Goal: Feedback & Contribution: Leave review/rating

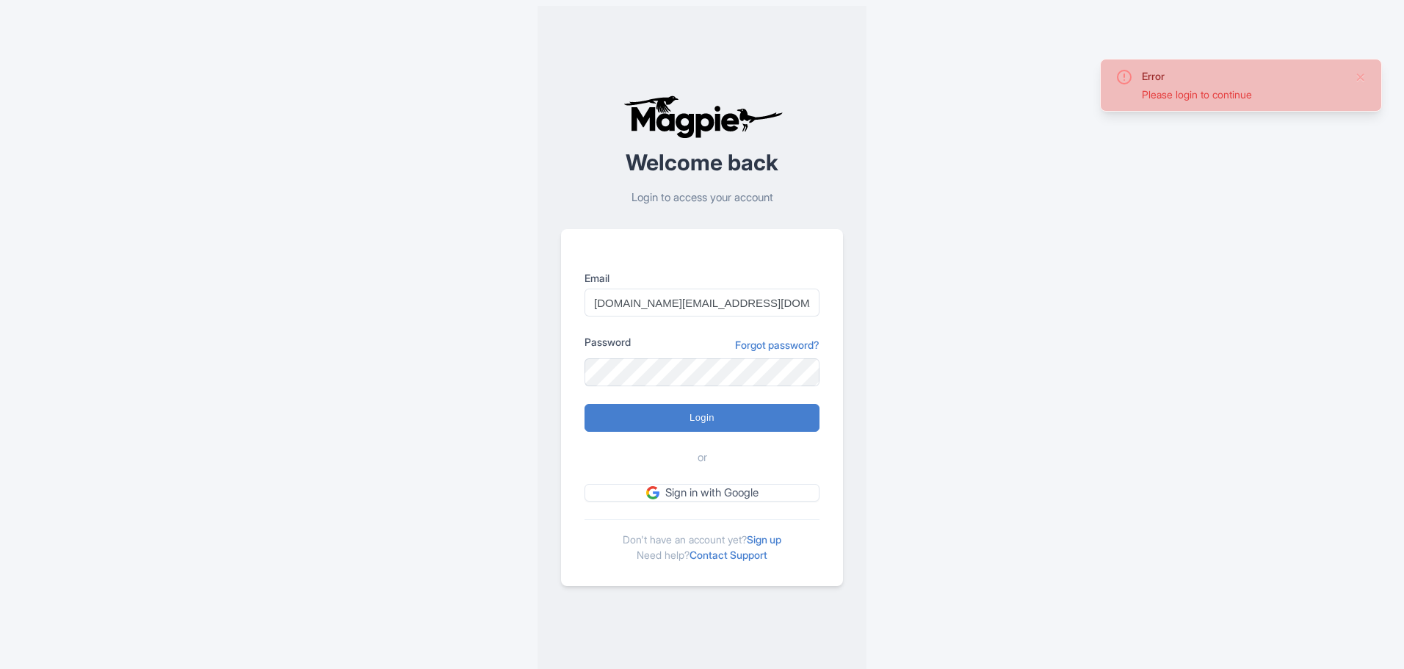
type input "Logging in..."
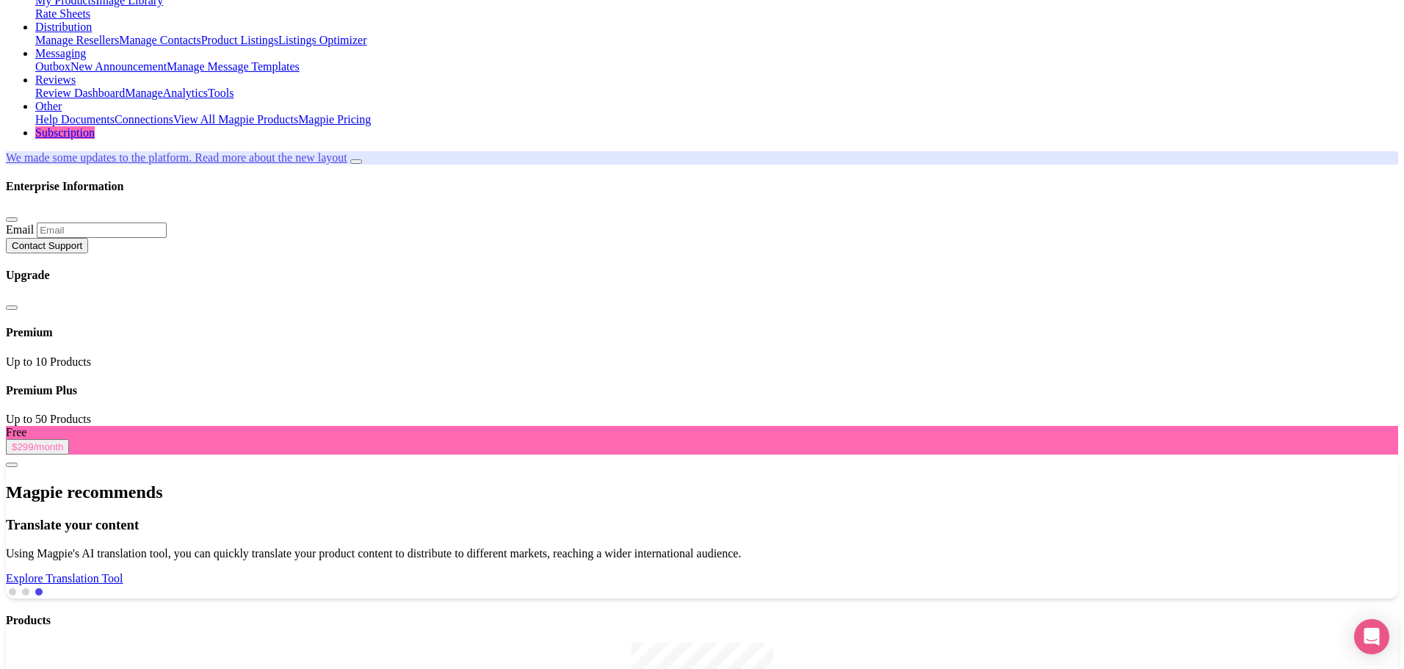
scroll to position [147, 0]
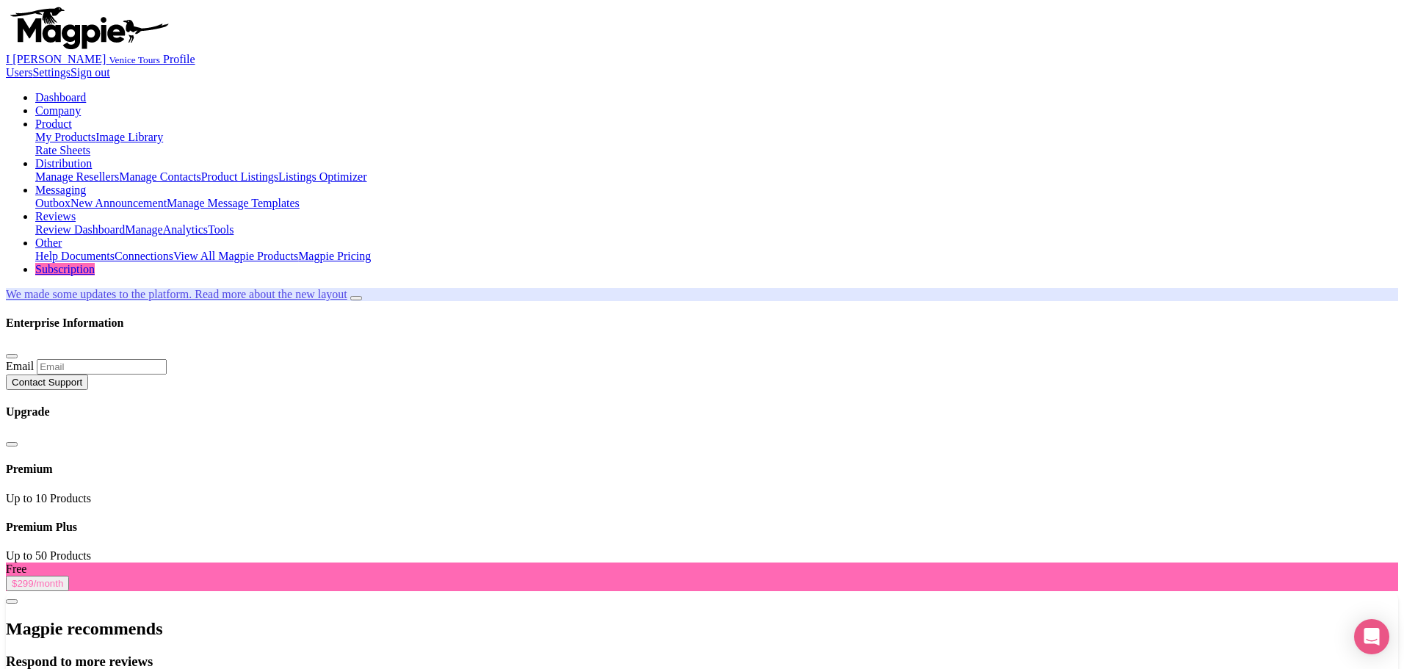
click at [92, 157] on link "Distribution" at bounding box center [63, 163] width 57 height 12
click at [119, 170] on link "Manage Resellers" at bounding box center [77, 176] width 84 height 12
click at [95, 131] on link "My Products" at bounding box center [65, 137] width 60 height 12
click at [119, 170] on link "Manage Resellers" at bounding box center [77, 176] width 84 height 12
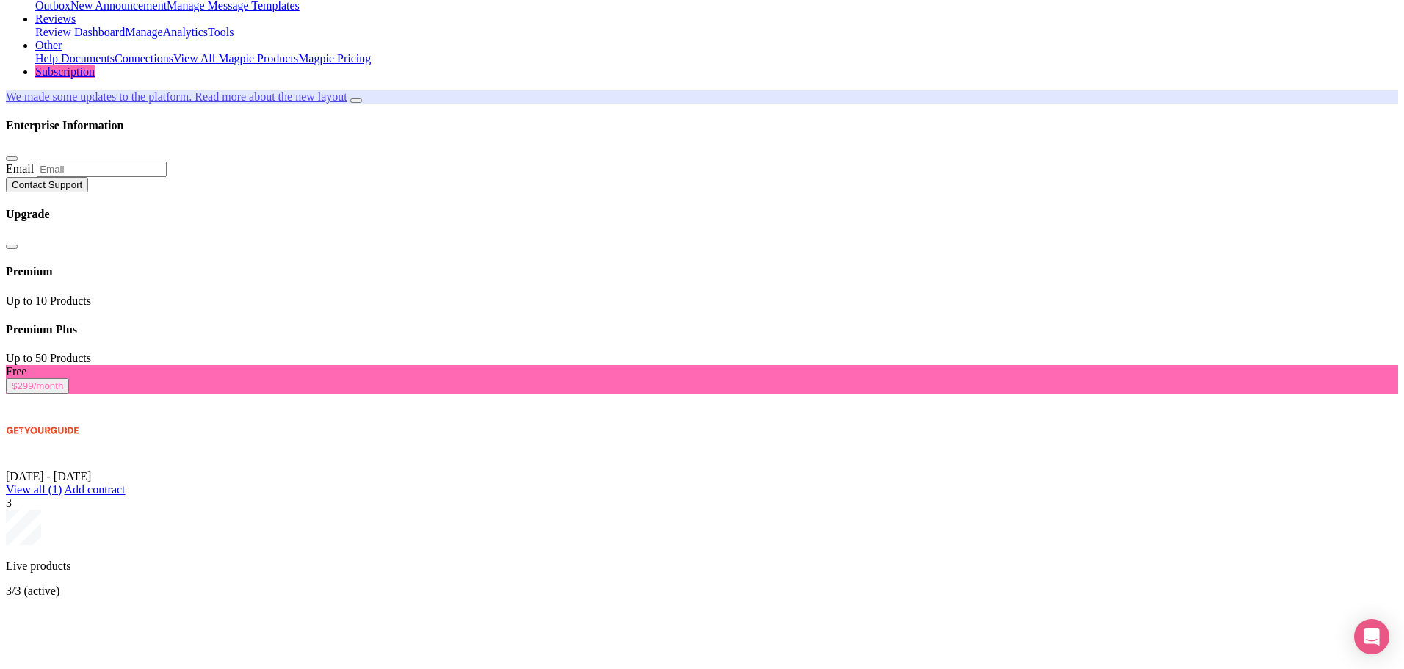
scroll to position [72, 0]
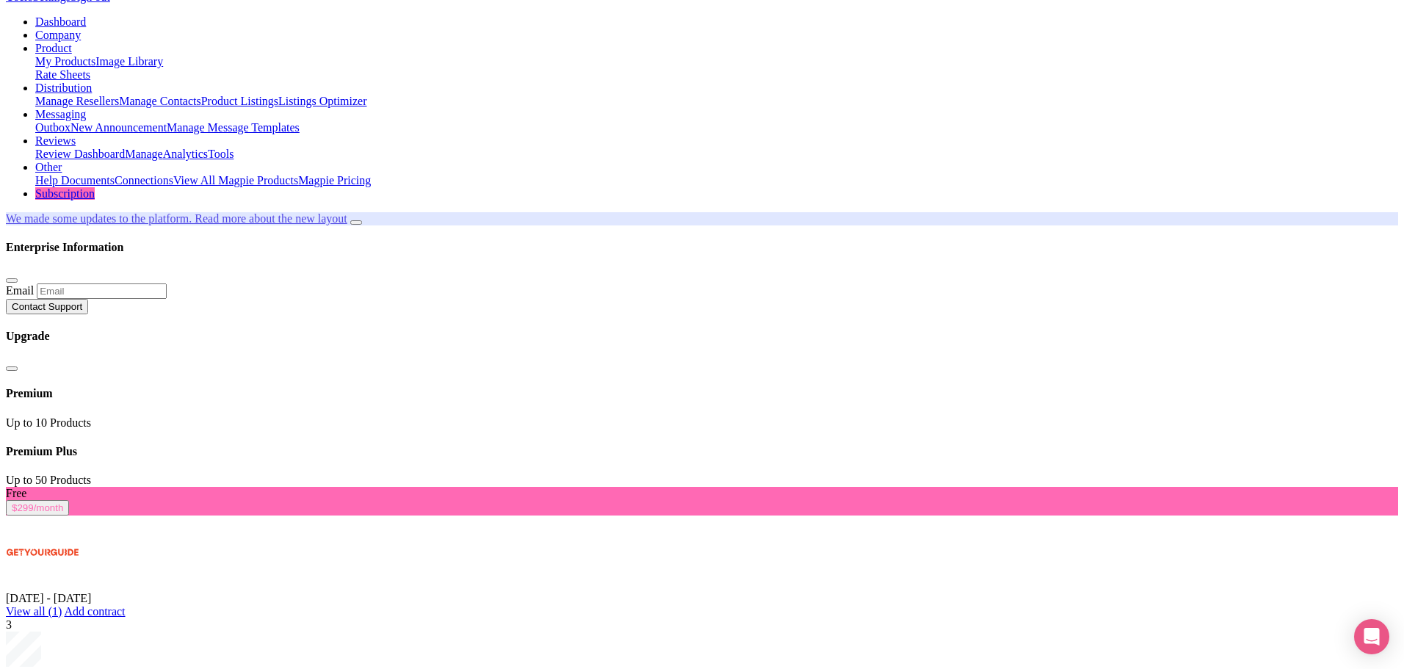
scroll to position [0, 0]
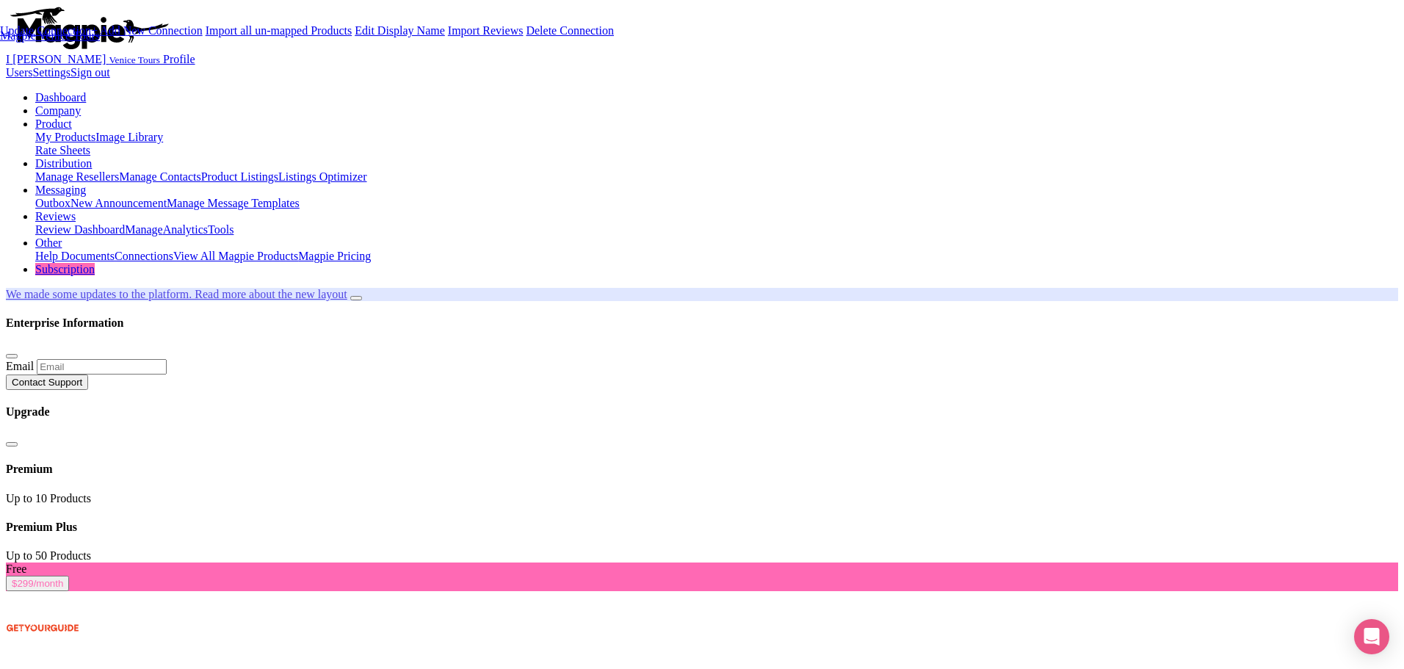
click at [498, 37] on link "Import Reviews" at bounding box center [486, 30] width 76 height 12
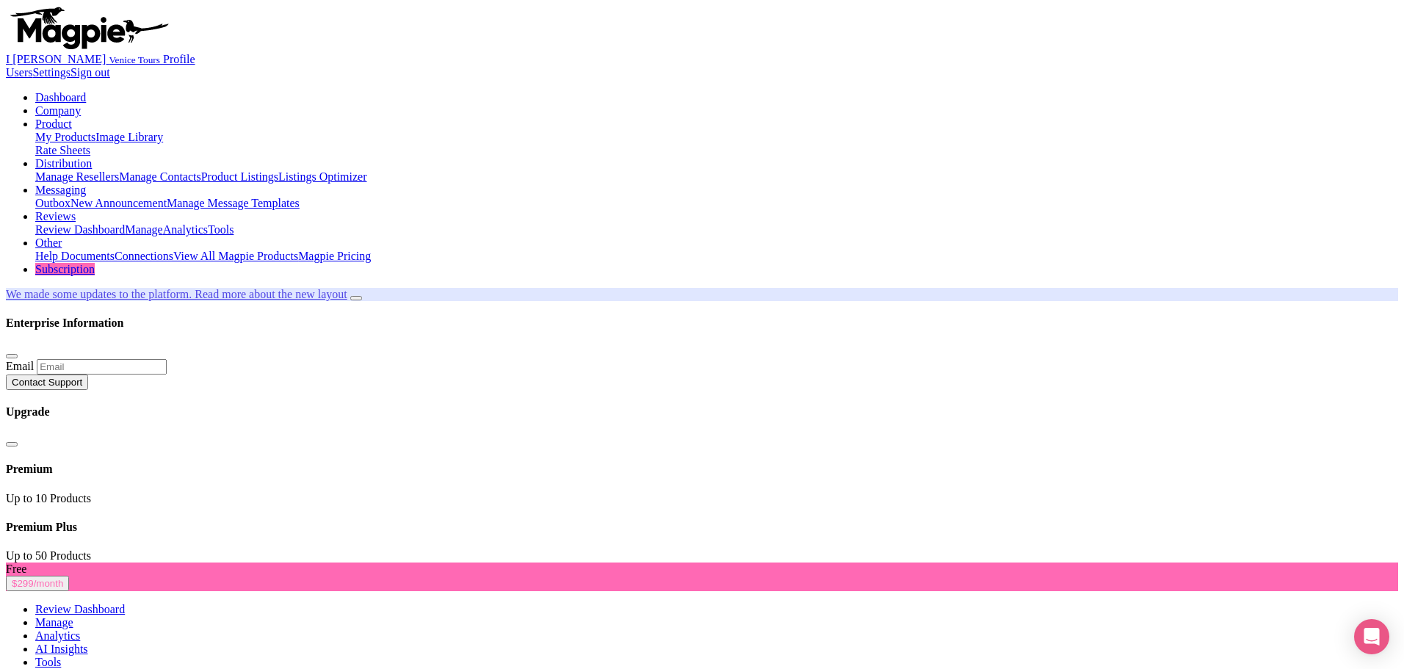
click at [73, 616] on link "Manage" at bounding box center [54, 622] width 38 height 12
click at [80, 629] on link "Analytics" at bounding box center [57, 635] width 45 height 12
click at [119, 170] on link "Manage Resellers" at bounding box center [77, 176] width 84 height 12
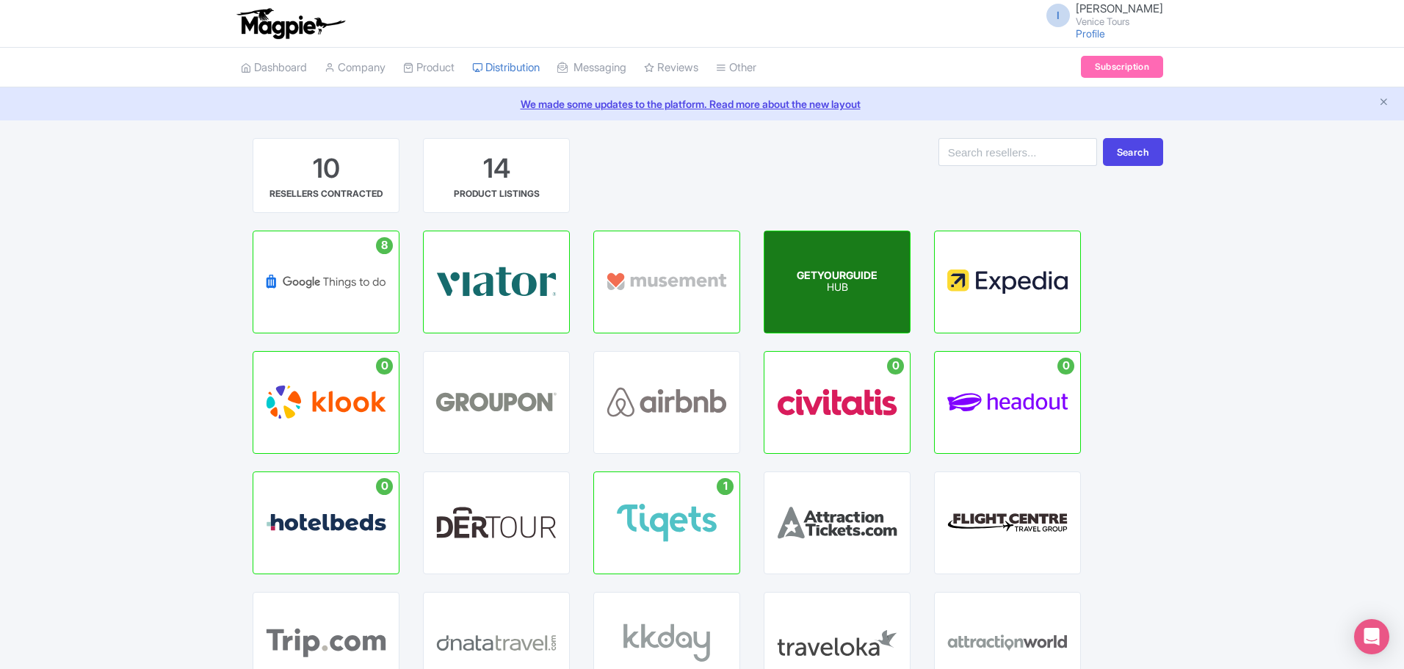
click at [858, 282] on p "HUB" at bounding box center [837, 288] width 81 height 12
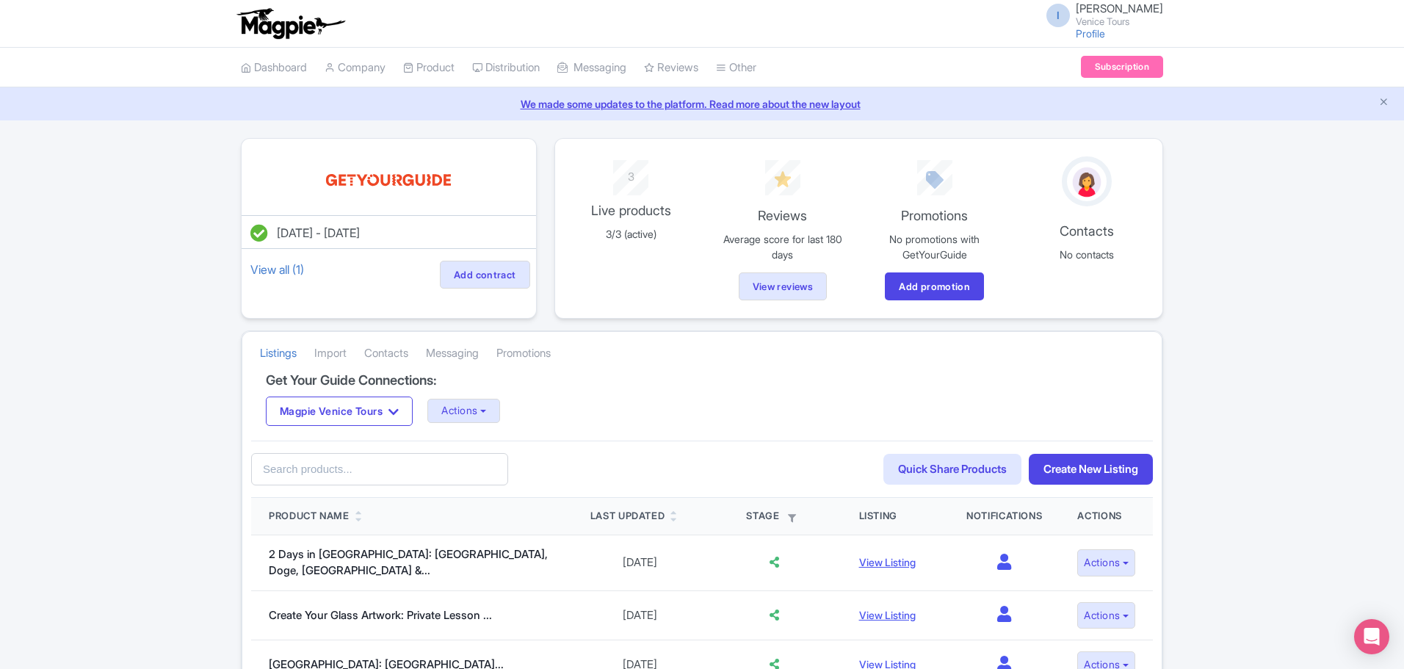
scroll to position [220, 0]
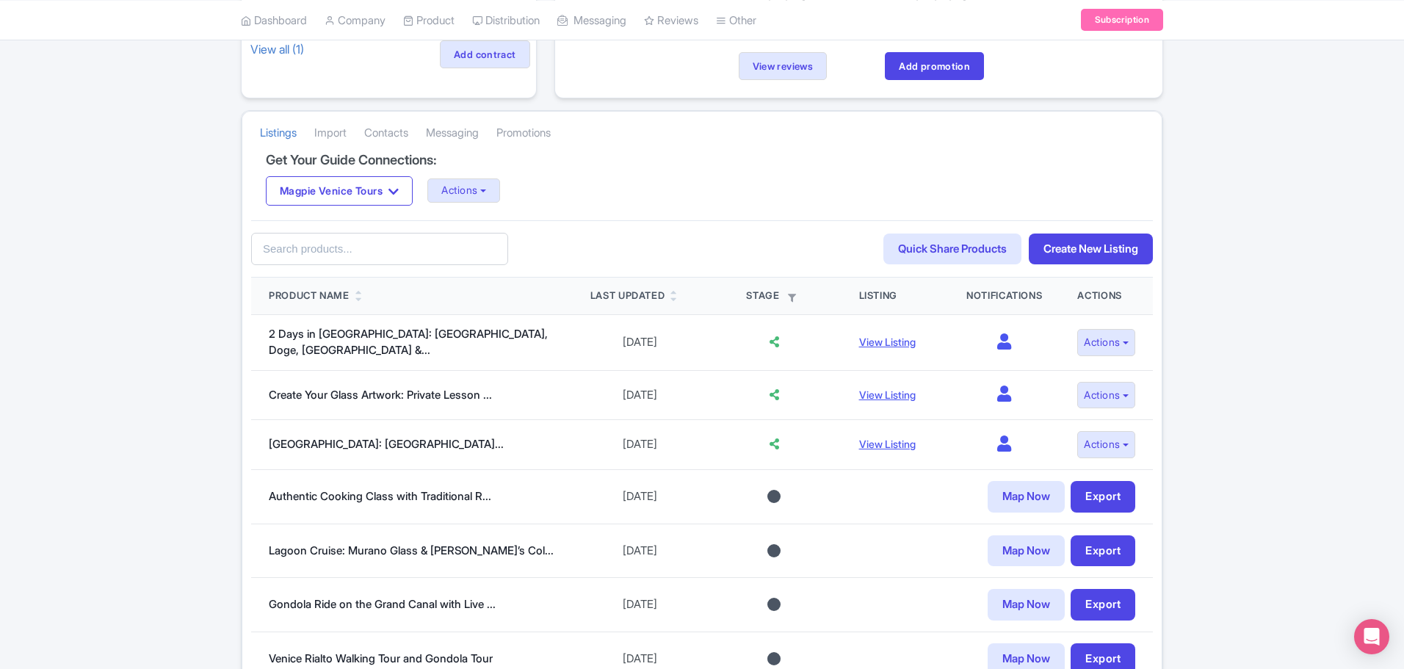
click at [361, 261] on input "text" at bounding box center [379, 249] width 257 height 33
click at [391, 237] on input "text" at bounding box center [379, 249] width 257 height 33
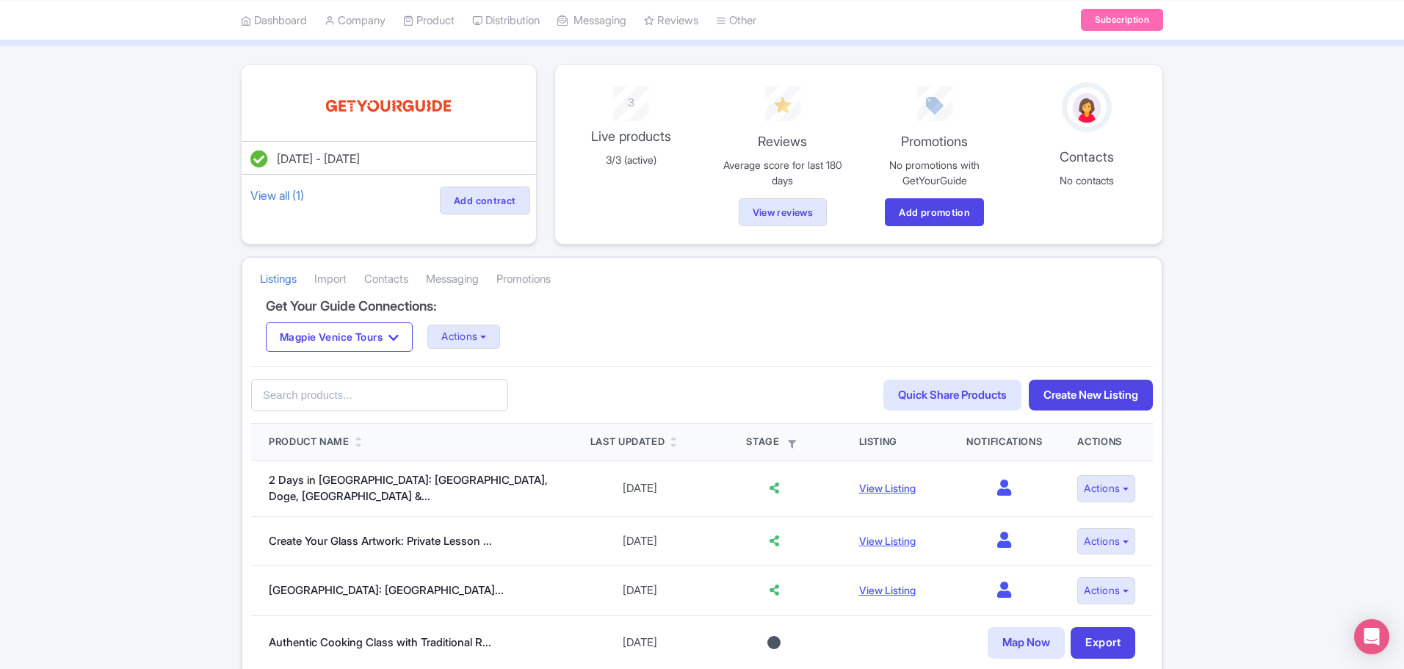
scroll to position [0, 0]
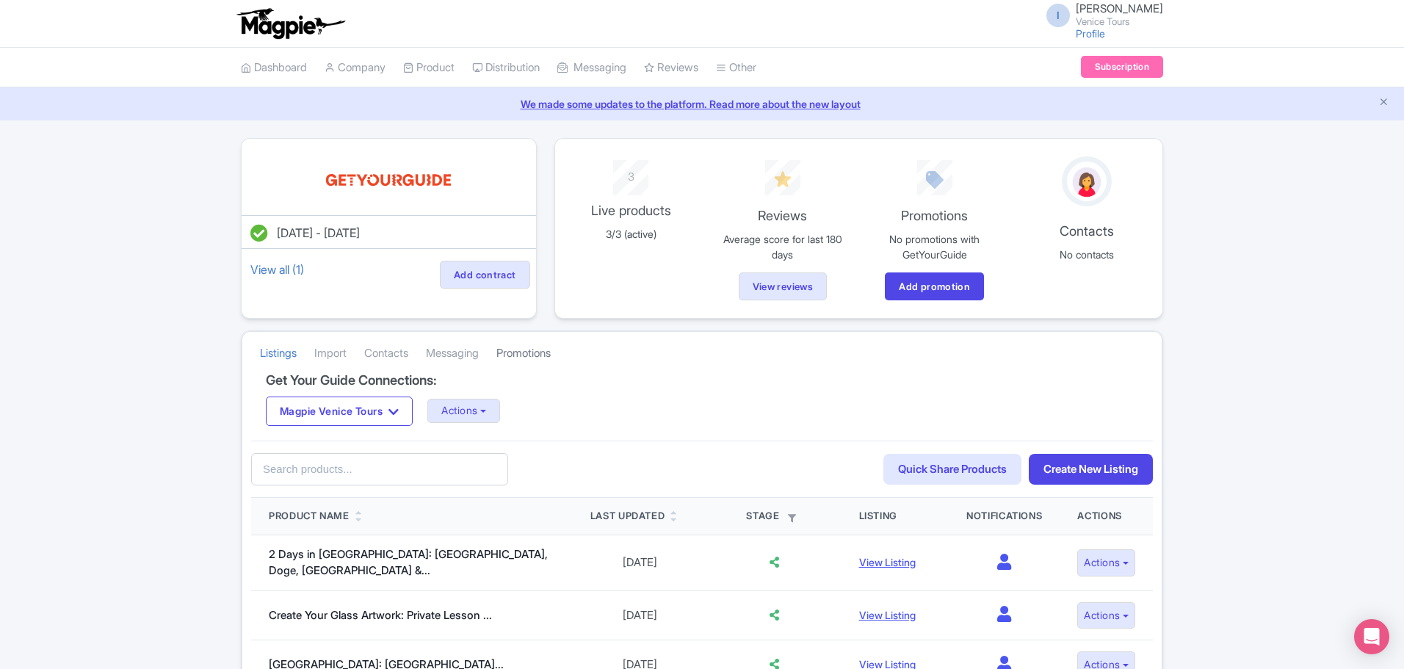
click at [543, 349] on link "Promotions" at bounding box center [523, 353] width 54 height 40
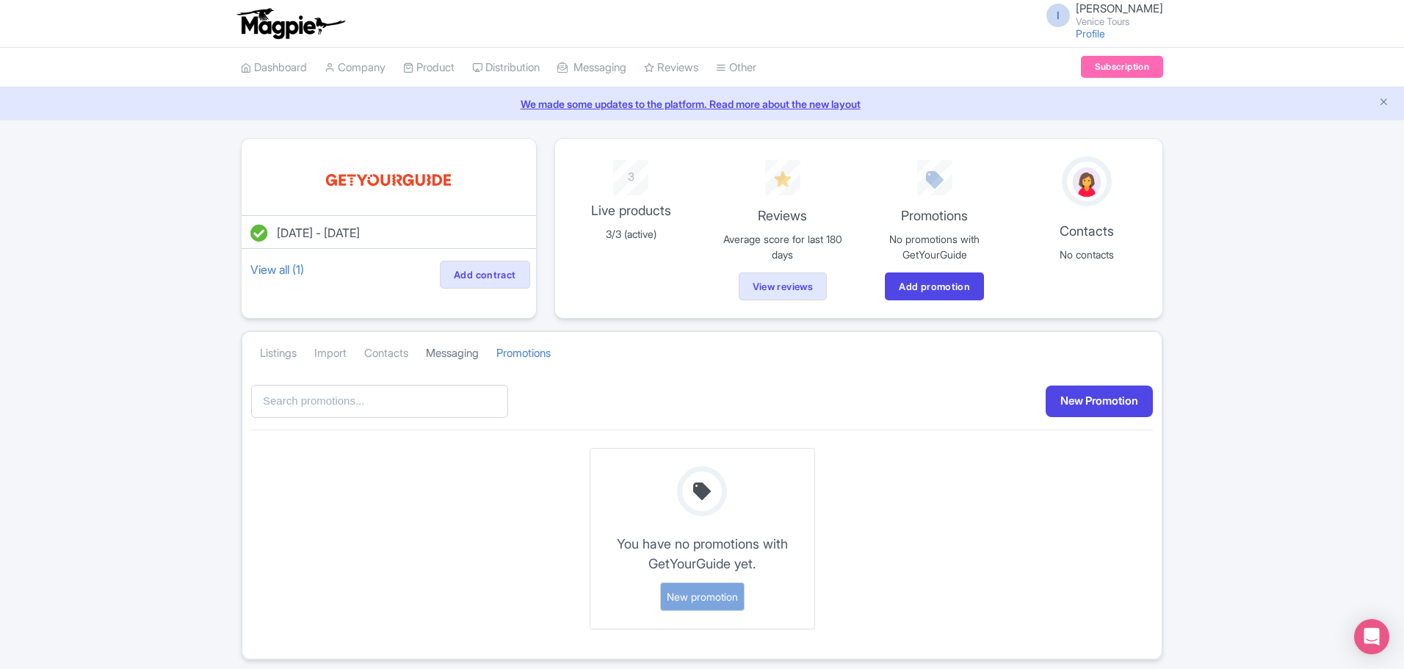
click at [469, 352] on link "Messaging" at bounding box center [452, 353] width 53 height 40
click at [388, 353] on link "Contacts" at bounding box center [386, 353] width 44 height 40
click at [335, 355] on link "Import" at bounding box center [330, 353] width 32 height 40
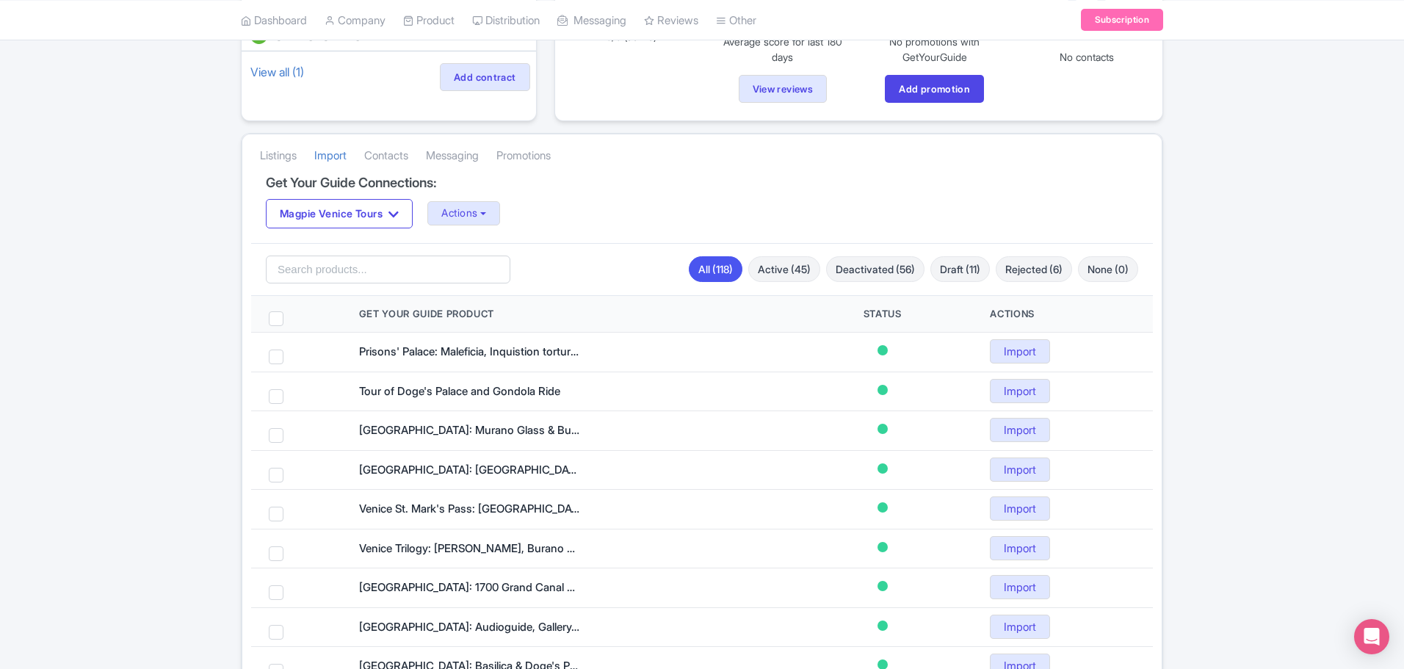
scroll to position [36, 0]
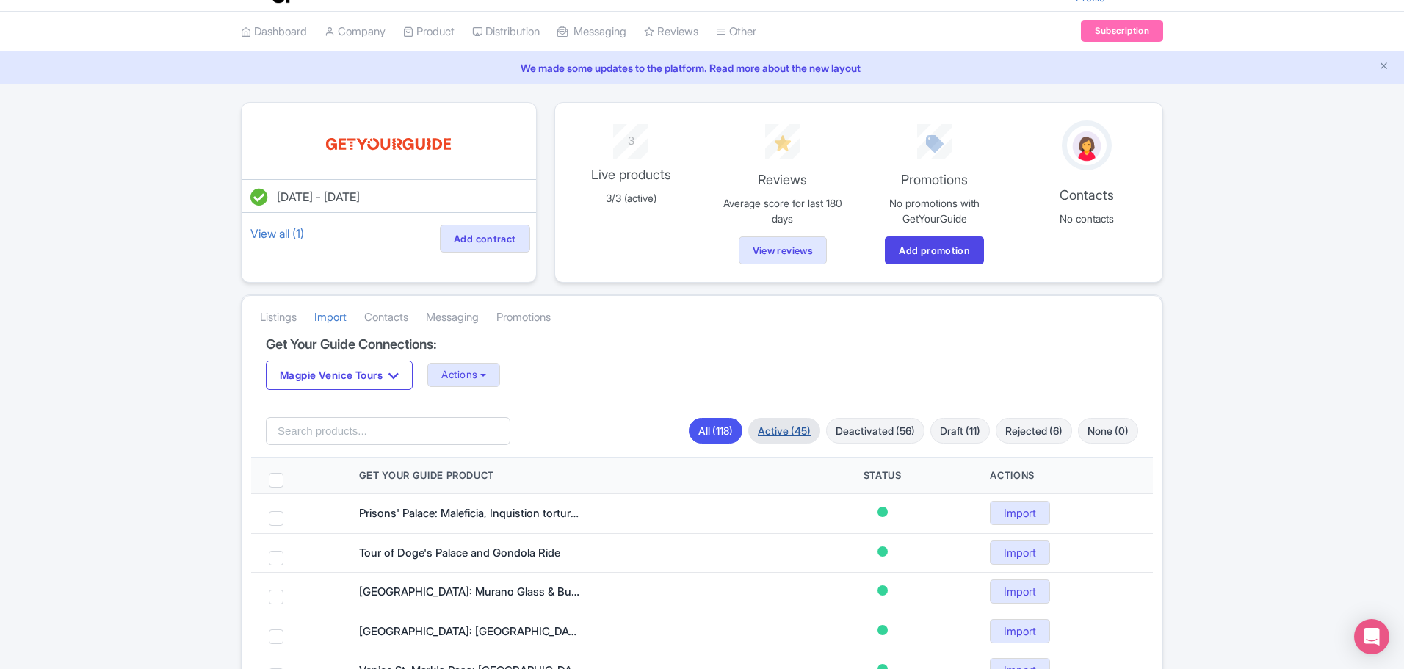
click at [766, 427] on link "Active (45)" at bounding box center [784, 431] width 72 height 26
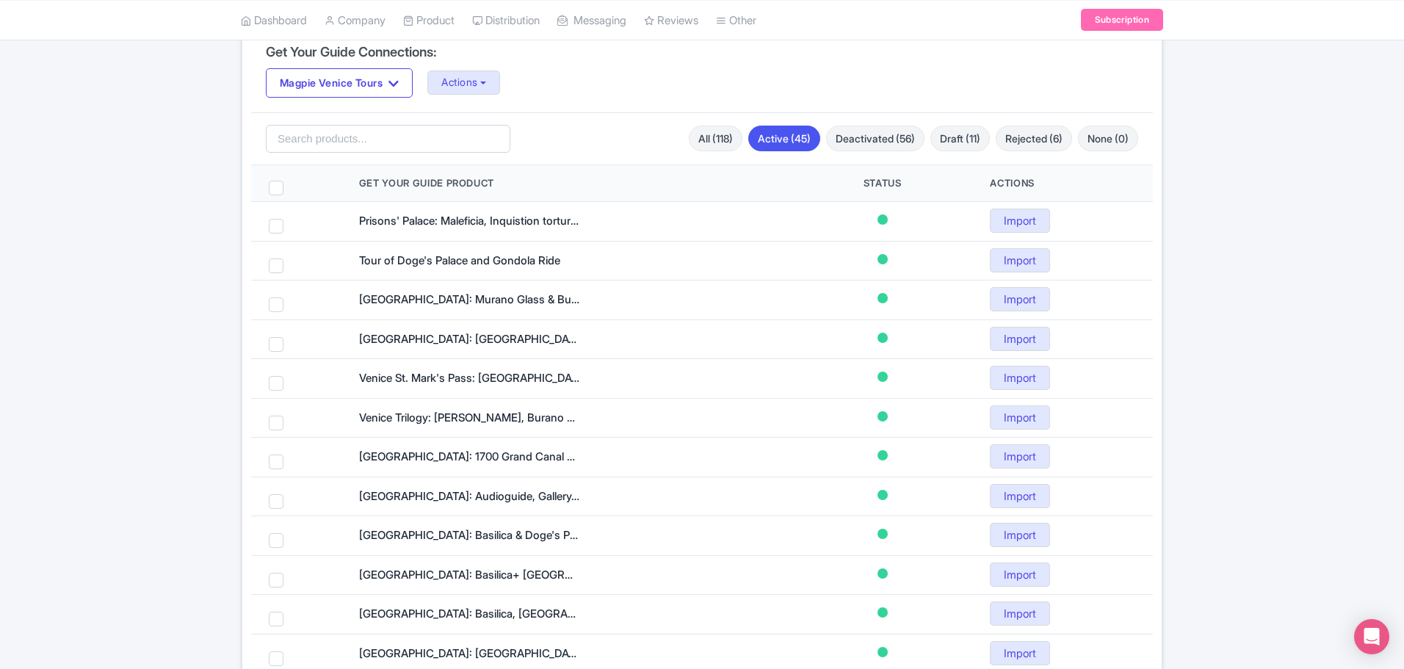
scroll to position [330, 0]
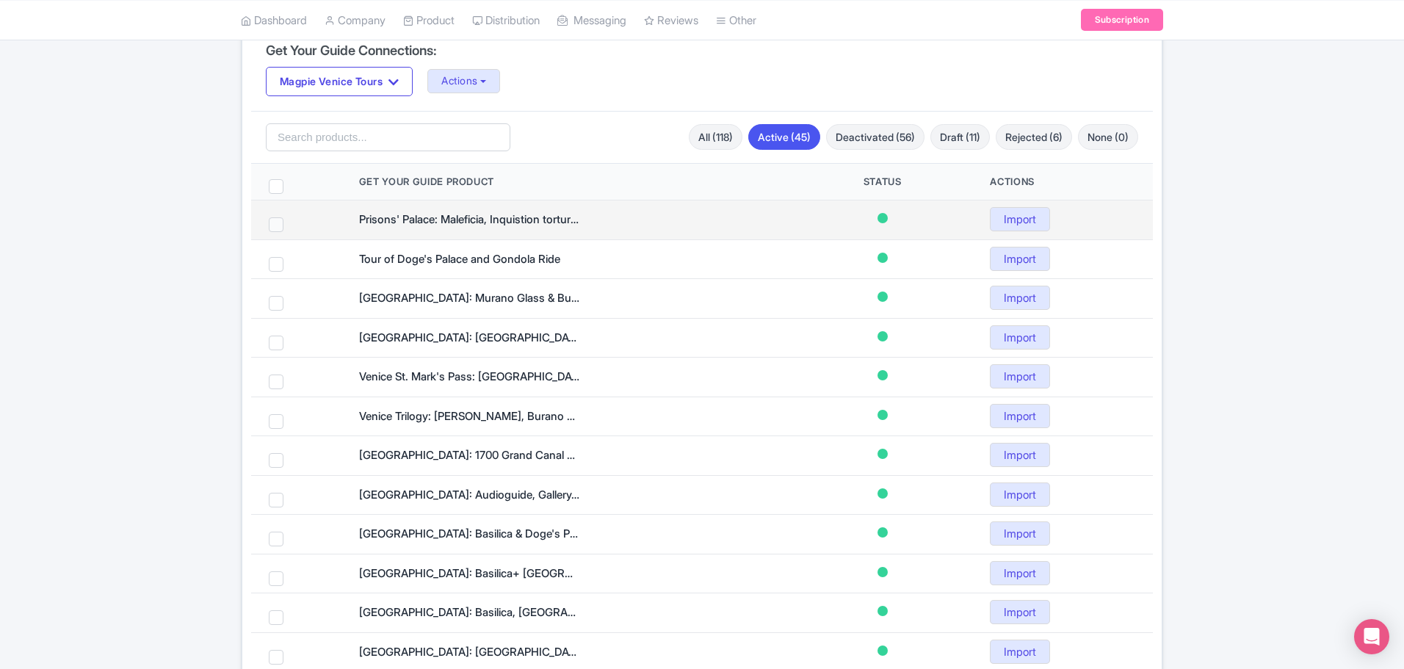
click at [272, 224] on span at bounding box center [276, 224] width 15 height 15
click at [291, 224] on input "checkbox" at bounding box center [296, 222] width 10 height 10
checkbox input "true"
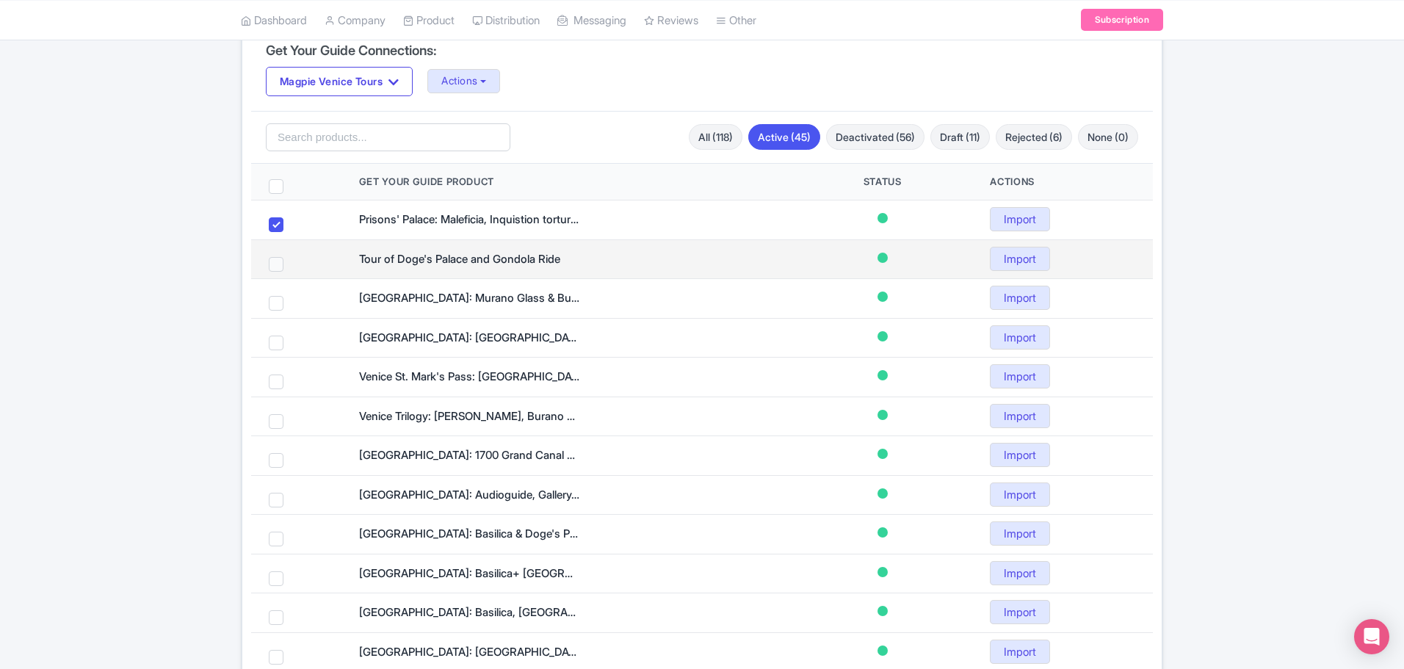
click at [278, 266] on span at bounding box center [276, 264] width 15 height 15
click at [291, 266] on input "checkbox" at bounding box center [296, 262] width 10 height 10
checkbox input "true"
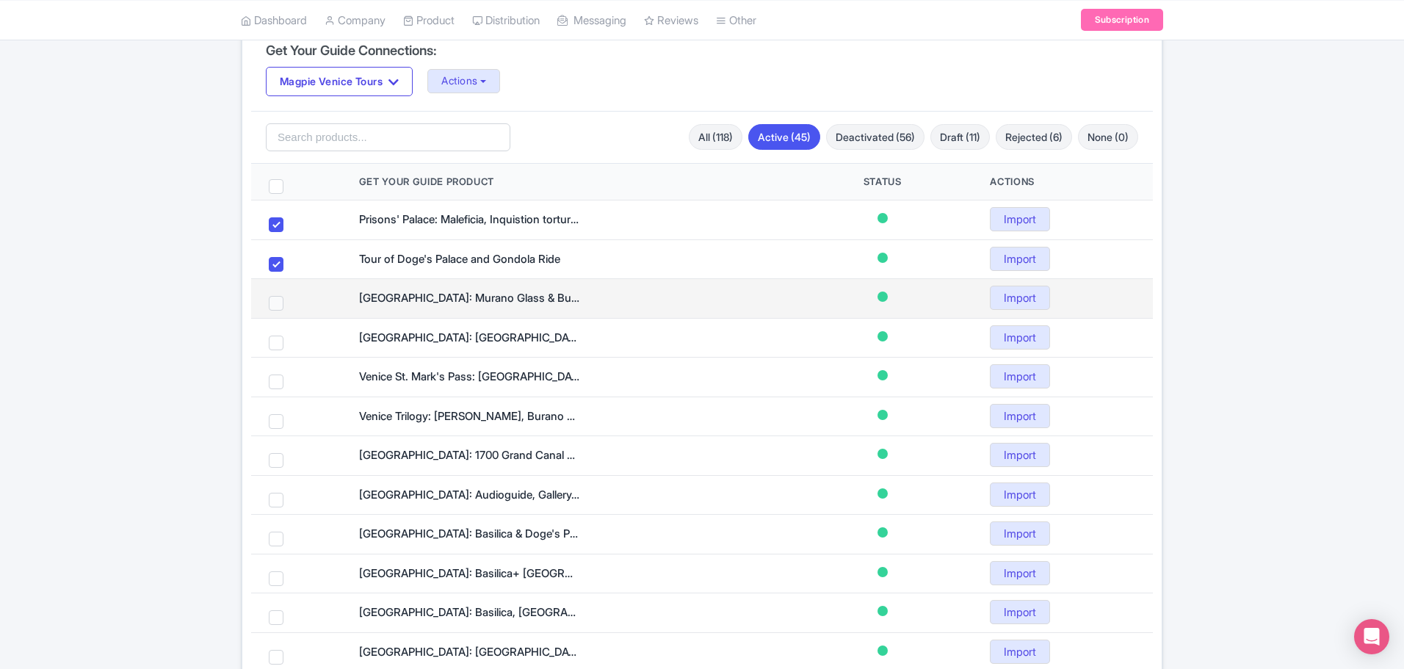
click at [272, 307] on span at bounding box center [276, 303] width 15 height 15
click at [291, 305] on input "checkbox" at bounding box center [296, 301] width 10 height 10
checkbox input "true"
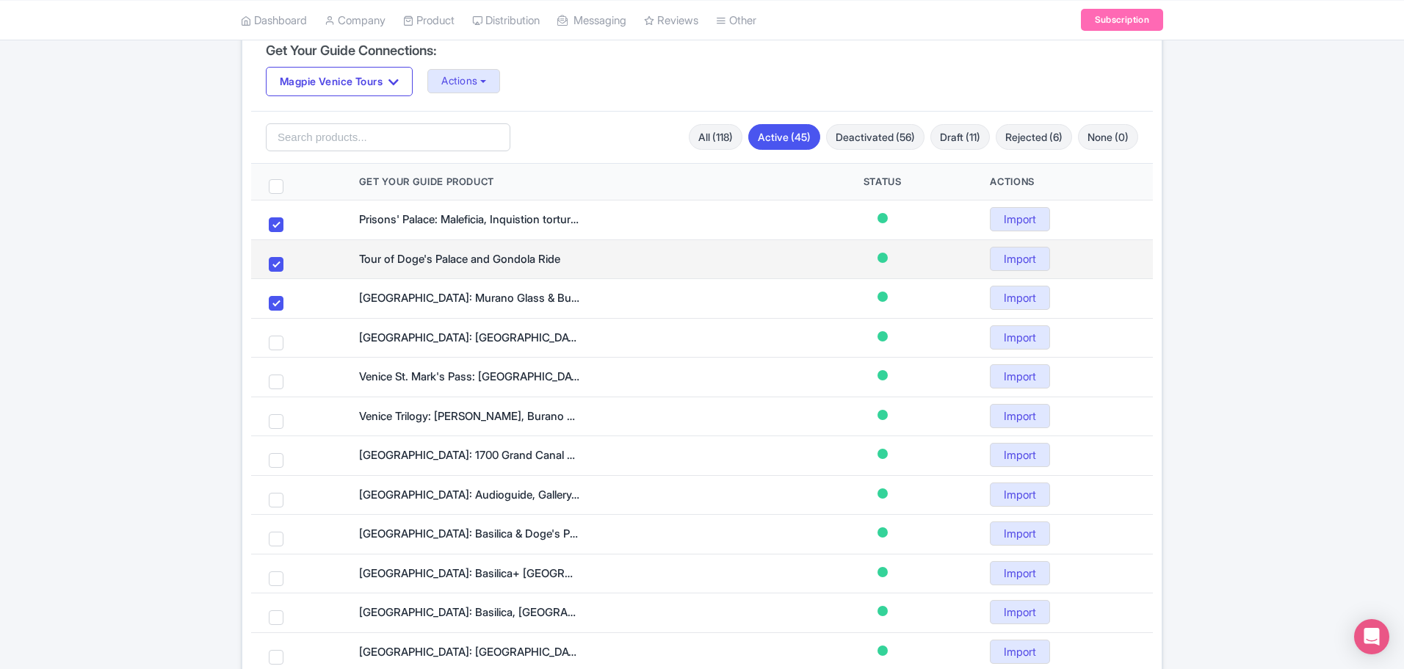
click at [275, 262] on span at bounding box center [276, 264] width 15 height 15
click at [291, 262] on input "checkbox" at bounding box center [296, 262] width 10 height 10
checkbox input "false"
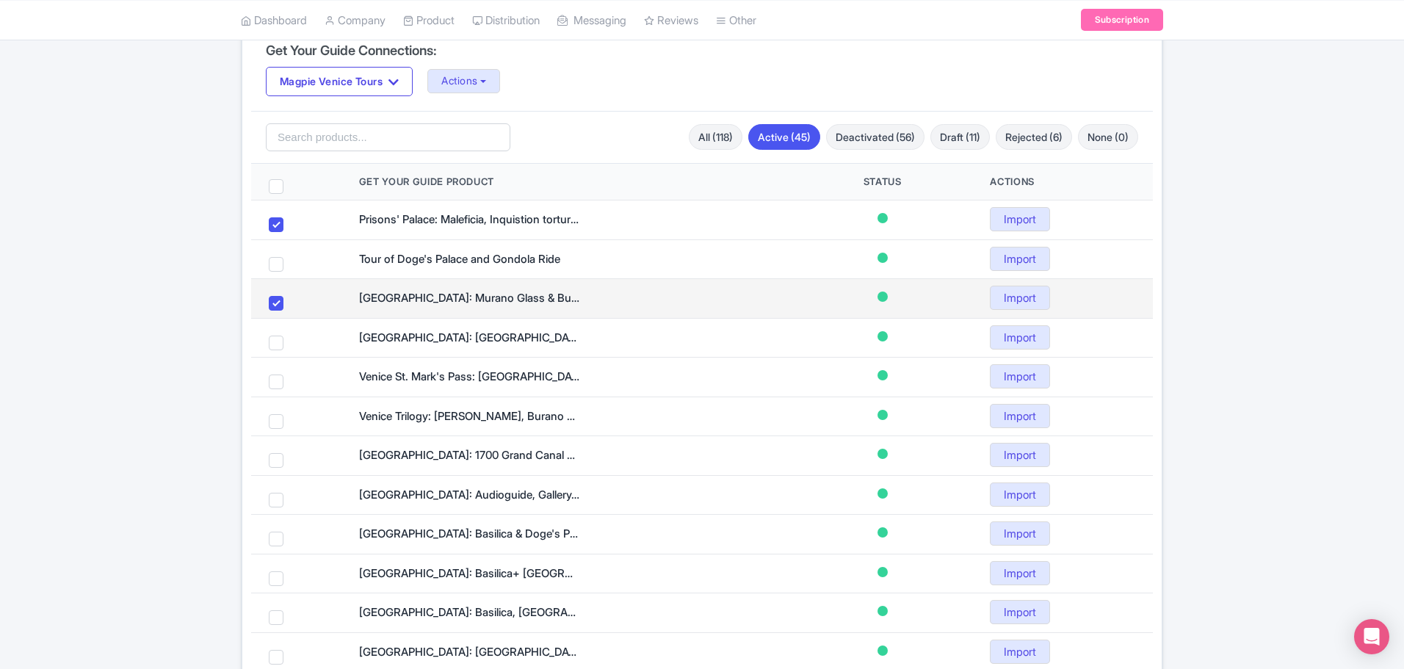
click at [275, 302] on span at bounding box center [276, 303] width 15 height 15
click at [291, 302] on input "checkbox" at bounding box center [296, 301] width 10 height 10
checkbox input "false"
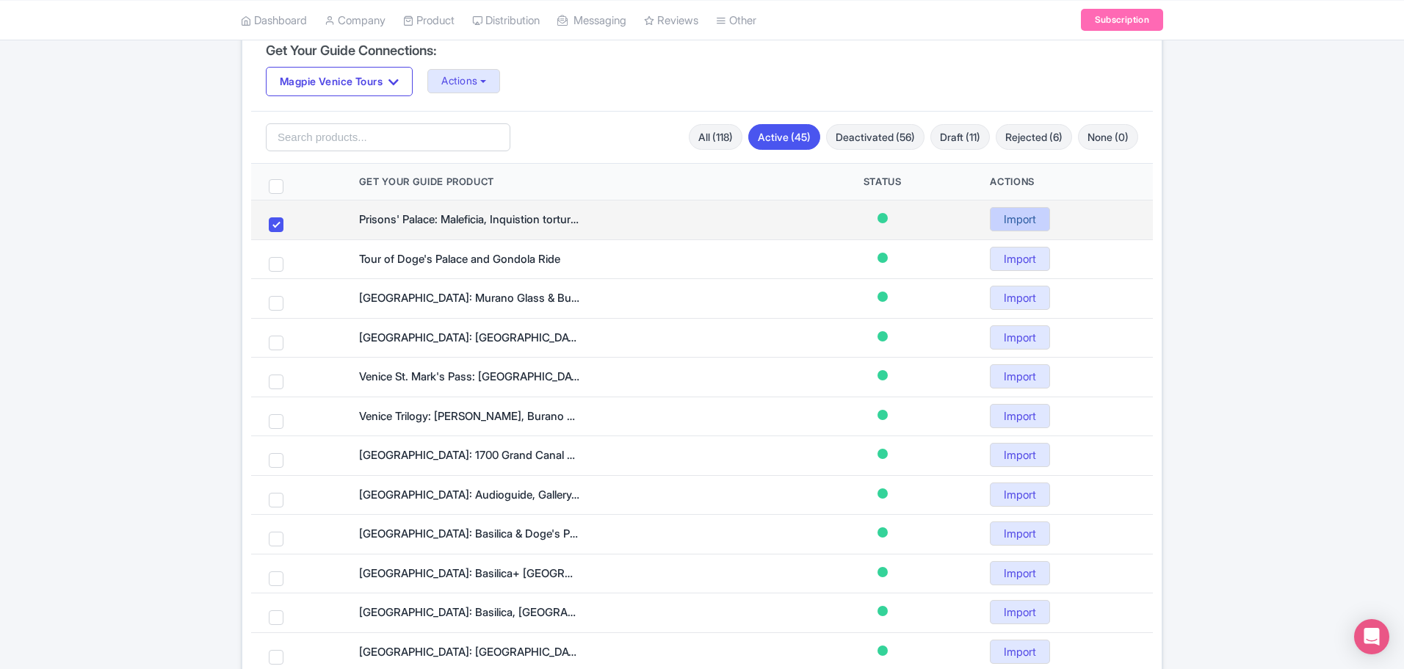
click at [1013, 217] on link "Import" at bounding box center [1020, 219] width 60 height 24
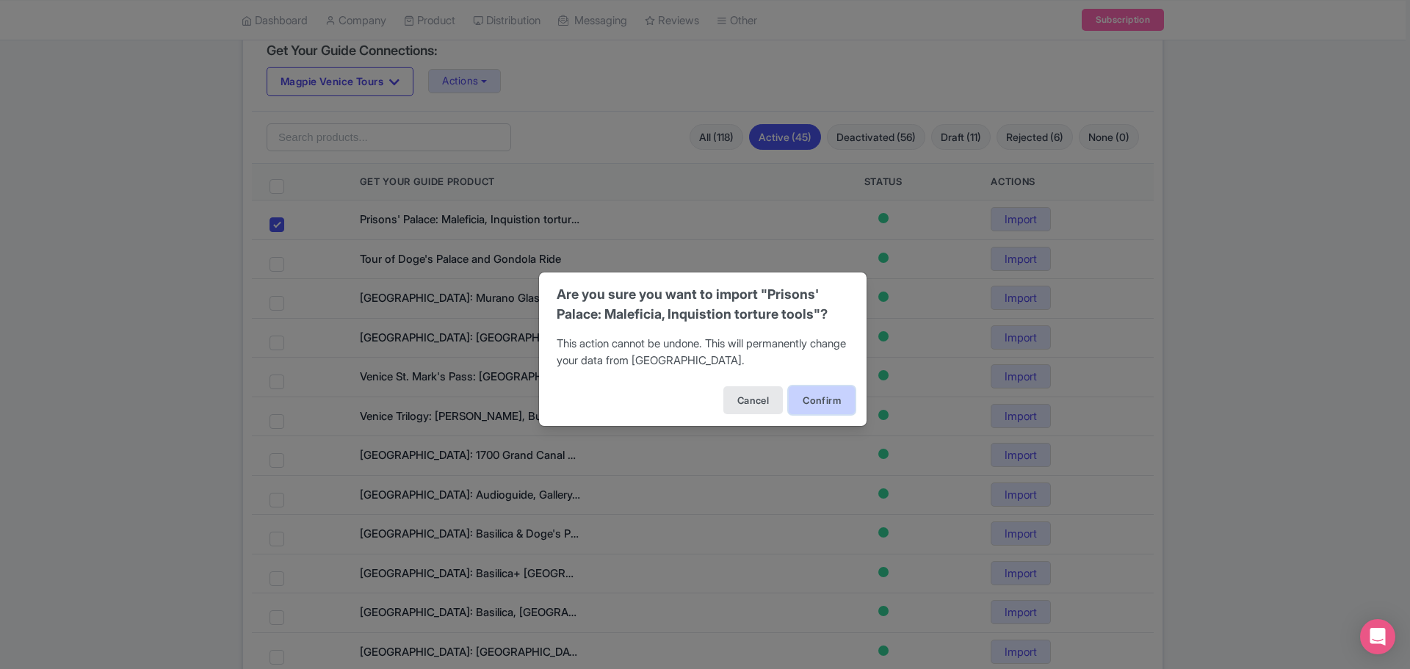
click at [817, 399] on button "Confirm" at bounding box center [821, 400] width 66 height 28
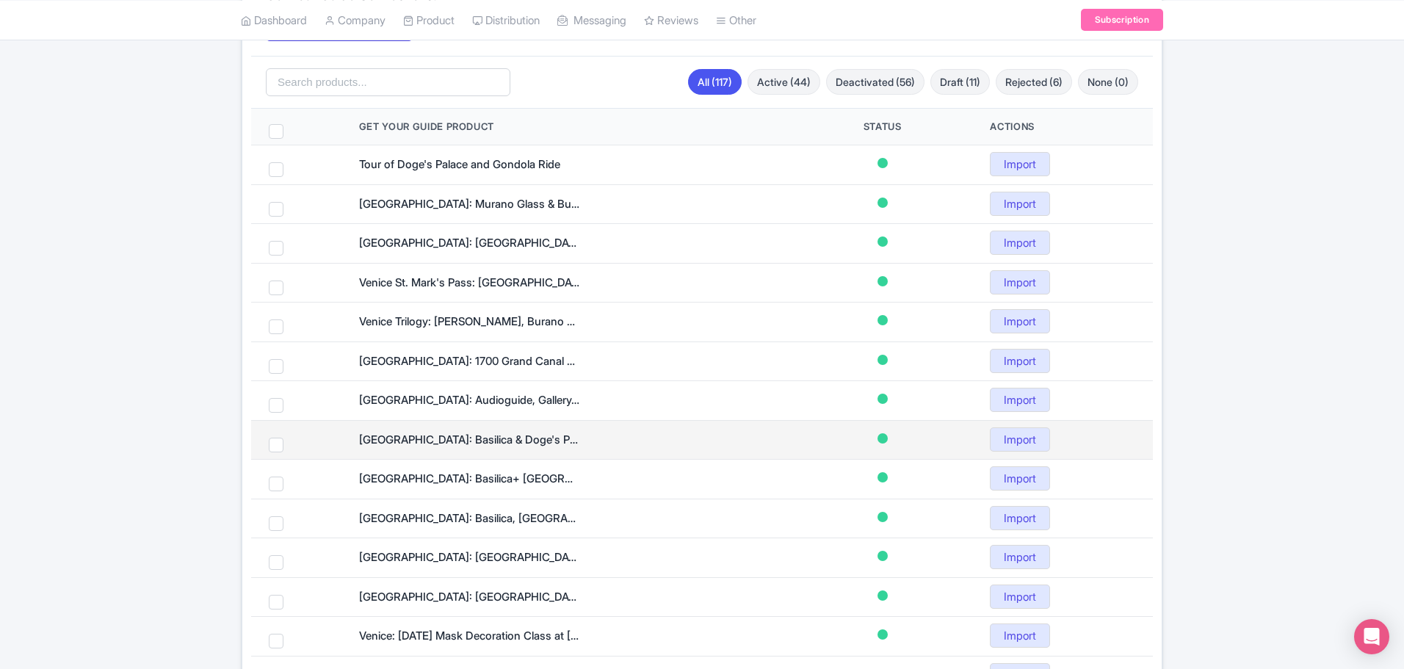
scroll to position [256, 0]
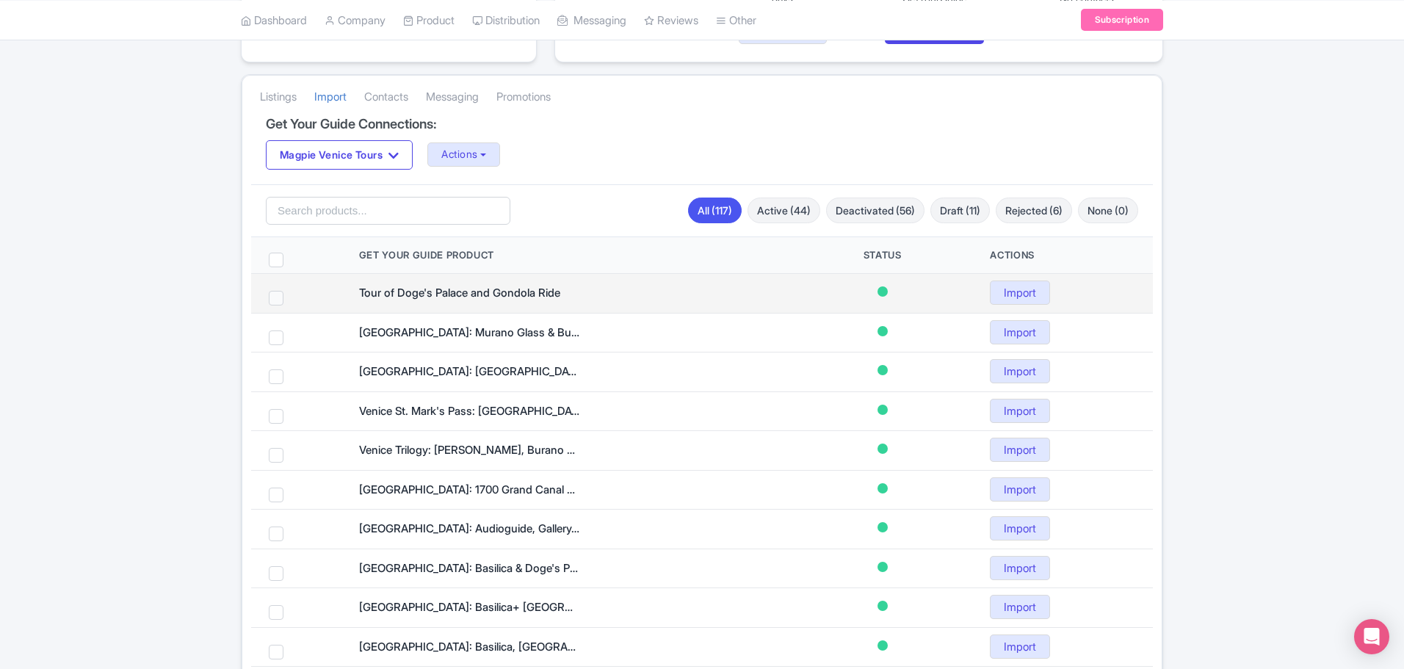
click at [280, 298] on span at bounding box center [276, 298] width 15 height 15
click at [291, 298] on input "checkbox" at bounding box center [296, 296] width 10 height 10
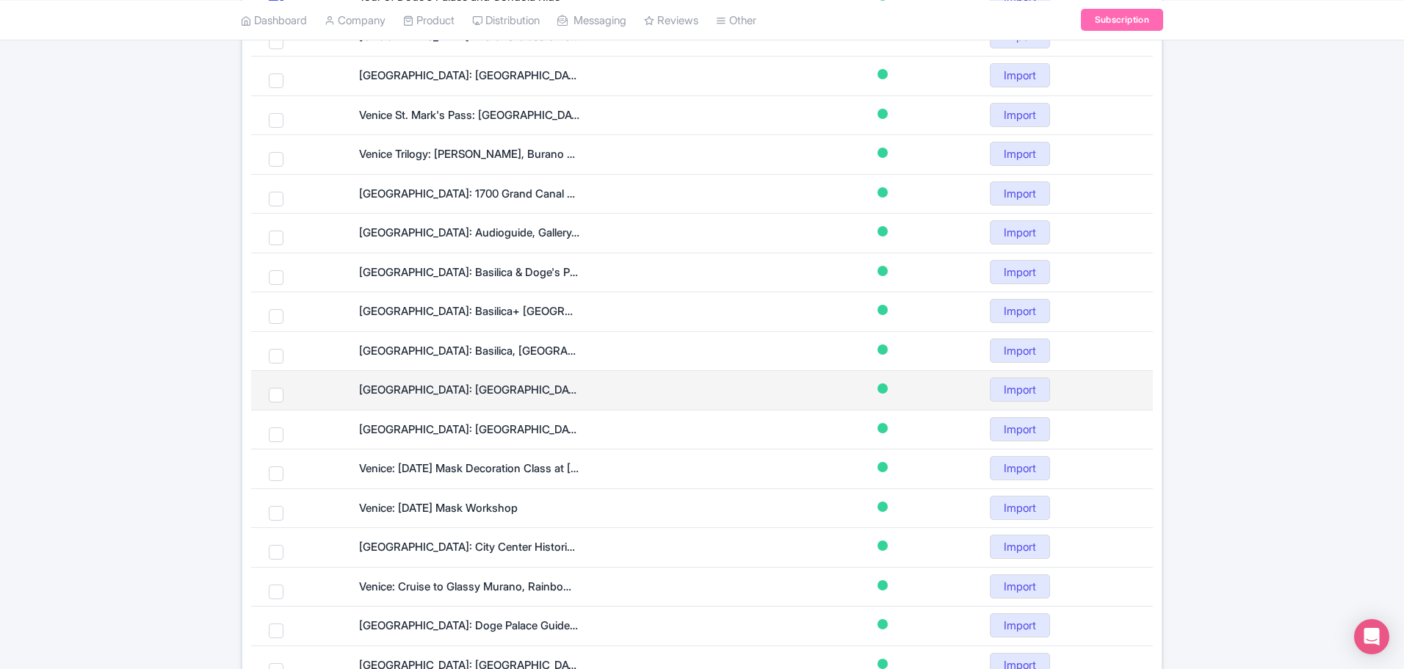
scroll to position [403, 0]
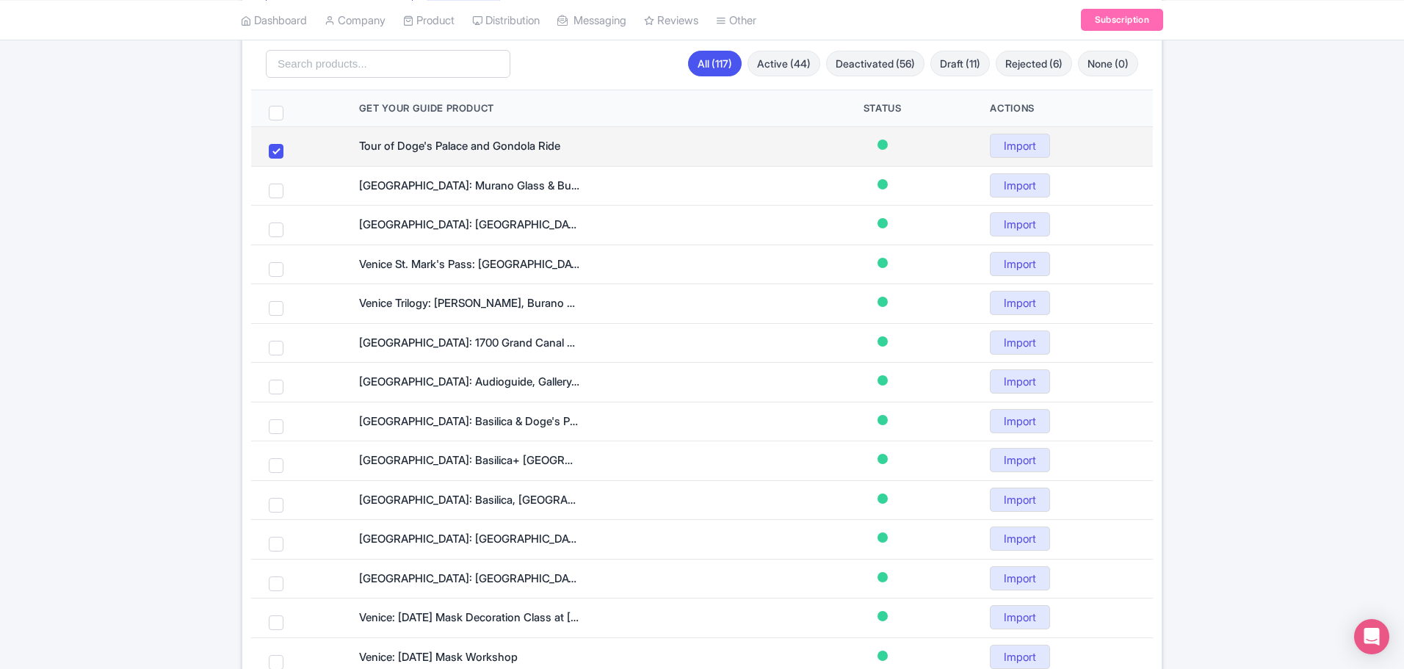
click at [277, 151] on span at bounding box center [276, 151] width 15 height 15
click at [291, 151] on input "checkbox" at bounding box center [296, 149] width 10 height 10
click at [275, 152] on span at bounding box center [276, 151] width 15 height 15
click at [291, 152] on input "checkbox" at bounding box center [296, 149] width 10 height 10
checkbox input "true"
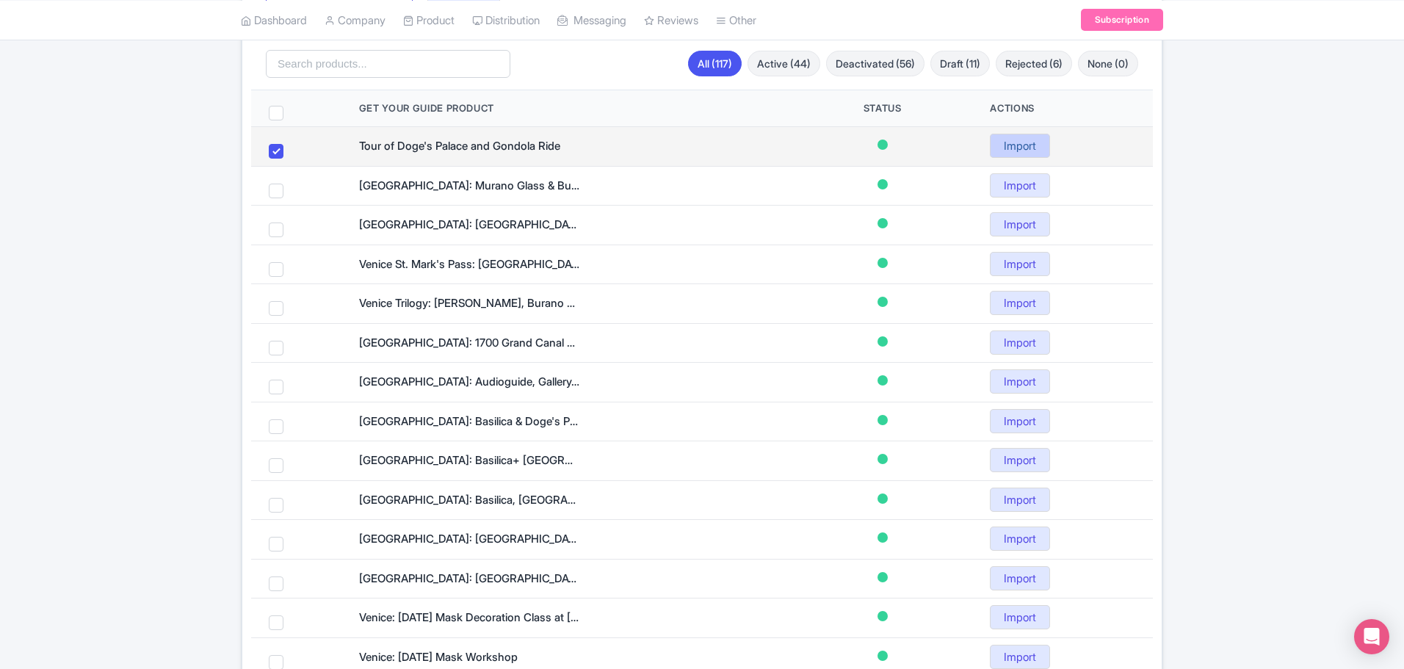
click at [1008, 144] on link "Import" at bounding box center [1020, 146] width 60 height 24
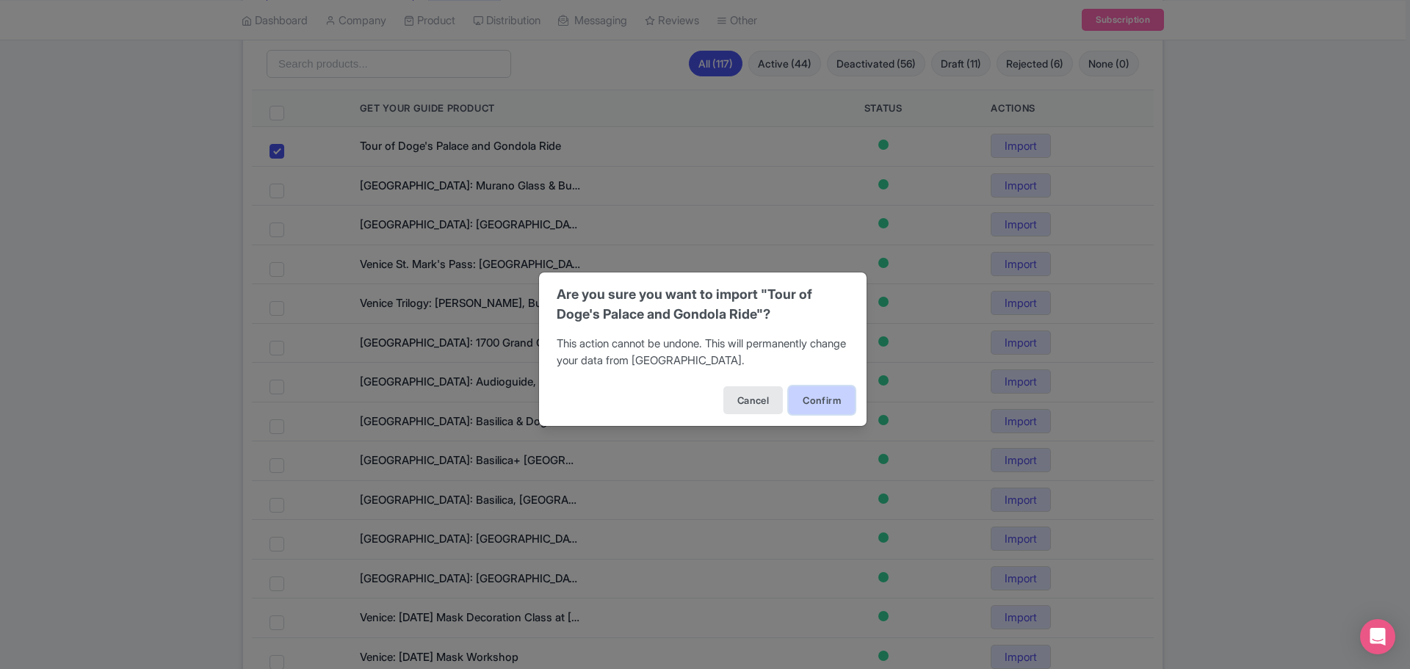
drag, startPoint x: 813, startPoint y: 399, endPoint x: 628, endPoint y: 341, distance: 193.9
click at [812, 399] on button "Confirm" at bounding box center [821, 400] width 66 height 28
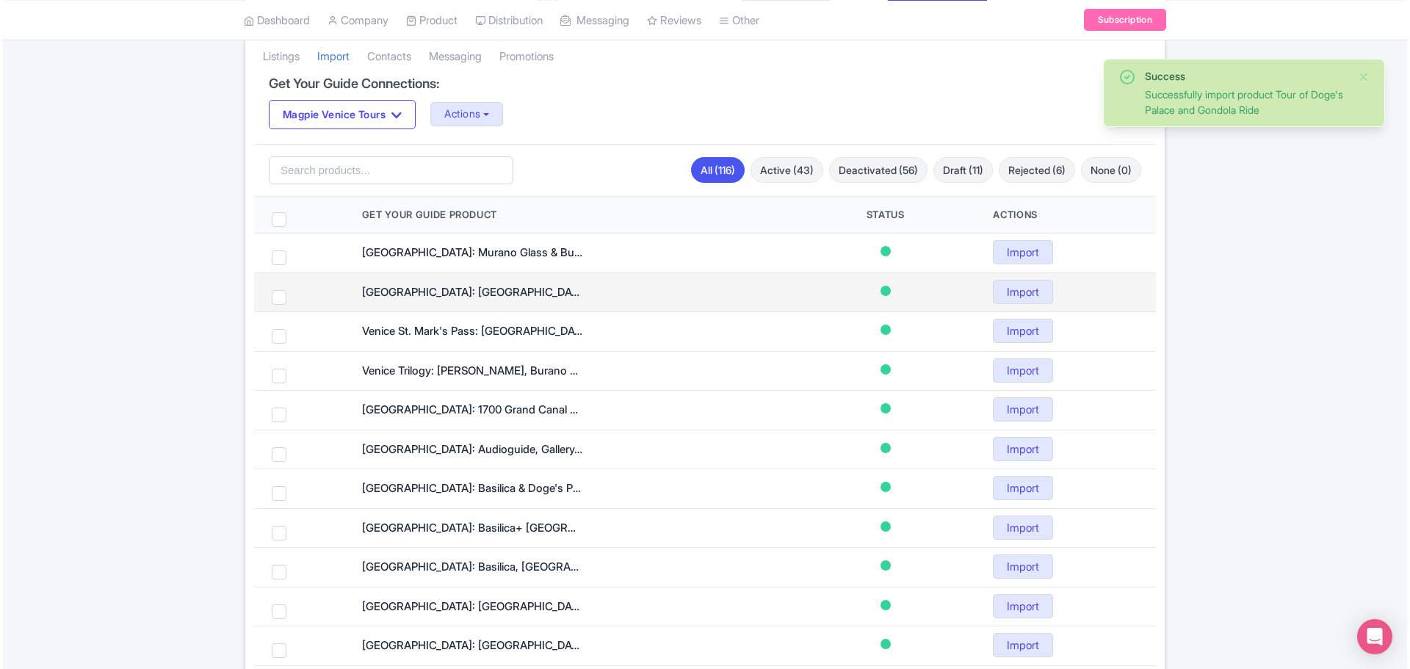
scroll to position [367, 0]
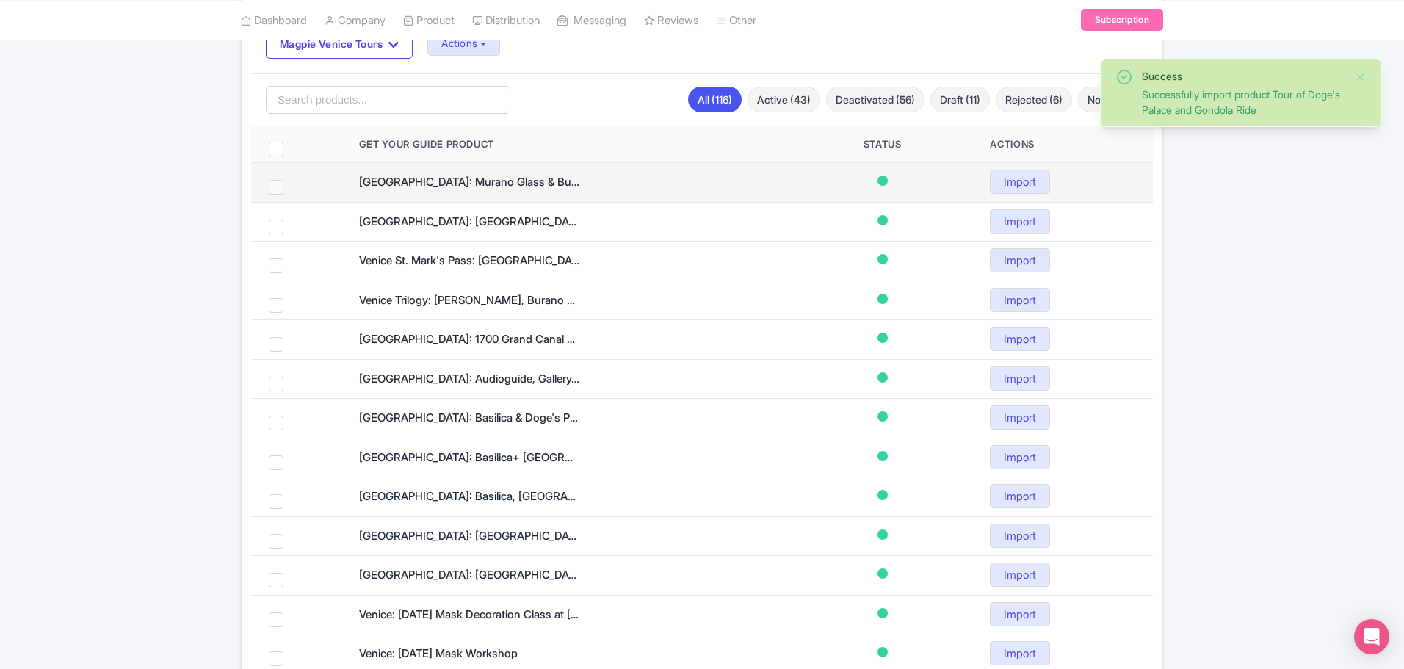
click at [275, 190] on span at bounding box center [276, 187] width 15 height 15
click at [291, 189] on input "checkbox" at bounding box center [296, 185] width 10 height 10
checkbox input "true"
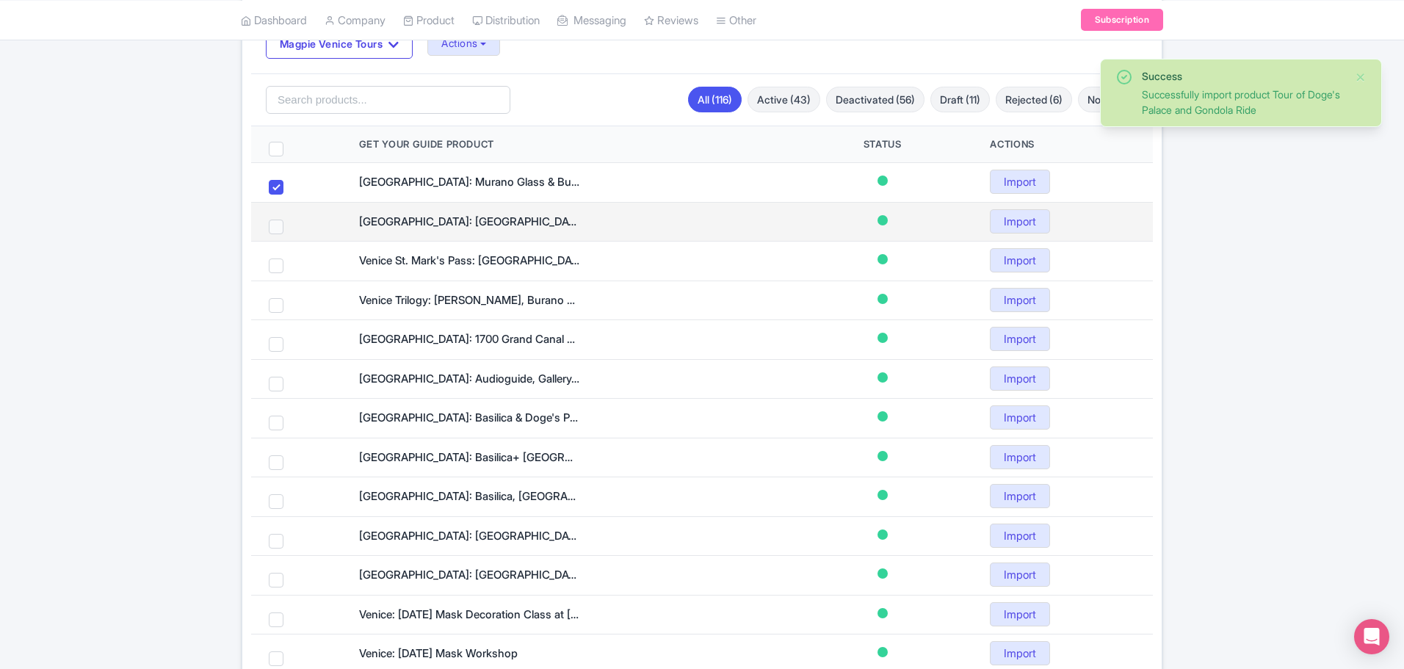
click at [272, 230] on span at bounding box center [276, 227] width 15 height 15
click at [291, 229] on input "checkbox" at bounding box center [296, 225] width 10 height 10
checkbox input "true"
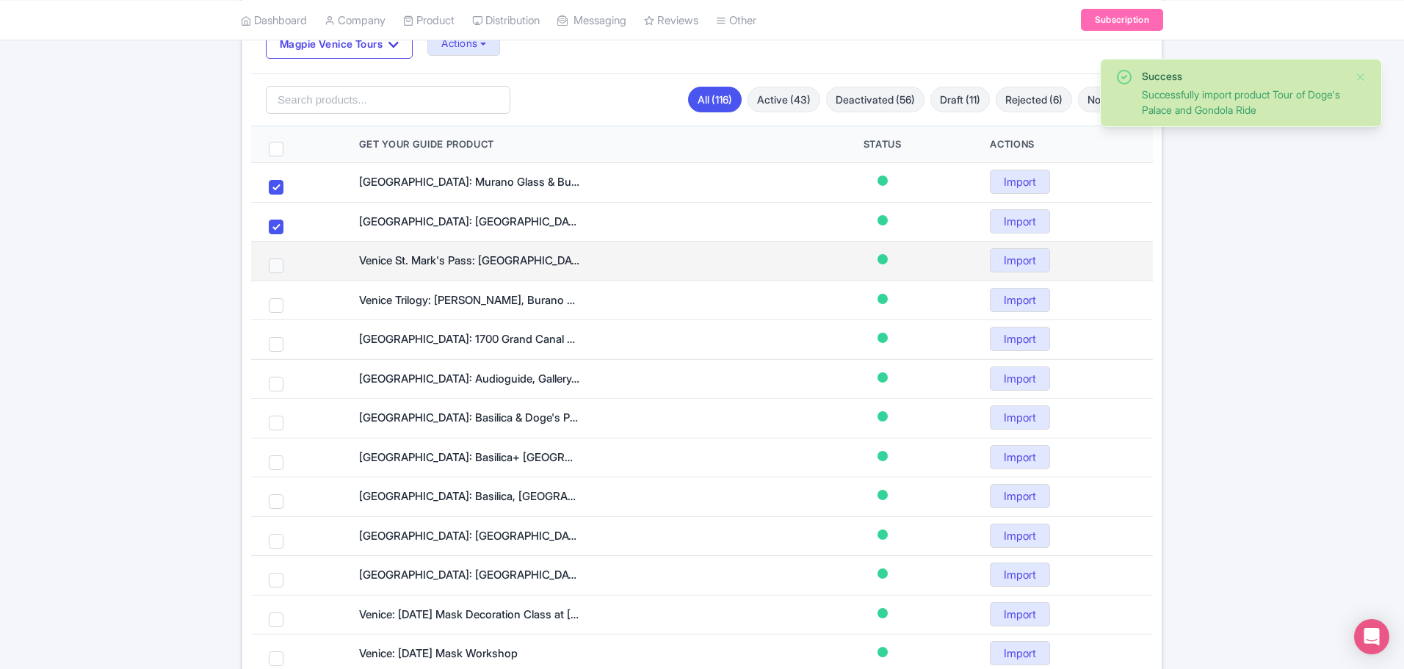
click at [280, 261] on span at bounding box center [276, 265] width 15 height 15
click at [291, 261] on input "checkbox" at bounding box center [296, 263] width 10 height 10
checkbox input "true"
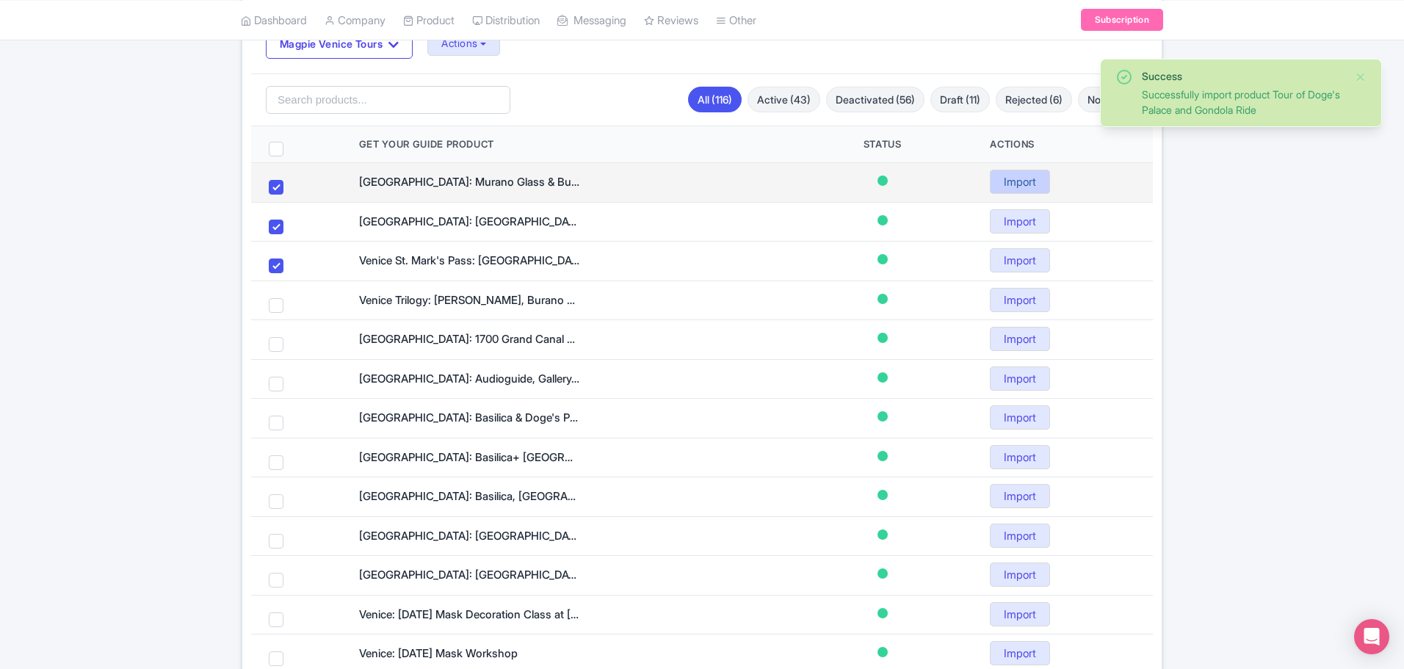
click at [1024, 185] on link "Import" at bounding box center [1020, 182] width 60 height 24
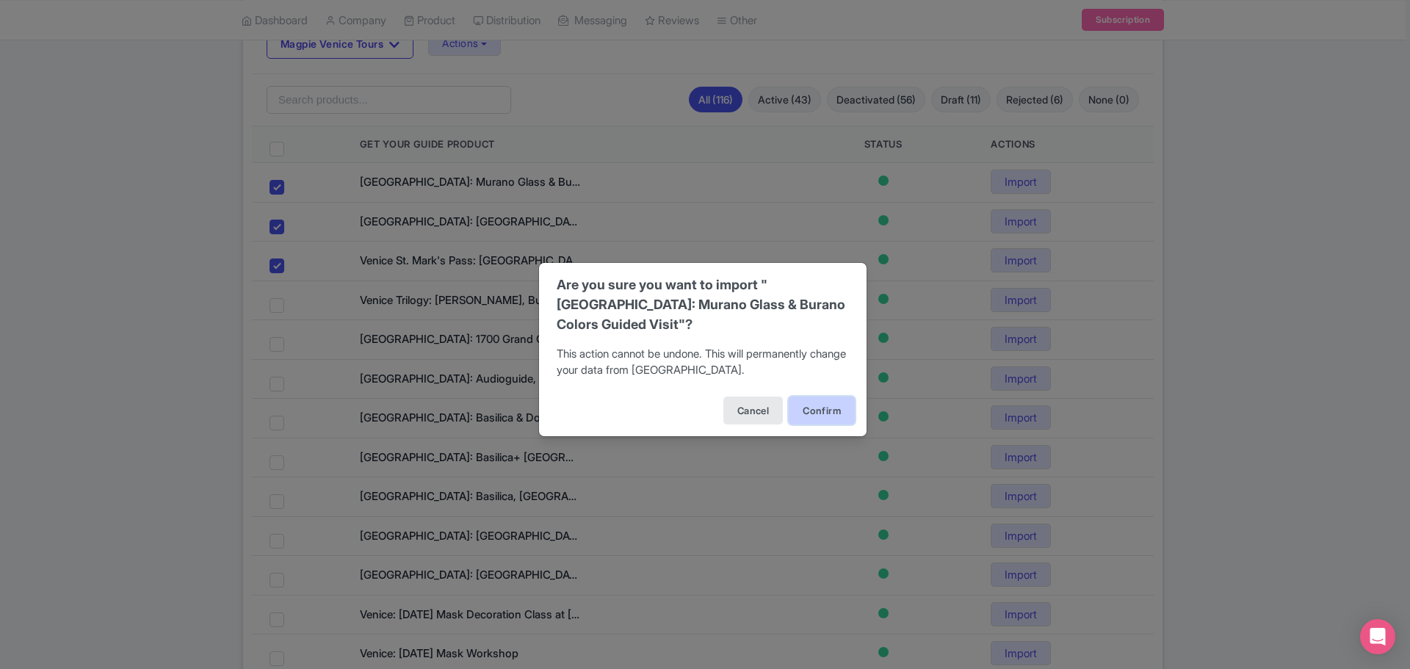
click at [821, 413] on button "Confirm" at bounding box center [821, 410] width 66 height 28
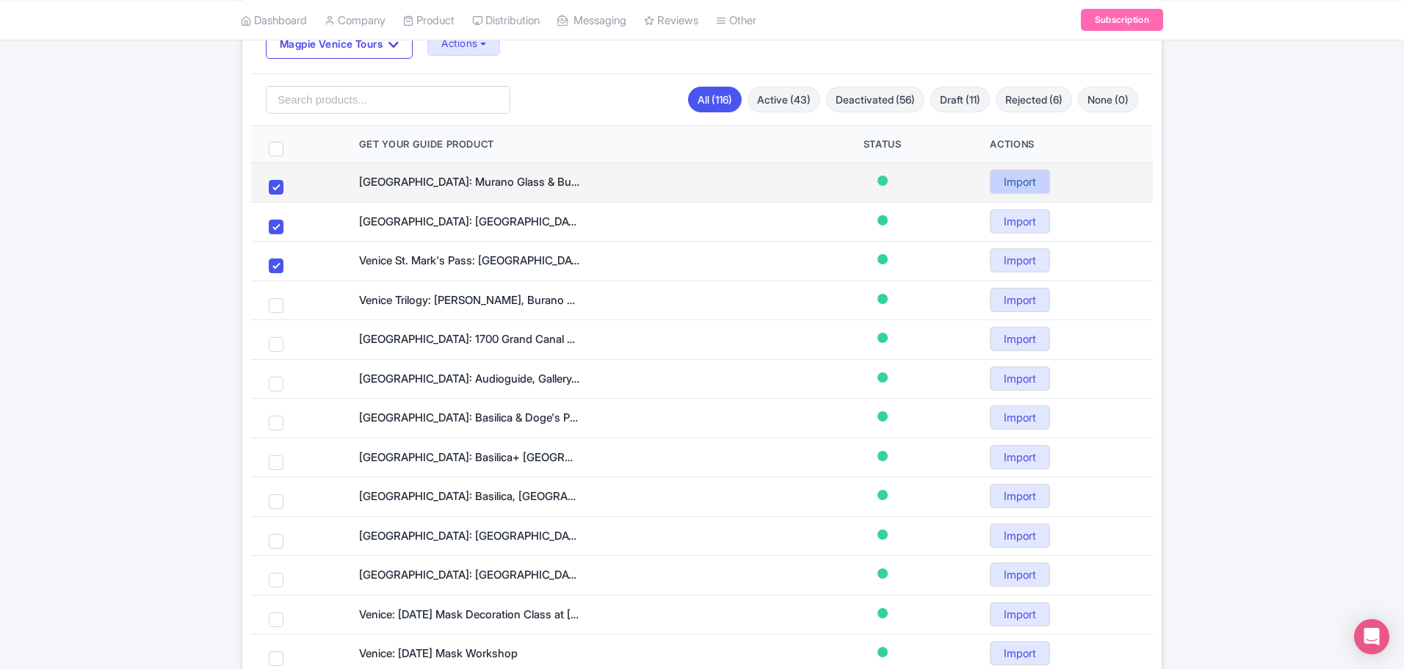
click at [1015, 176] on link "Import" at bounding box center [1020, 182] width 60 height 24
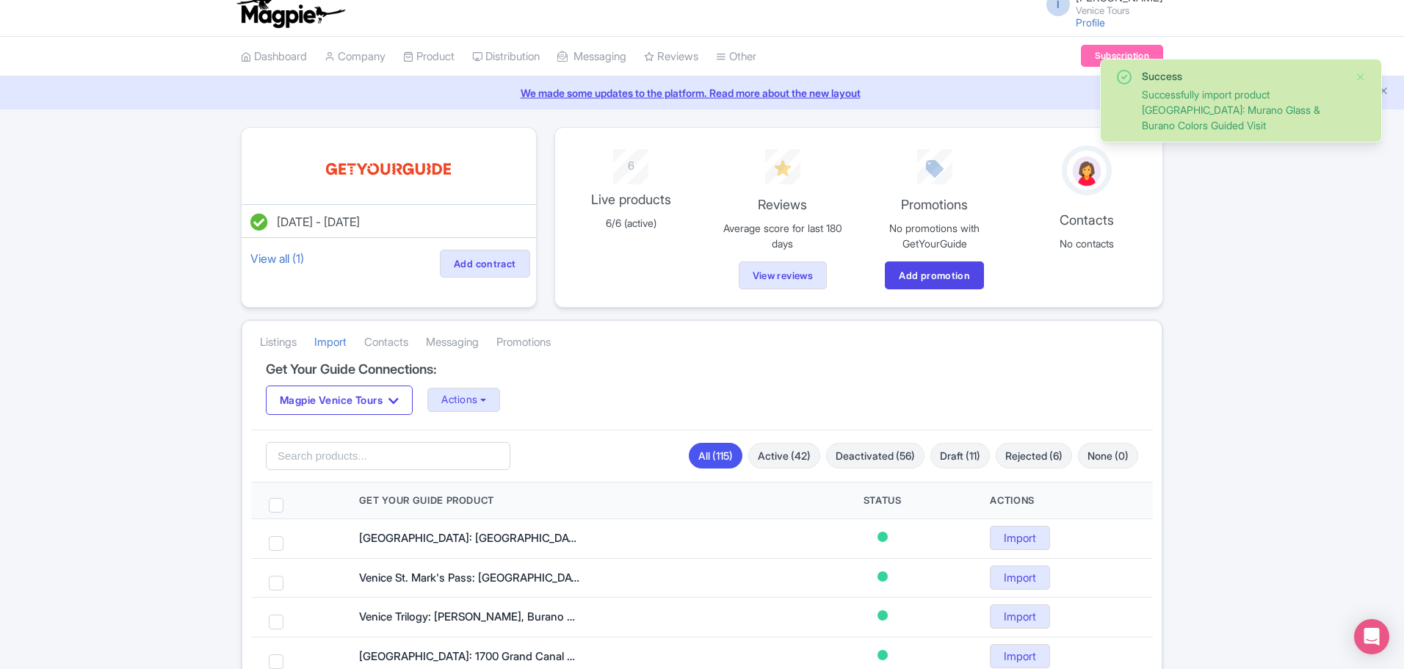
scroll to position [220, 0]
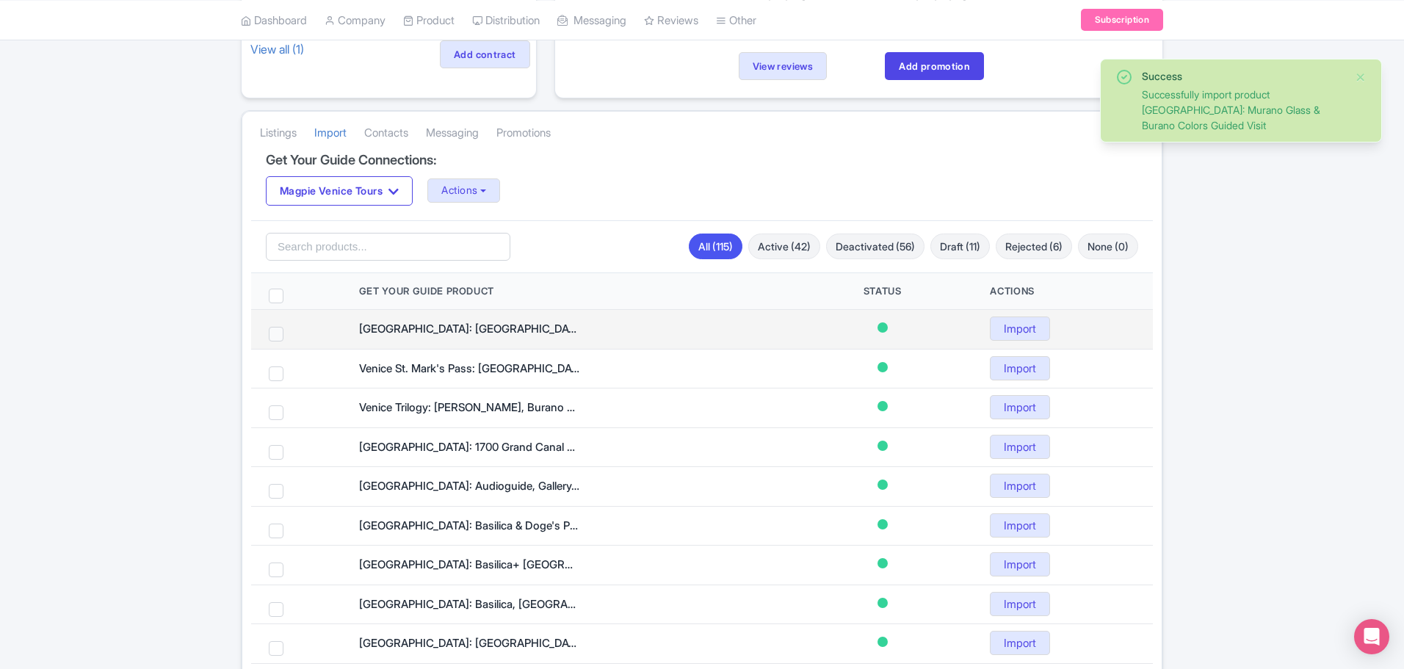
click at [275, 336] on span at bounding box center [276, 334] width 15 height 15
click at [291, 336] on input "checkbox" at bounding box center [296, 332] width 10 height 10
checkbox input "true"
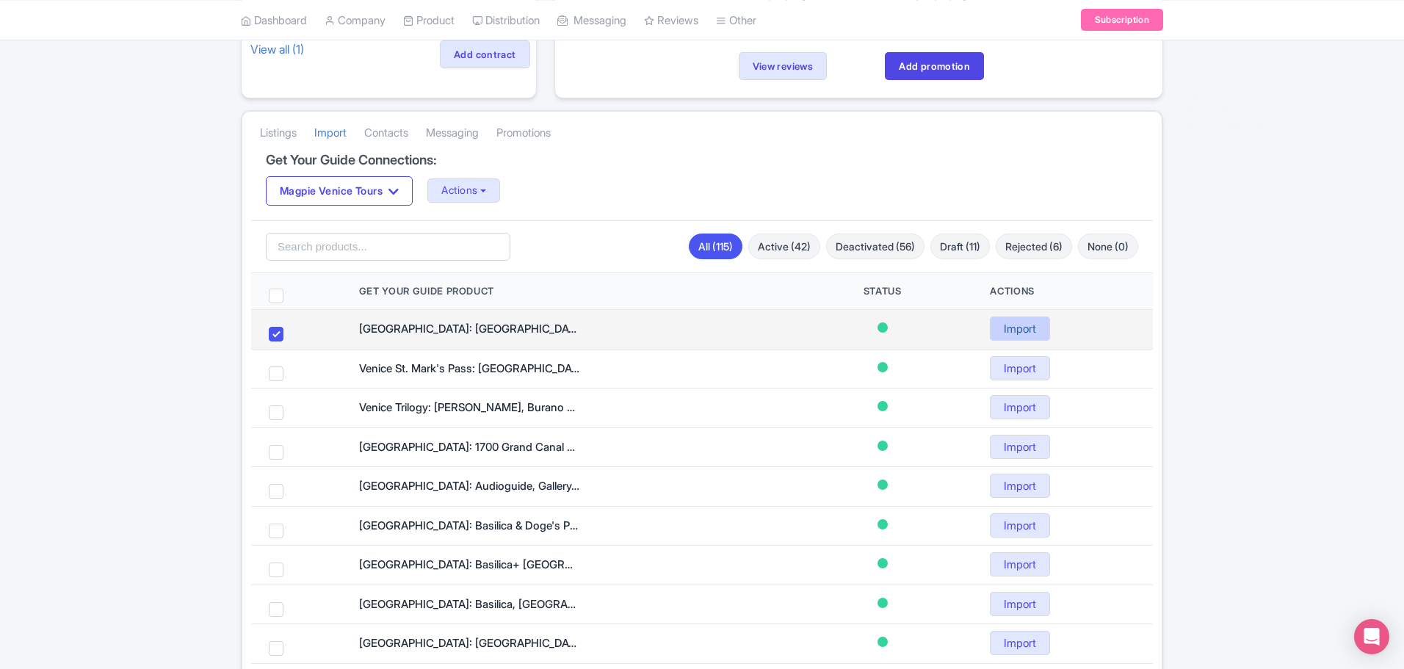
click at [1019, 324] on link "Import" at bounding box center [1020, 328] width 60 height 24
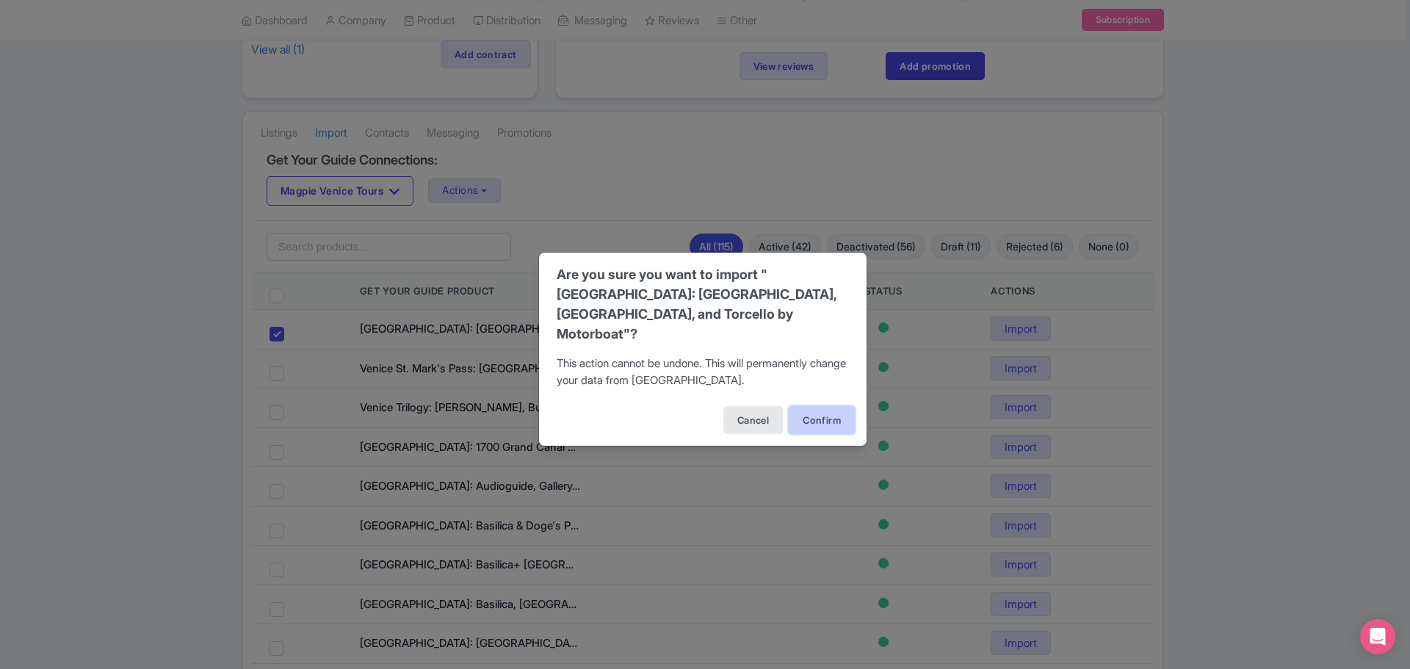
drag, startPoint x: 819, startPoint y: 412, endPoint x: 797, endPoint y: 413, distance: 21.3
click at [816, 412] on button "Confirm" at bounding box center [821, 420] width 66 height 28
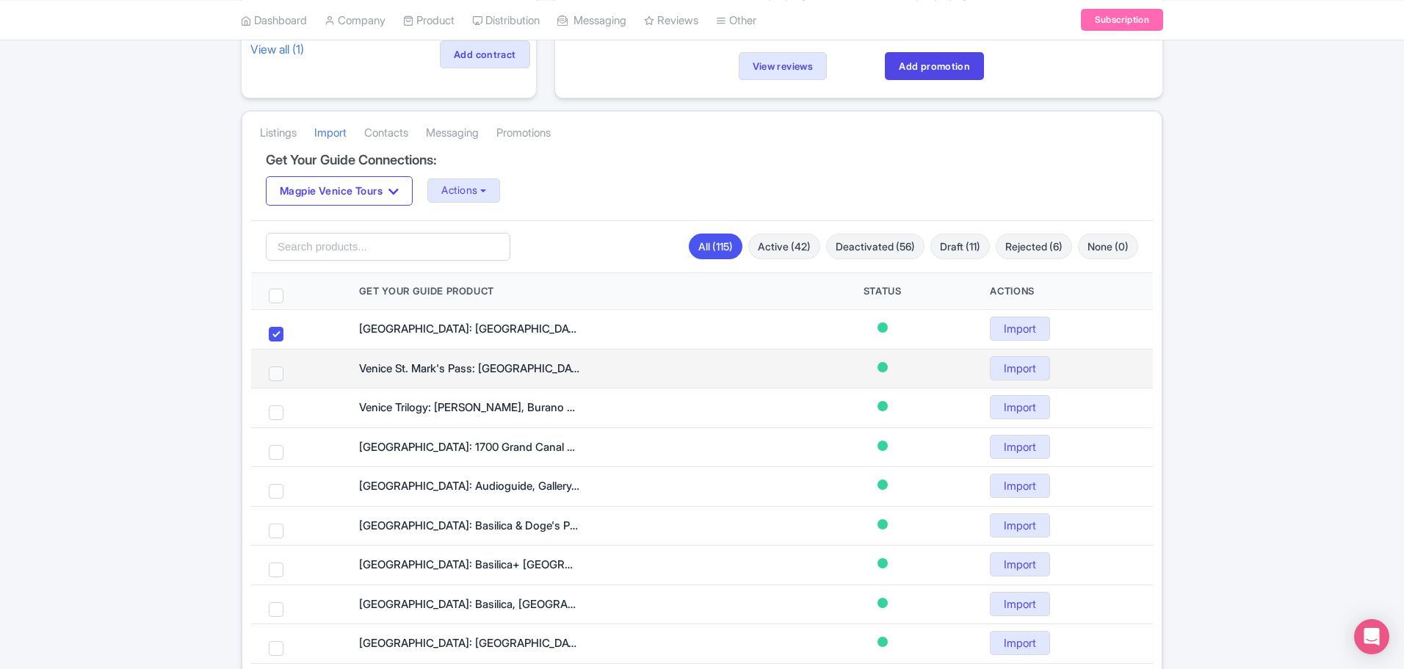
click at [273, 374] on span at bounding box center [276, 373] width 15 height 15
click at [291, 374] on input "checkbox" at bounding box center [296, 371] width 10 height 10
checkbox input "true"
click at [1017, 364] on link "Import" at bounding box center [1020, 368] width 60 height 24
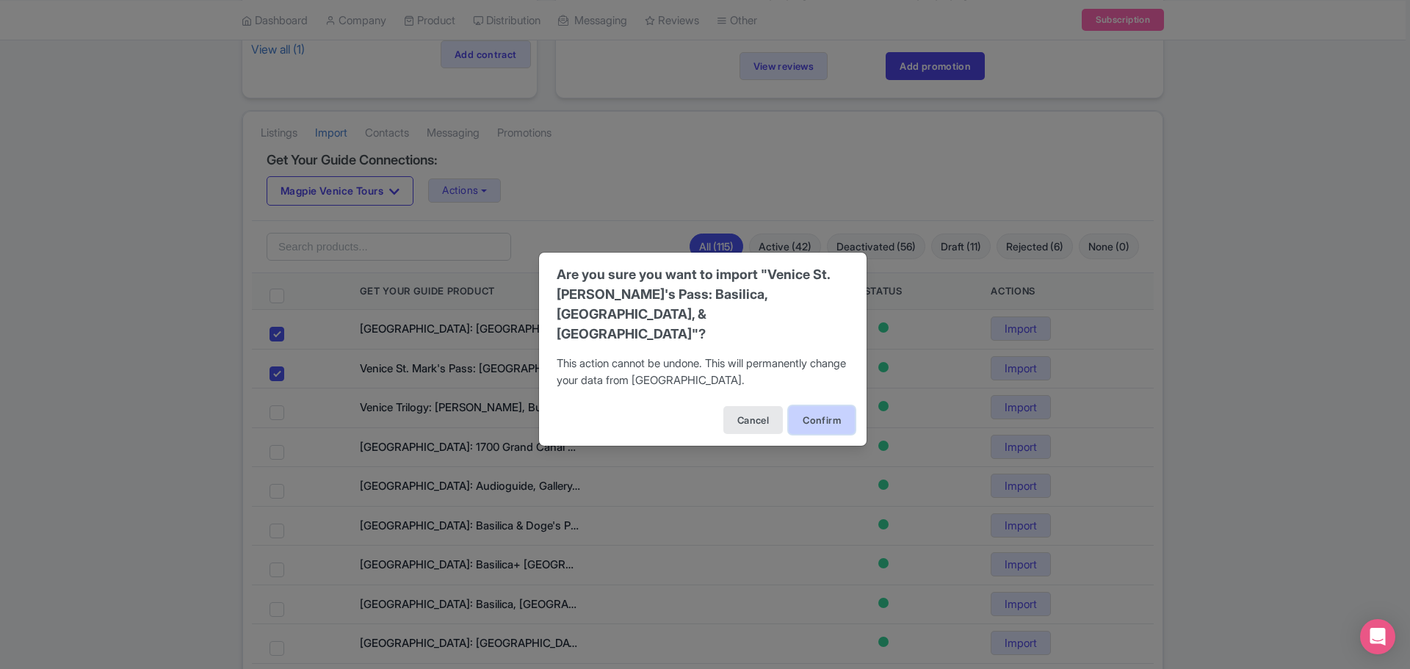
click at [819, 414] on button "Confirm" at bounding box center [821, 420] width 66 height 28
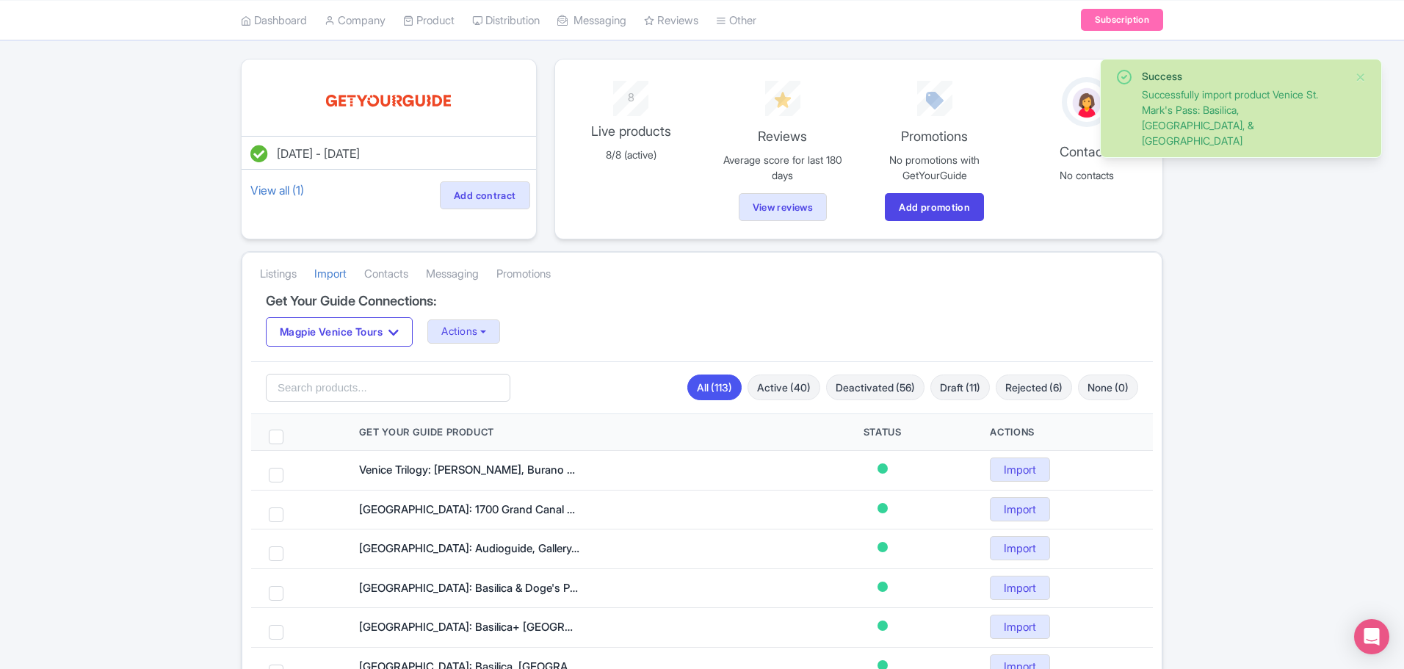
scroll to position [220, 0]
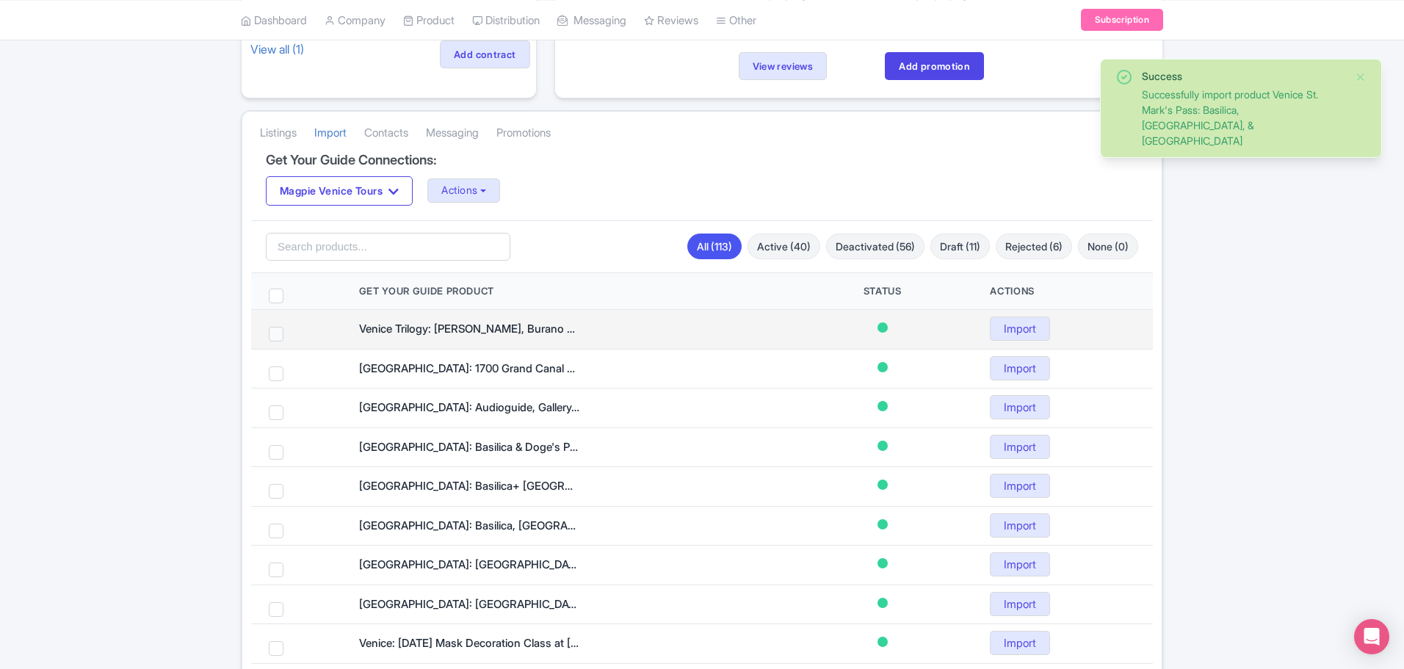
click at [276, 335] on span at bounding box center [276, 334] width 15 height 15
click at [291, 335] on input "checkbox" at bounding box center [296, 332] width 10 height 10
checkbox input "true"
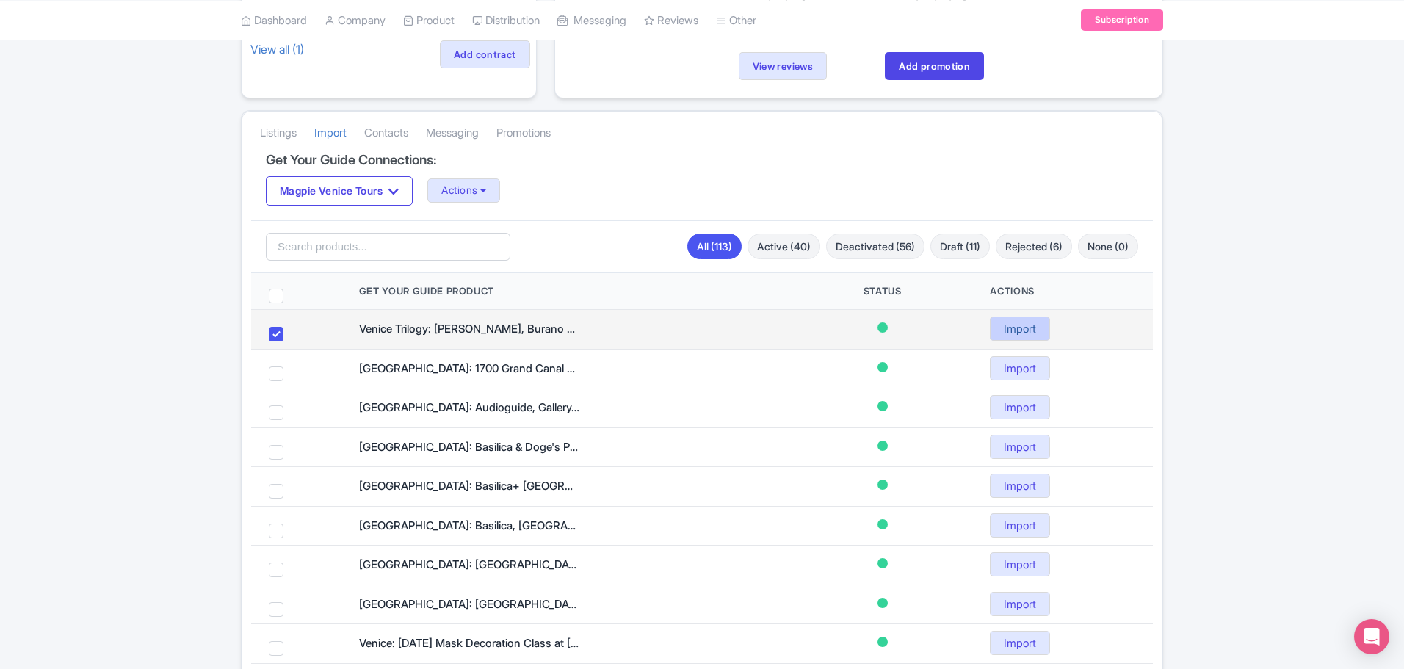
click at [1013, 333] on link "Import" at bounding box center [1020, 328] width 60 height 24
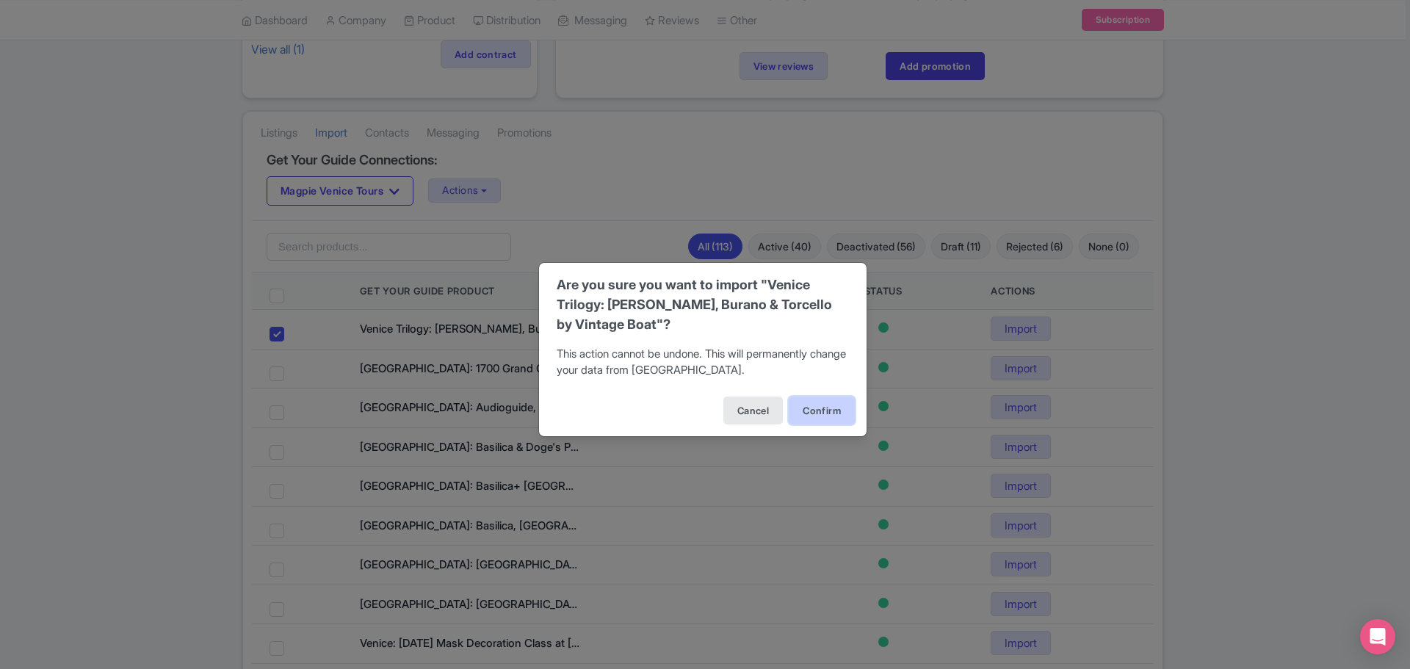
click at [839, 407] on button "Confirm" at bounding box center [821, 410] width 66 height 28
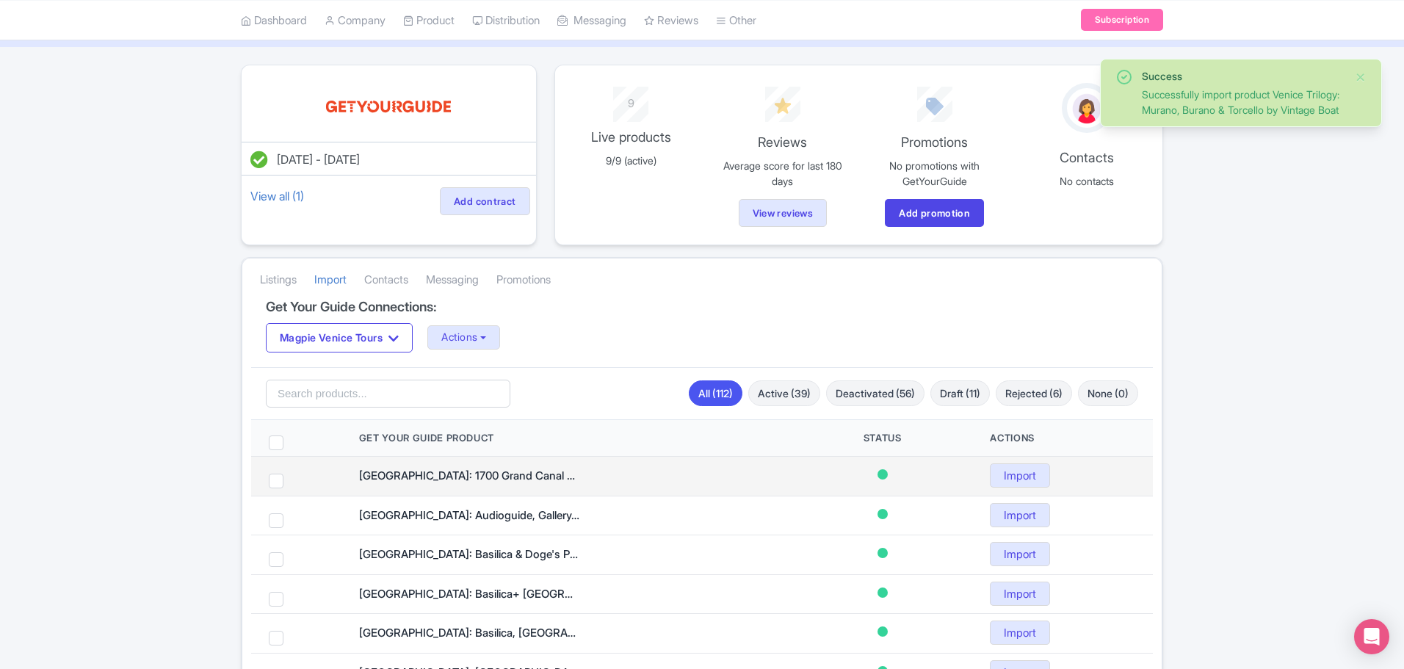
scroll to position [147, 0]
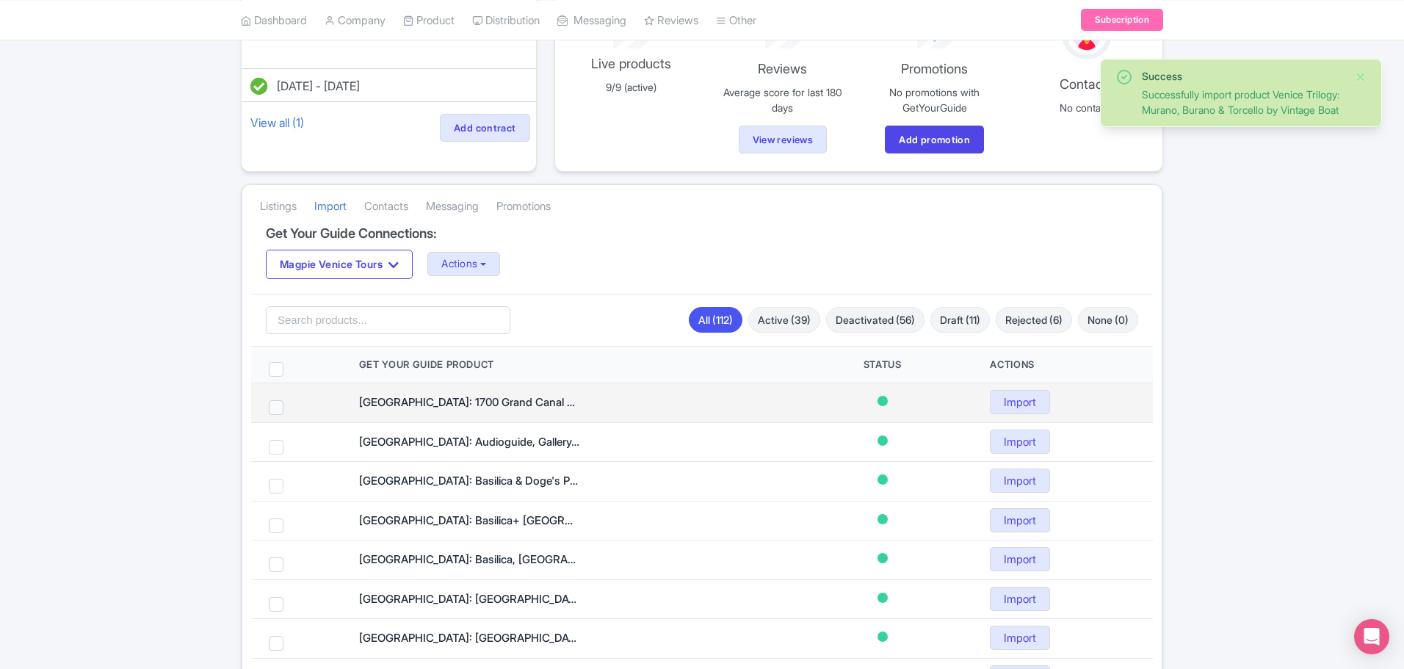
click at [269, 409] on span at bounding box center [276, 407] width 15 height 15
click at [291, 409] on input "checkbox" at bounding box center [296, 405] width 10 height 10
checkbox input "true"
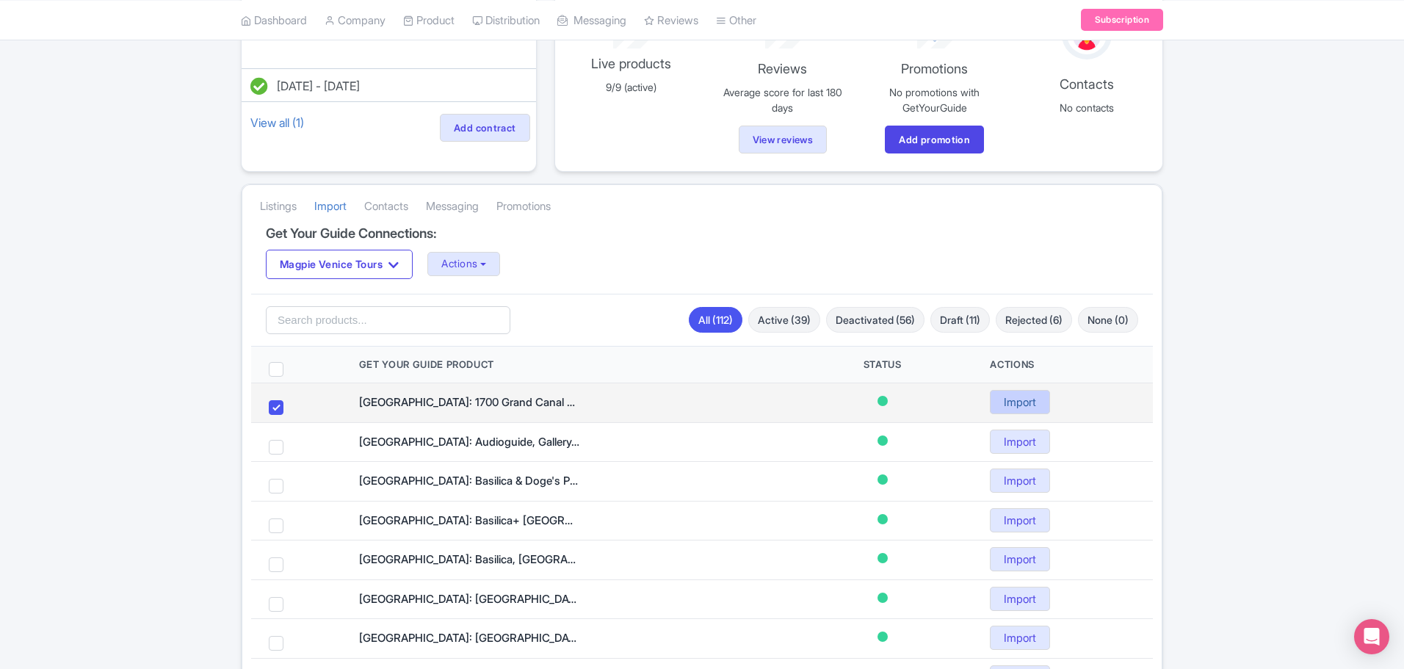
click at [1026, 404] on link "Import" at bounding box center [1020, 402] width 60 height 24
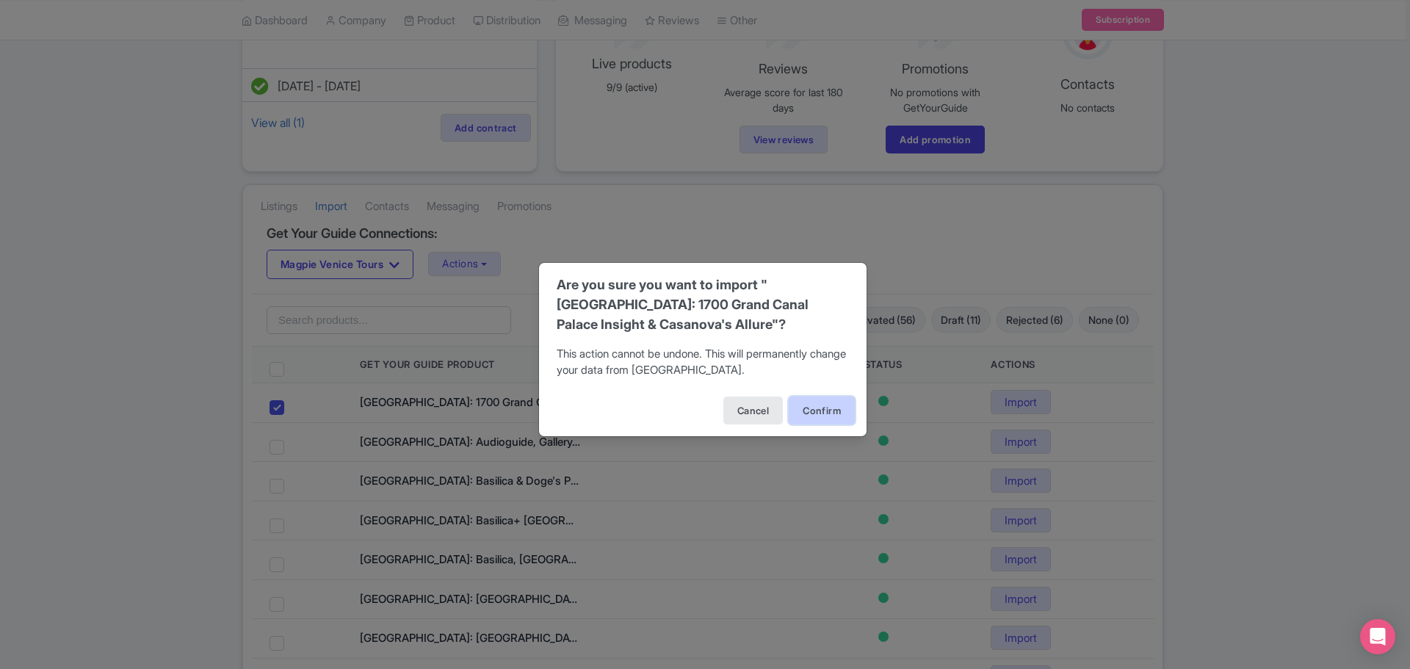
click at [831, 410] on button "Confirm" at bounding box center [821, 410] width 66 height 28
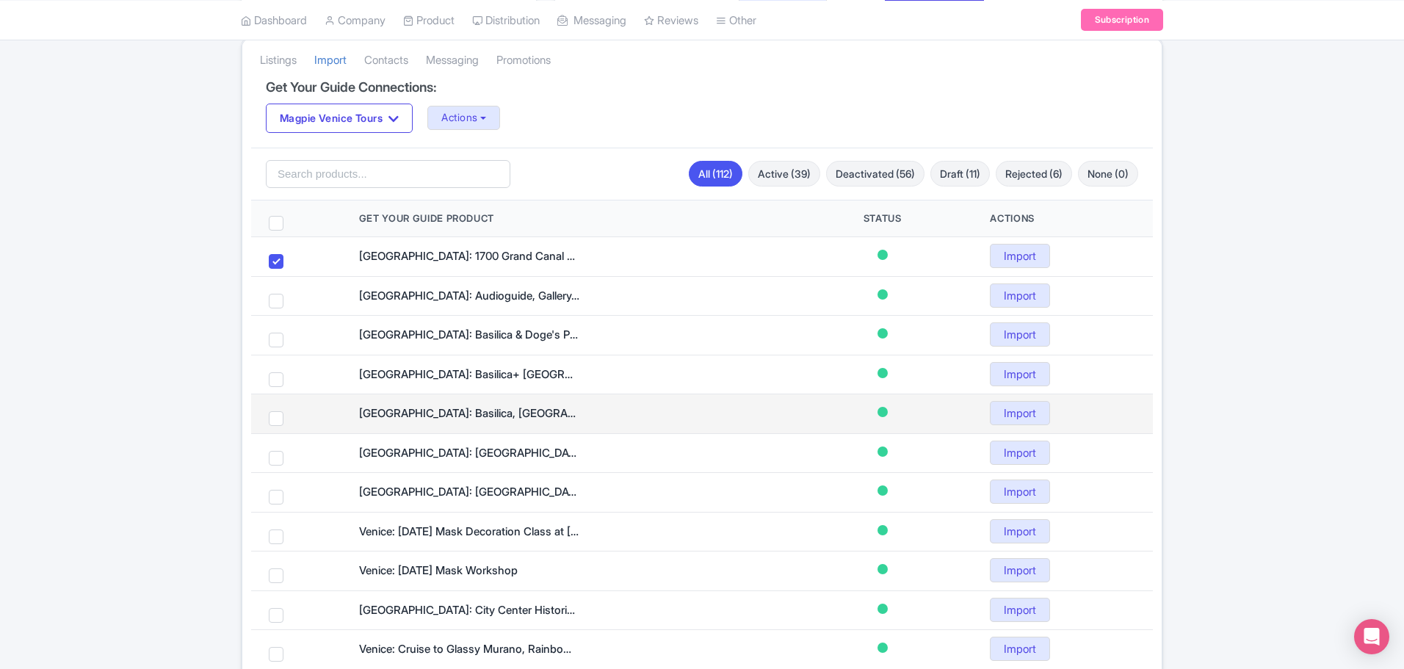
scroll to position [294, 0]
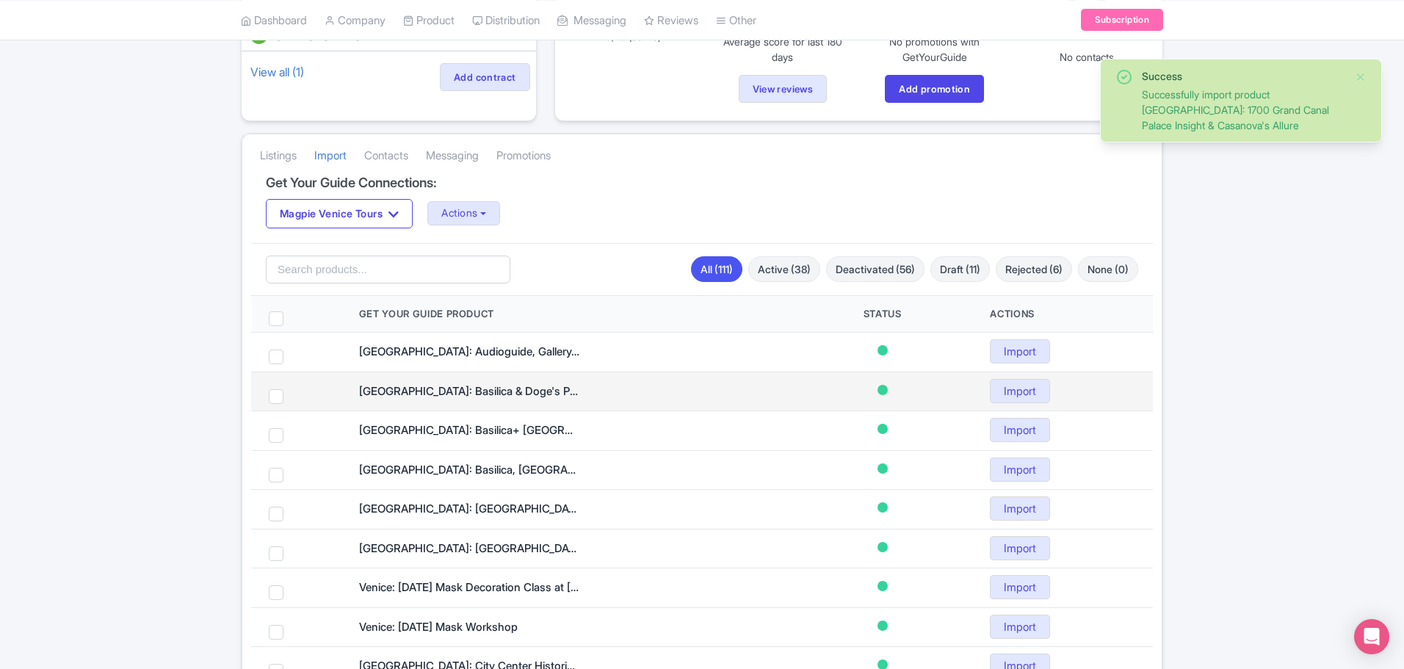
scroll to position [220, 0]
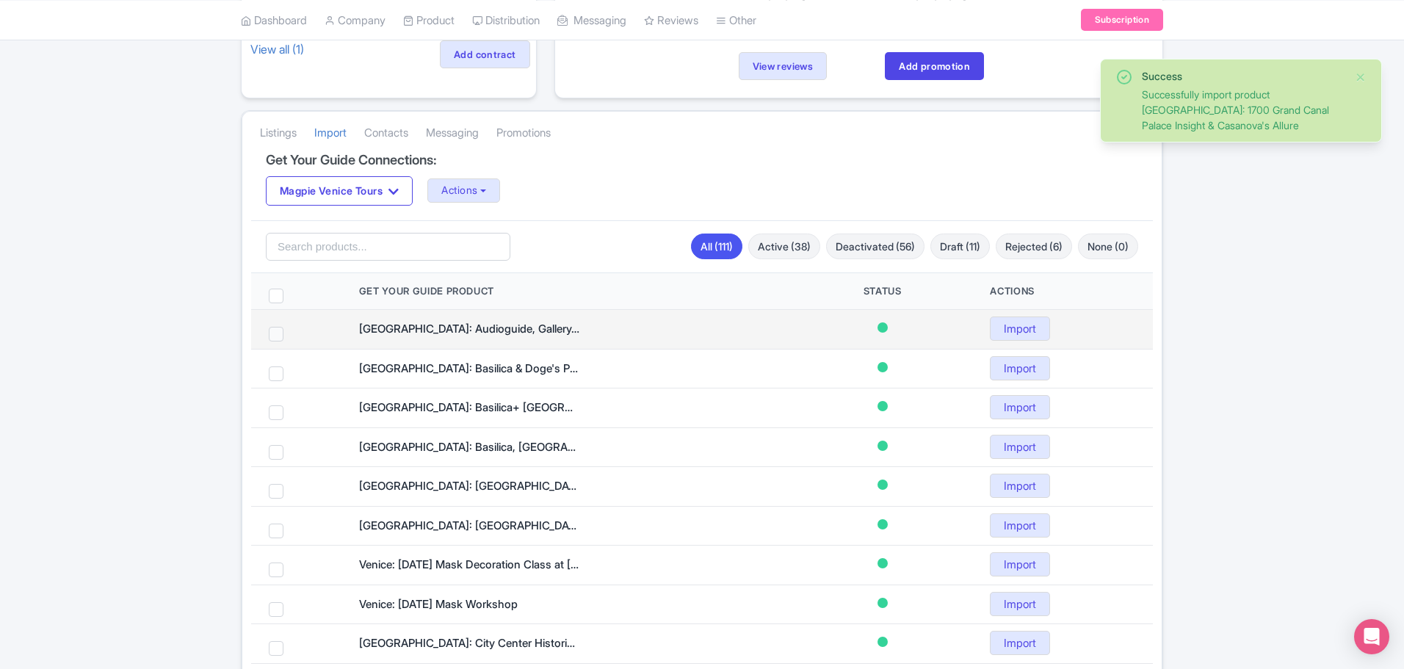
click at [281, 332] on span at bounding box center [276, 334] width 15 height 15
click at [291, 332] on input "checkbox" at bounding box center [296, 332] width 10 height 10
checkbox input "true"
click at [1023, 332] on link "Import" at bounding box center [1020, 328] width 60 height 24
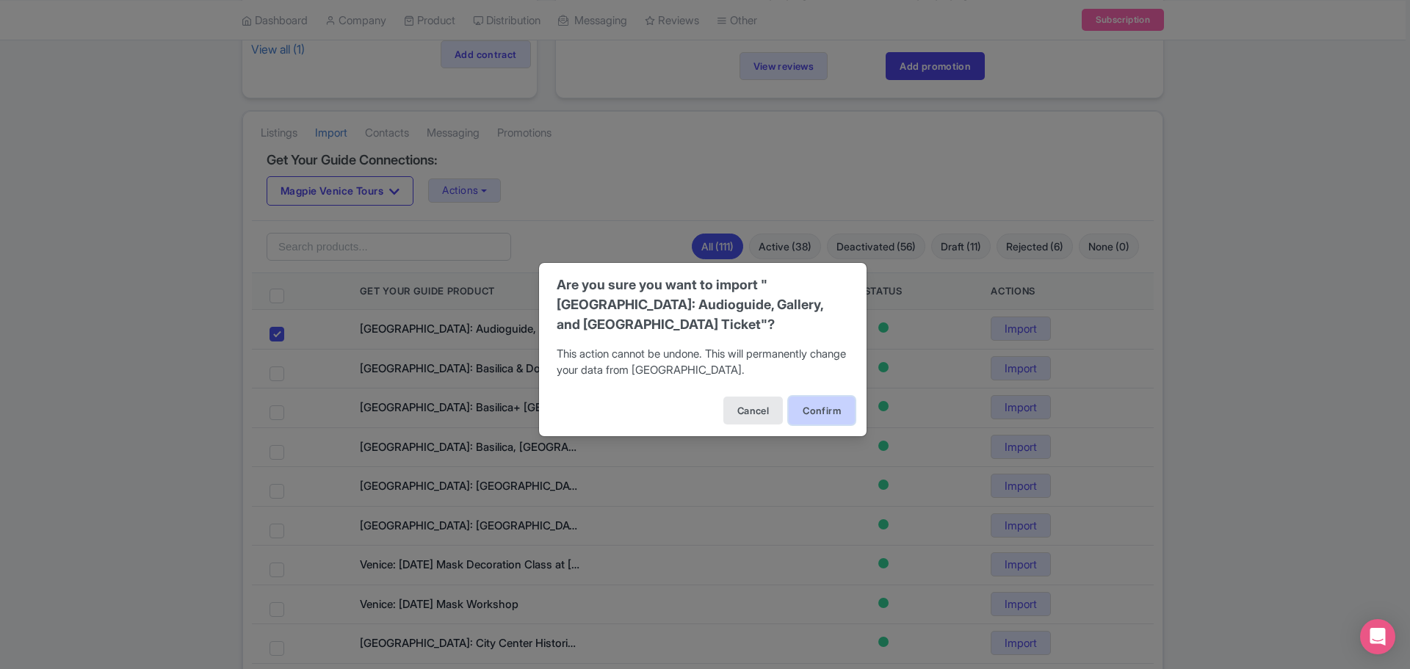
click at [826, 412] on button "Confirm" at bounding box center [821, 410] width 66 height 28
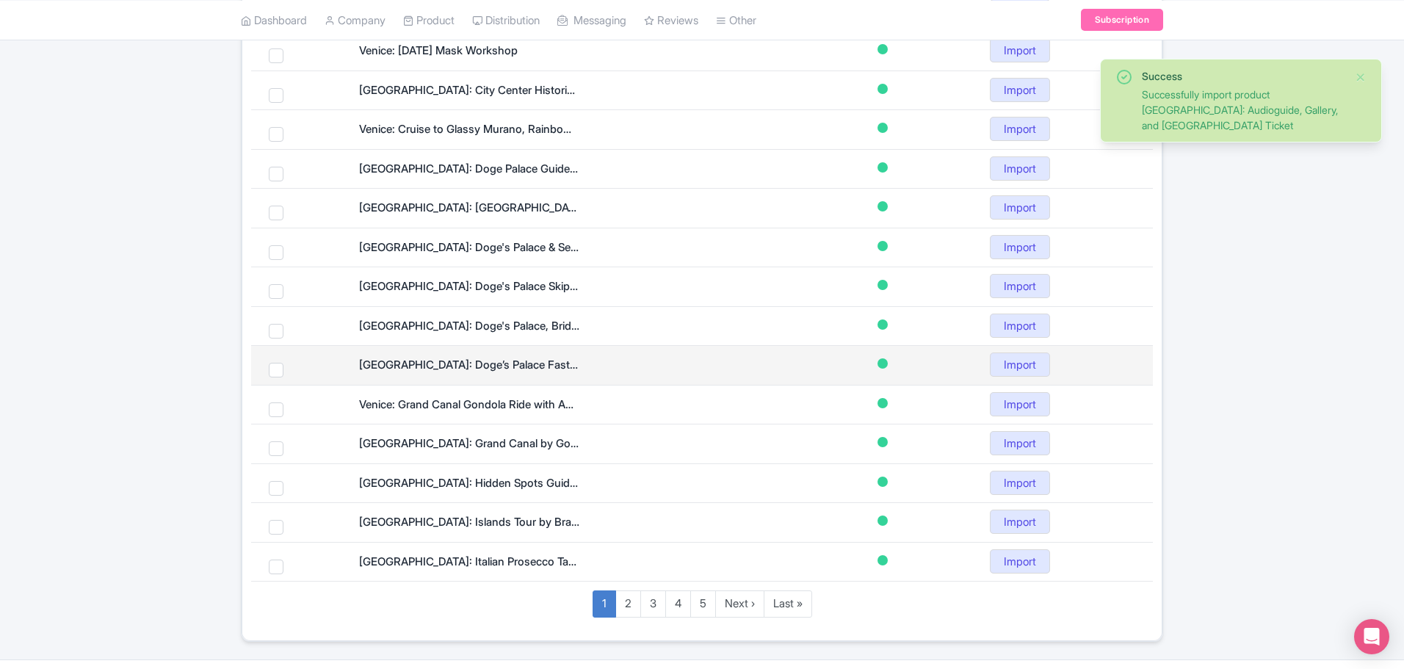
scroll to position [294, 0]
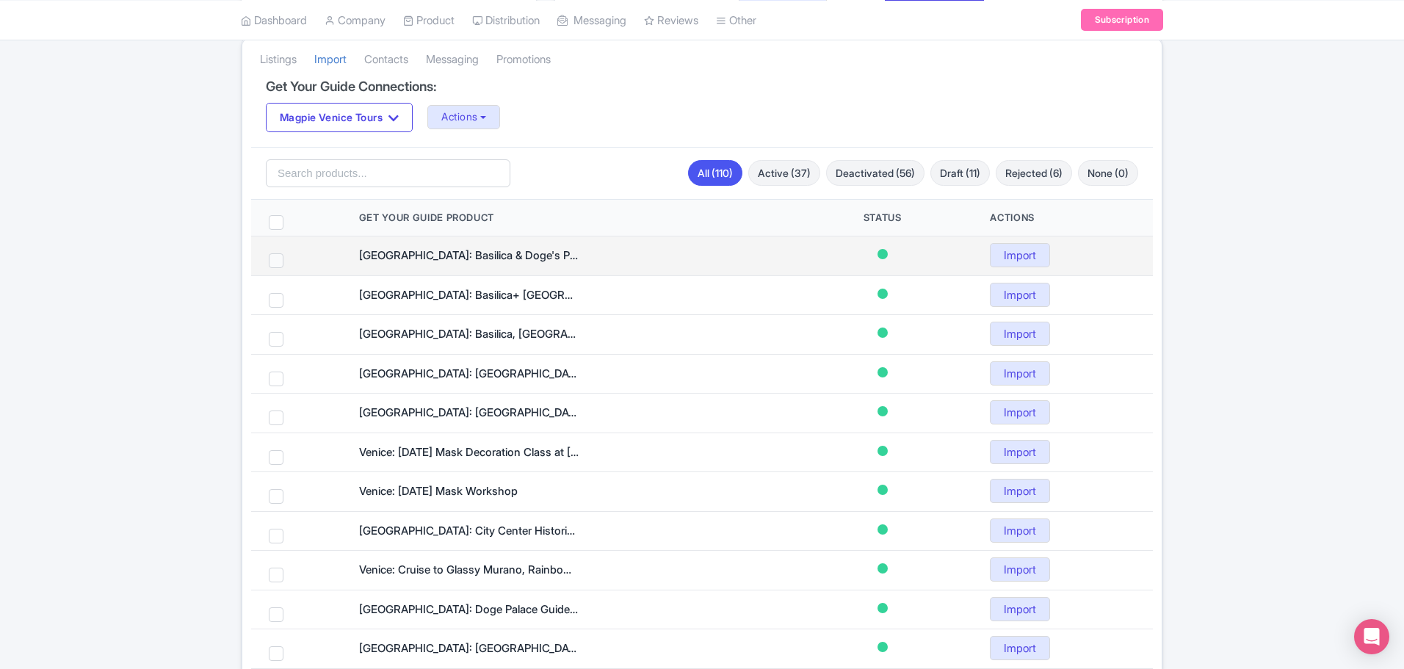
click at [273, 255] on span at bounding box center [276, 260] width 15 height 15
click at [291, 255] on input "checkbox" at bounding box center [296, 258] width 10 height 10
checkbox input "true"
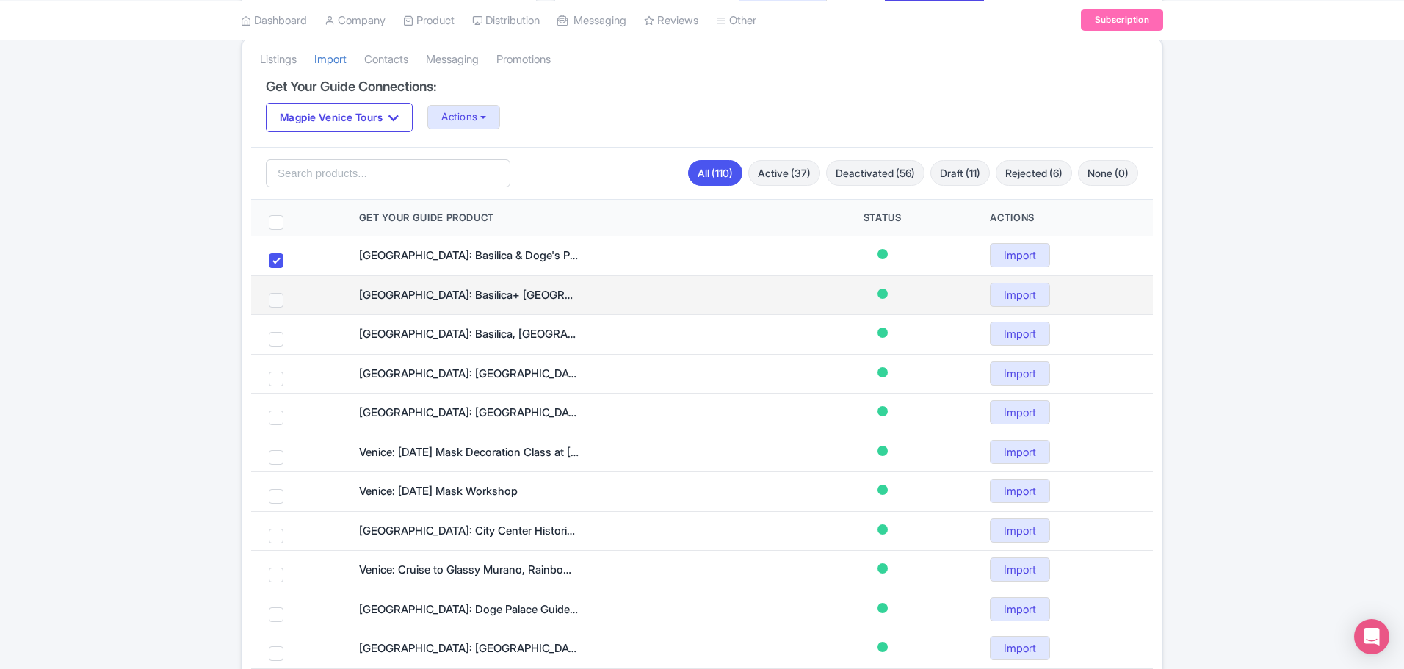
click at [275, 297] on span at bounding box center [276, 300] width 15 height 15
click at [291, 297] on input "checkbox" at bounding box center [296, 298] width 10 height 10
checkbox input "true"
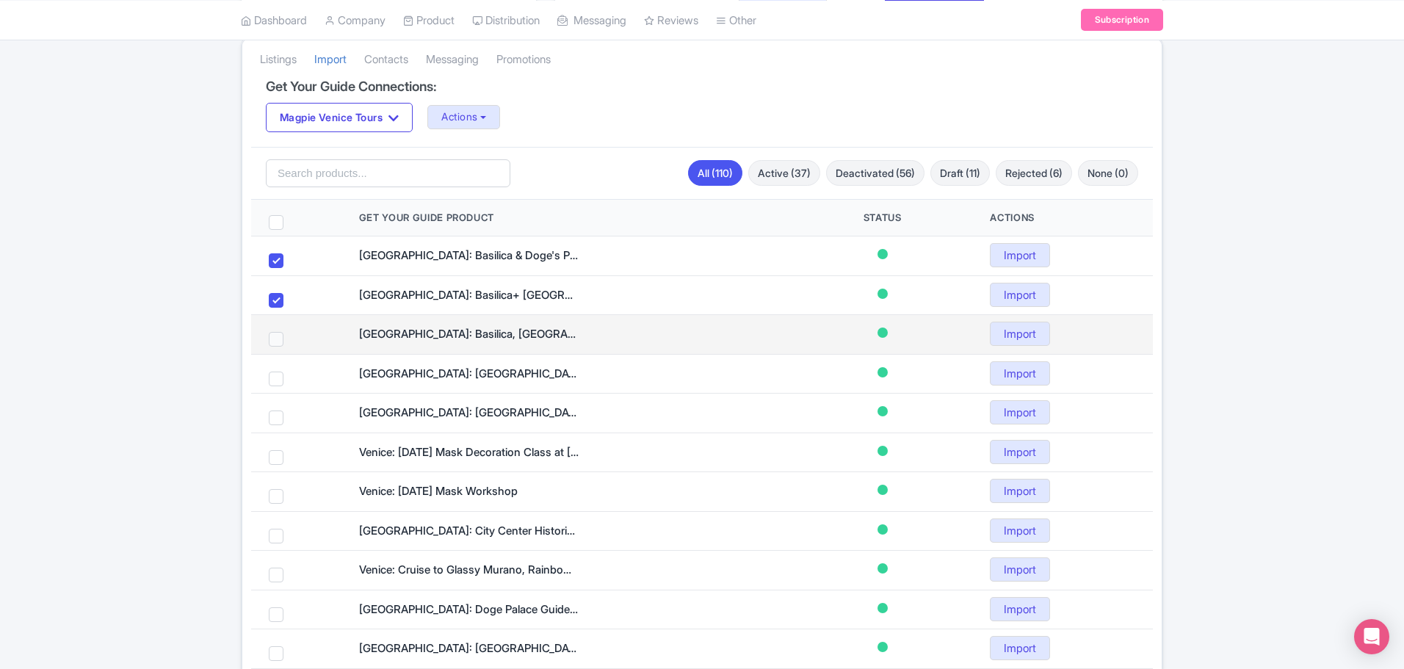
click at [275, 339] on span at bounding box center [276, 339] width 15 height 15
click at [291, 339] on input "checkbox" at bounding box center [296, 337] width 10 height 10
checkbox input "true"
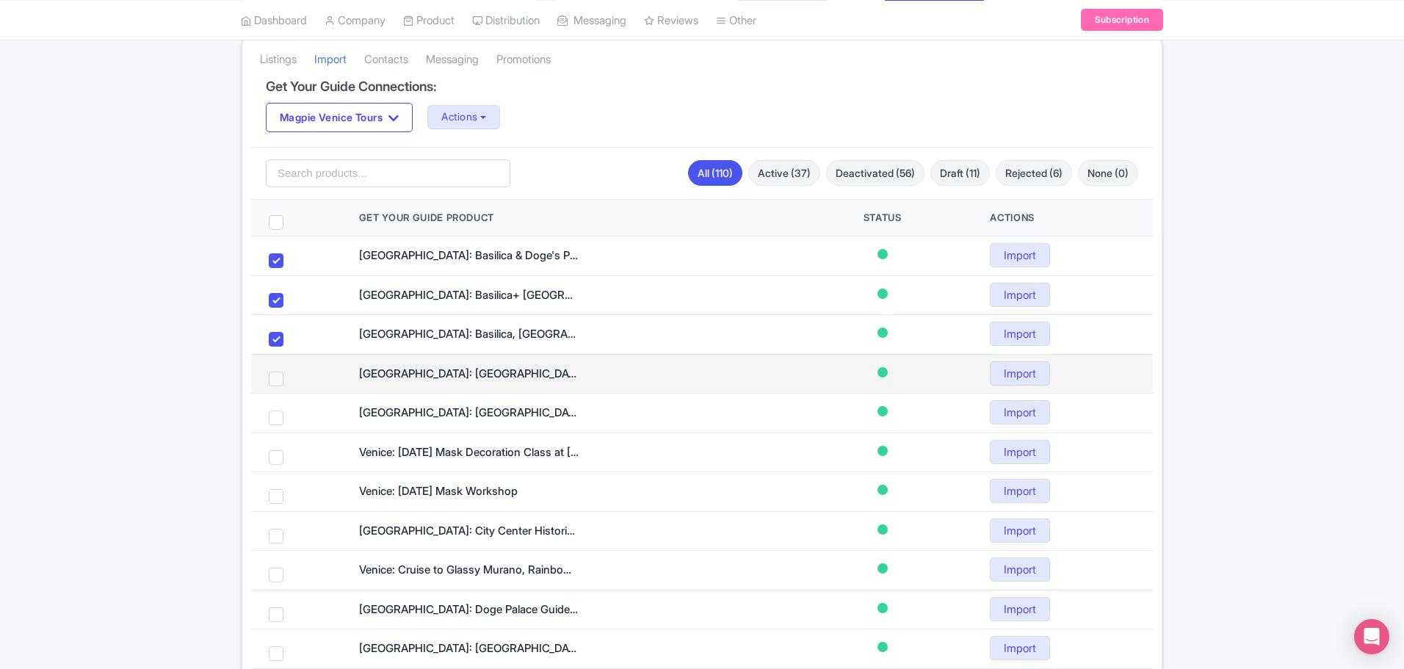
click at [277, 383] on span at bounding box center [276, 378] width 15 height 15
click at [291, 381] on input "checkbox" at bounding box center [296, 376] width 10 height 10
checkbox input "true"
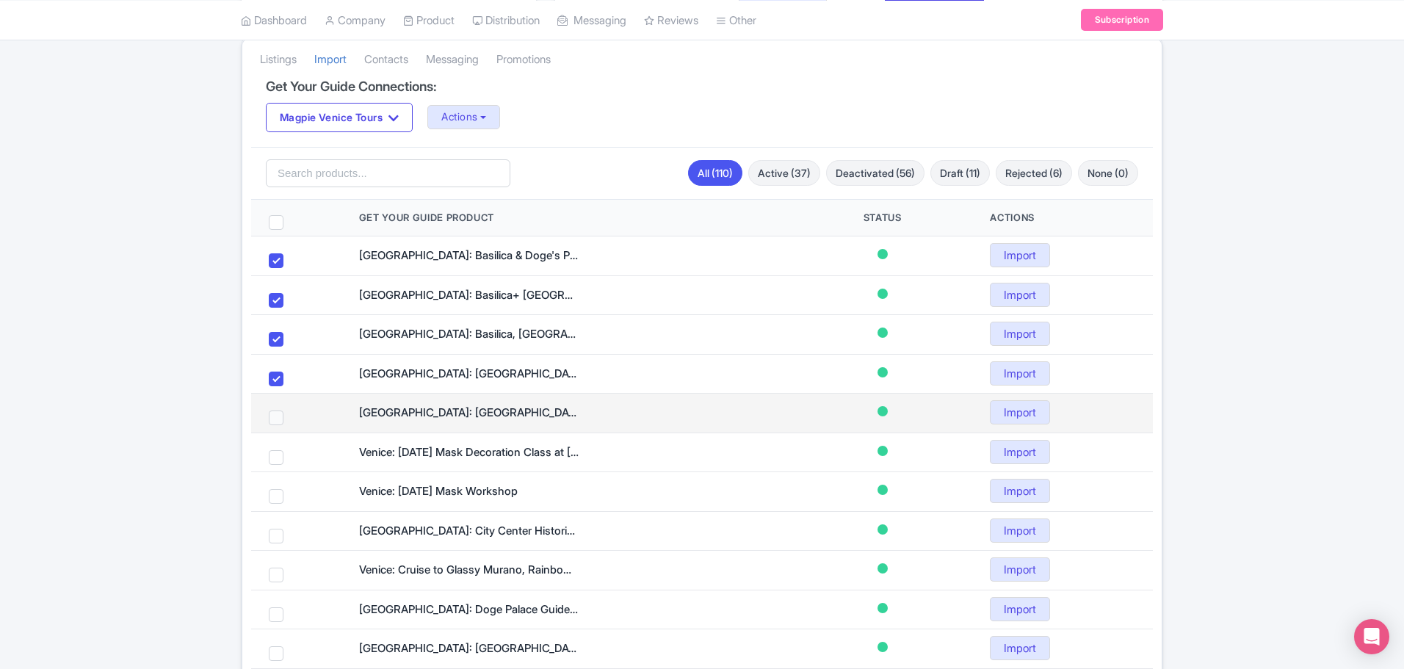
click at [271, 417] on span at bounding box center [276, 417] width 15 height 15
click at [291, 417] on input "checkbox" at bounding box center [296, 415] width 10 height 10
checkbox input "true"
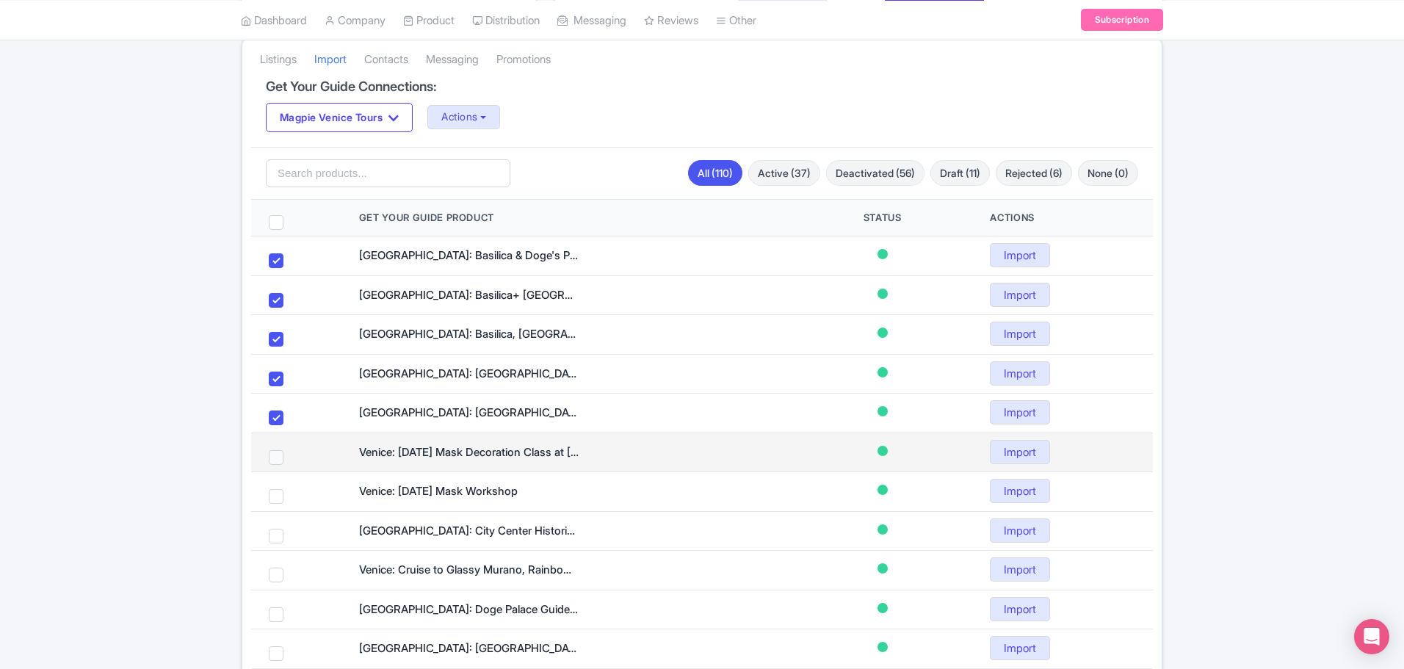
click at [273, 459] on span at bounding box center [276, 457] width 15 height 15
click at [291, 459] on input "checkbox" at bounding box center [296, 455] width 10 height 10
checkbox input "true"
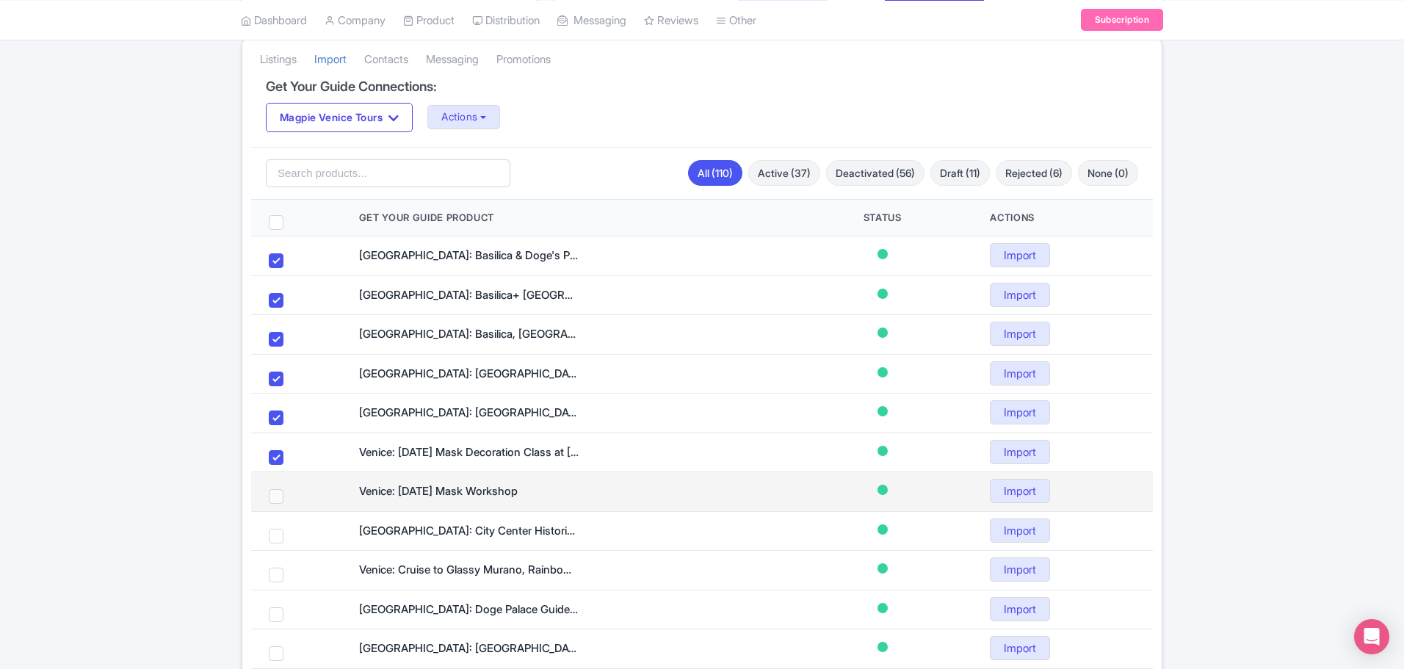
click at [272, 497] on span at bounding box center [276, 496] width 15 height 15
click at [291, 497] on input "checkbox" at bounding box center [296, 494] width 10 height 10
checkbox input "true"
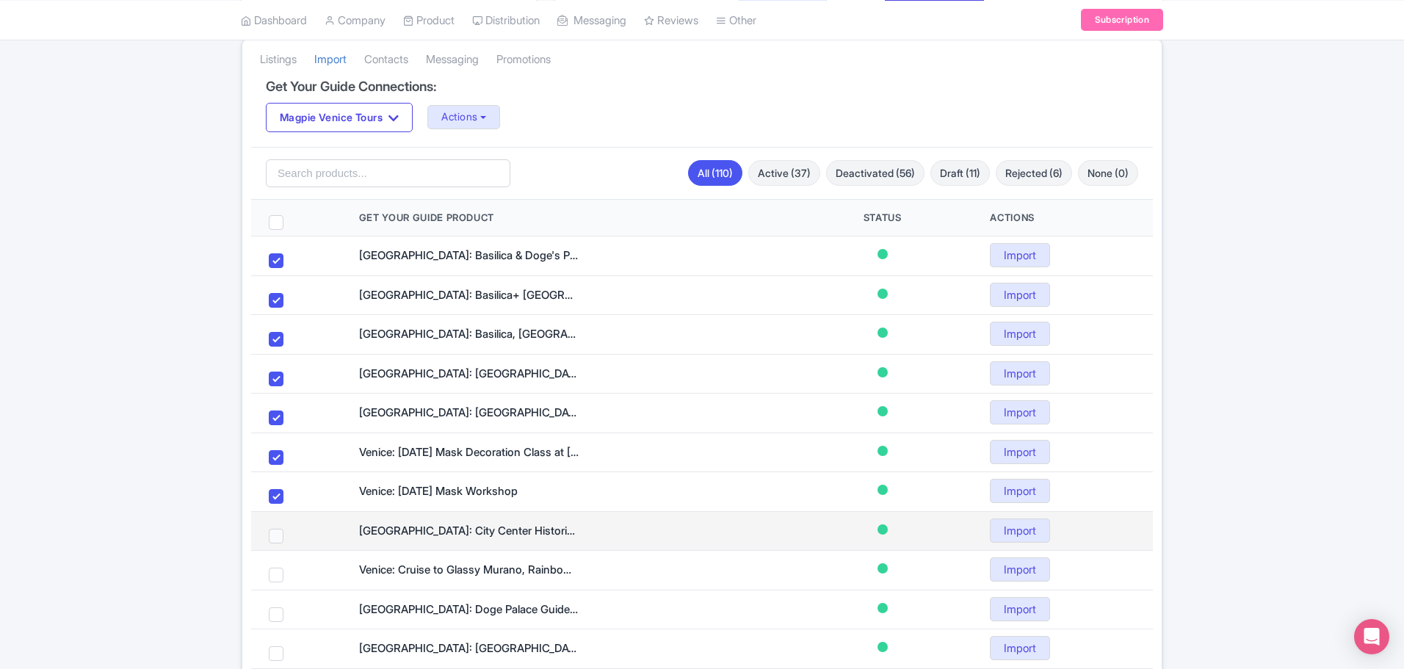
click at [276, 533] on span at bounding box center [276, 536] width 15 height 15
click at [291, 533] on input "checkbox" at bounding box center [296, 534] width 10 height 10
checkbox input "true"
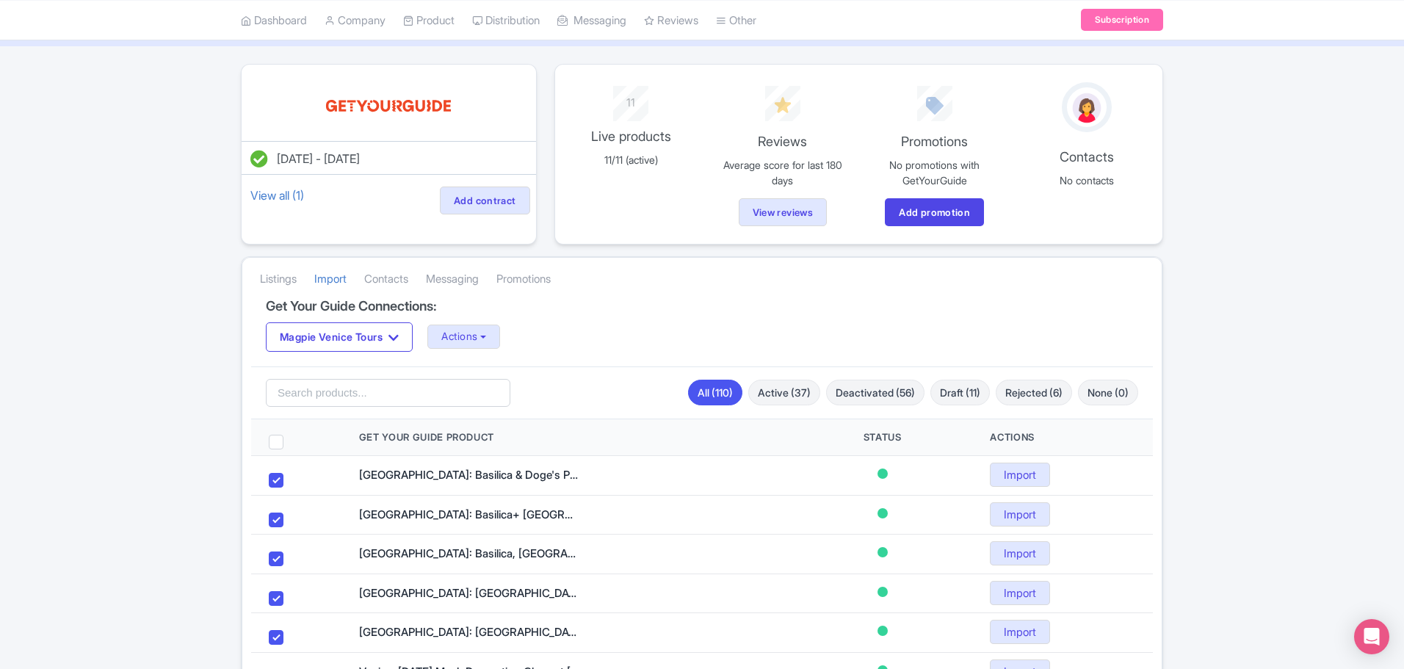
scroll to position [73, 0]
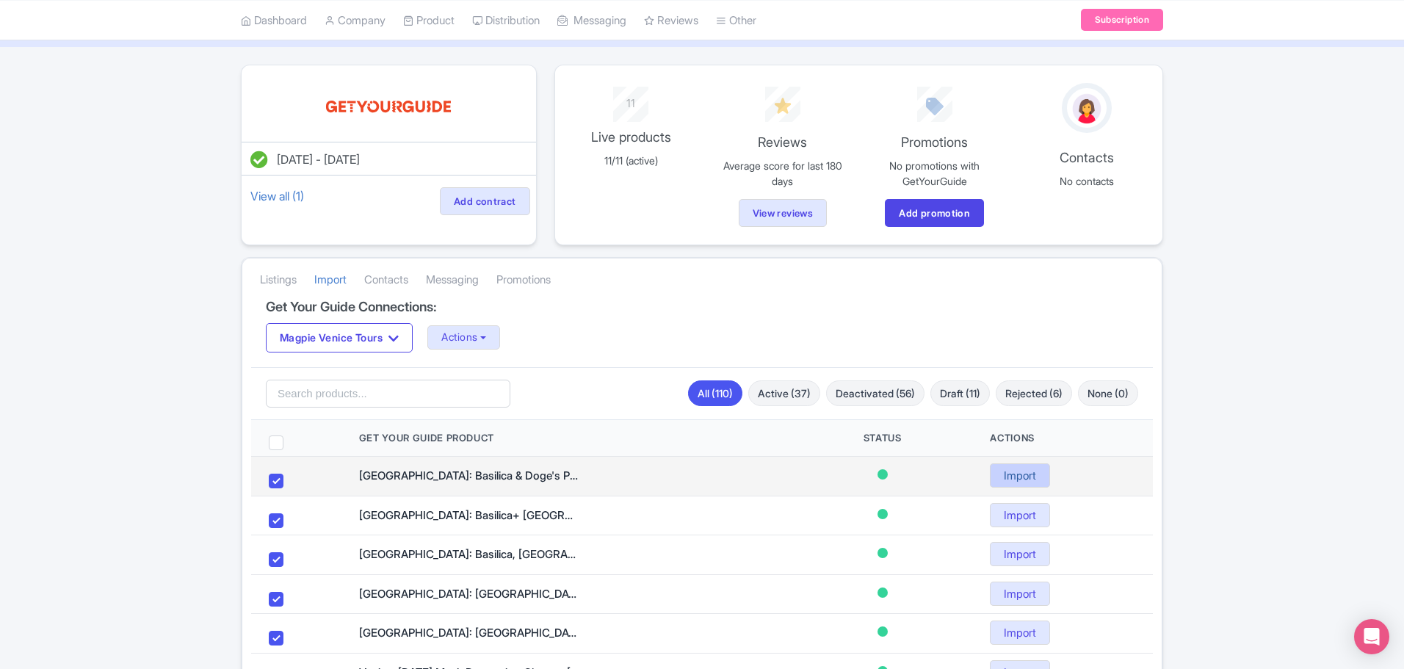
click at [1020, 474] on link "Import" at bounding box center [1020, 475] width 60 height 24
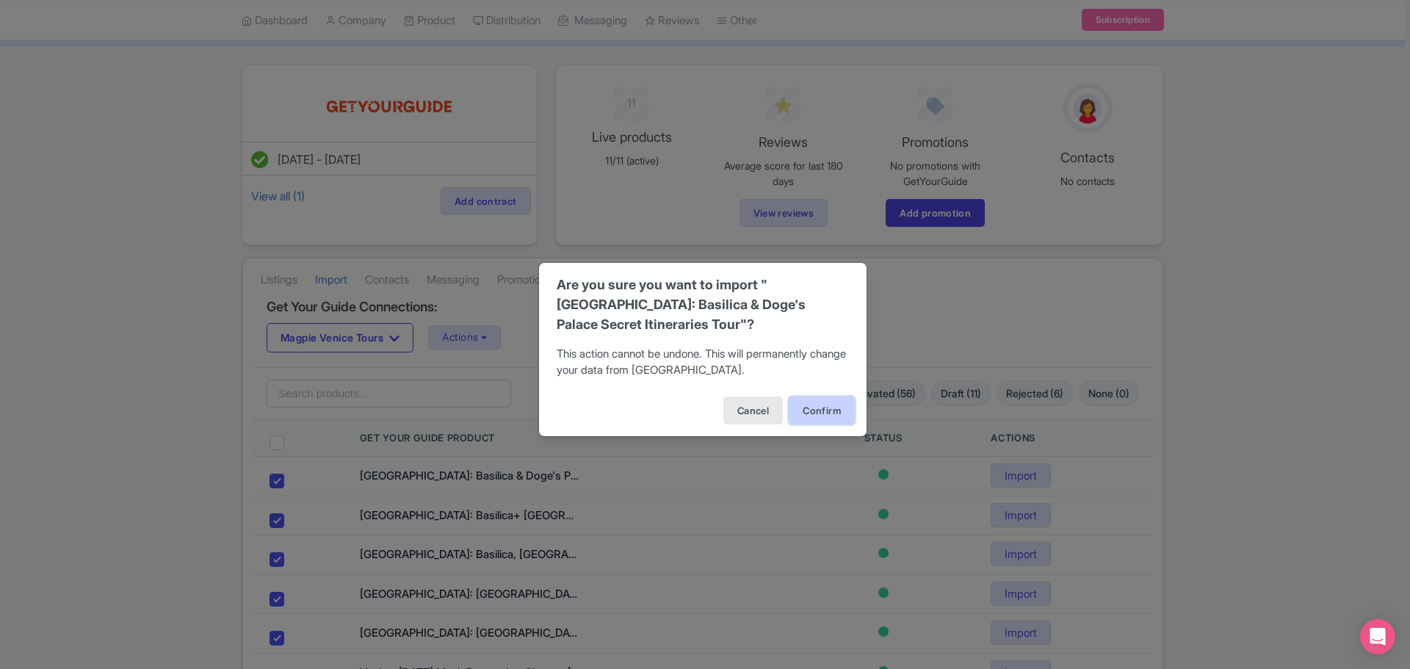
click at [827, 417] on button "Confirm" at bounding box center [821, 410] width 66 height 28
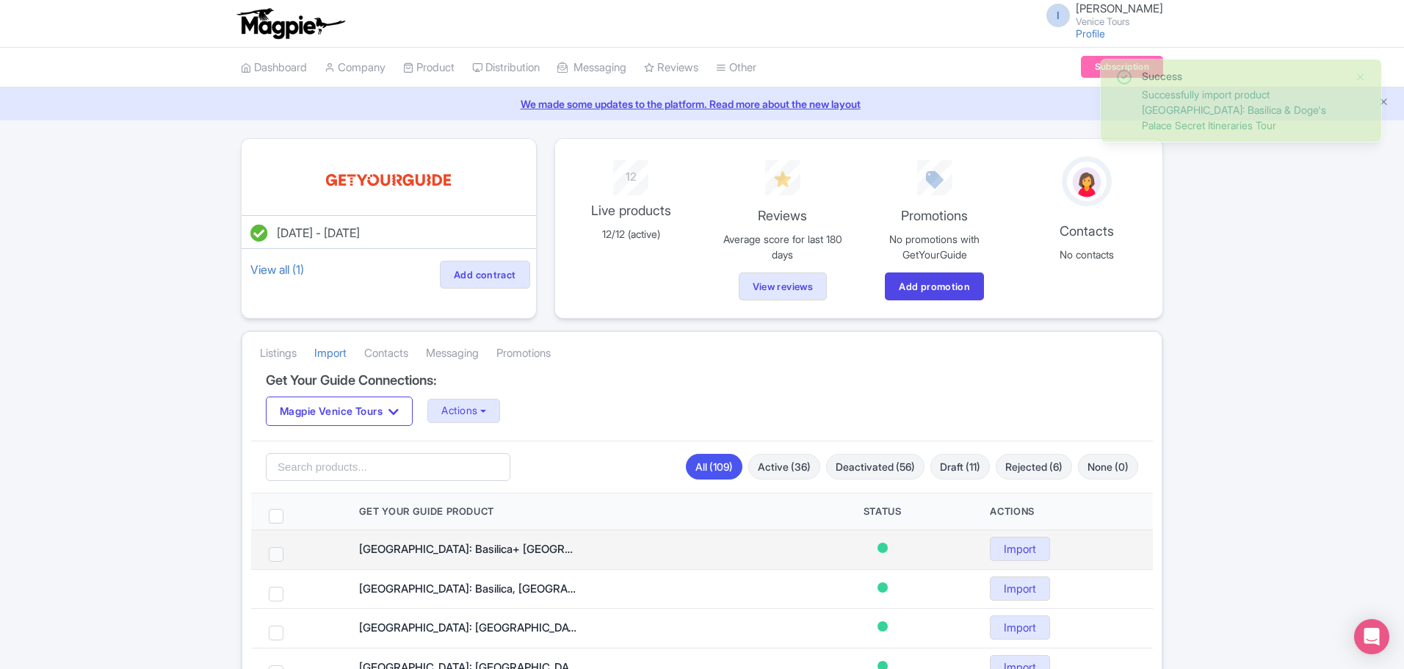
click at [278, 556] on span at bounding box center [276, 554] width 15 height 15
click at [291, 556] on input "checkbox" at bounding box center [296, 552] width 10 height 10
checkbox input "true"
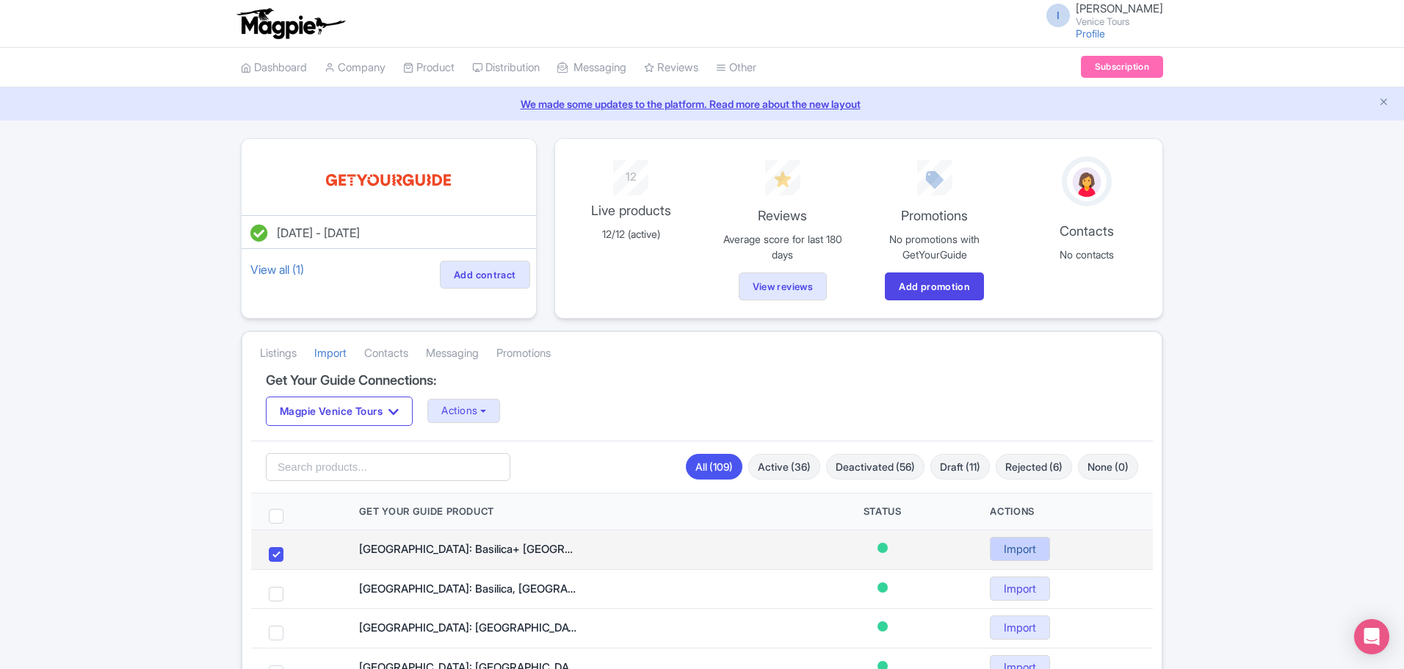
click at [1023, 548] on link "Import" at bounding box center [1020, 549] width 60 height 24
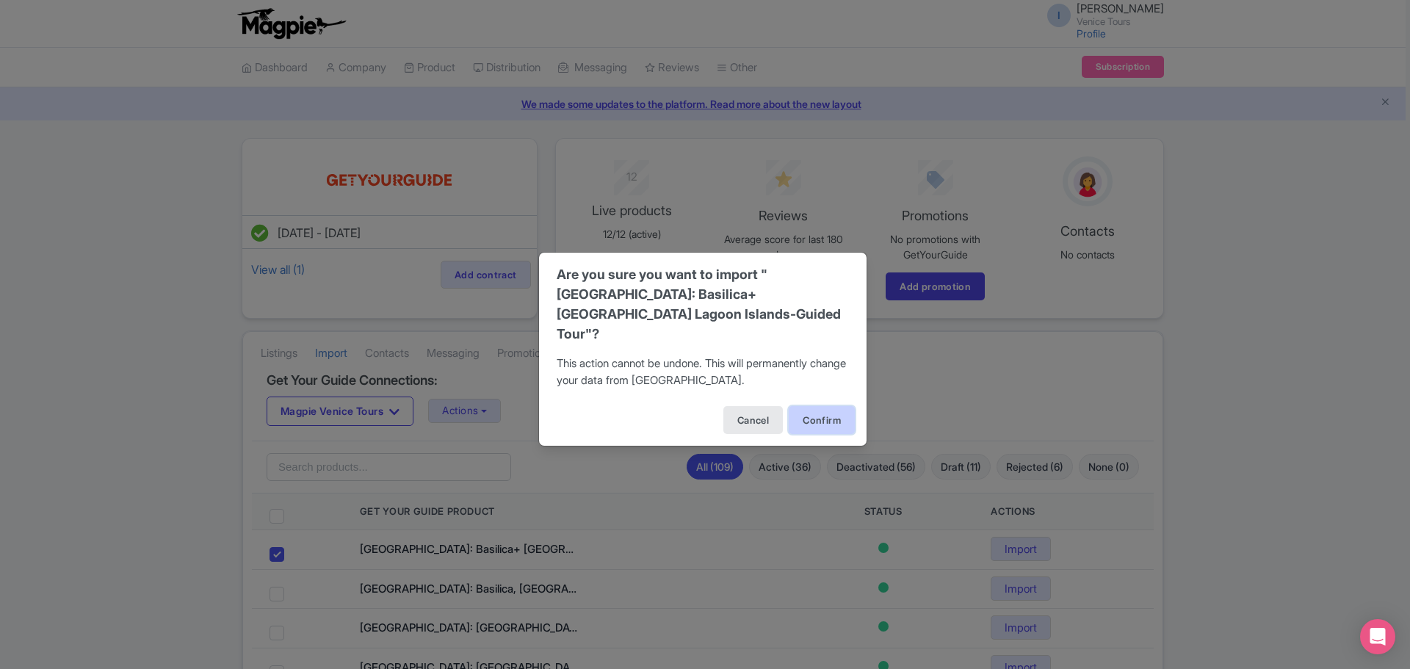
click at [821, 410] on button "Confirm" at bounding box center [821, 420] width 66 height 28
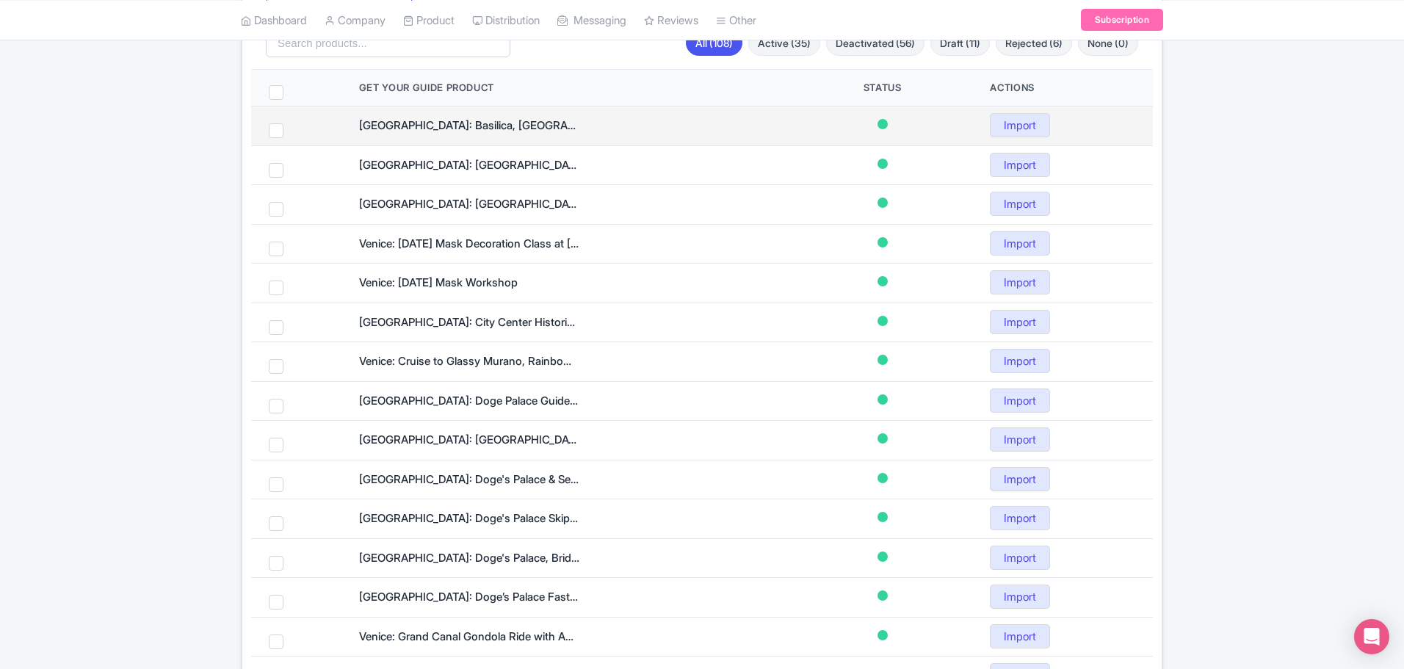
scroll to position [109, 0]
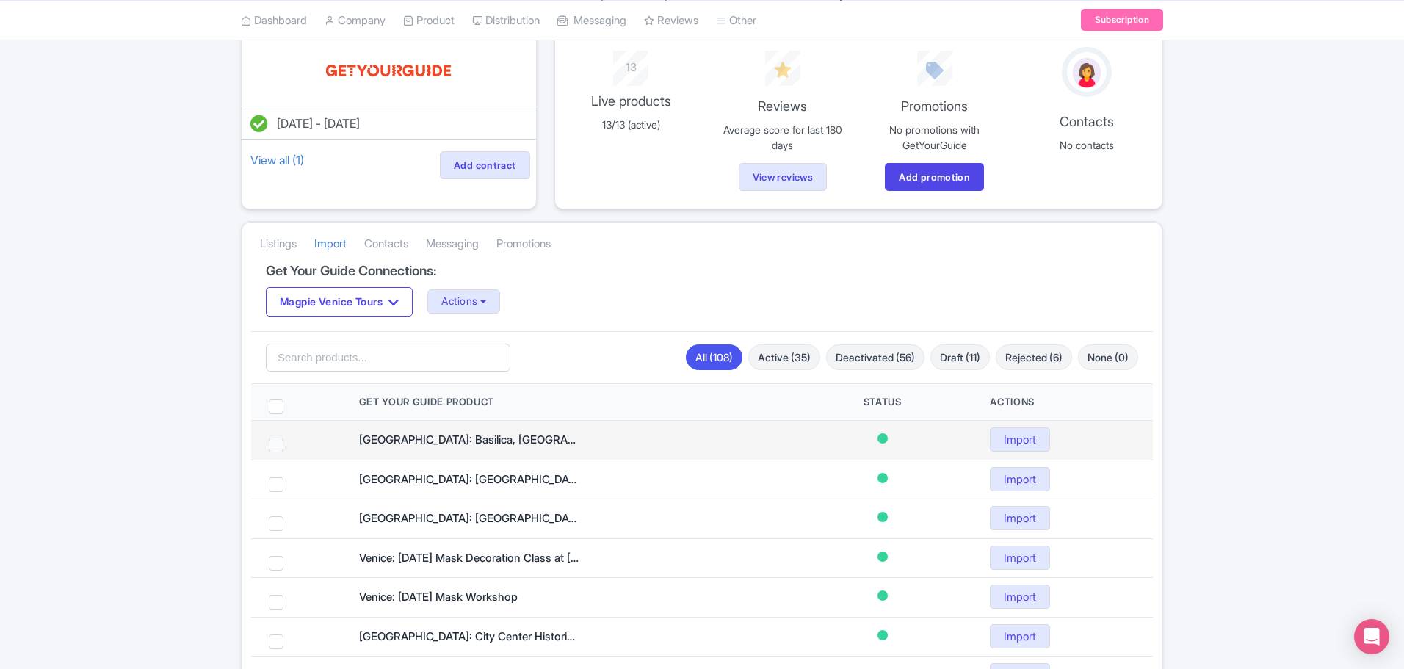
click at [276, 446] on span at bounding box center [276, 445] width 15 height 15
click at [291, 446] on input "checkbox" at bounding box center [296, 443] width 10 height 10
checkbox input "true"
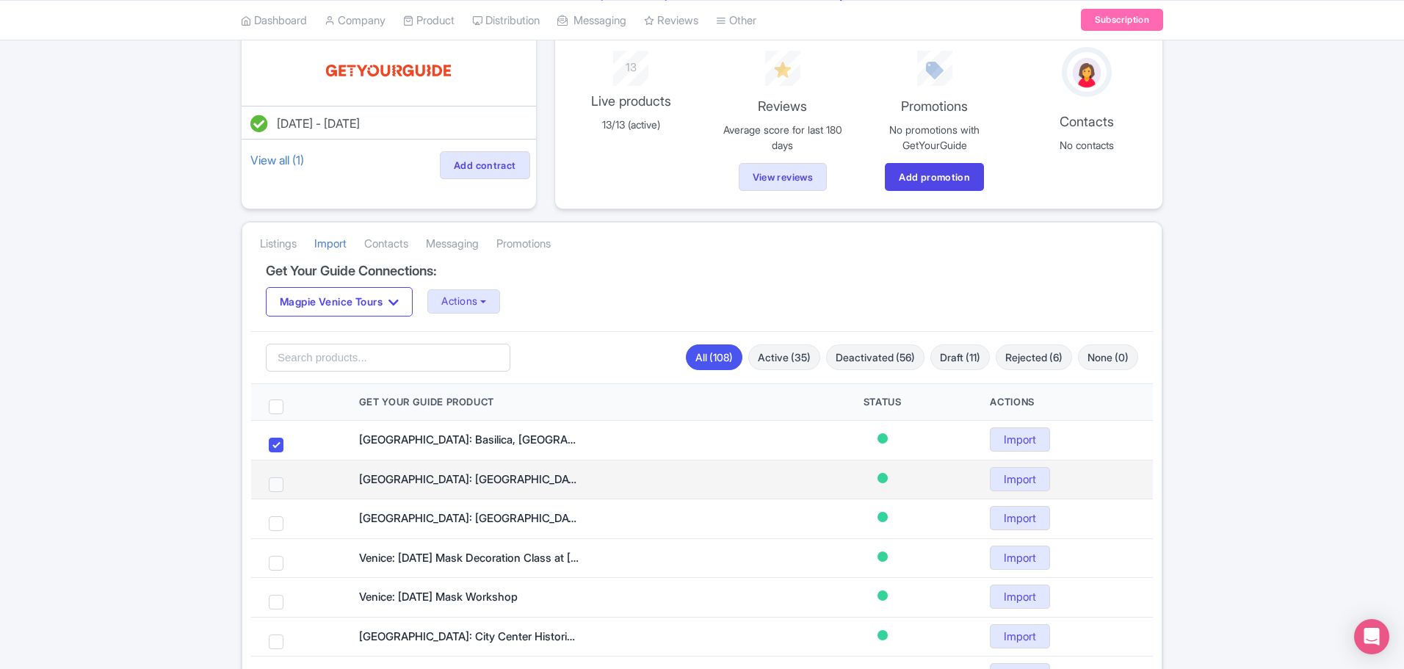
click at [279, 484] on span at bounding box center [276, 484] width 15 height 15
click at [291, 484] on input "checkbox" at bounding box center [296, 482] width 10 height 10
checkbox input "true"
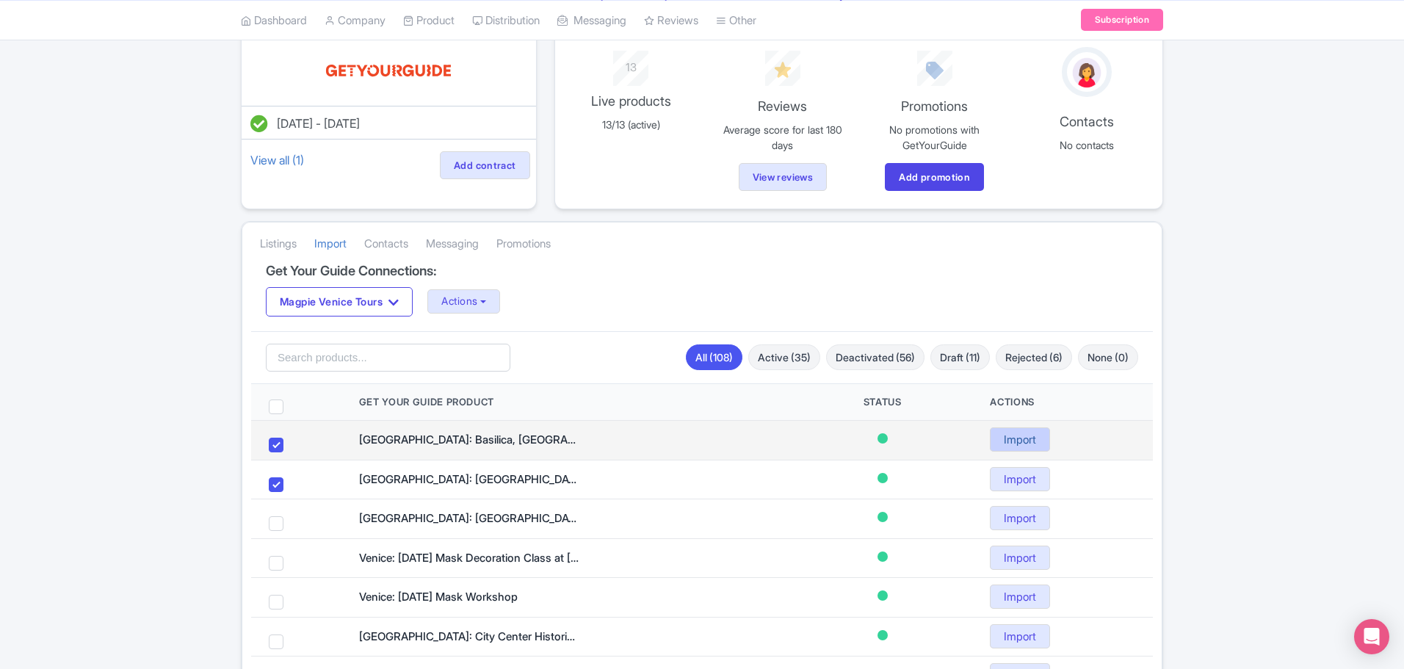
click at [1012, 437] on link "Import" at bounding box center [1020, 439] width 60 height 24
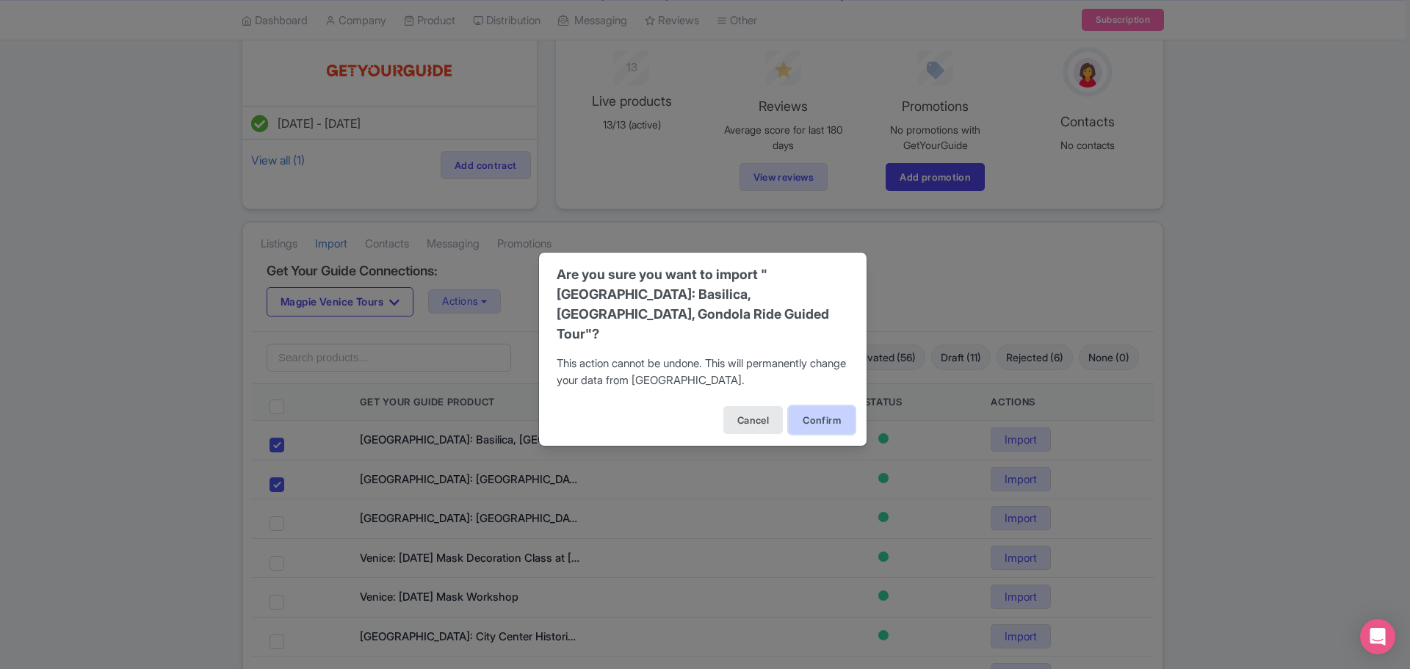
click at [829, 410] on button "Confirm" at bounding box center [821, 420] width 66 height 28
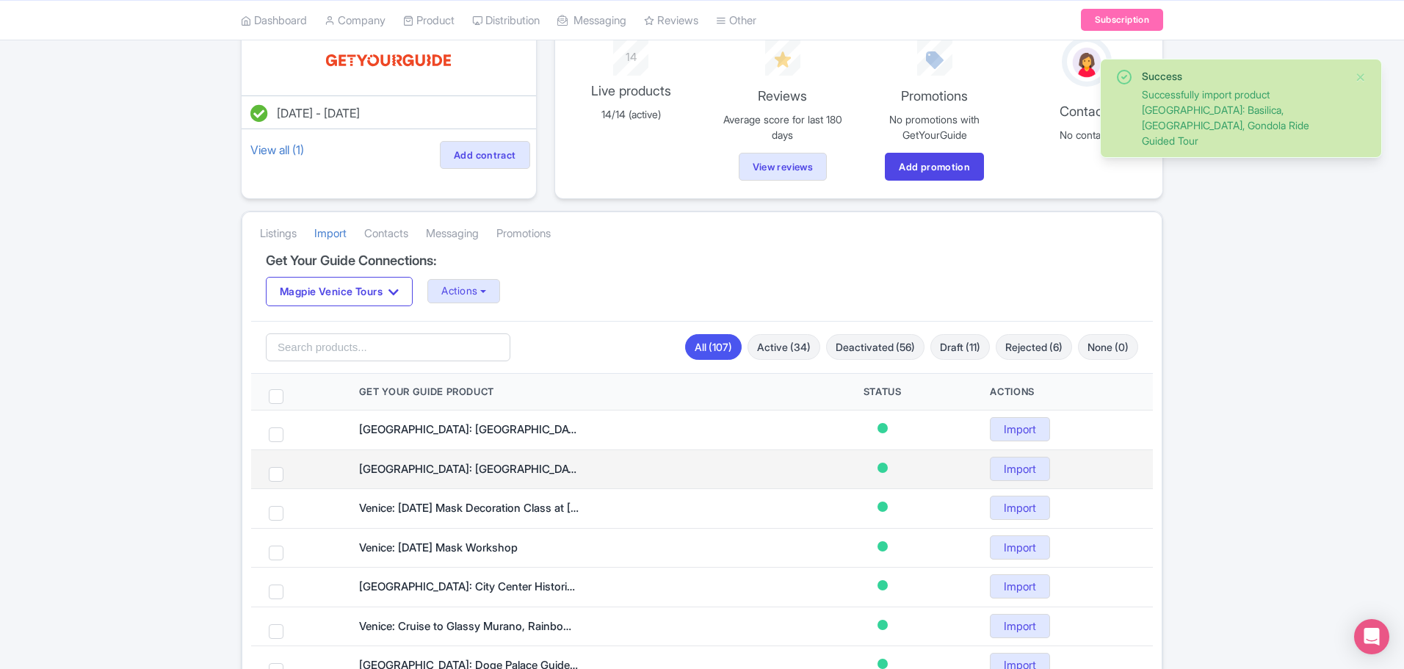
scroll to position [147, 0]
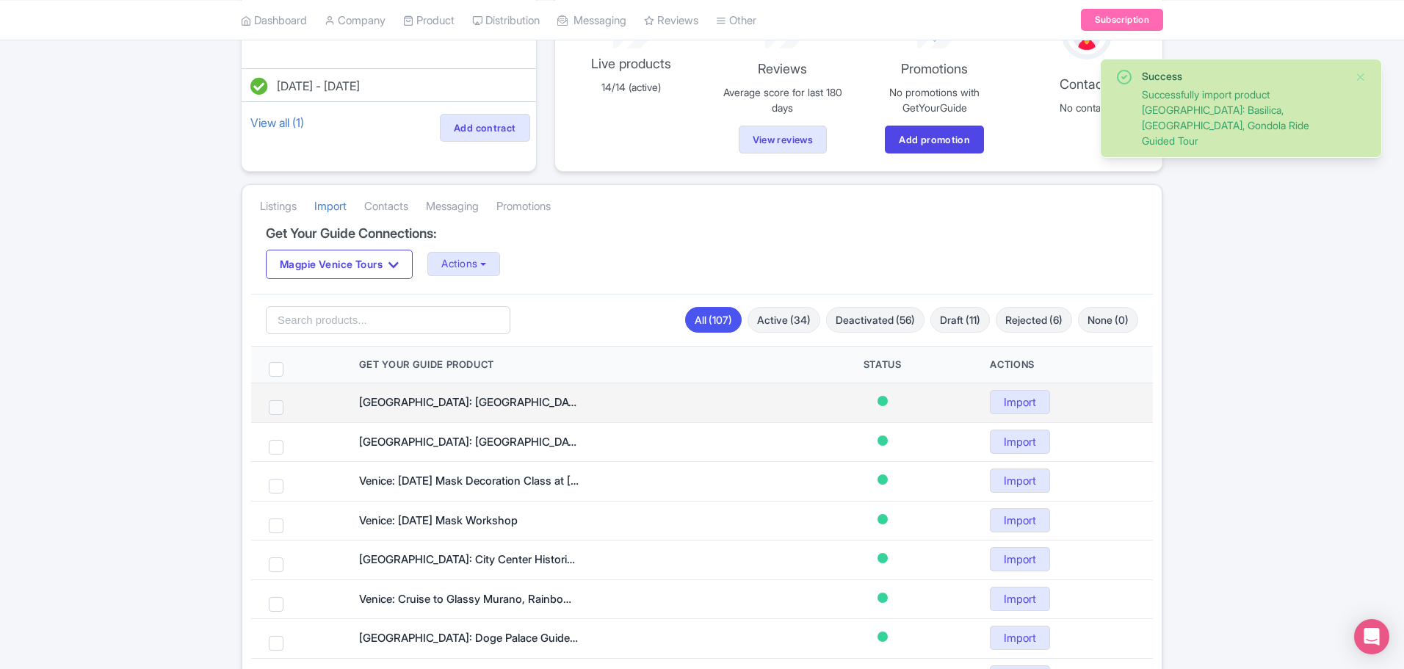
click at [276, 408] on span at bounding box center [276, 407] width 15 height 15
click at [291, 408] on input "checkbox" at bounding box center [296, 405] width 10 height 10
checkbox input "true"
click at [1029, 404] on link "Import" at bounding box center [1020, 402] width 60 height 24
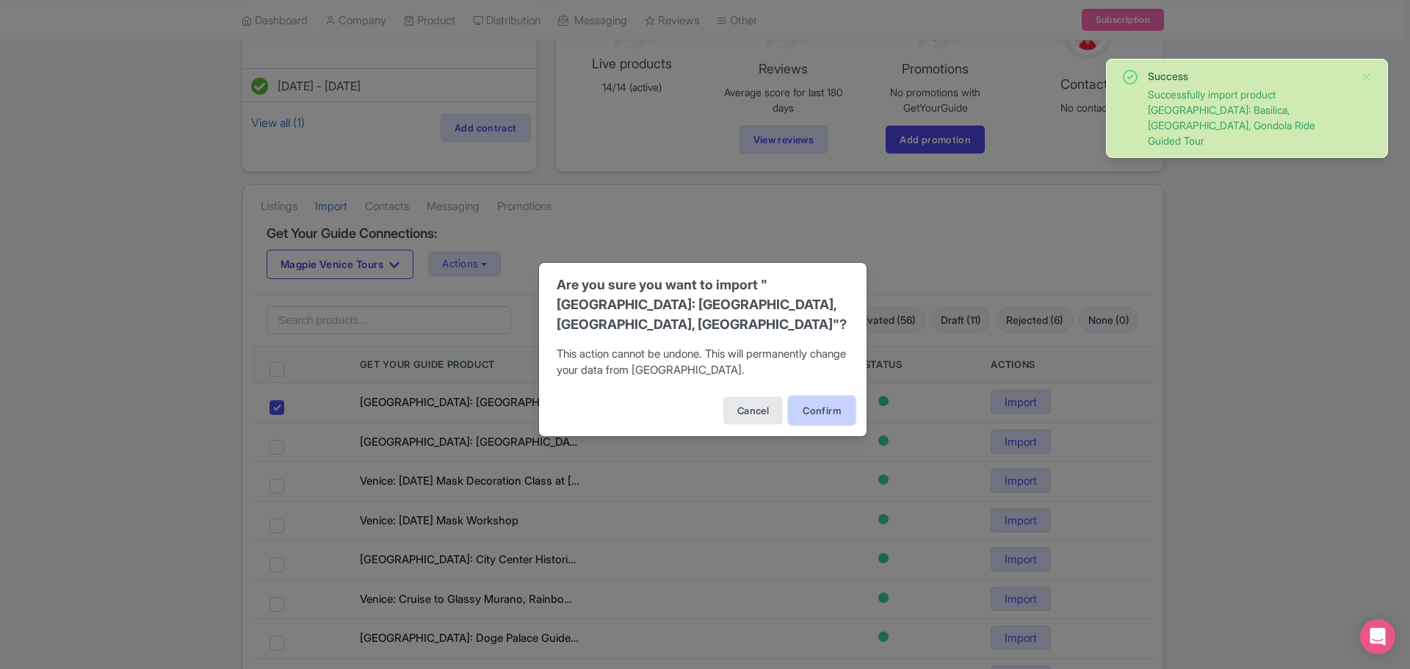
click at [812, 410] on button "Confirm" at bounding box center [821, 410] width 66 height 28
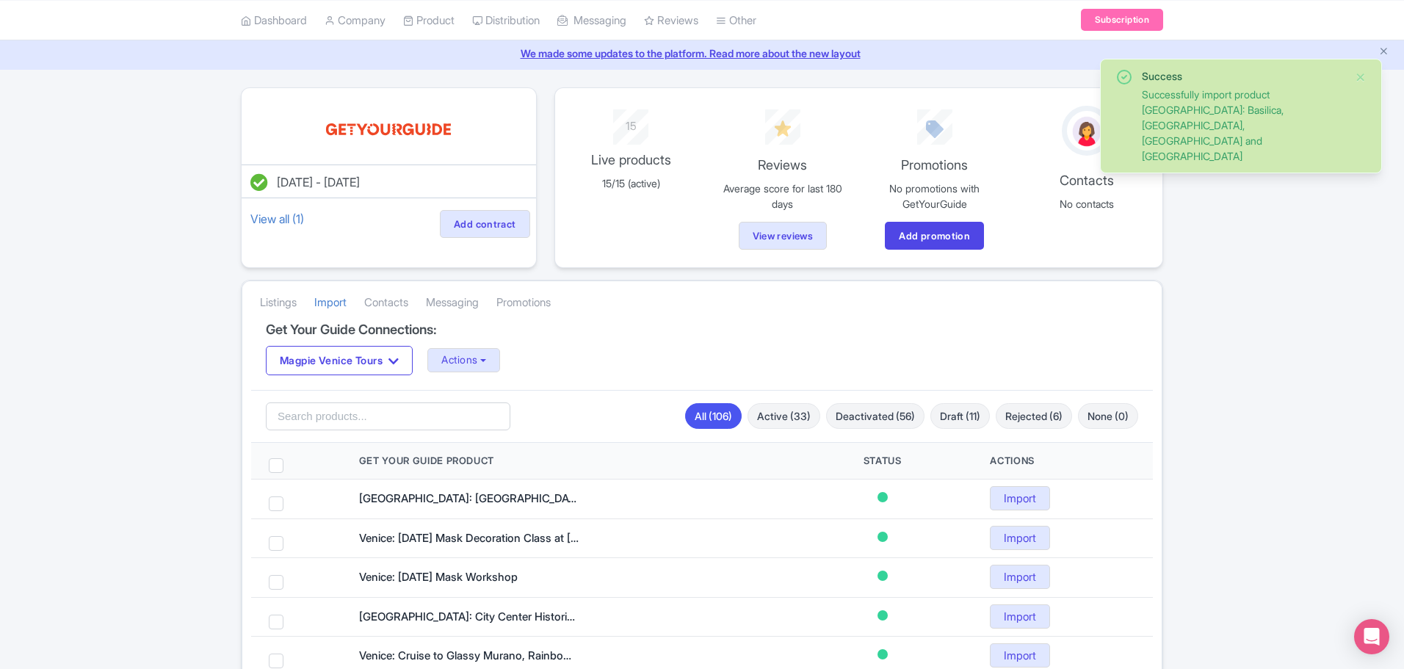
scroll to position [73, 0]
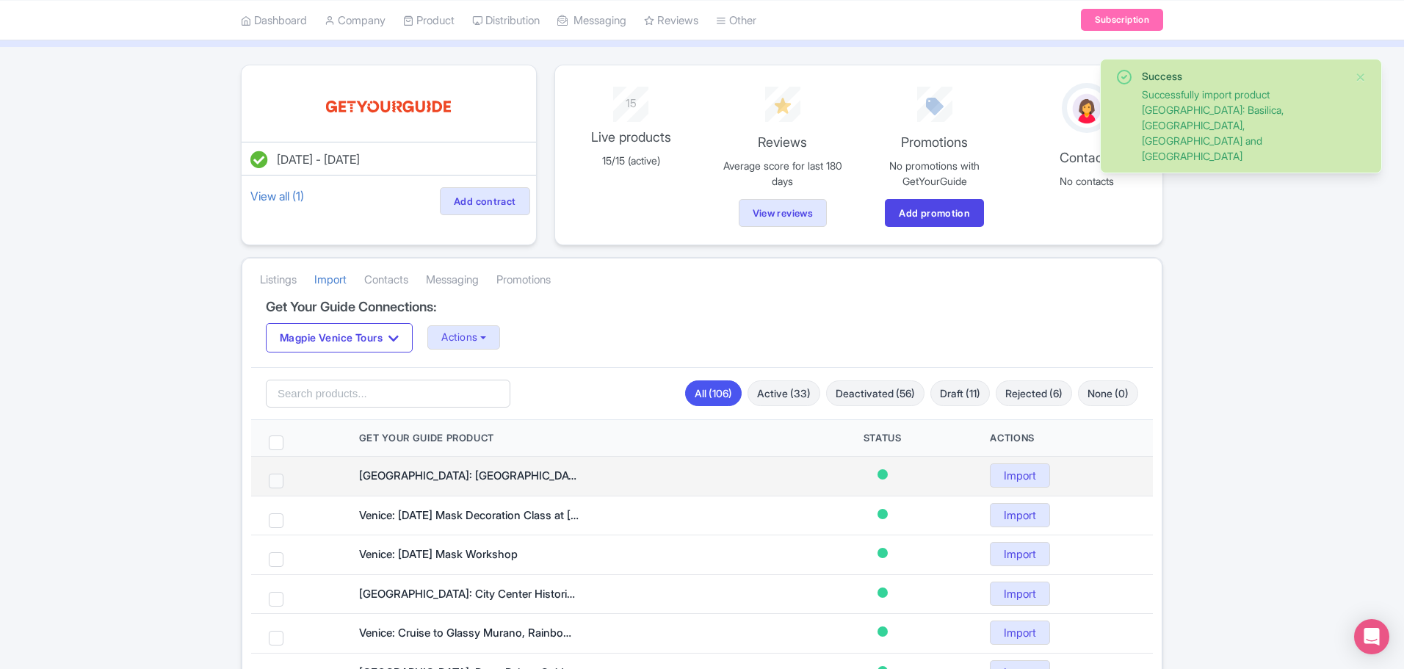
click at [277, 483] on span at bounding box center [276, 481] width 15 height 15
click at [291, 483] on input "checkbox" at bounding box center [296, 479] width 10 height 10
checkbox input "true"
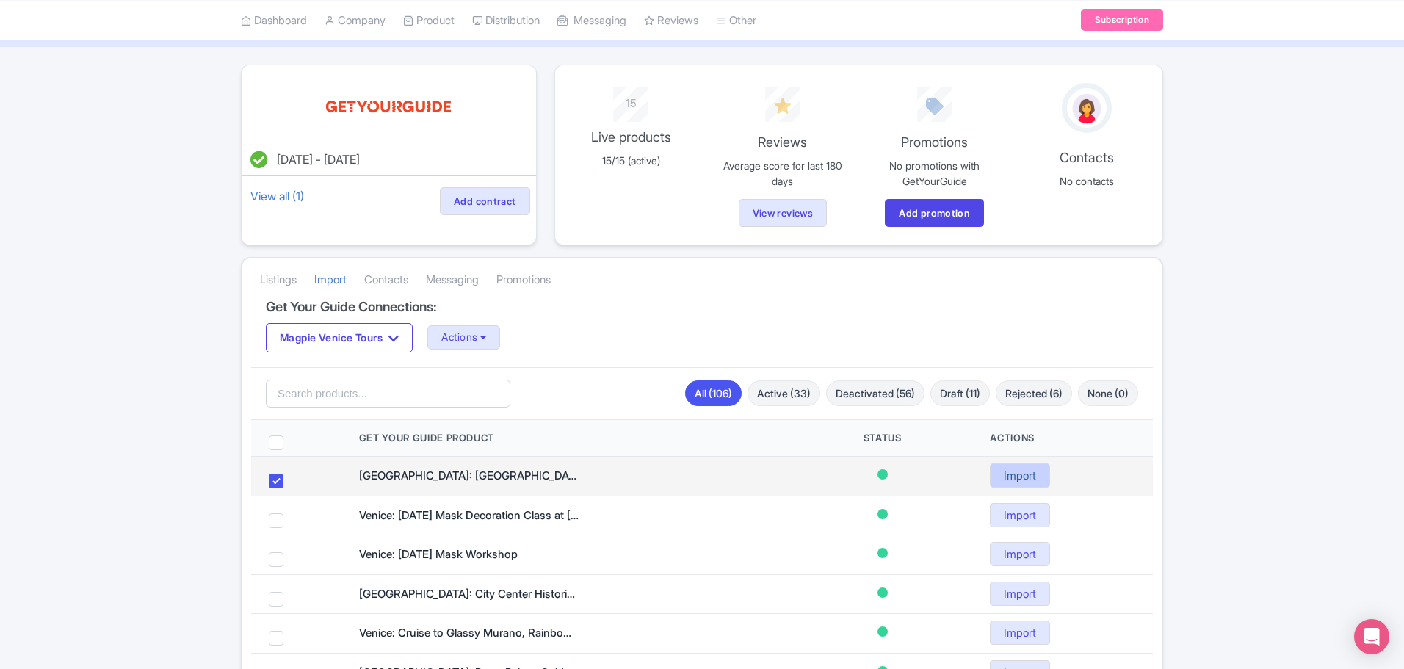
click at [1025, 479] on link "Import" at bounding box center [1020, 475] width 60 height 24
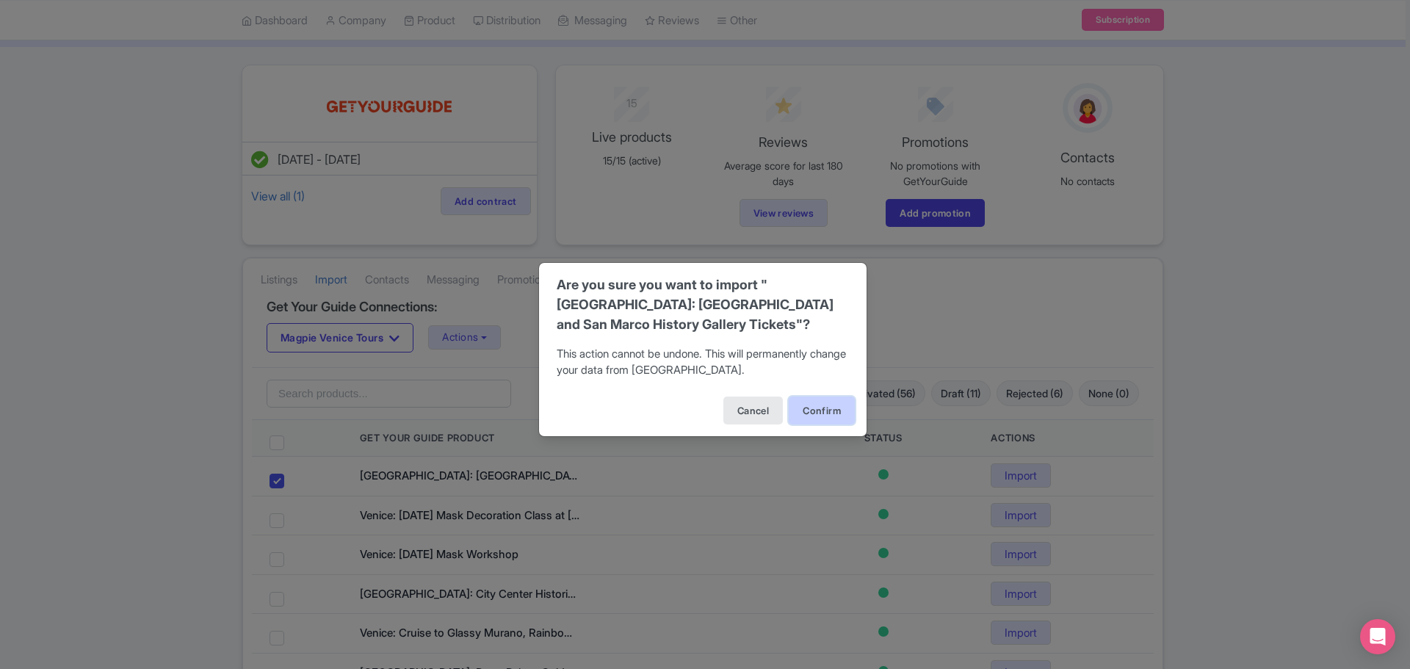
click at [821, 400] on button "Confirm" at bounding box center [821, 410] width 66 height 28
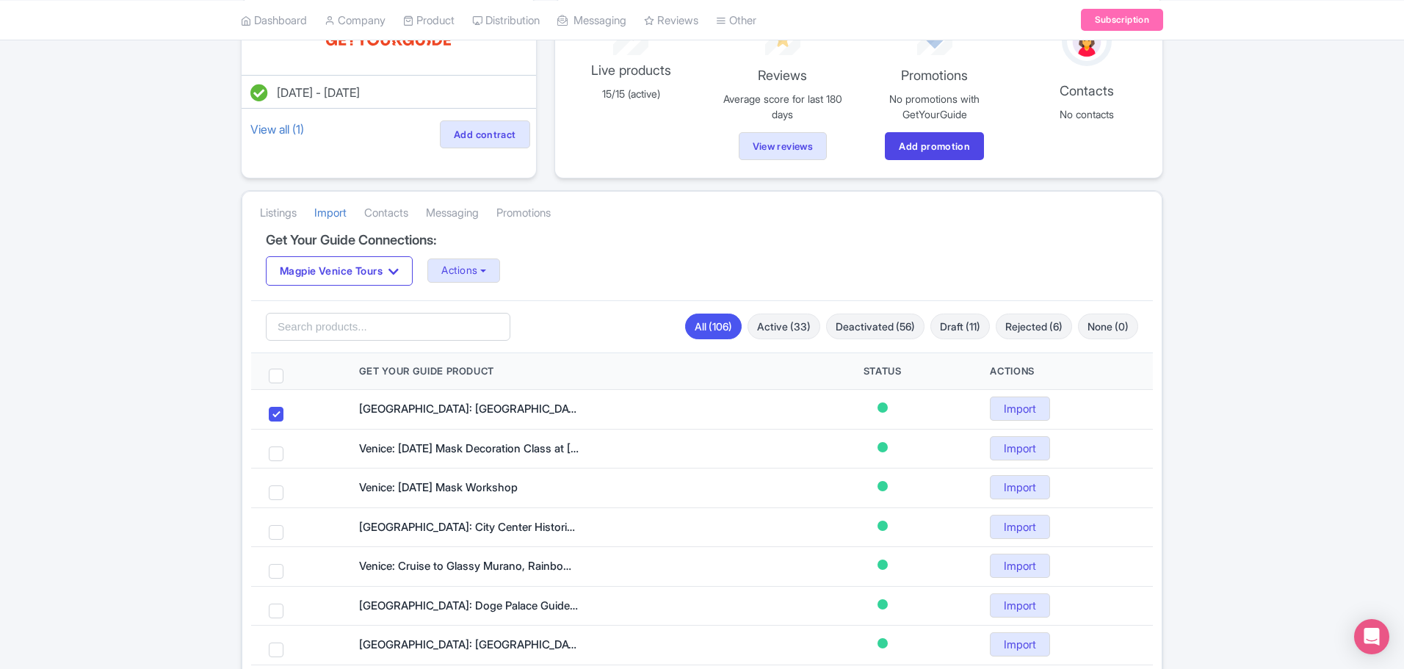
scroll to position [294, 0]
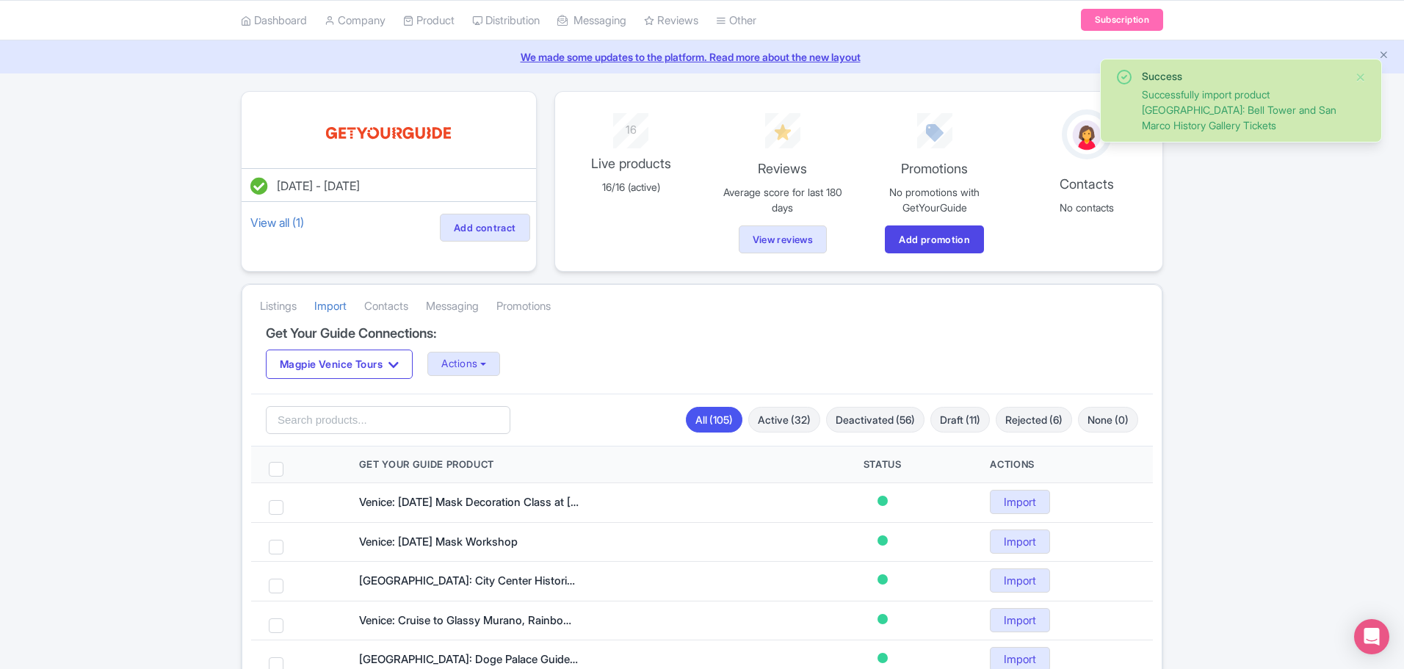
scroll to position [73, 0]
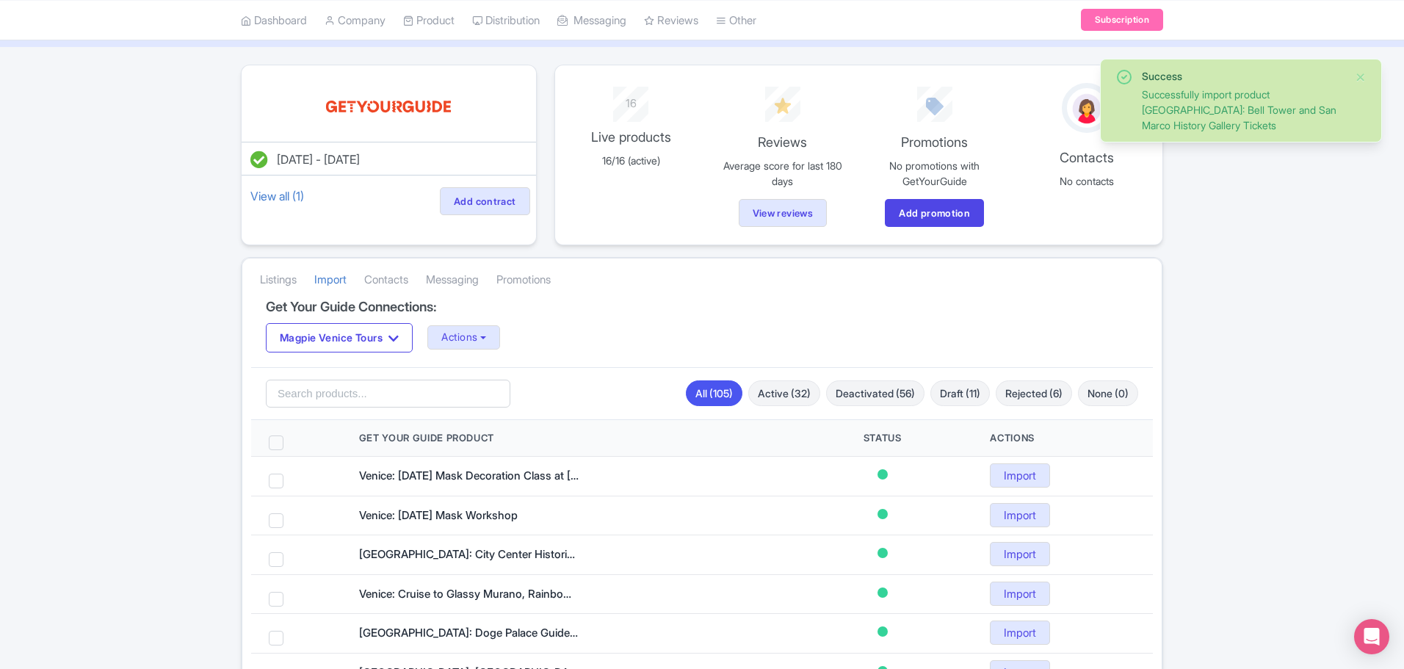
click at [272, 443] on span at bounding box center [276, 442] width 15 height 15
click at [291, 443] on input "checkbox" at bounding box center [296, 440] width 10 height 10
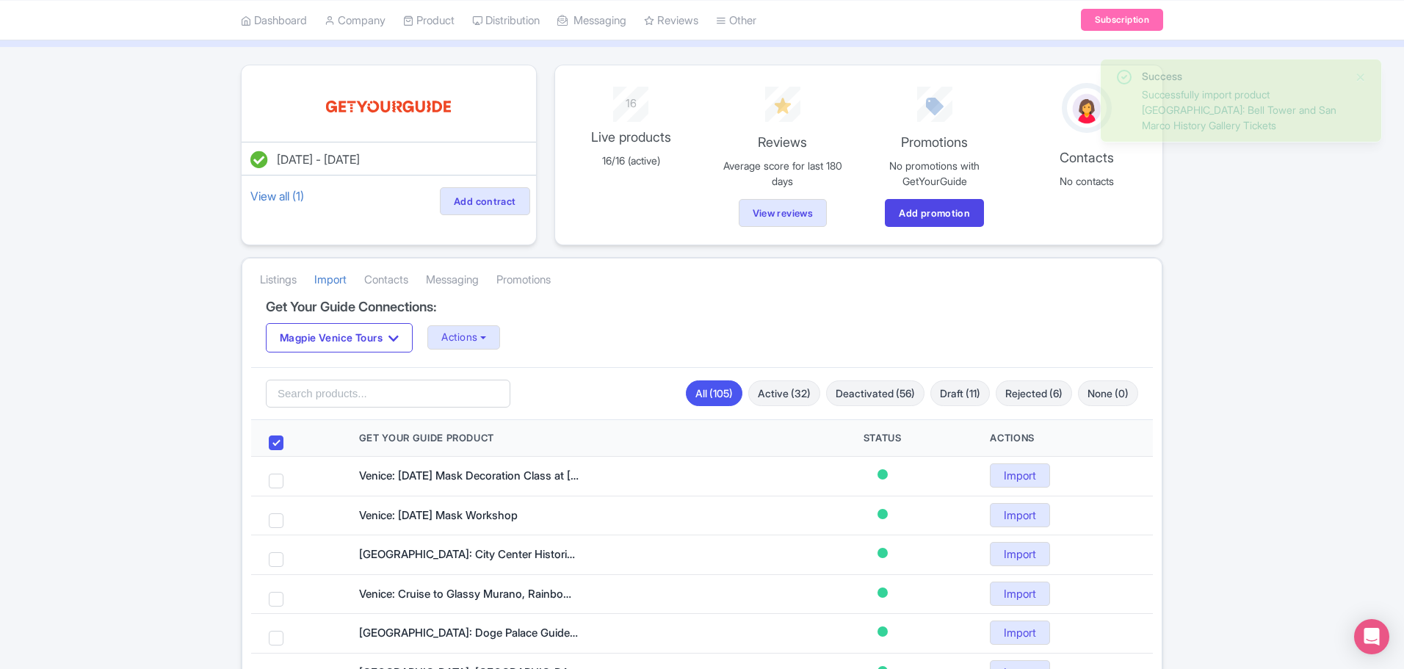
click at [278, 440] on span at bounding box center [276, 442] width 15 height 15
click at [291, 440] on input "checkbox" at bounding box center [296, 440] width 10 height 10
checkbox input "false"
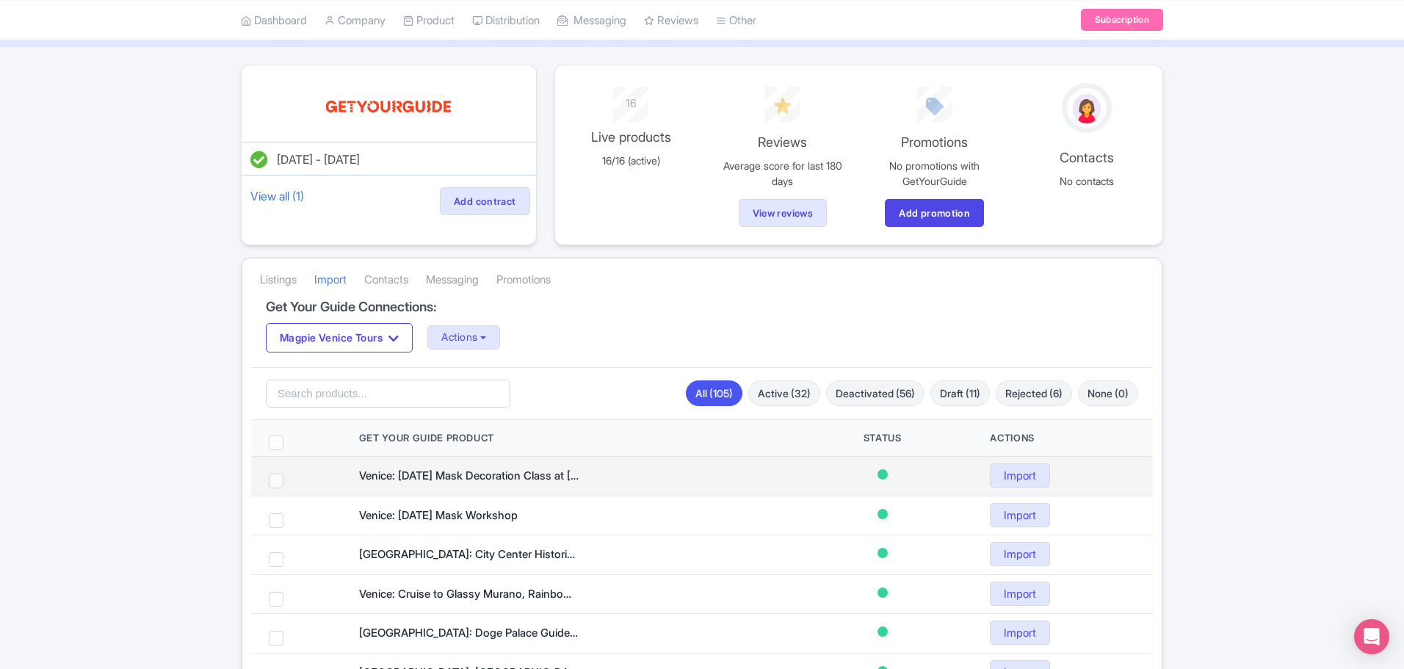
click at [276, 482] on span at bounding box center [276, 481] width 15 height 15
click at [291, 482] on input "checkbox" at bounding box center [296, 479] width 10 height 10
checkbox input "true"
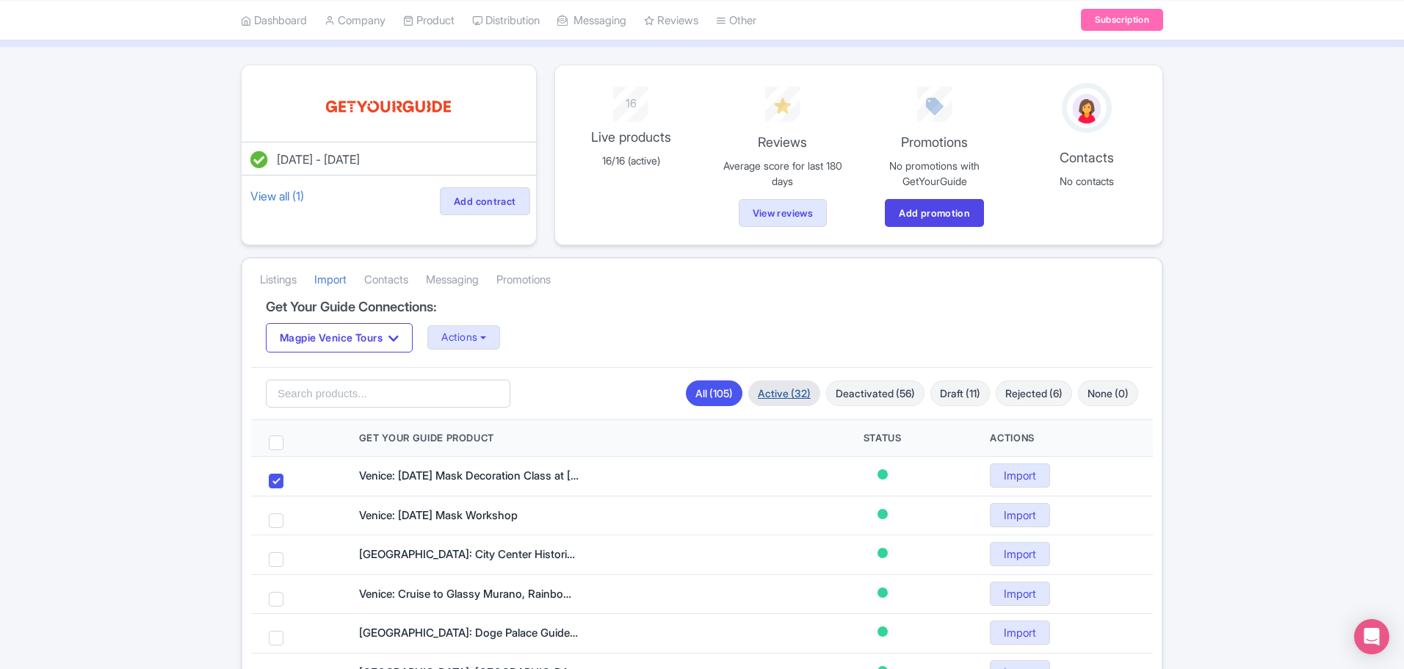
click at [780, 394] on link "Active (32)" at bounding box center [784, 393] width 72 height 26
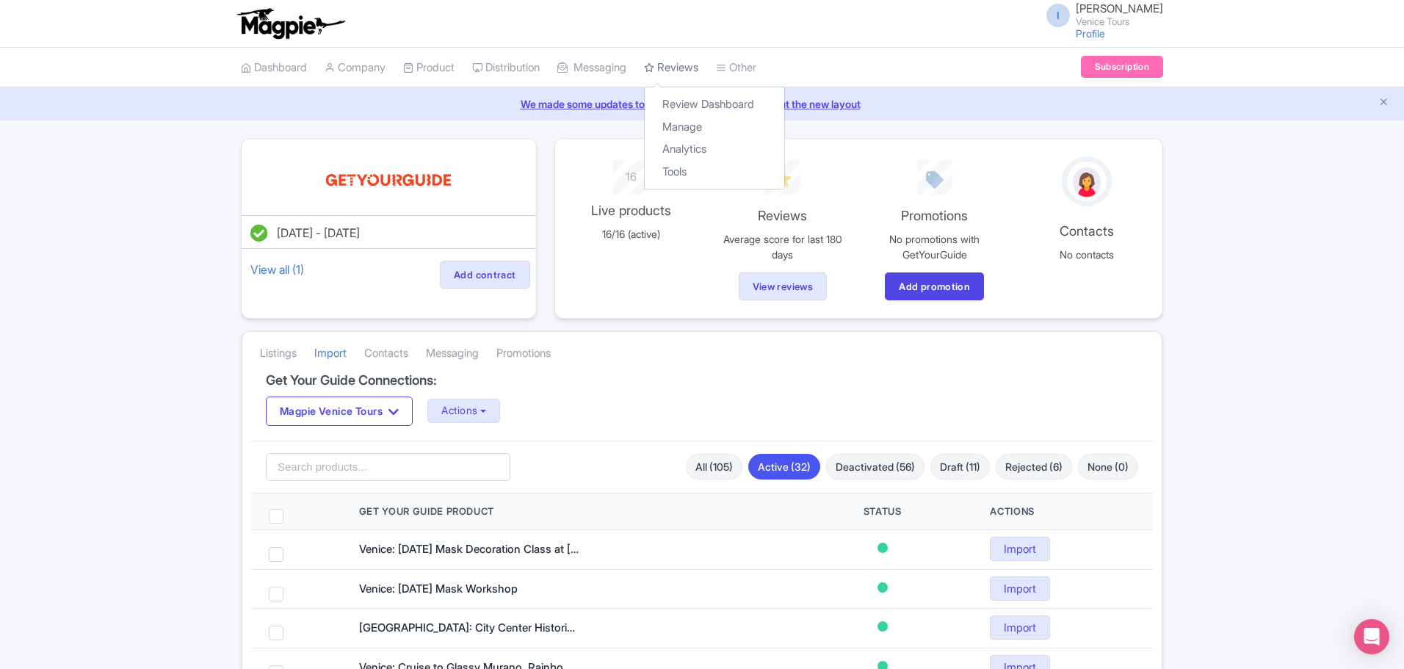
click at [688, 64] on link "Reviews" at bounding box center [671, 68] width 54 height 40
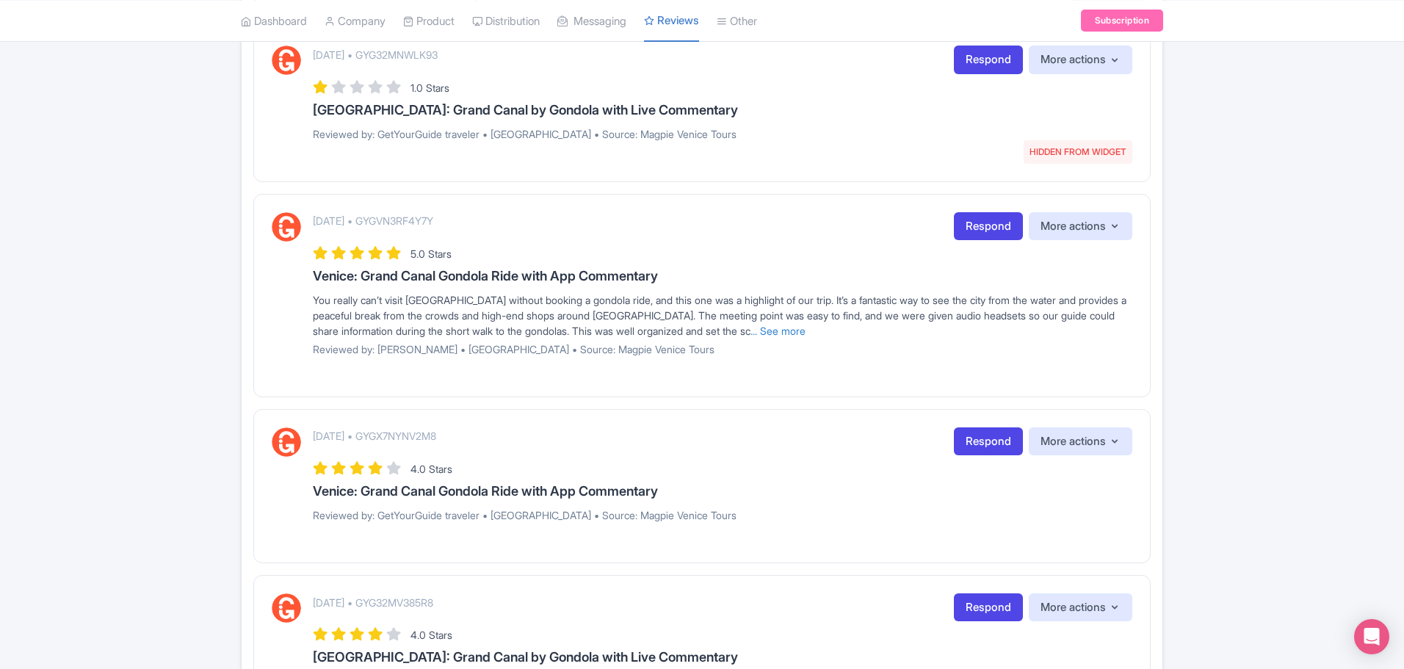
scroll to position [220, 0]
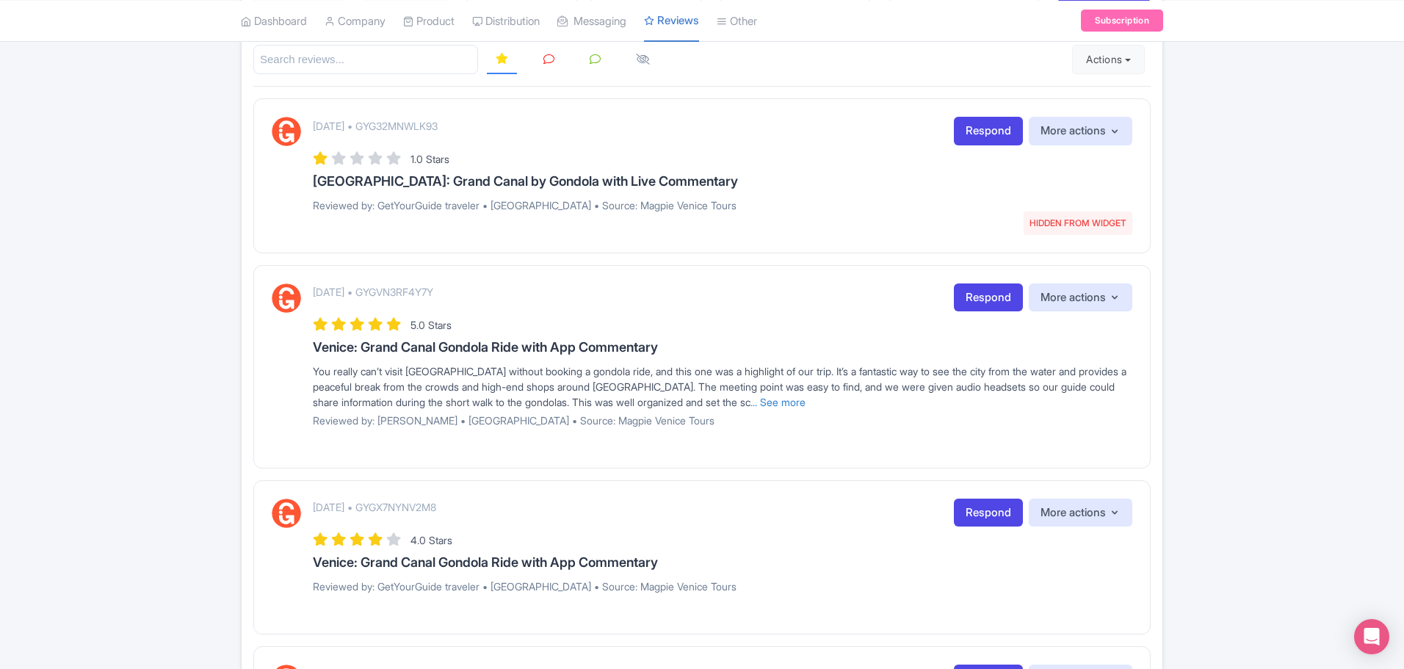
click at [1077, 220] on span "HIDDEN FROM WIDGET" at bounding box center [1077, 222] width 109 height 23
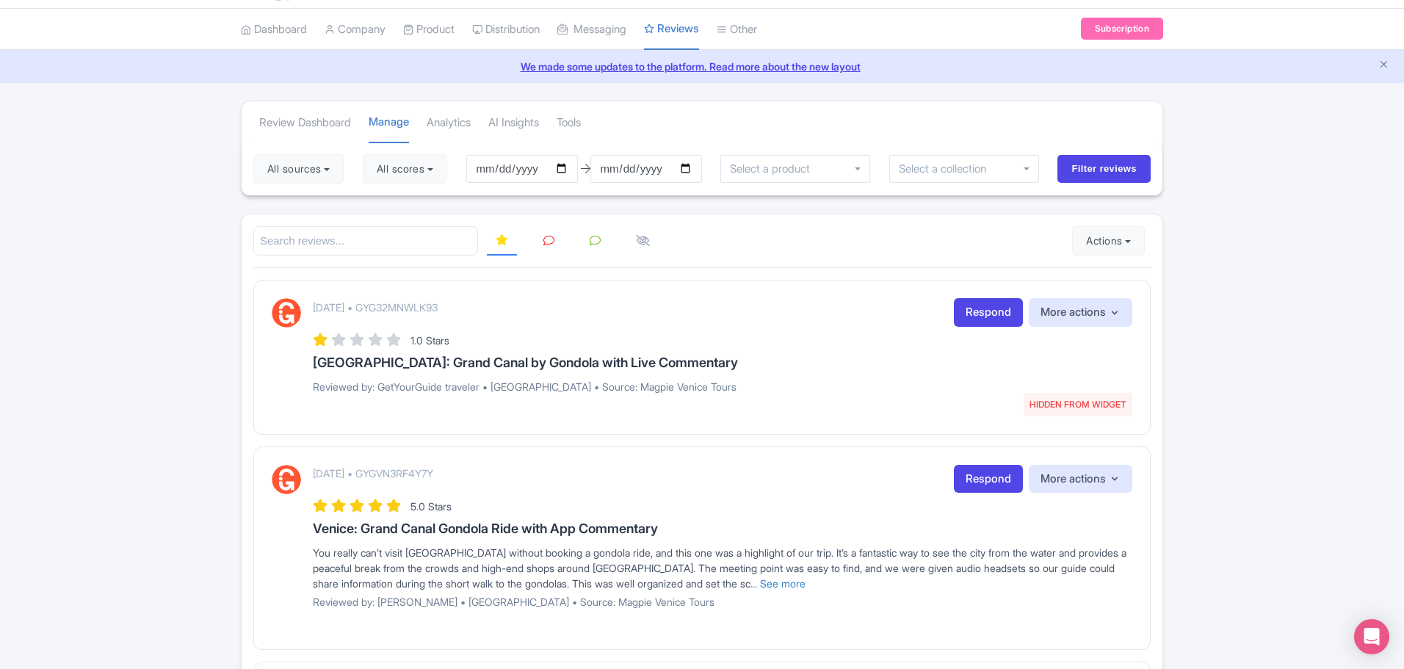
scroll to position [73, 0]
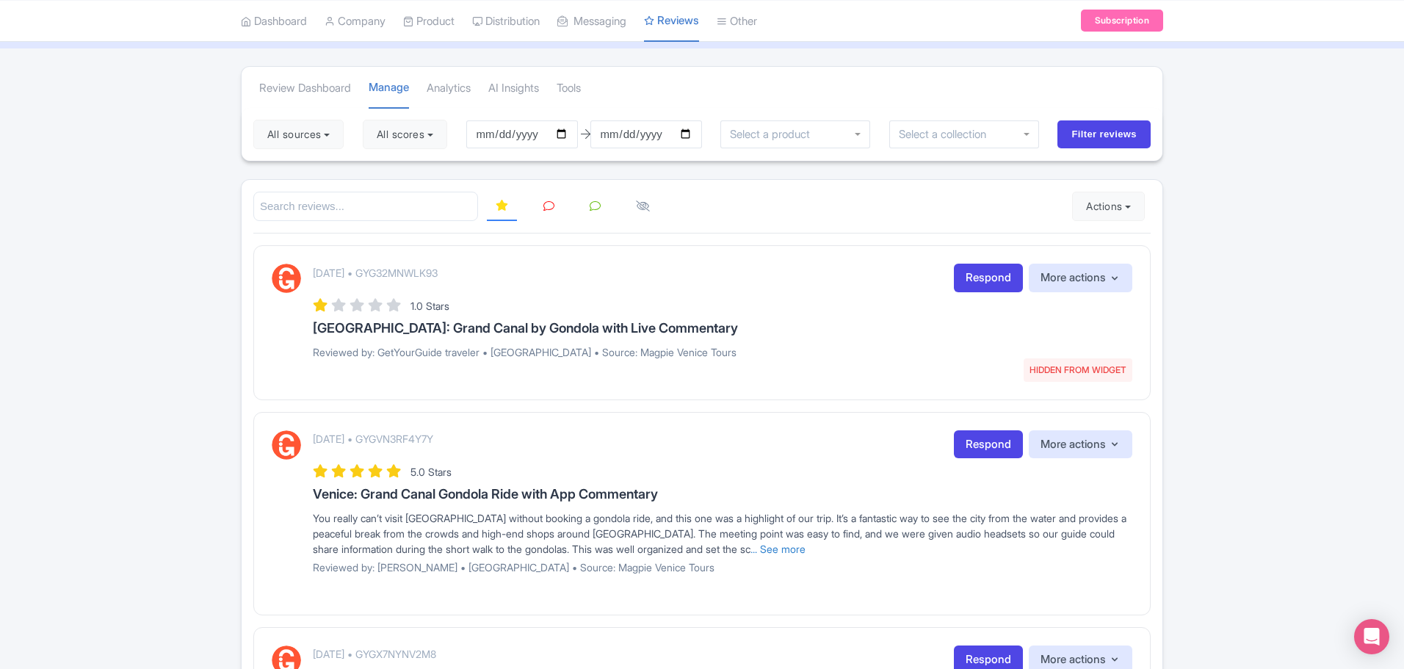
click at [545, 200] on icon at bounding box center [548, 205] width 11 height 11
click at [601, 207] on link at bounding box center [595, 206] width 29 height 29
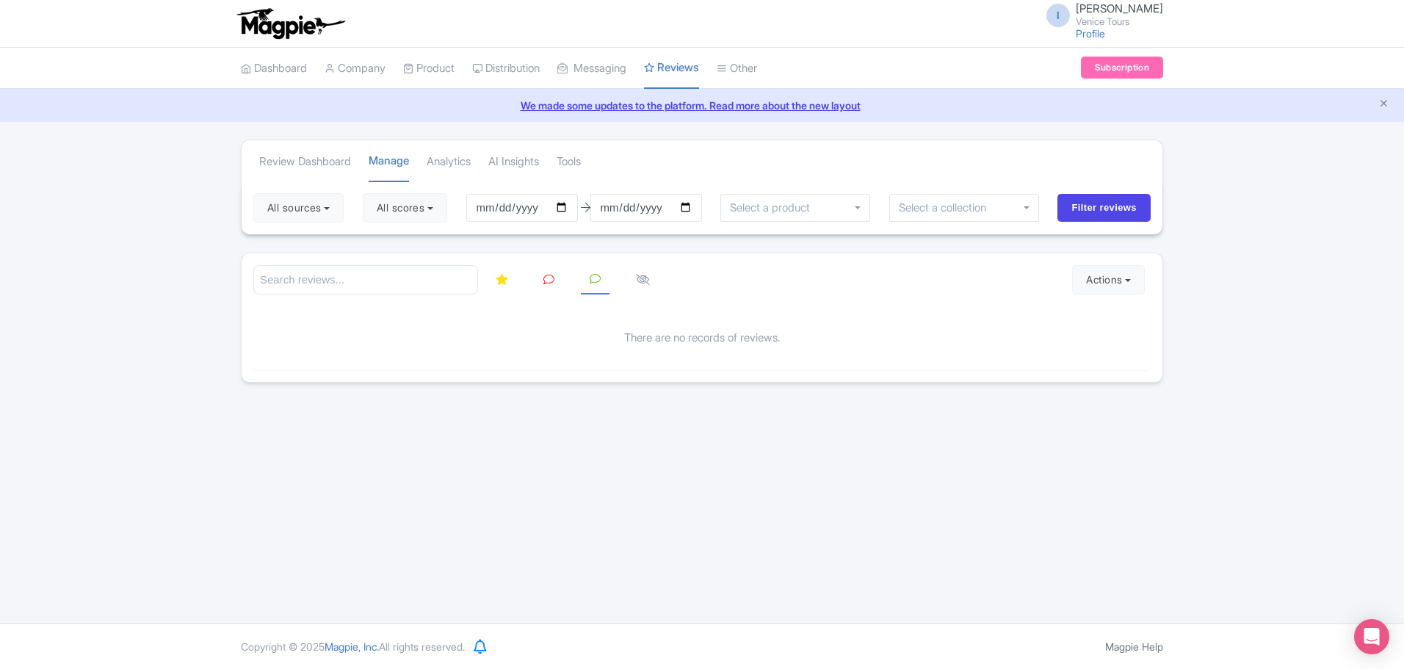
click at [503, 280] on icon at bounding box center [502, 279] width 12 height 11
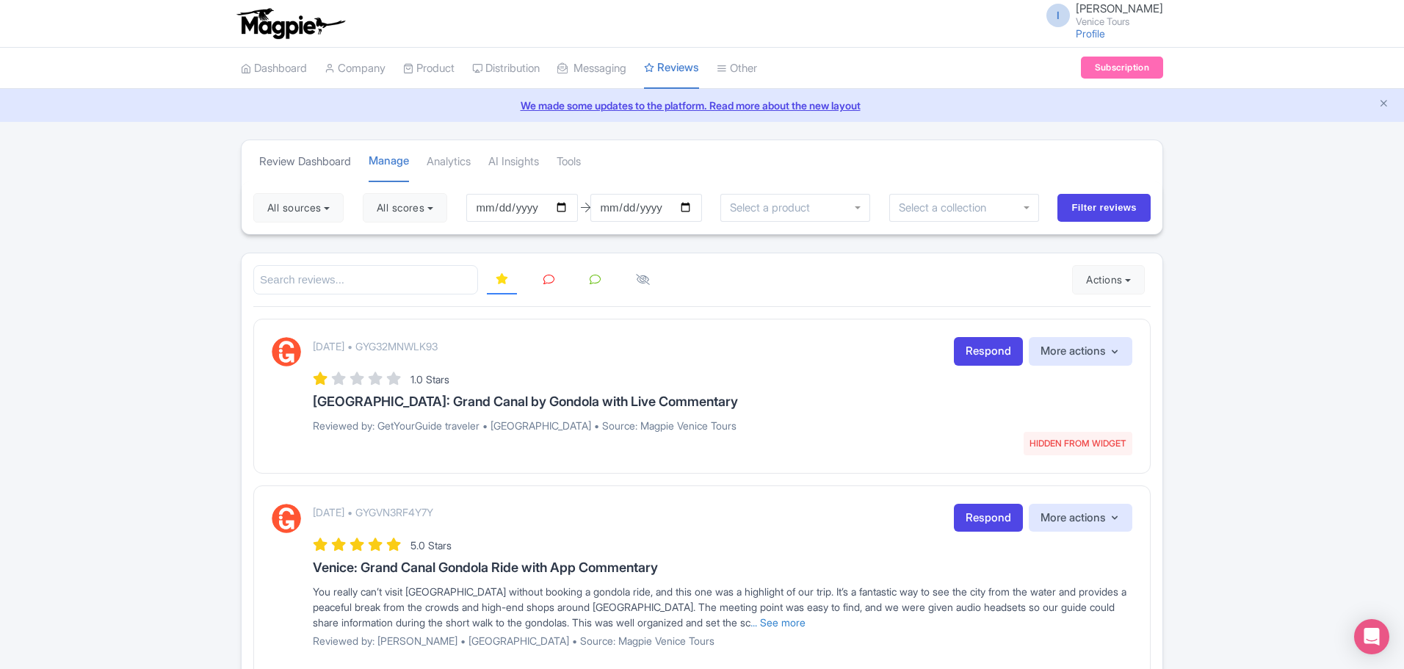
click at [316, 162] on link "Review Dashboard" at bounding box center [305, 162] width 92 height 40
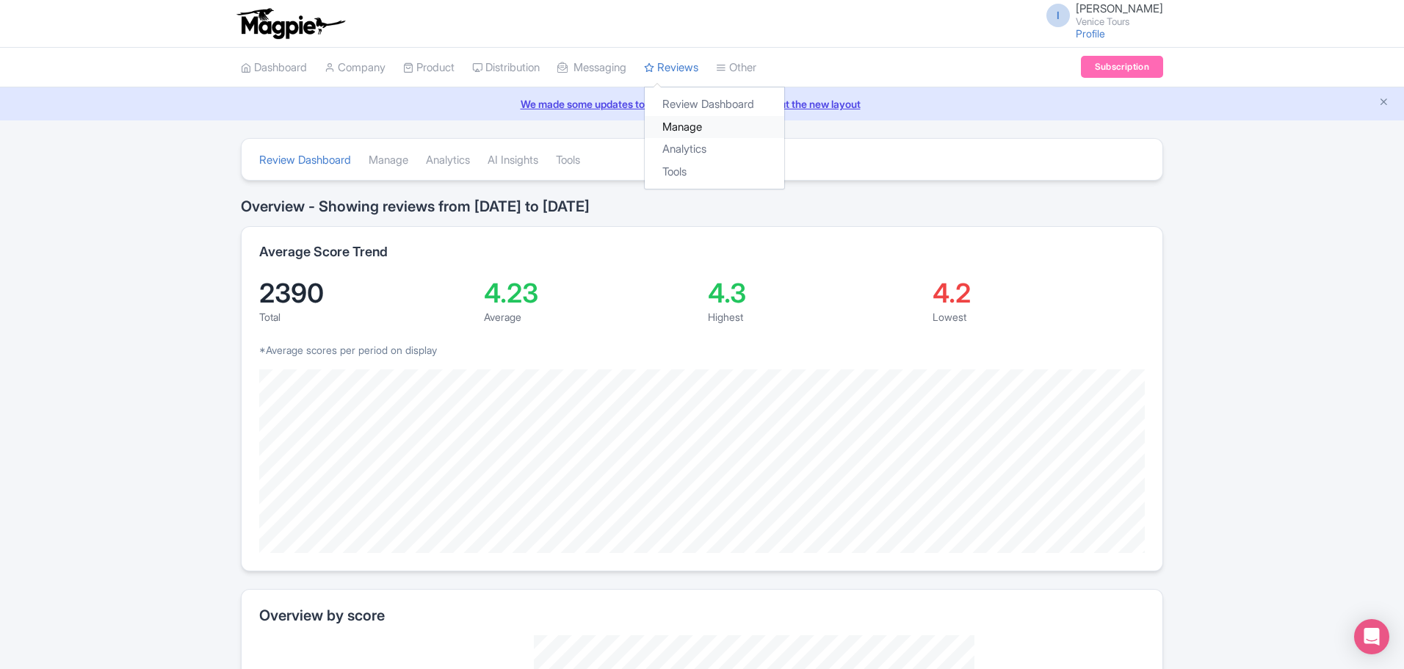
click at [707, 123] on link "Manage" at bounding box center [714, 127] width 139 height 23
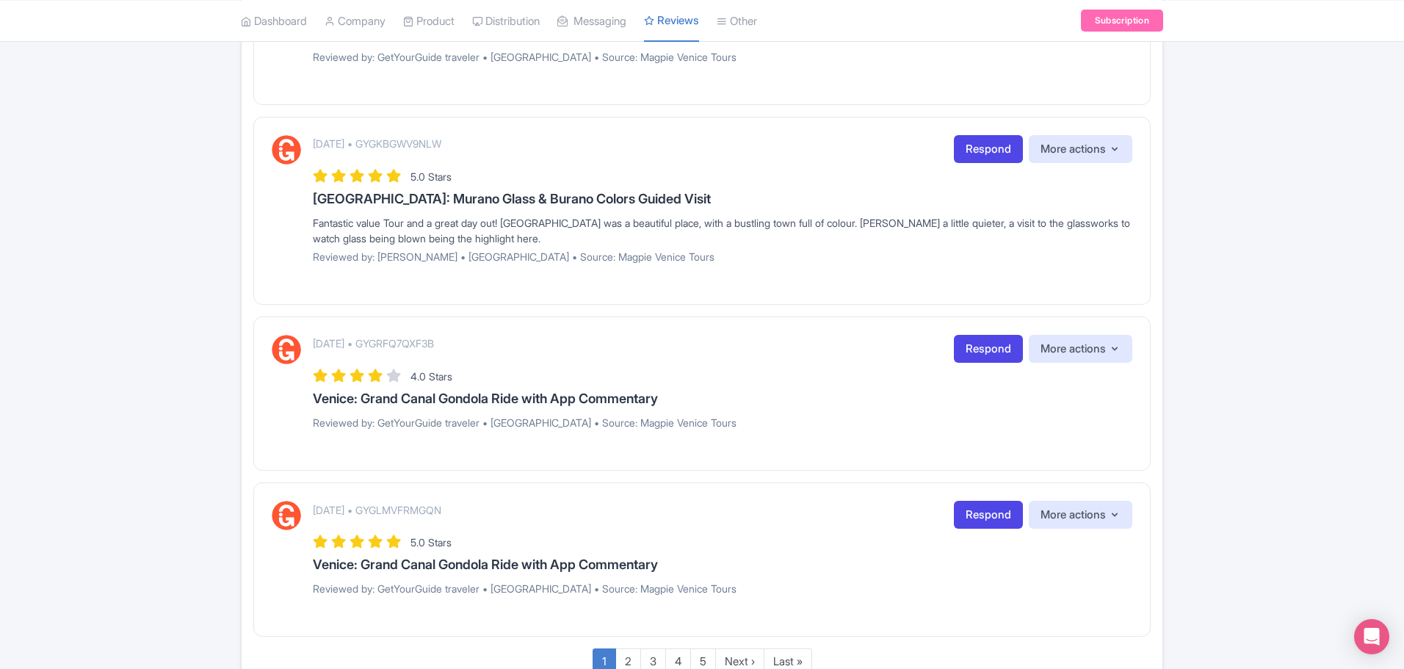
scroll to position [1526, 0]
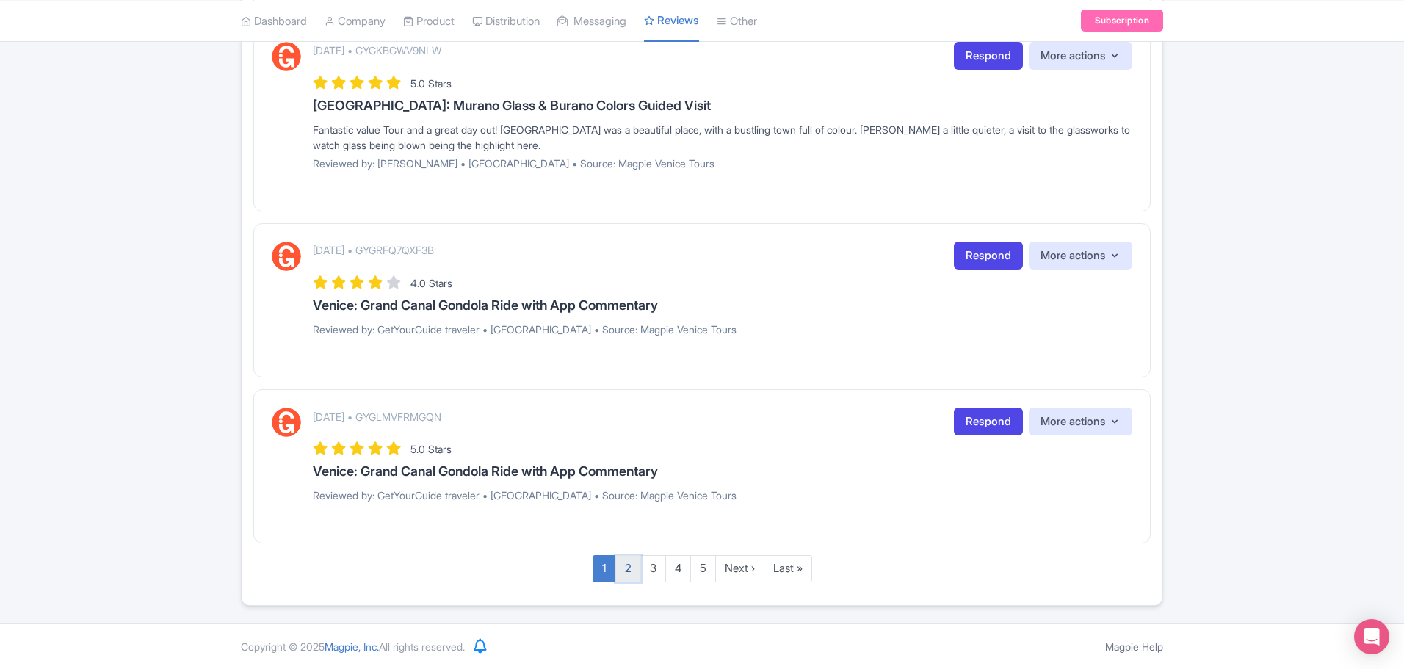
click at [622, 574] on link "2" at bounding box center [628, 568] width 26 height 27
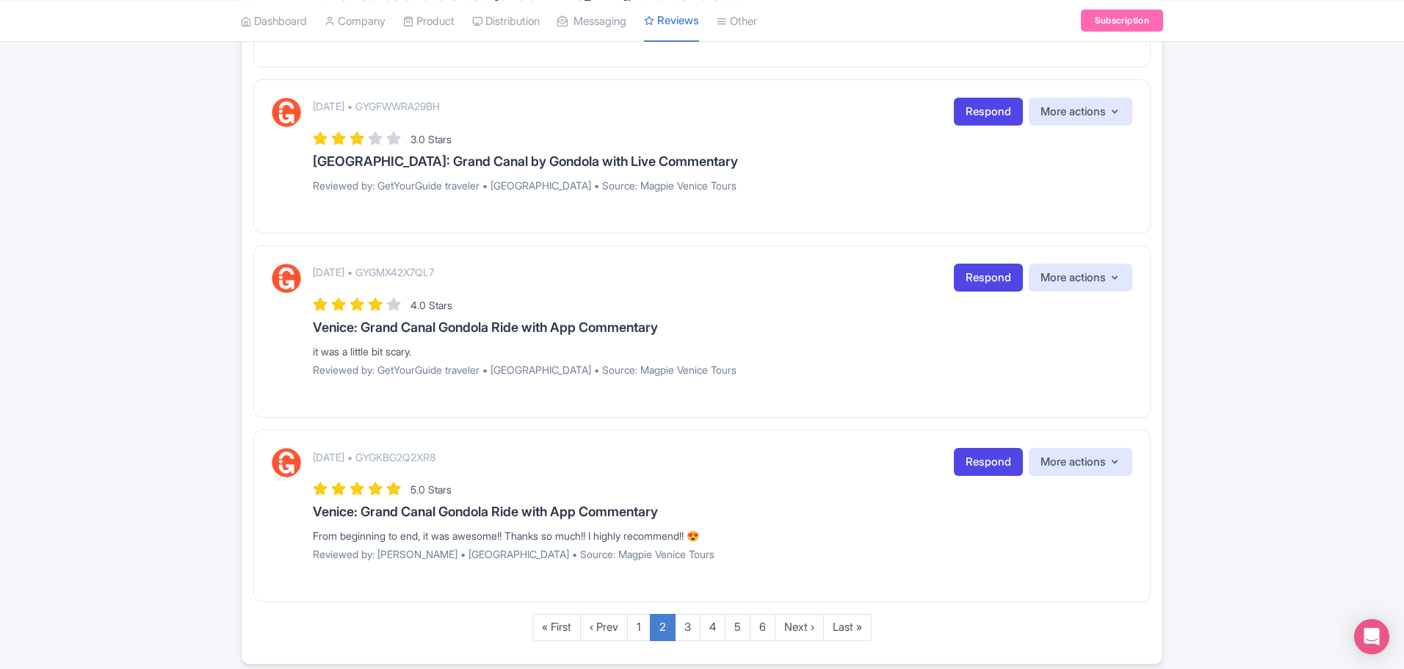
scroll to position [1498, 0]
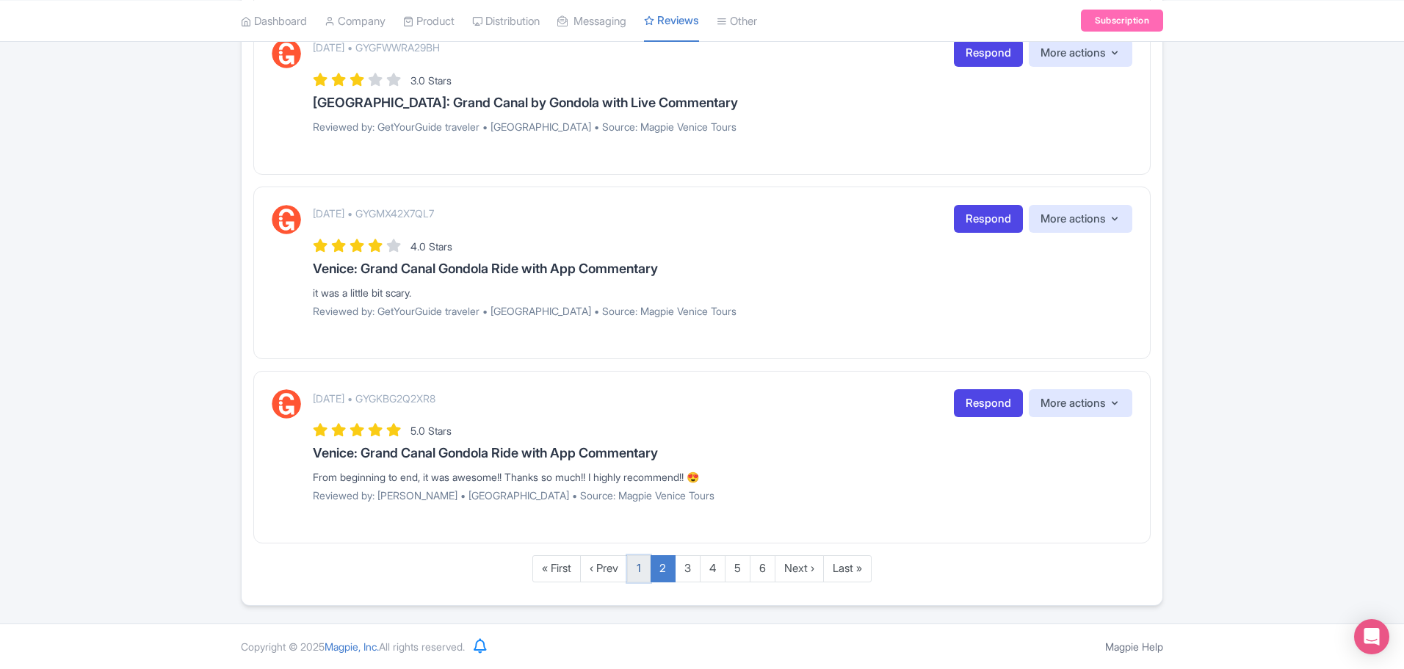
click at [637, 572] on link "1" at bounding box center [638, 568] width 23 height 27
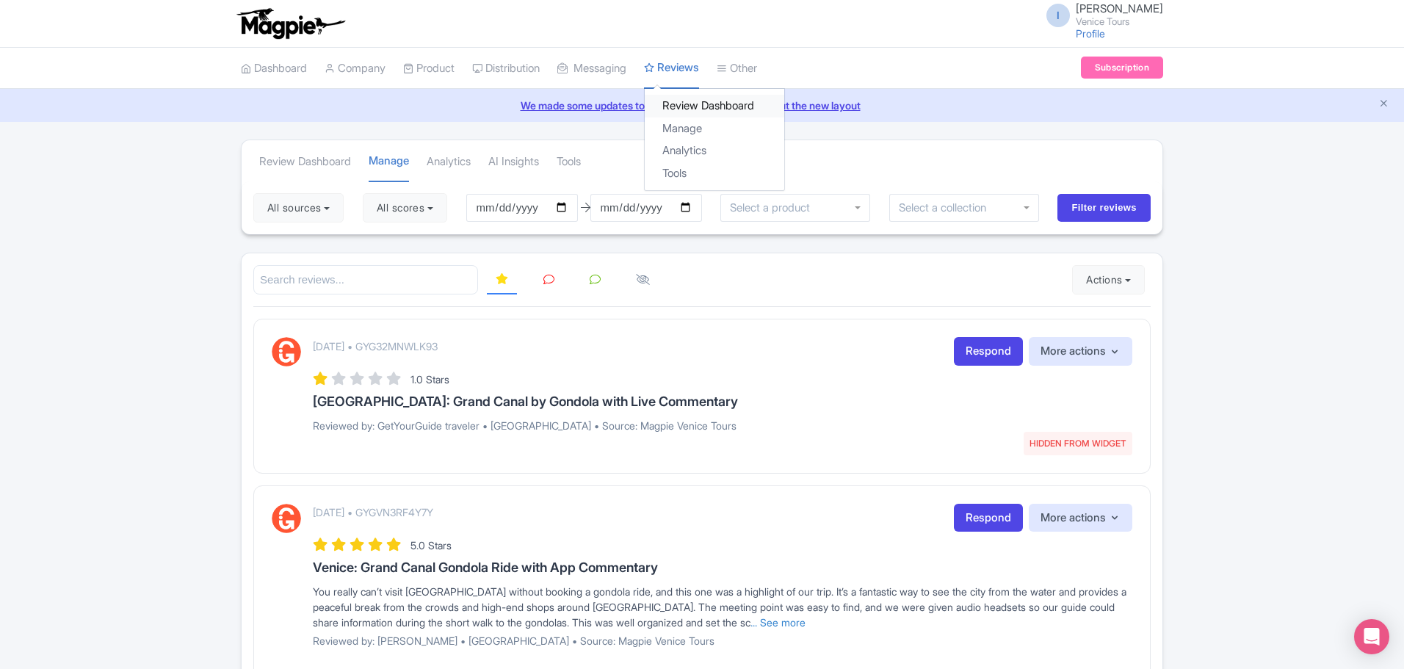
click at [710, 107] on link "Review Dashboard" at bounding box center [714, 106] width 139 height 23
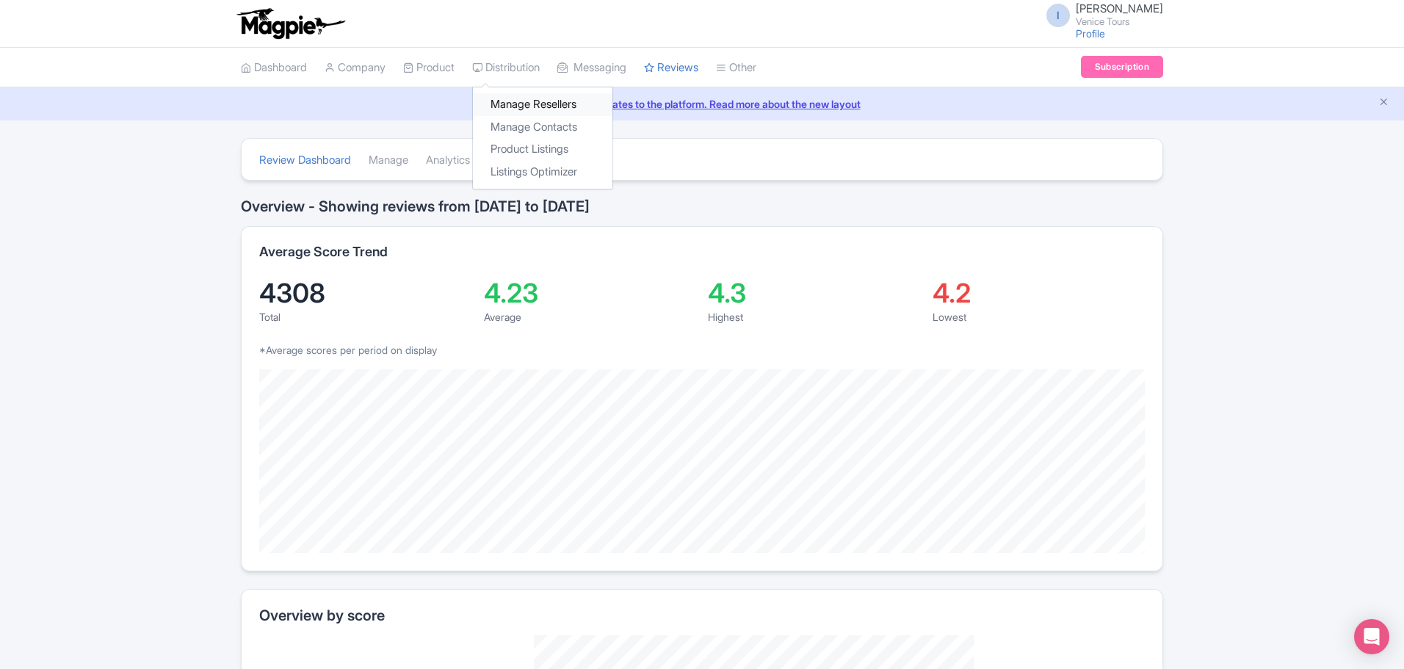
click at [540, 105] on link "Manage Resellers" at bounding box center [542, 104] width 139 height 23
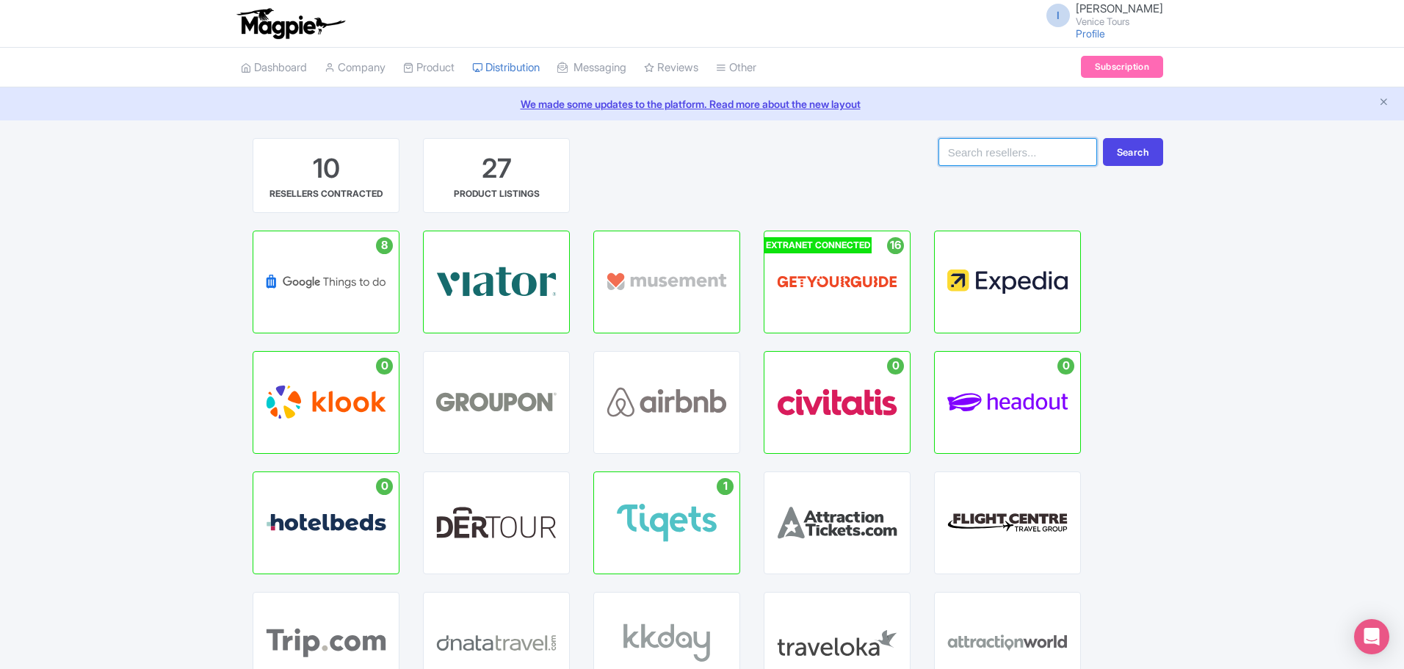
click at [990, 162] on input "search" at bounding box center [1017, 152] width 159 height 28
type input "tripadvisor"
click at [1147, 150] on button "Search" at bounding box center [1133, 152] width 60 height 28
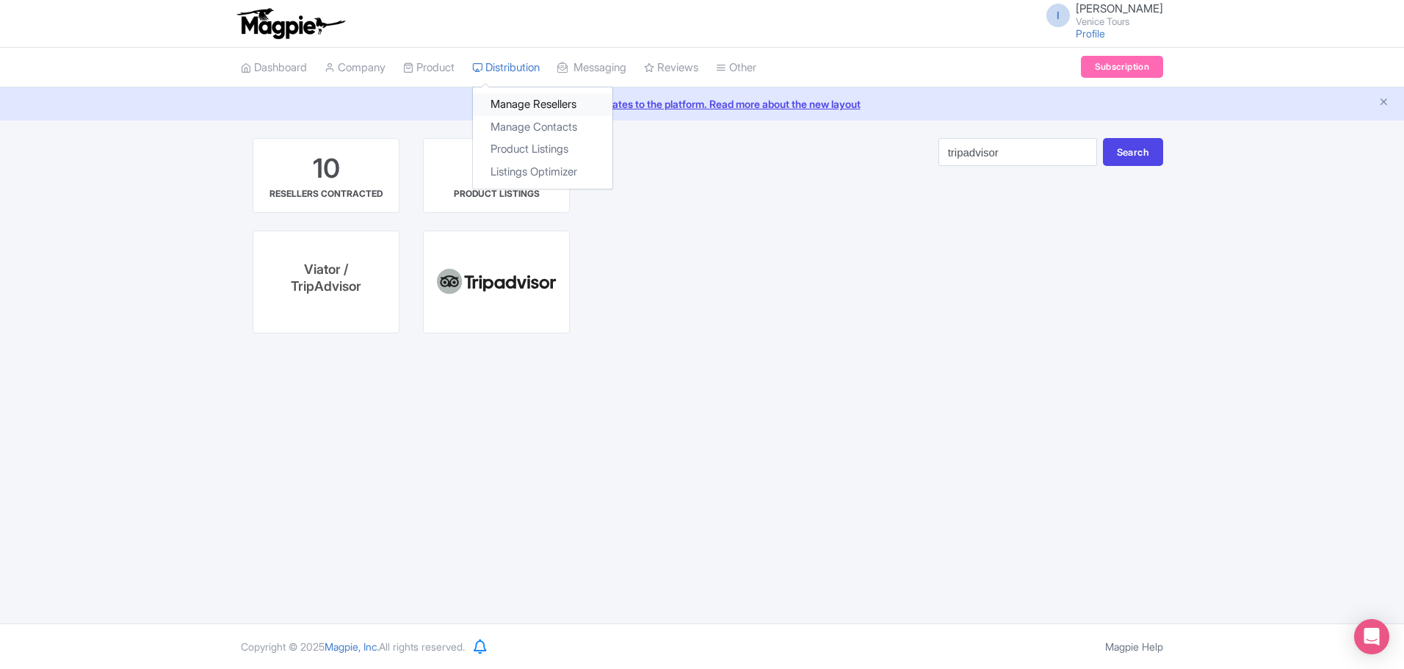
click at [527, 105] on link "Manage Resellers" at bounding box center [542, 104] width 139 height 23
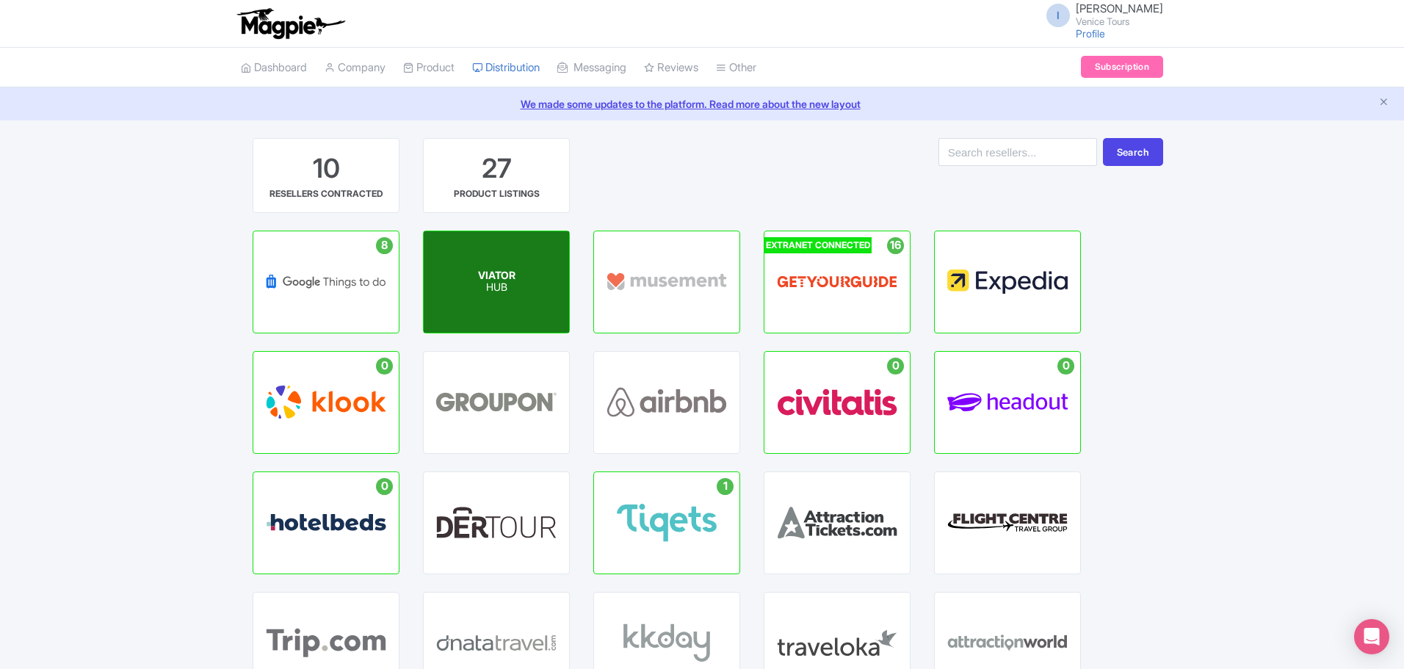
click at [515, 282] on p "HUB" at bounding box center [496, 288] width 37 height 12
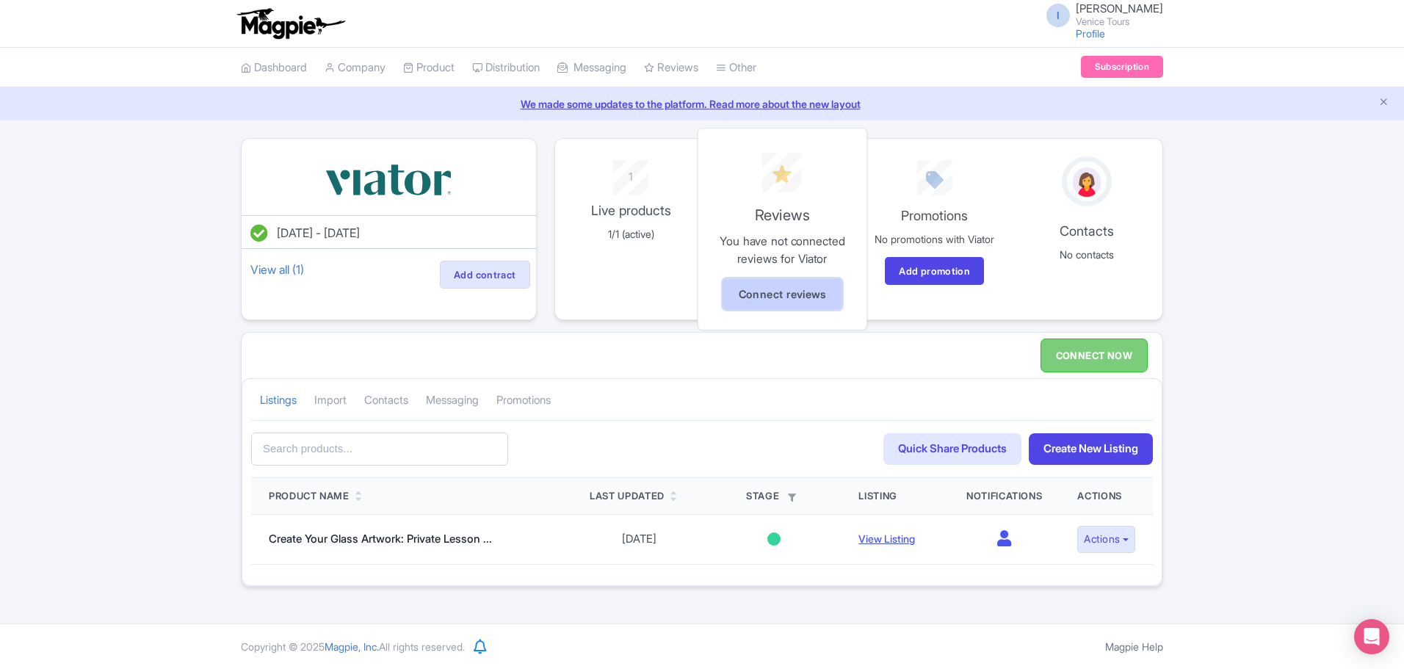
click at [781, 287] on link "Connect reviews" at bounding box center [782, 294] width 119 height 32
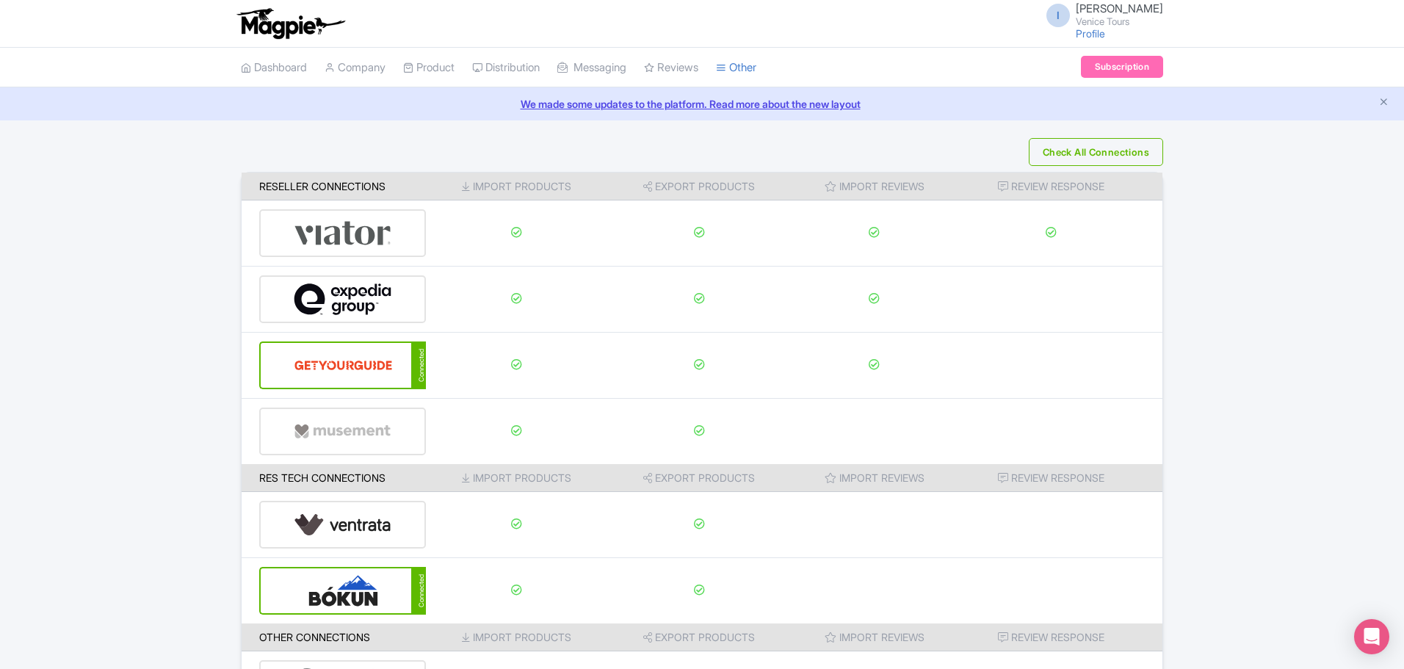
scroll to position [73, 0]
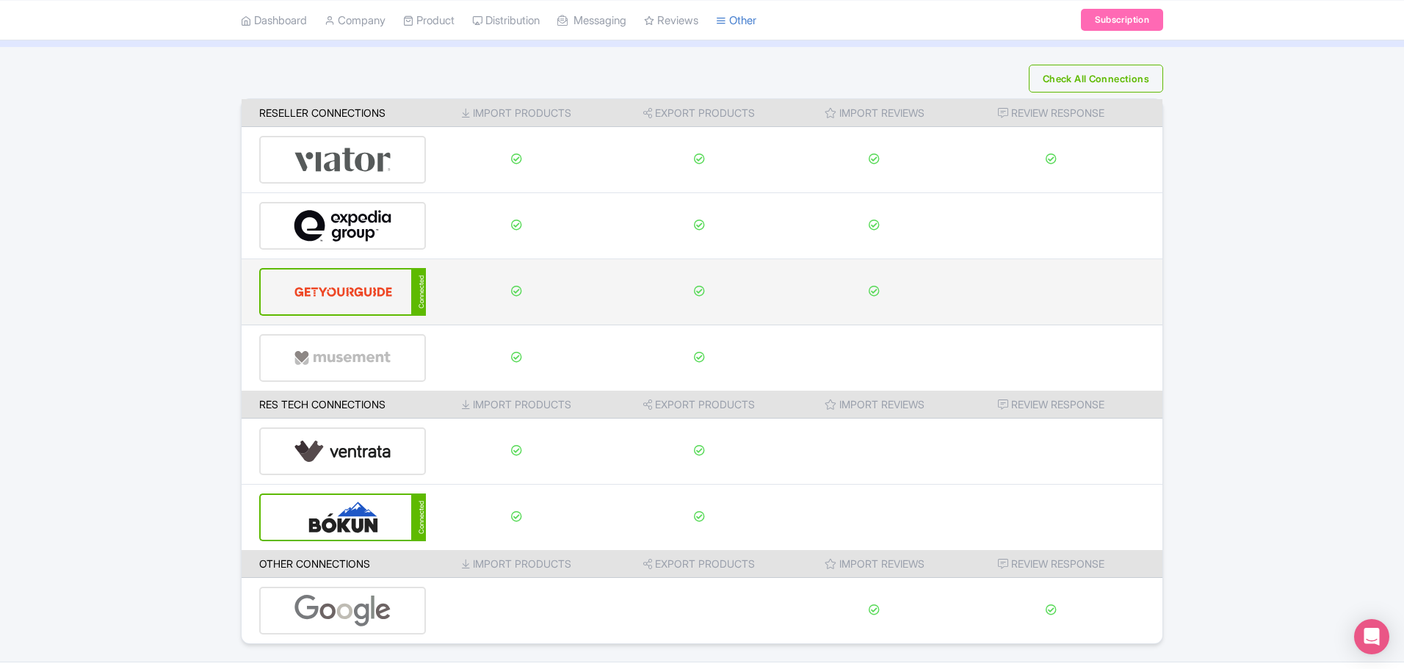
click at [1065, 294] on td at bounding box center [1060, 292] width 206 height 66
click at [1045, 297] on td at bounding box center [1060, 292] width 206 height 66
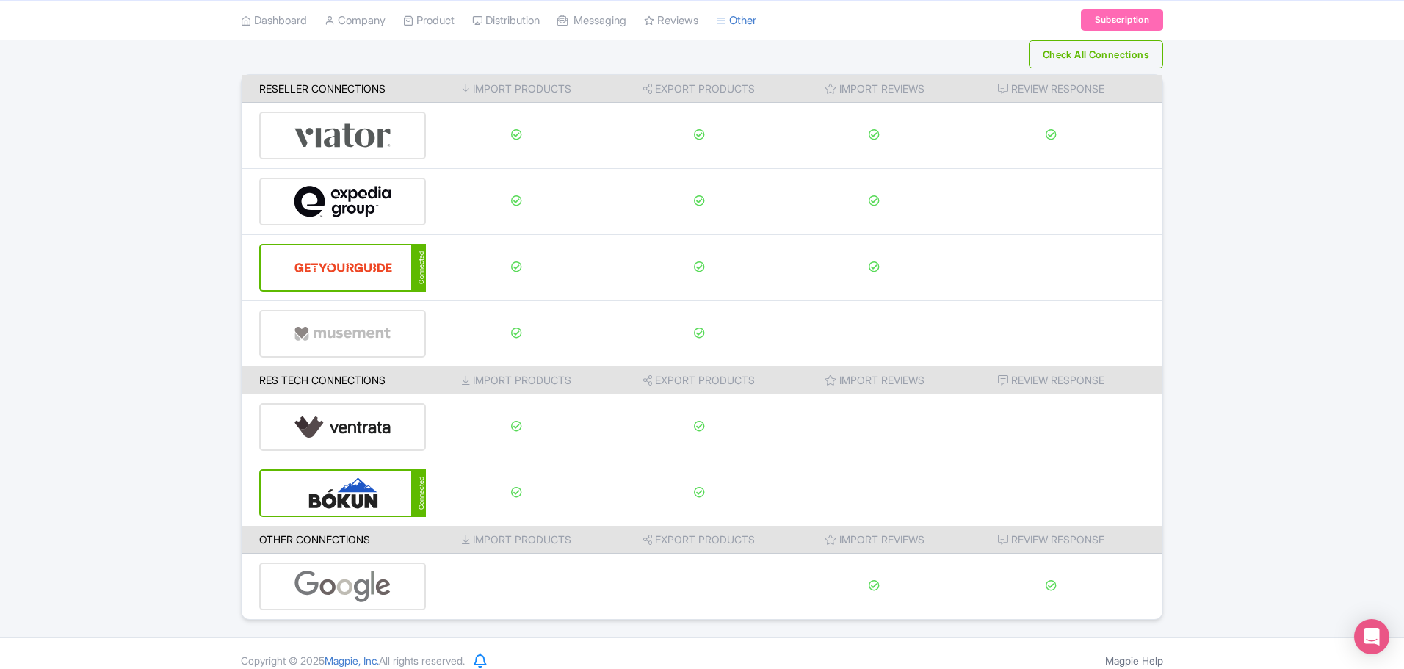
scroll to position [112, 0]
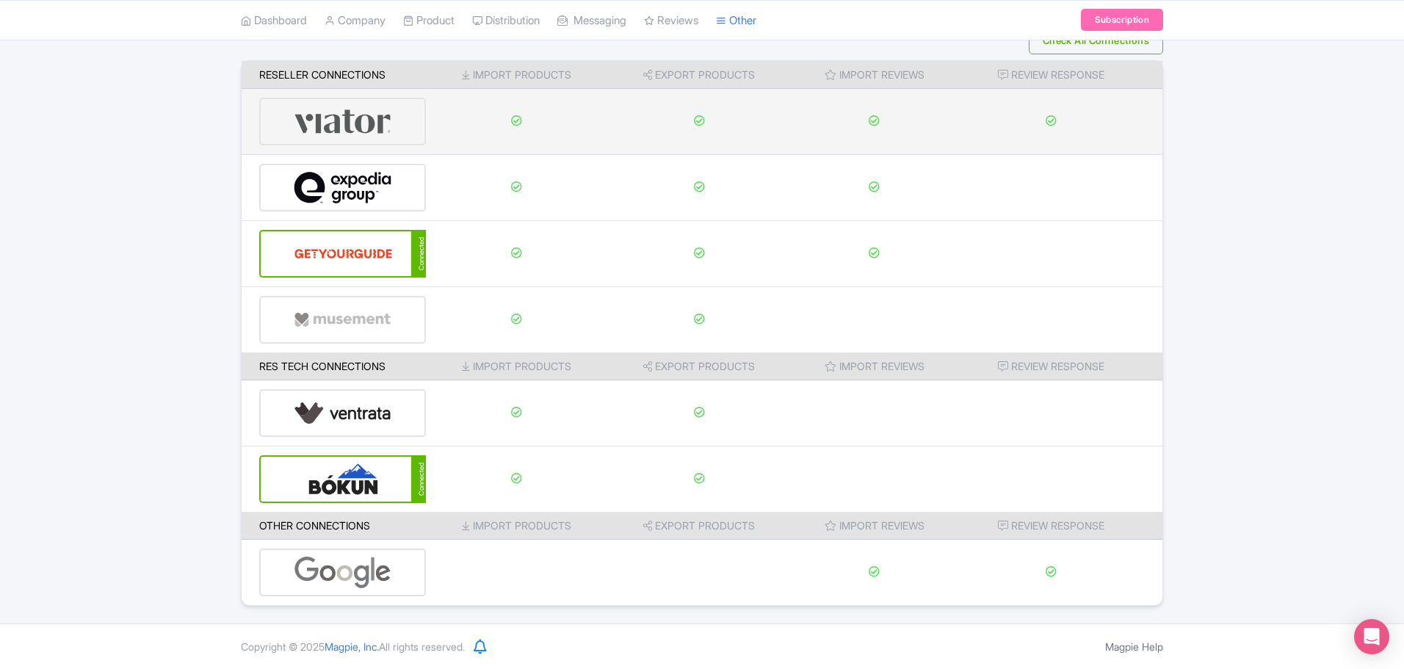
click at [355, 112] on img at bounding box center [343, 121] width 98 height 45
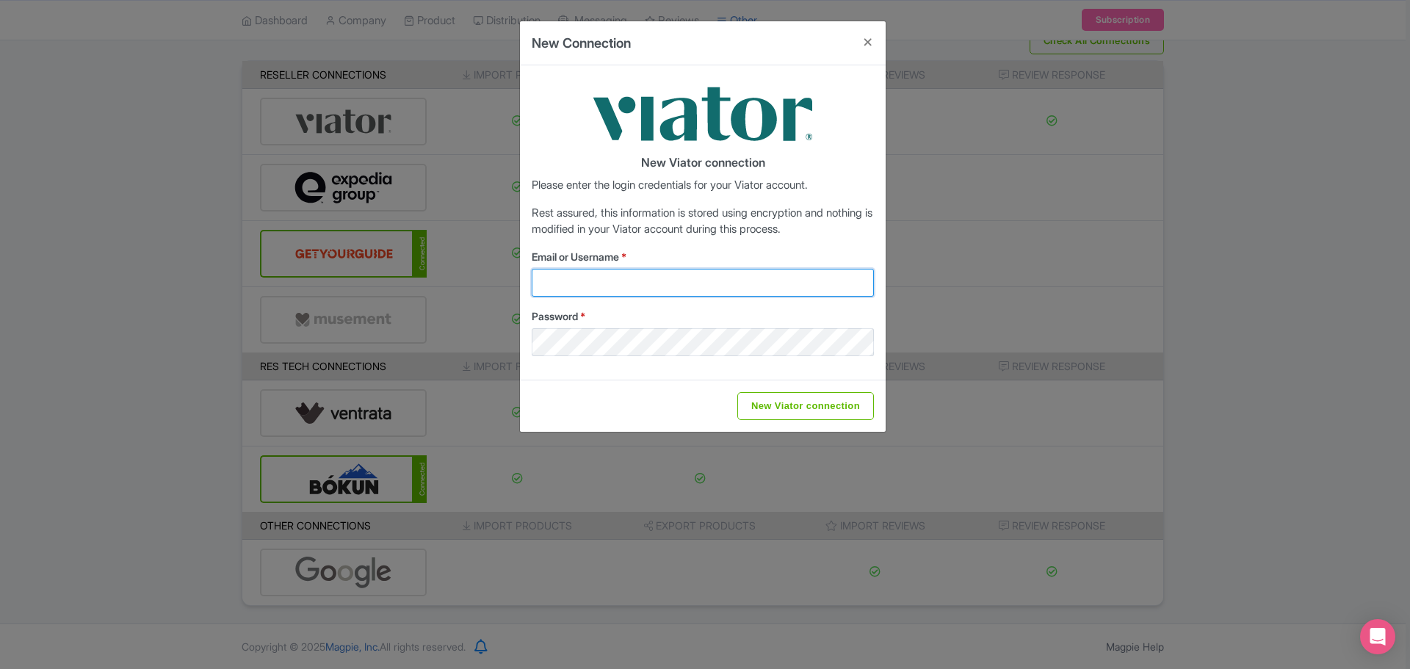
type input "[DOMAIN_NAME][EMAIL_ADDRESS][DOMAIN_NAME]"
click at [794, 410] on input "New Viator connection" at bounding box center [805, 406] width 137 height 28
type input "Saving..."
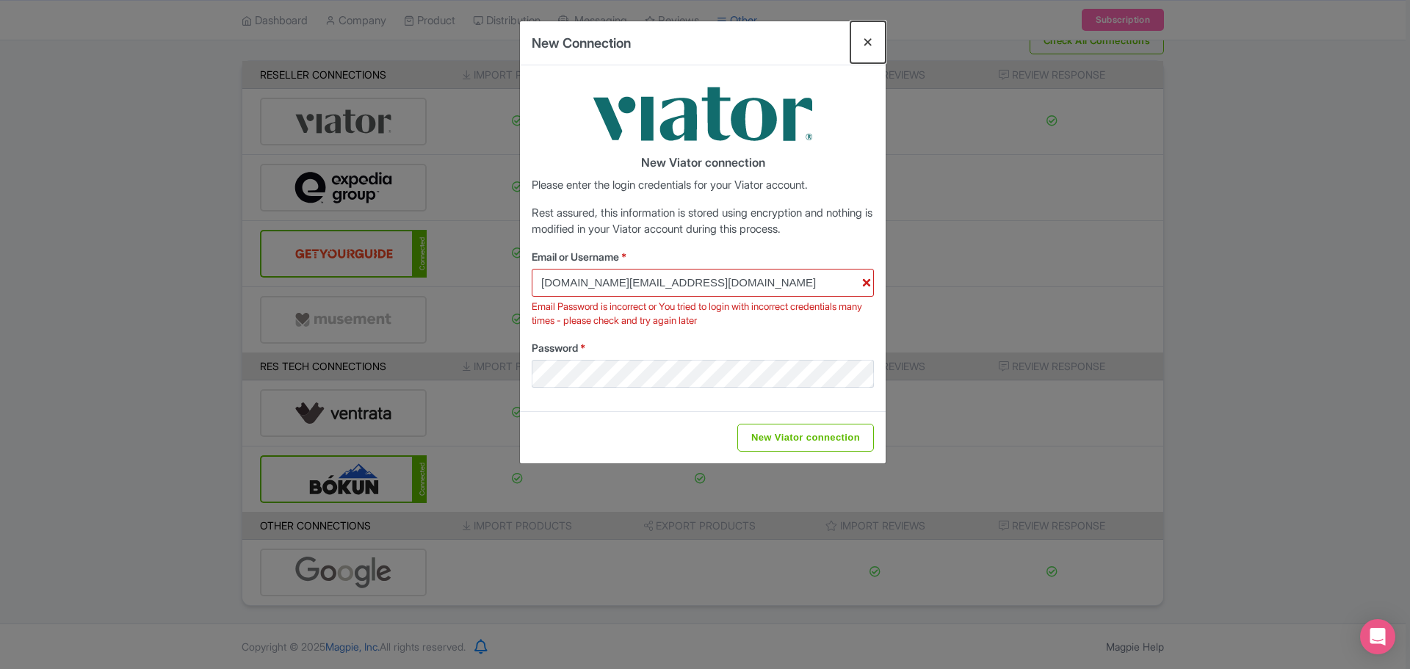
click at [867, 40] on button "Close" at bounding box center [867, 42] width 35 height 42
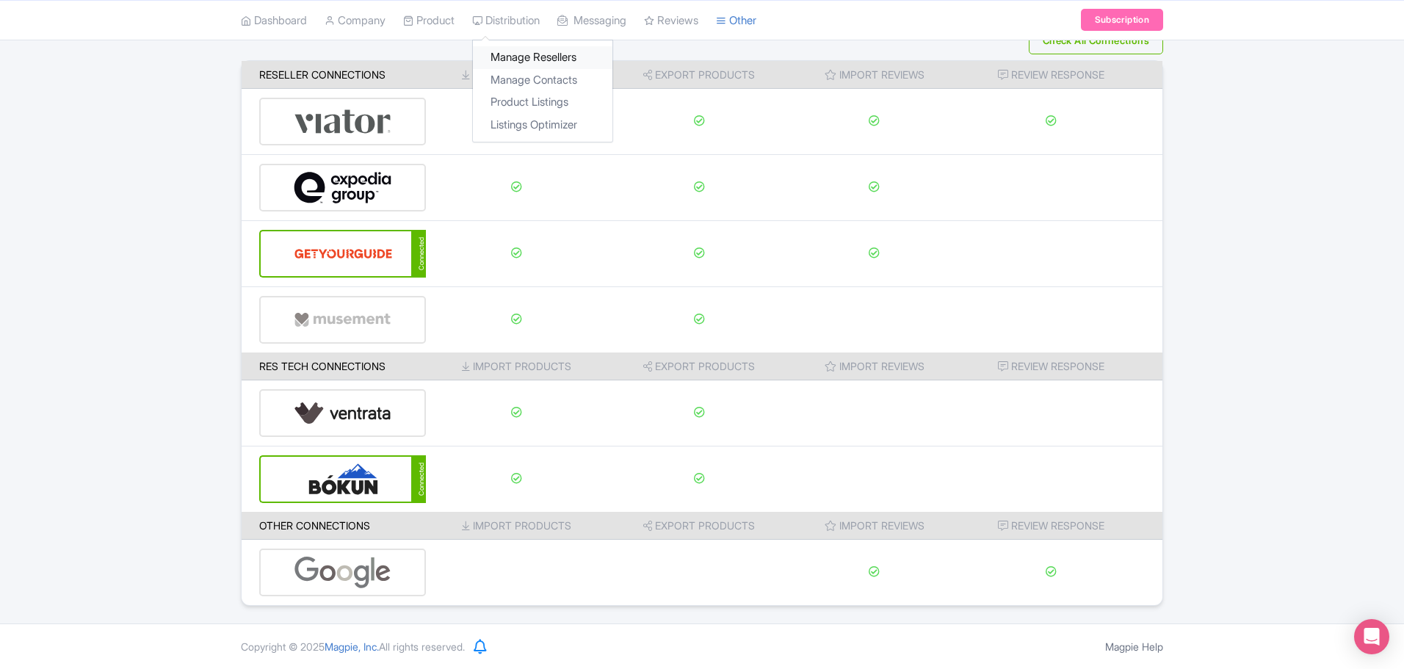
click at [528, 54] on link "Manage Resellers" at bounding box center [542, 57] width 139 height 23
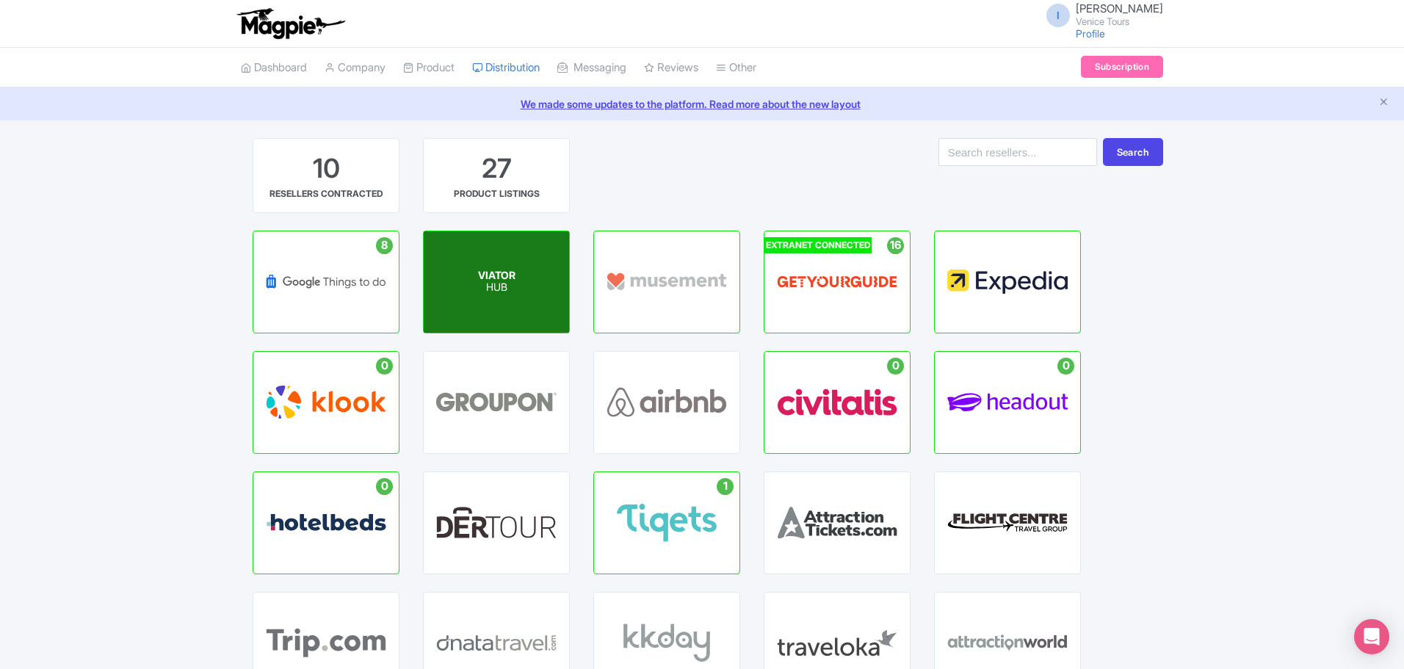
click at [490, 286] on p "HUB" at bounding box center [496, 288] width 37 height 12
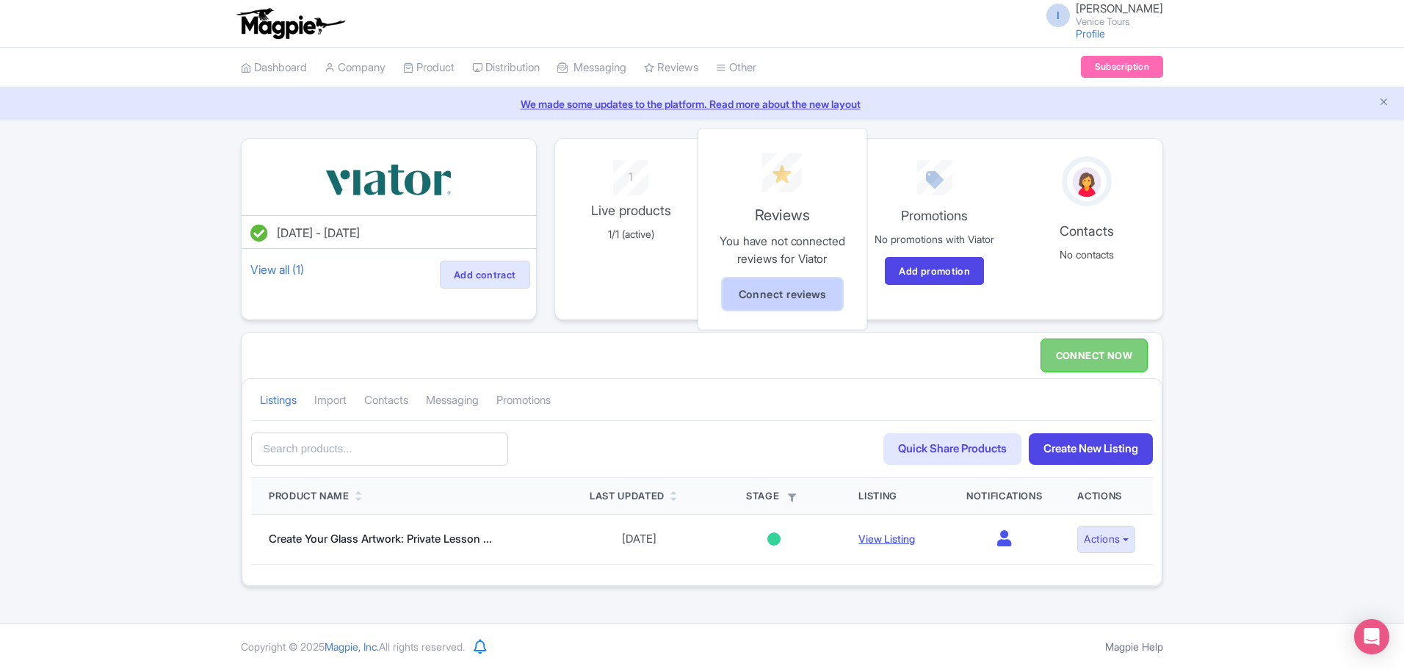
click at [769, 289] on link "Connect reviews" at bounding box center [782, 294] width 119 height 32
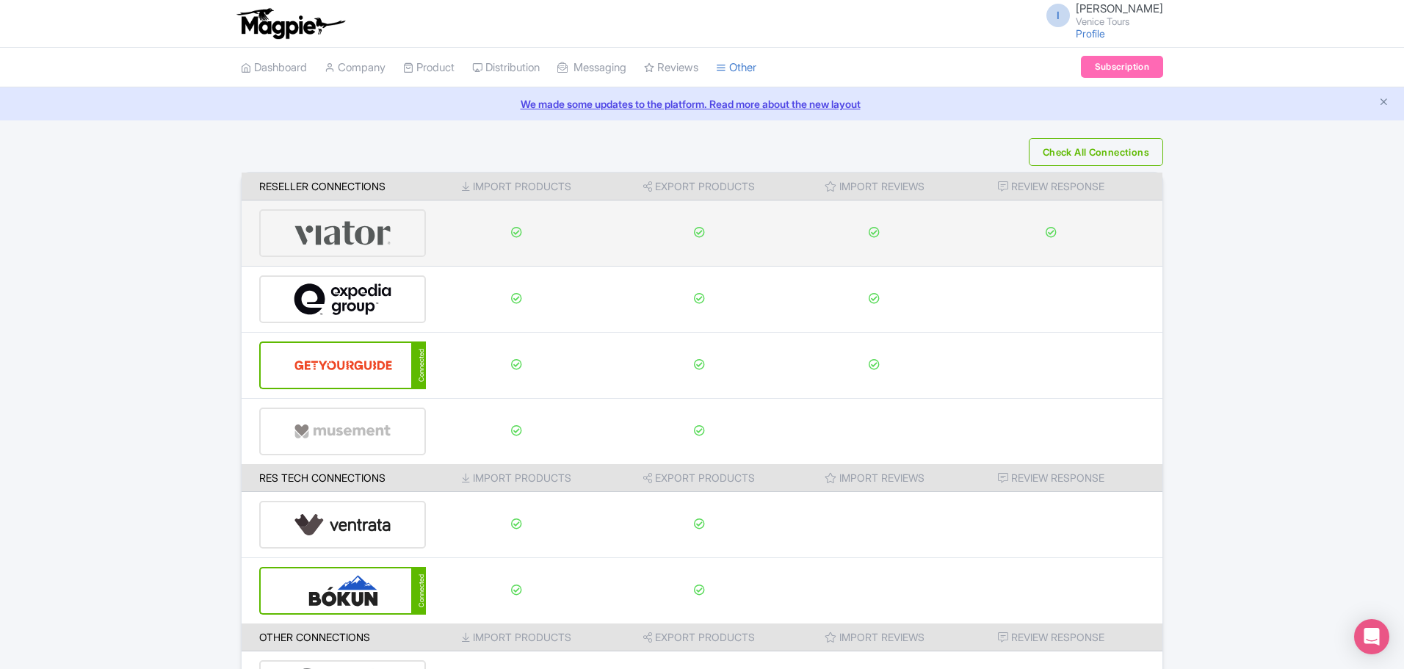
click at [364, 224] on img at bounding box center [343, 233] width 98 height 45
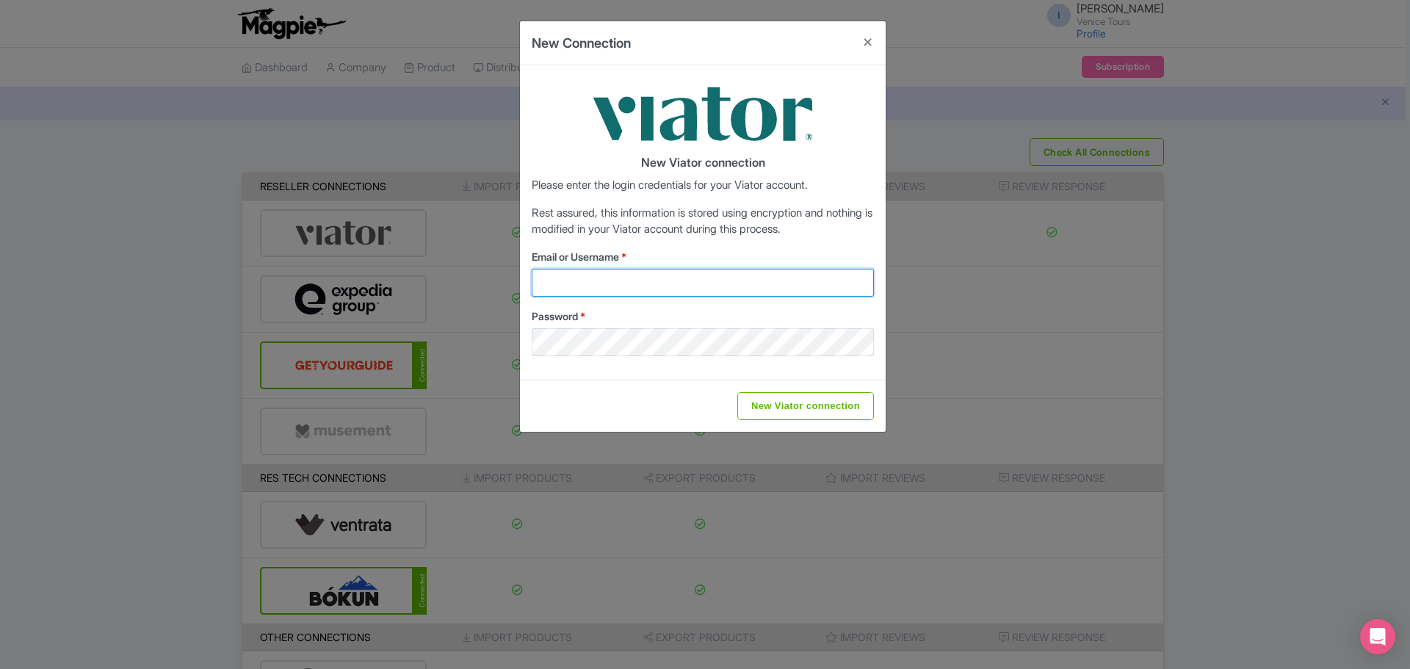
type input "[DOMAIN_NAME][EMAIL_ADDRESS][DOMAIN_NAME]"
click at [867, 45] on button "Close" at bounding box center [867, 42] width 35 height 42
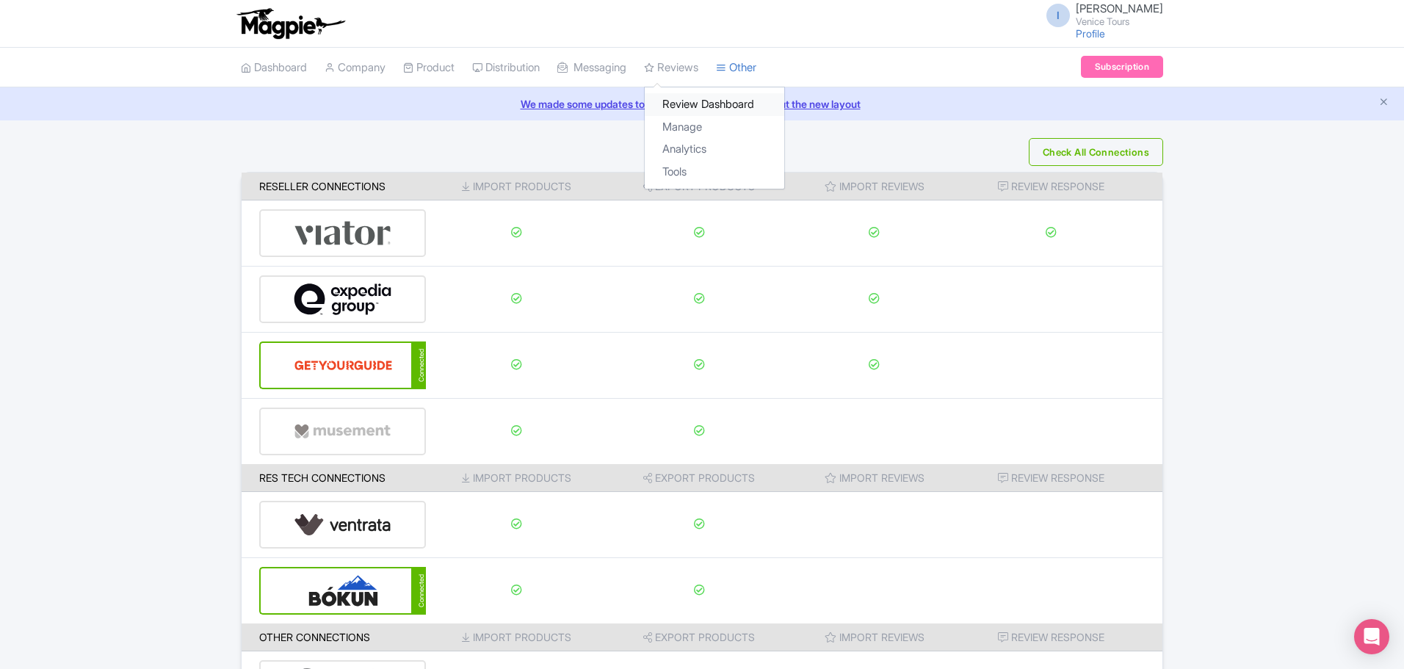
click at [696, 98] on link "Review Dashboard" at bounding box center [714, 104] width 139 height 23
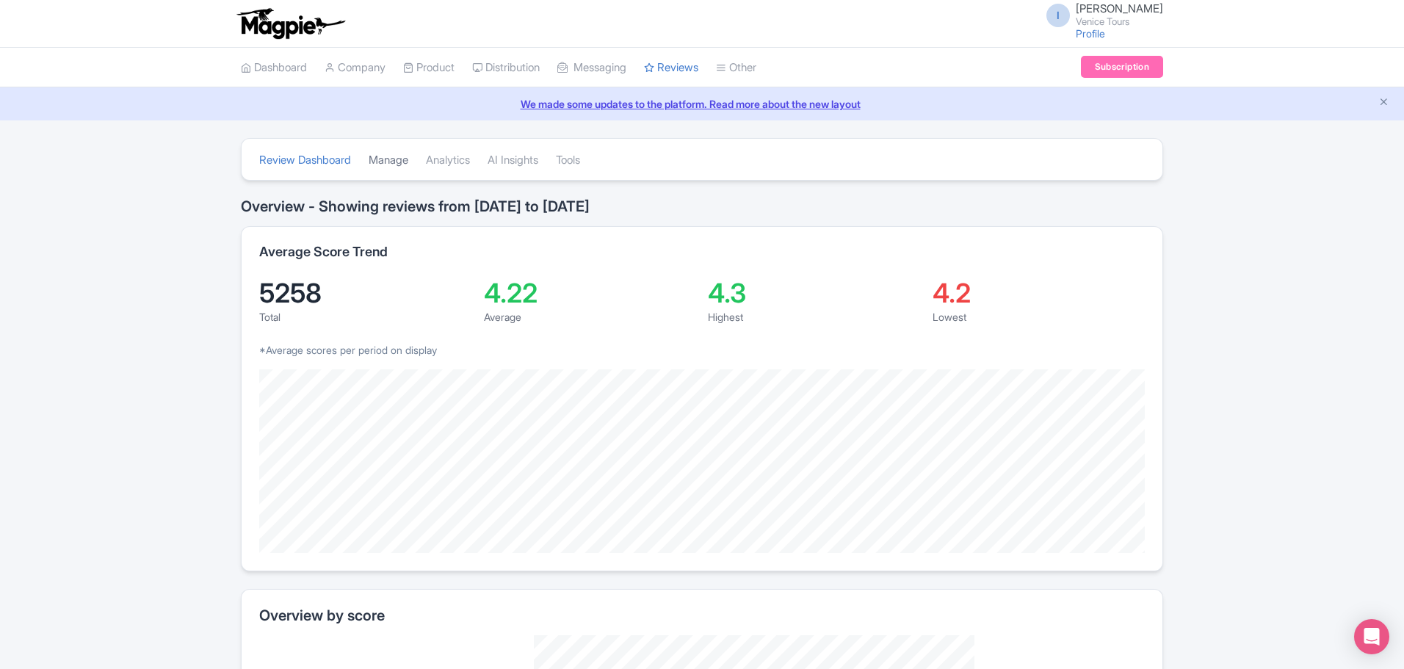
click at [391, 157] on link "Manage" at bounding box center [389, 160] width 40 height 40
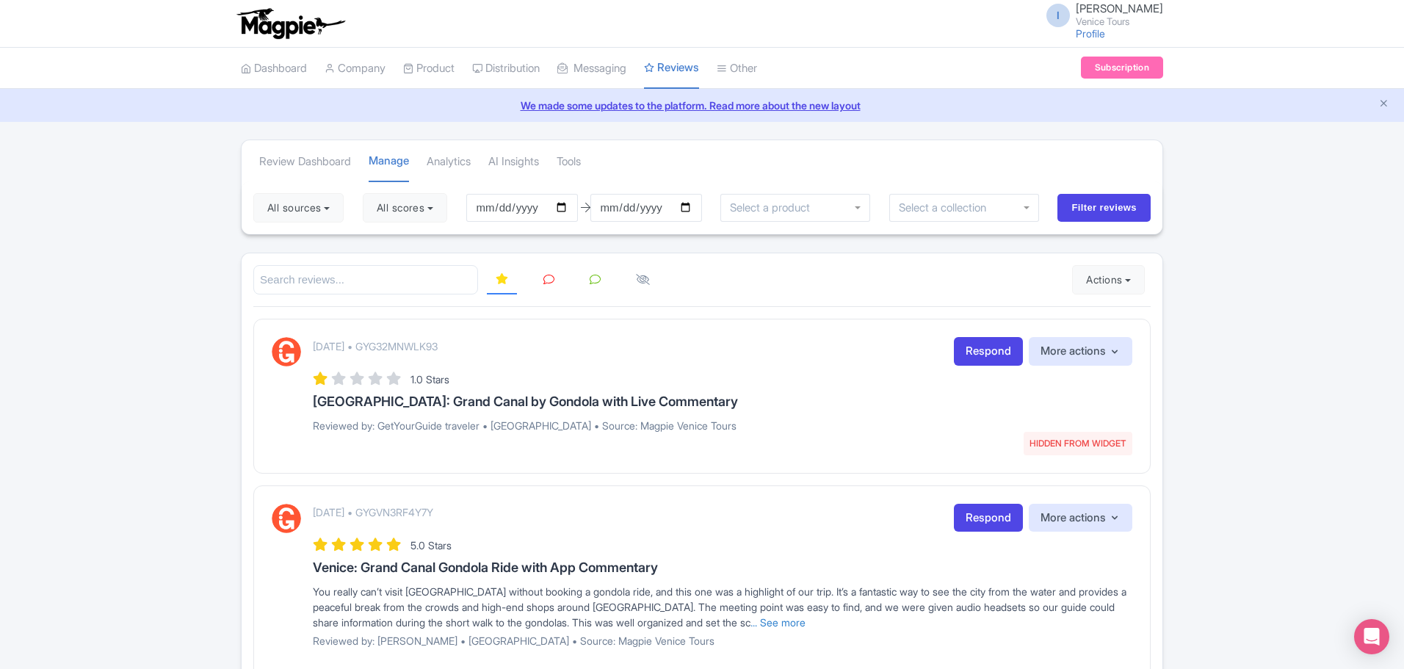
drag, startPoint x: 330, startPoint y: 345, endPoint x: 490, endPoint y: 336, distance: 160.3
click at [490, 336] on div "[DATE] • GYG32MNWLK93 HIDDEN FROM WIDGET Respond More actions Hide from this pa…" at bounding box center [701, 396] width 897 height 154
click at [572, 367] on div "[DATE] • GYG32MNWLK93 HIDDEN FROM WIDGET Respond More actions Hide from this pa…" at bounding box center [722, 390] width 819 height 106
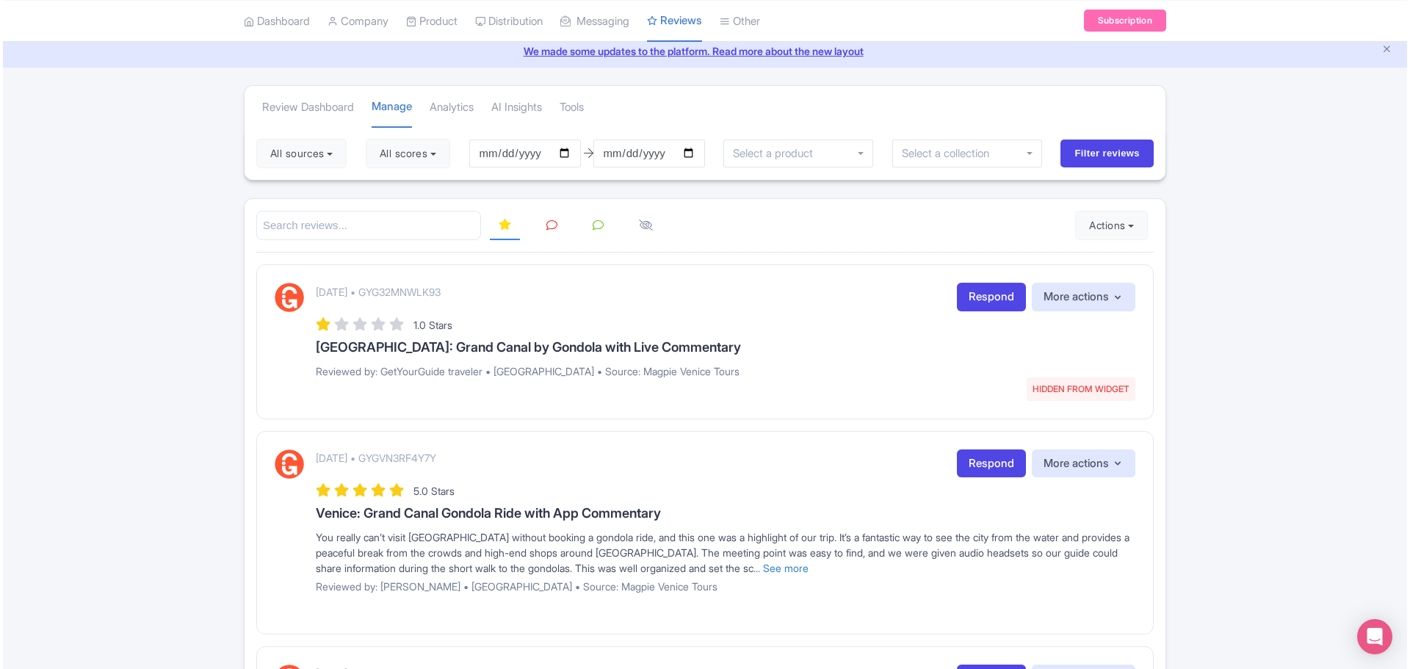
scroll to position [220, 0]
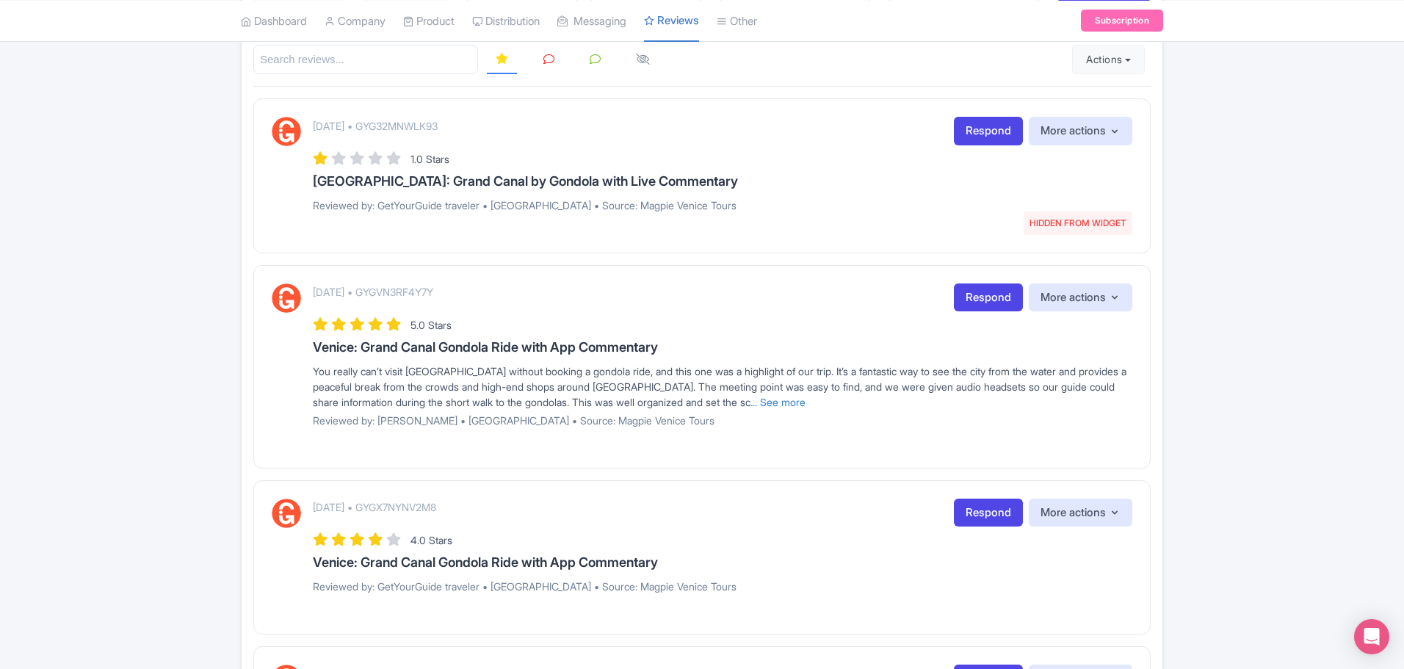
drag, startPoint x: 407, startPoint y: 292, endPoint x: 485, endPoint y: 294, distance: 78.6
click at [433, 294] on p "[DATE] • GYGVN3RF4Y7Y" at bounding box center [373, 291] width 120 height 15
click at [529, 294] on div "[DATE] • GYGVN3RF4Y7Y Respond More actions Hide from this page Hide from review…" at bounding box center [722, 297] width 819 height 29
click at [980, 292] on link "Respond" at bounding box center [988, 297] width 69 height 29
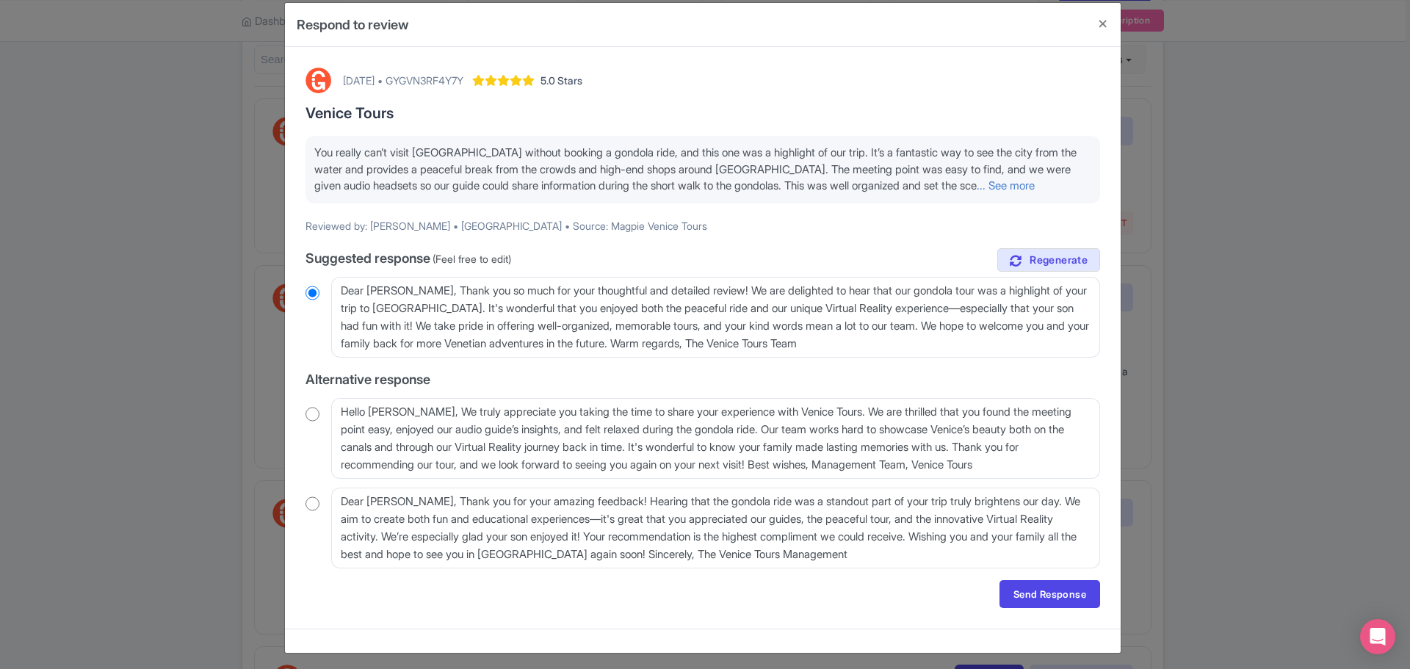
scroll to position [23, 0]
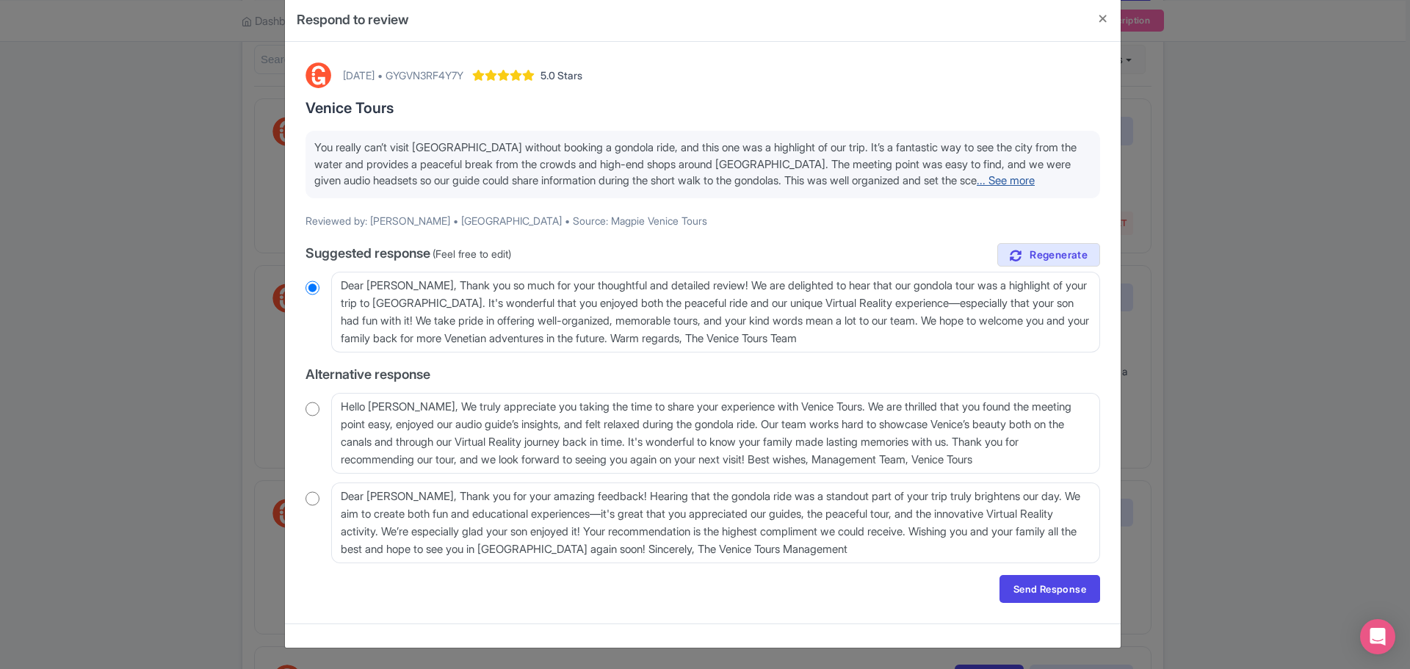
click at [1034, 185] on link "... See more" at bounding box center [1005, 180] width 58 height 14
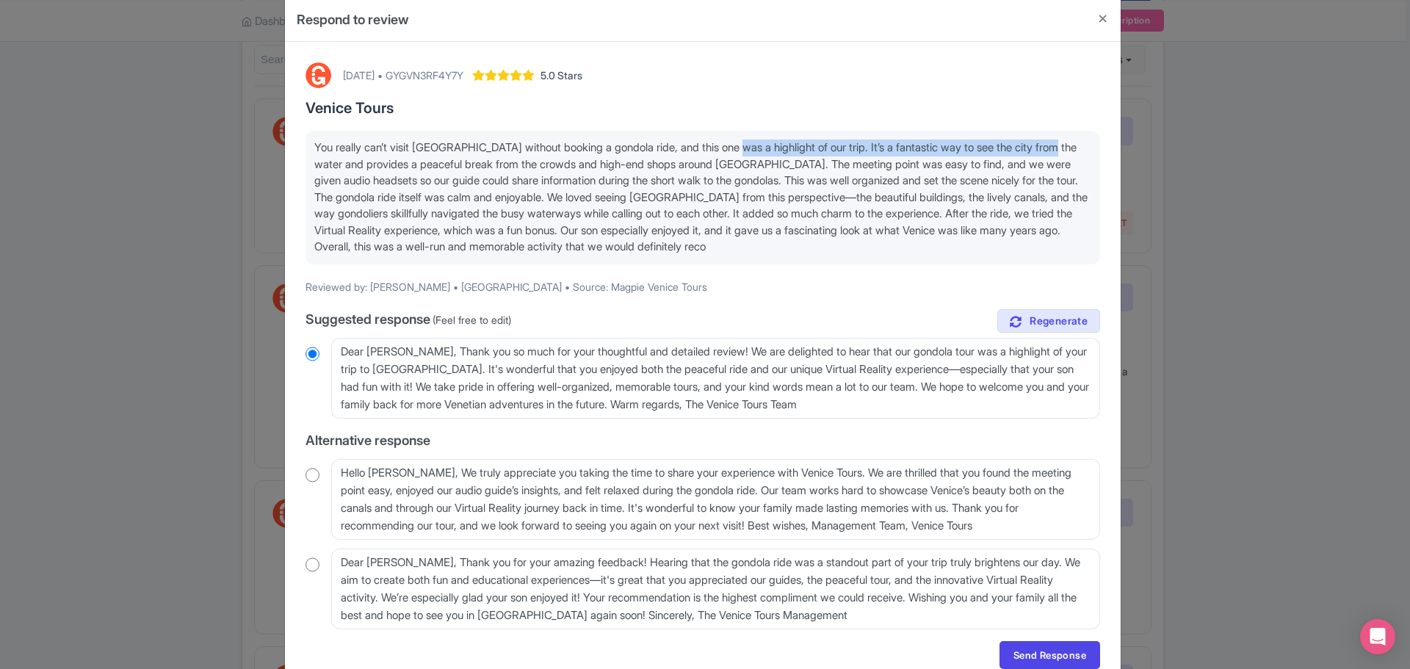
drag, startPoint x: 754, startPoint y: 146, endPoint x: 1103, endPoint y: 147, distance: 349.5
click at [1103, 147] on div "August 23, 2025 • GYGVN3RF4Y7Y 5.0 Stars Venice Tours Reviewed by: Lauren • Uni…" at bounding box center [703, 366] width 812 height 624
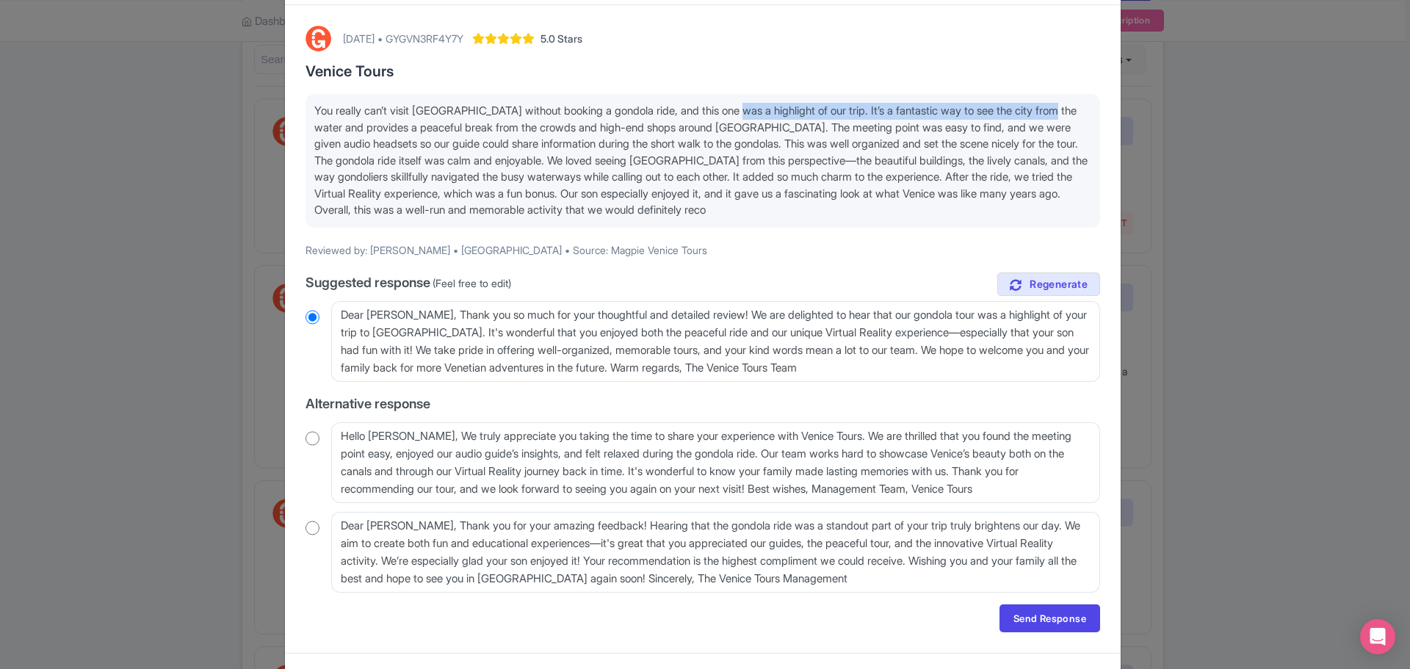
scroll to position [90, 0]
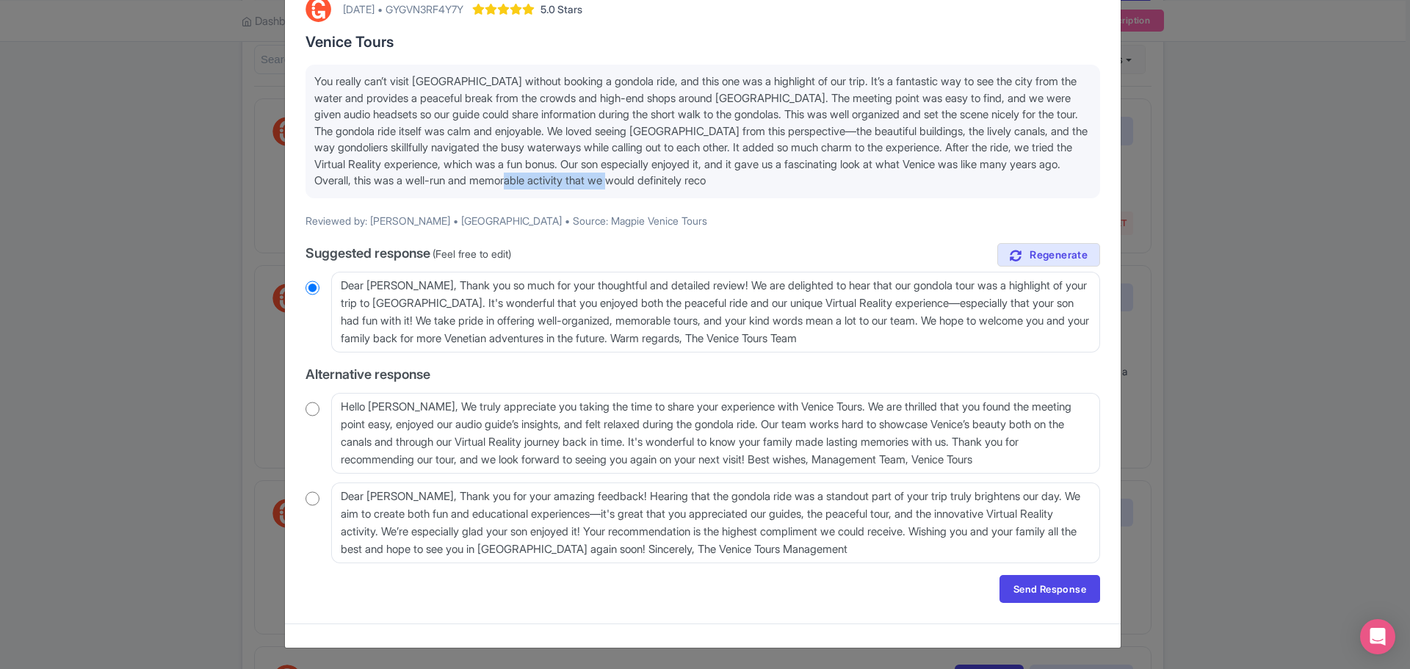
drag, startPoint x: 707, startPoint y: 175, endPoint x: 849, endPoint y: 176, distance: 141.7
click at [849, 176] on p "You really can’t visit Venice without booking a gondola ride, and this one was …" at bounding box center [702, 131] width 777 height 116
drag, startPoint x: 609, startPoint y: 184, endPoint x: 827, endPoint y: 177, distance: 218.9
click at [827, 177] on p "You really can’t visit Venice without booking a gondola ride, and this one was …" at bounding box center [702, 131] width 777 height 116
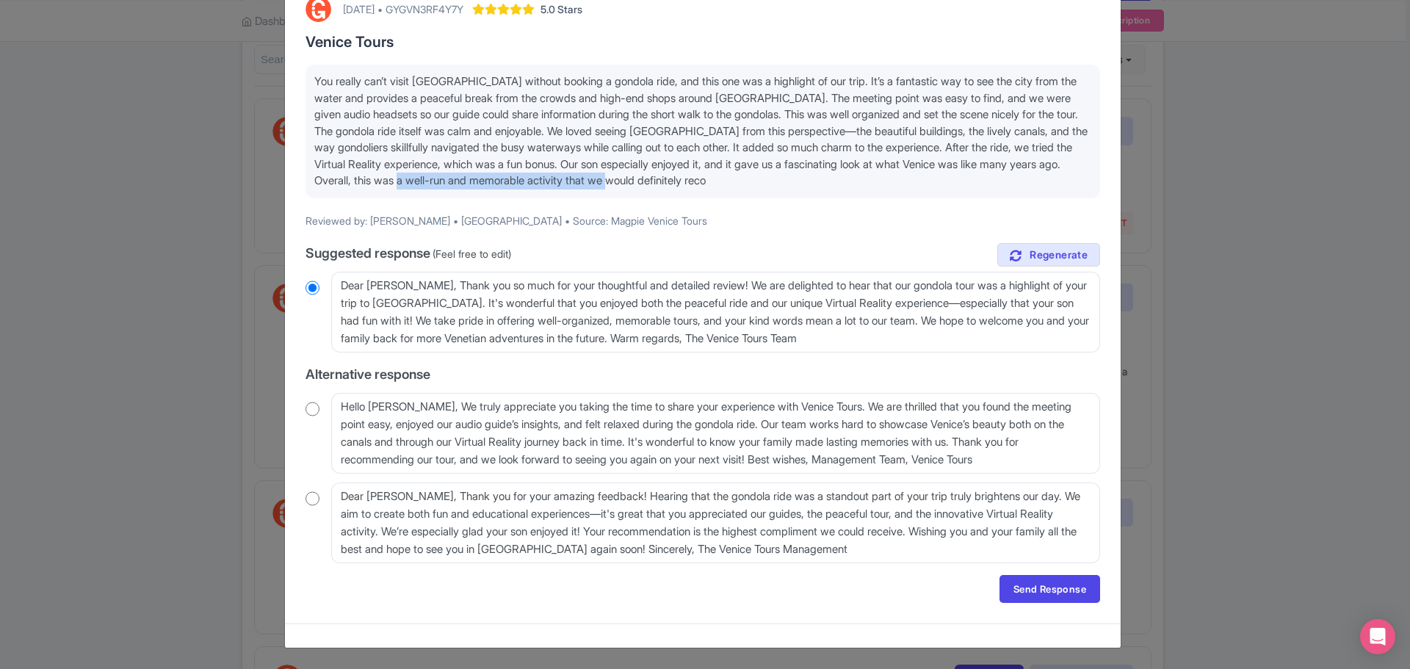
click at [857, 174] on p "You really can’t visit Venice without booking a gondola ride, and this one was …" at bounding box center [702, 131] width 777 height 116
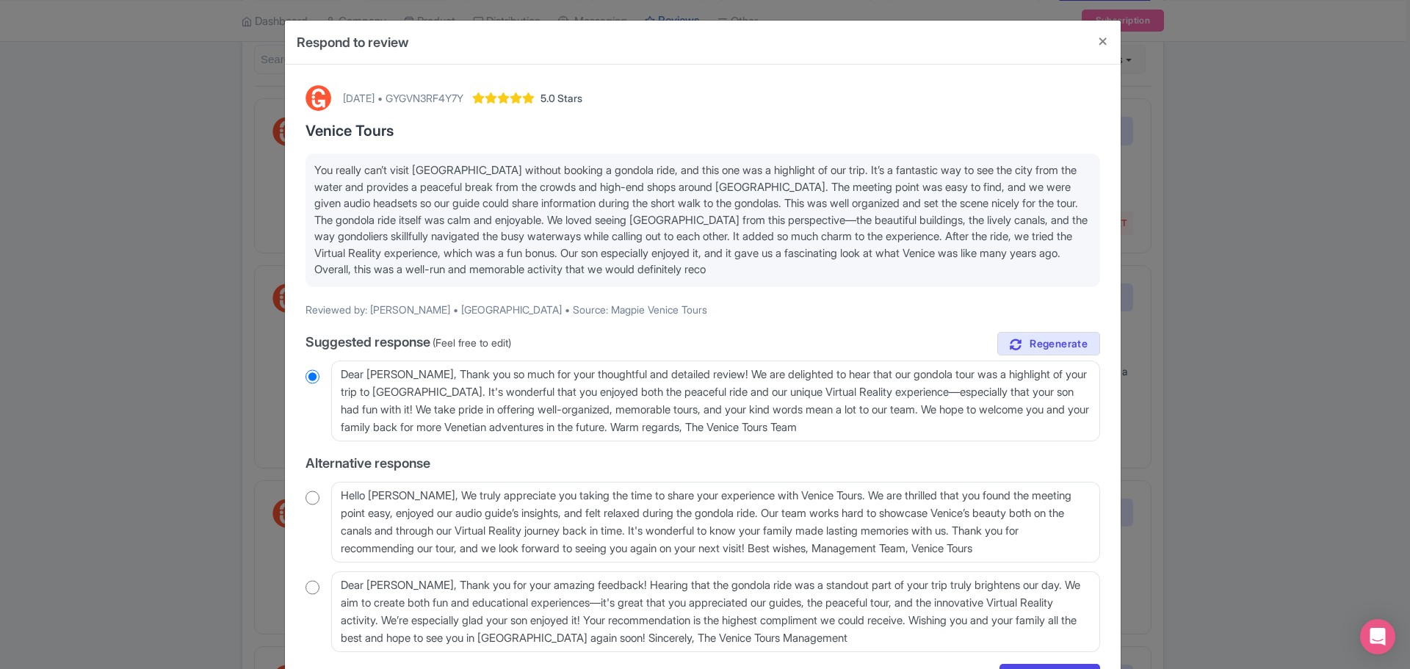
scroll to position [0, 0]
drag, startPoint x: 435, startPoint y: 97, endPoint x: 512, endPoint y: 98, distance: 77.8
click at [463, 98] on div "August 23, 2025 • GYGVN3RF4Y7Y" at bounding box center [403, 98] width 120 height 15
copy div "GYGVN3RF4Y7Y"
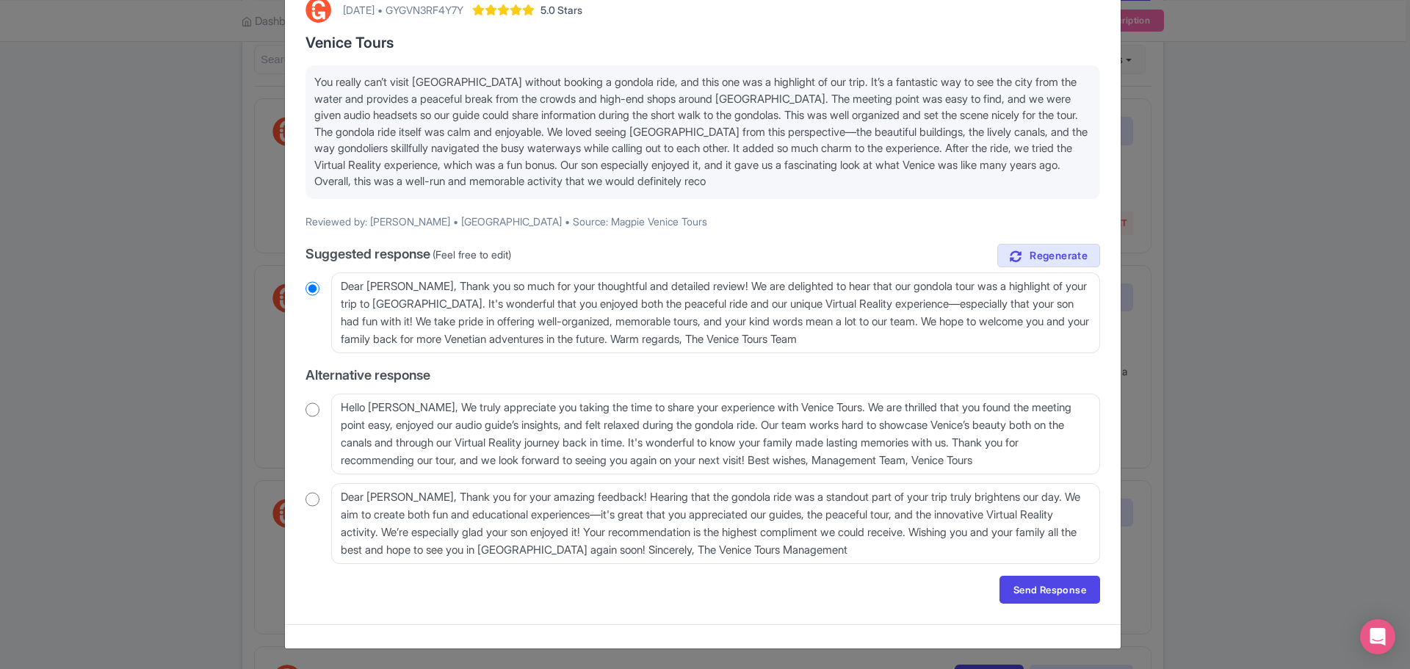
scroll to position [90, 0]
click at [1054, 589] on link "Send Response" at bounding box center [1049, 589] width 101 height 28
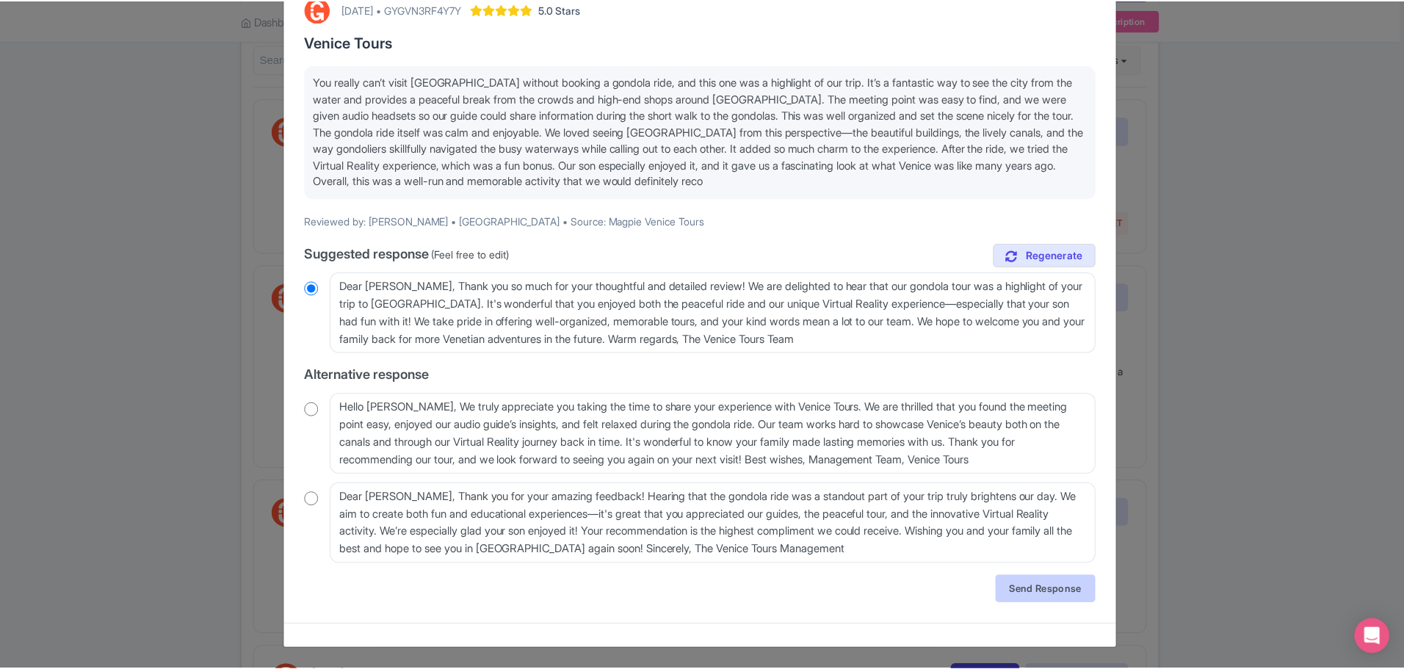
scroll to position [0, 0]
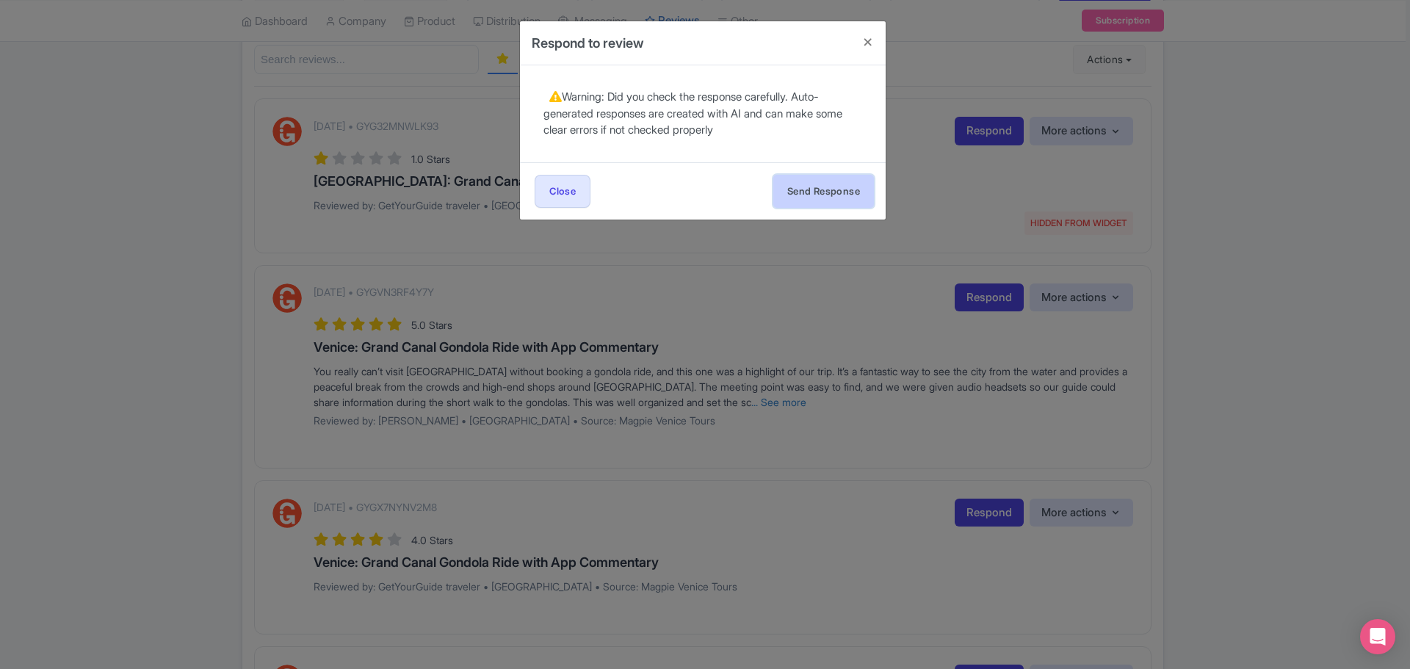
click at [814, 188] on button "Send Response" at bounding box center [823, 191] width 101 height 33
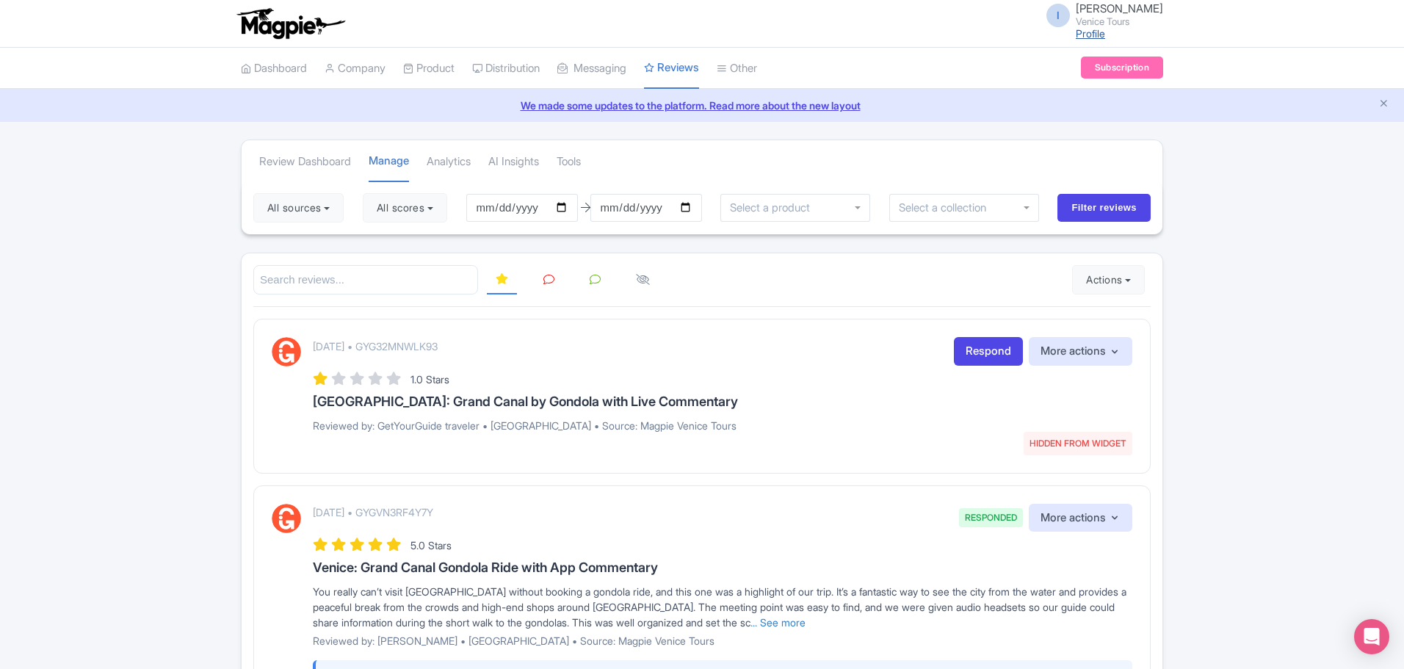
click at [1094, 33] on link "Profile" at bounding box center [1090, 33] width 29 height 12
click at [373, 69] on link "Company" at bounding box center [354, 68] width 61 height 40
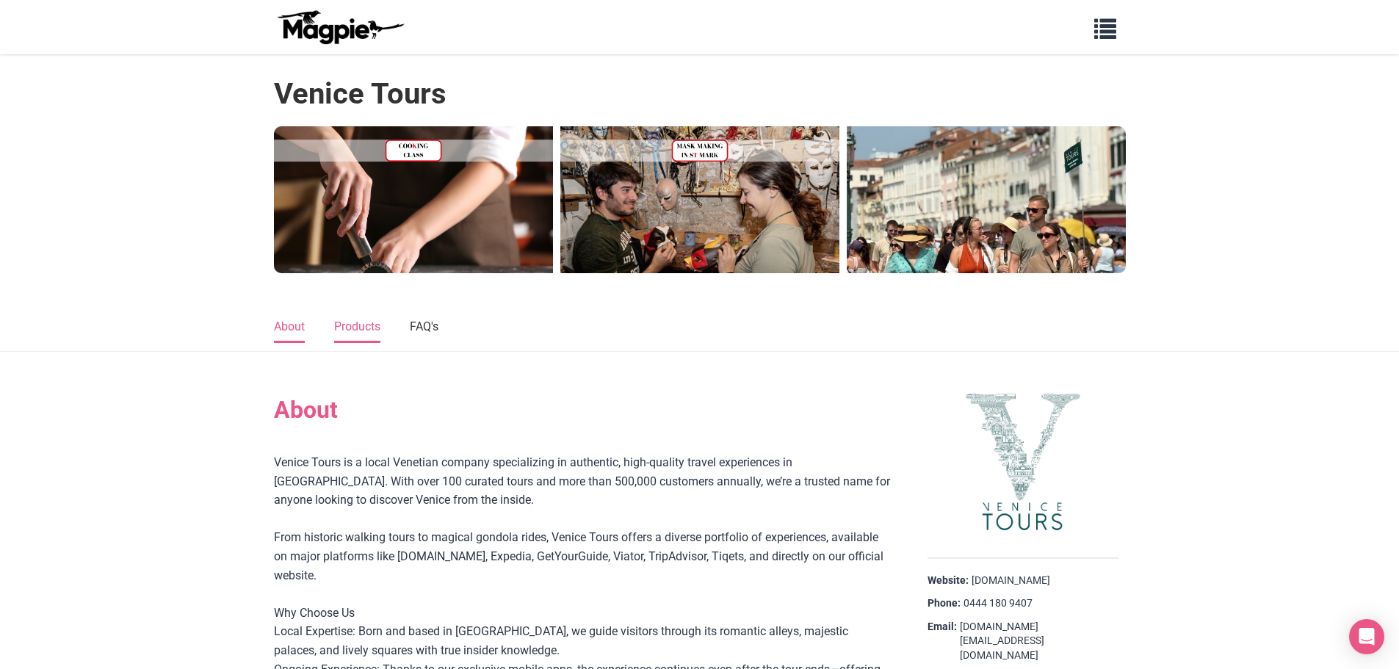
click at [366, 335] on link "Products" at bounding box center [357, 327] width 46 height 31
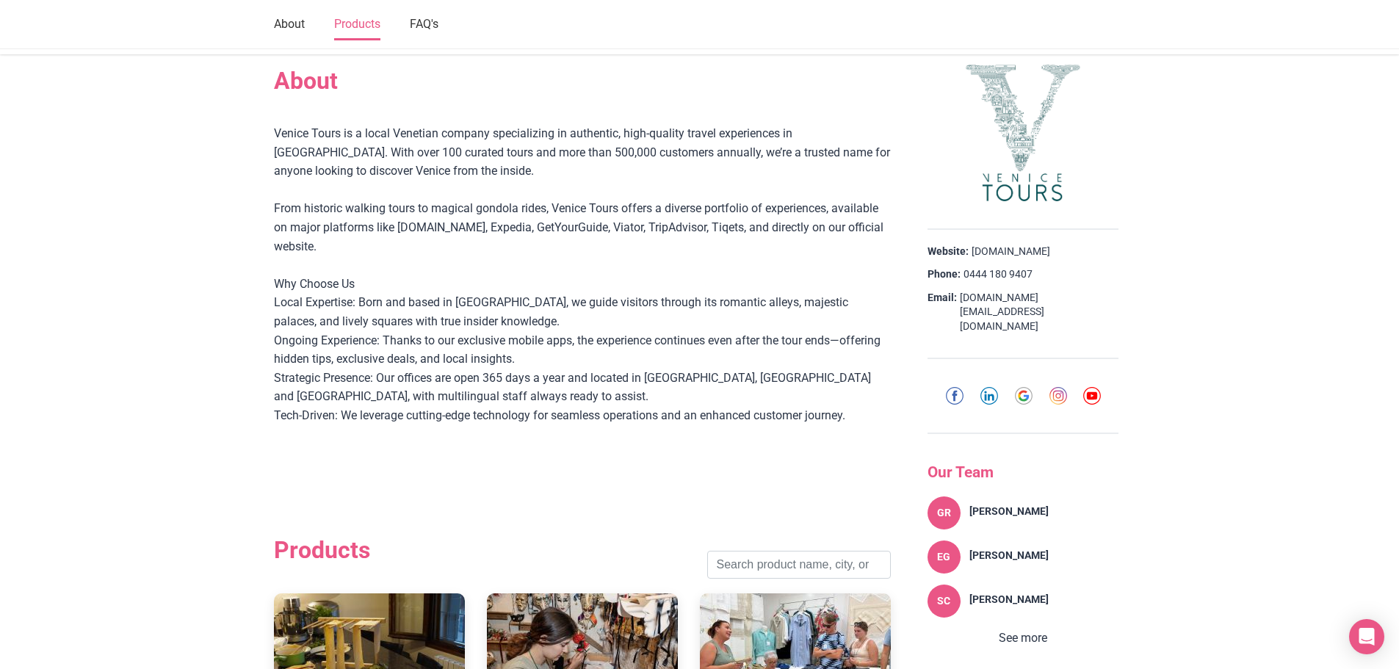
scroll to position [440, 0]
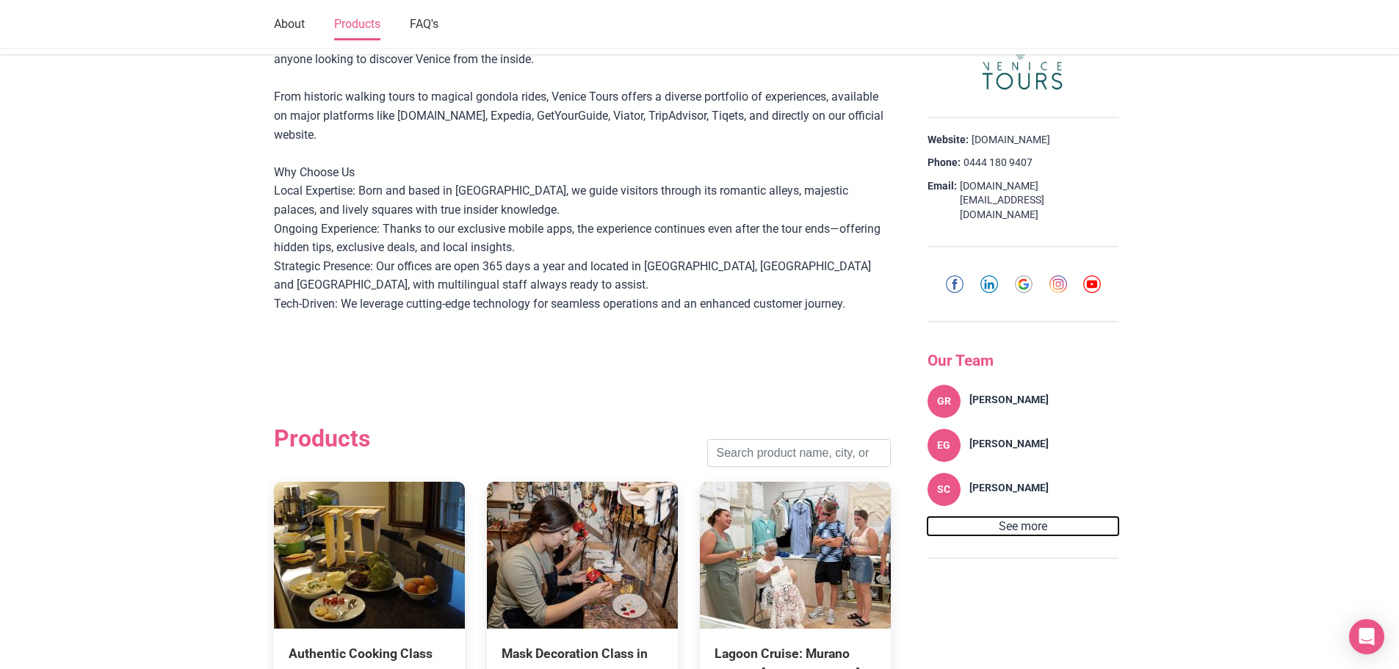
click at [1040, 517] on button "See more" at bounding box center [1022, 526] width 191 height 19
click at [1038, 561] on button "See less" at bounding box center [1022, 570] width 191 height 19
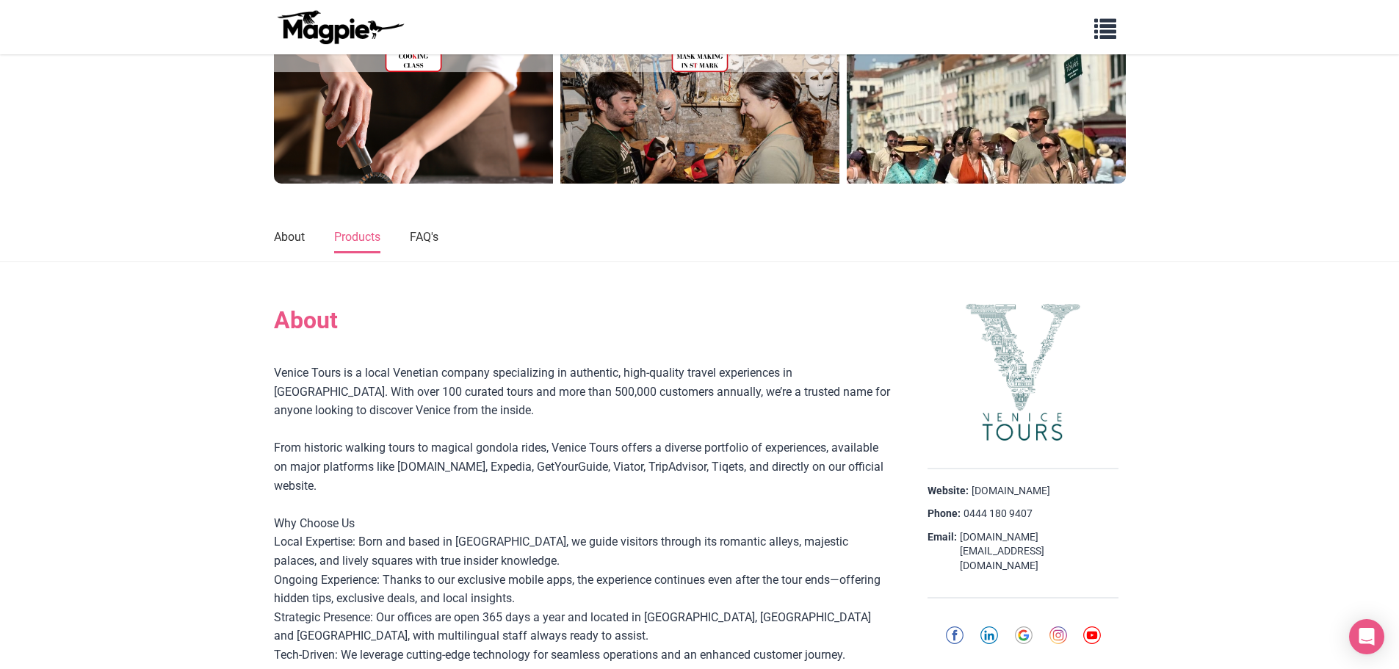
scroll to position [0, 0]
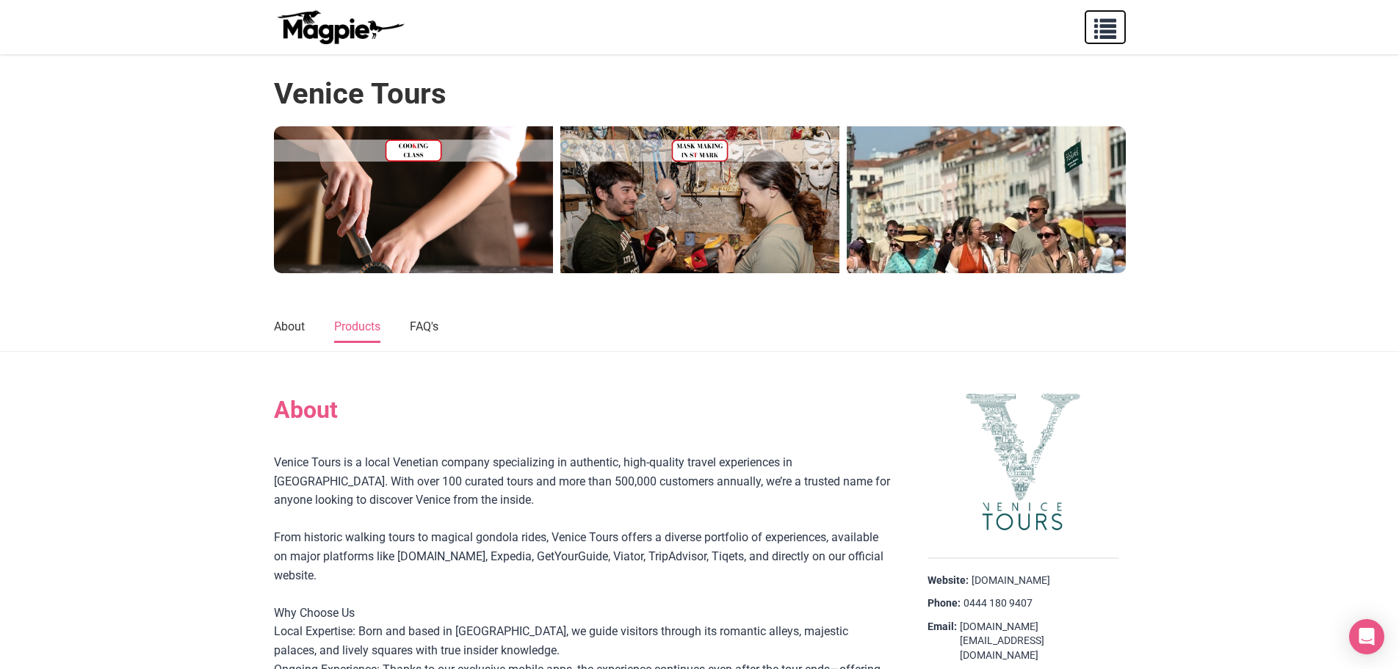
click at [1105, 35] on span "button" at bounding box center [1105, 26] width 22 height 22
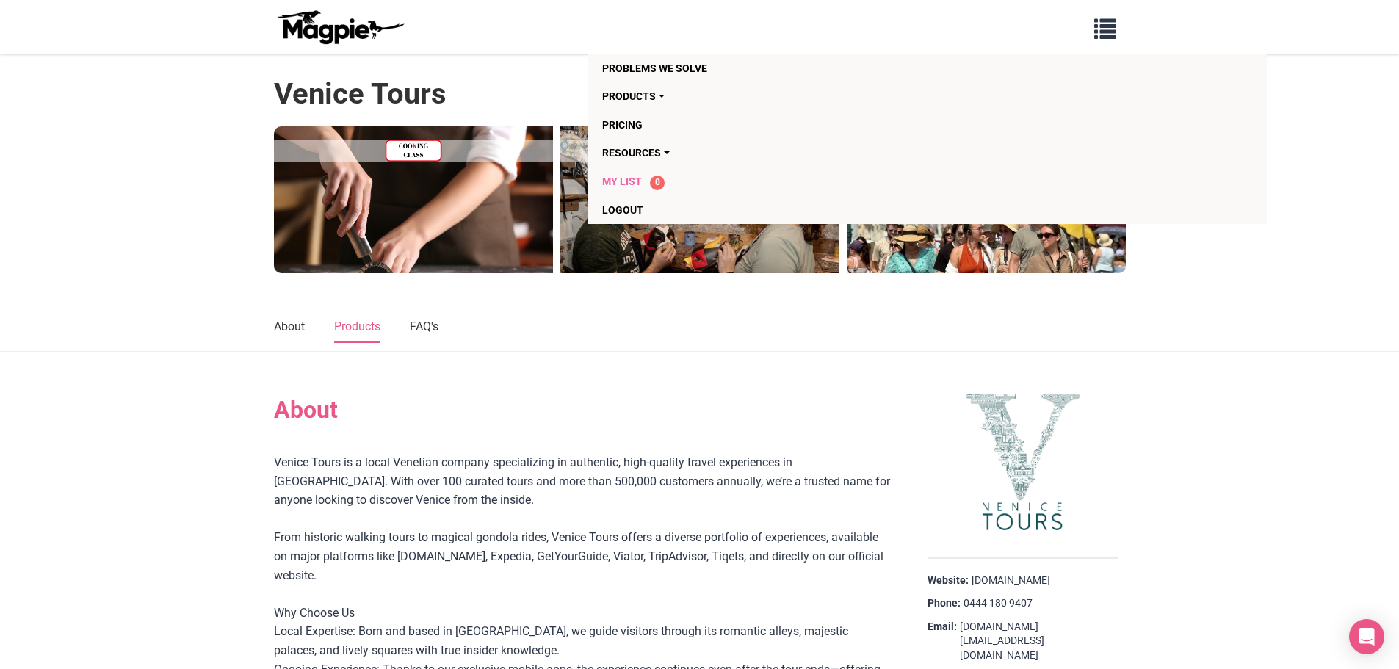
click at [615, 178] on span "My List" at bounding box center [622, 181] width 40 height 12
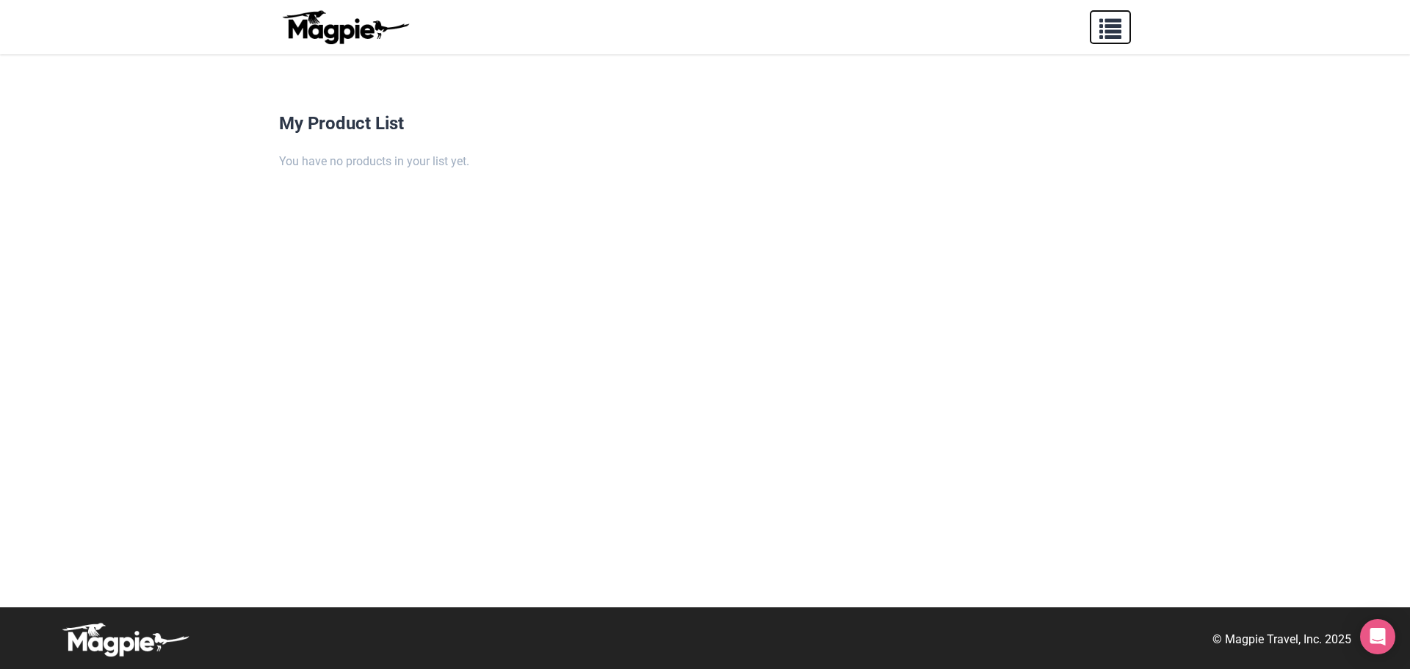
click at [1112, 31] on span "button" at bounding box center [1110, 26] width 22 height 22
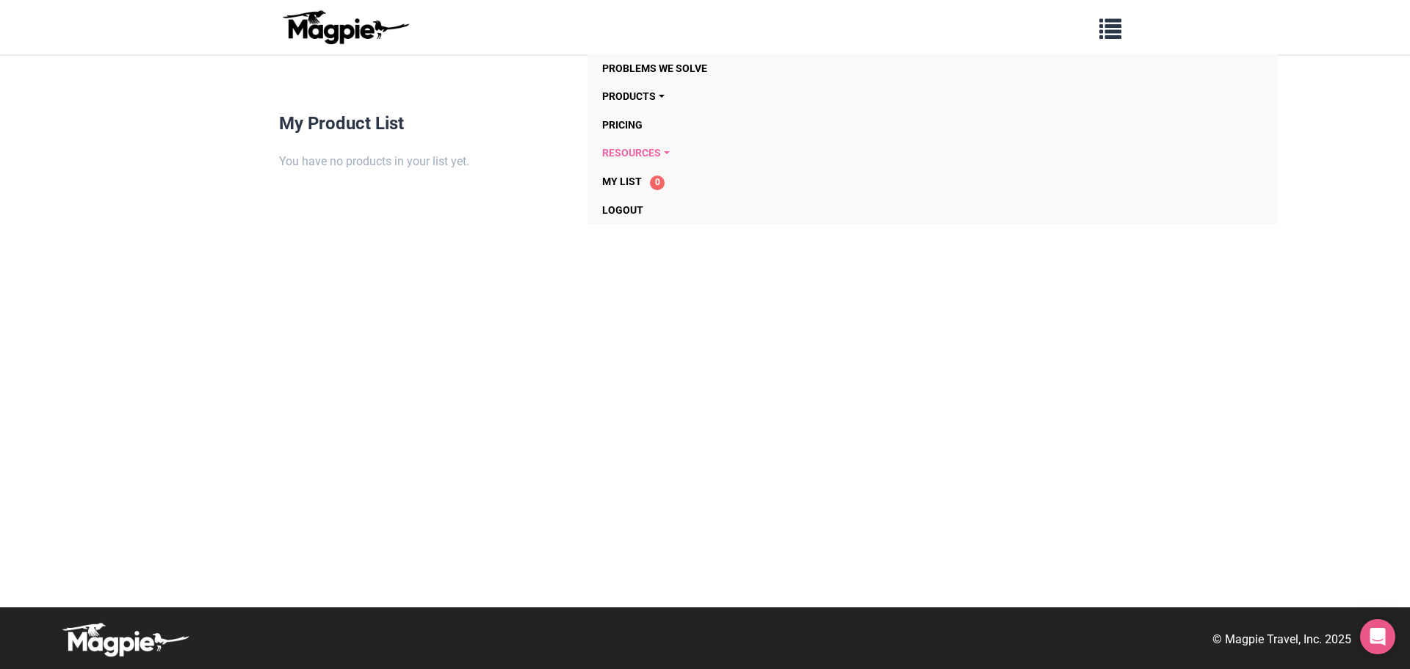
click at [623, 156] on link "Resources" at bounding box center [848, 153] width 492 height 28
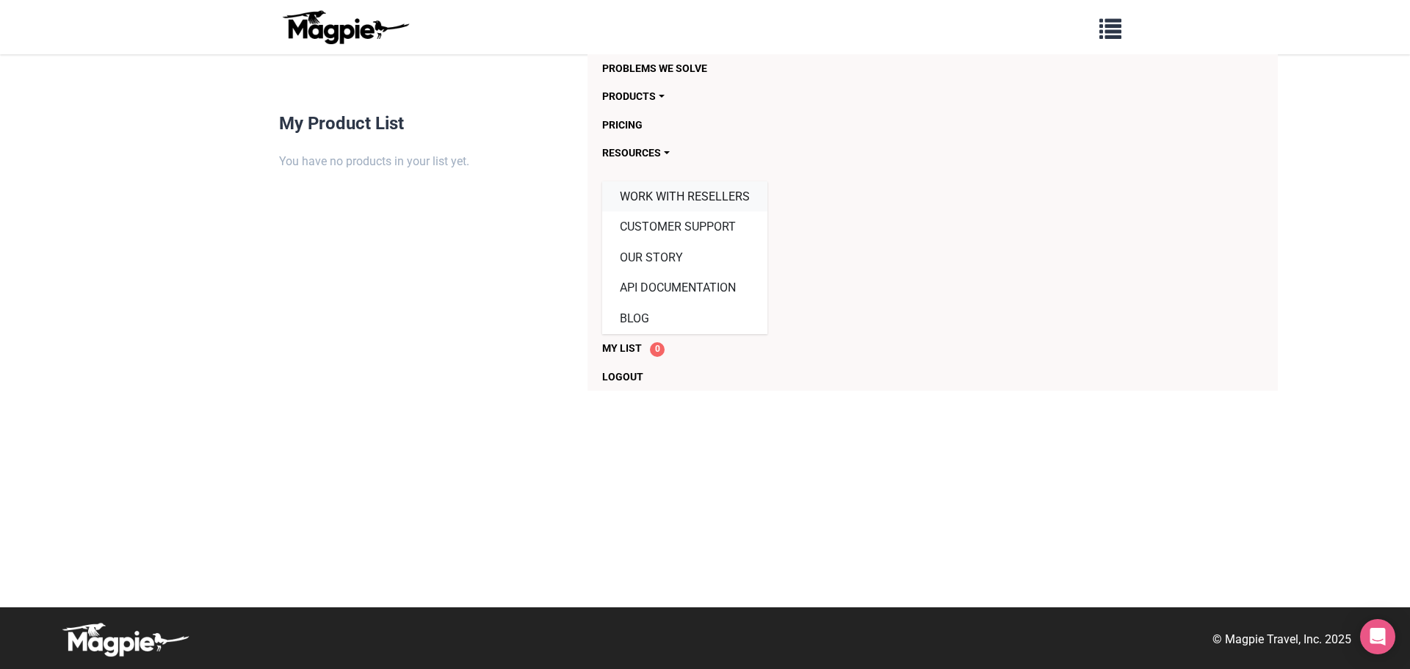
click at [664, 193] on link "Work with resellers" at bounding box center [684, 196] width 165 height 31
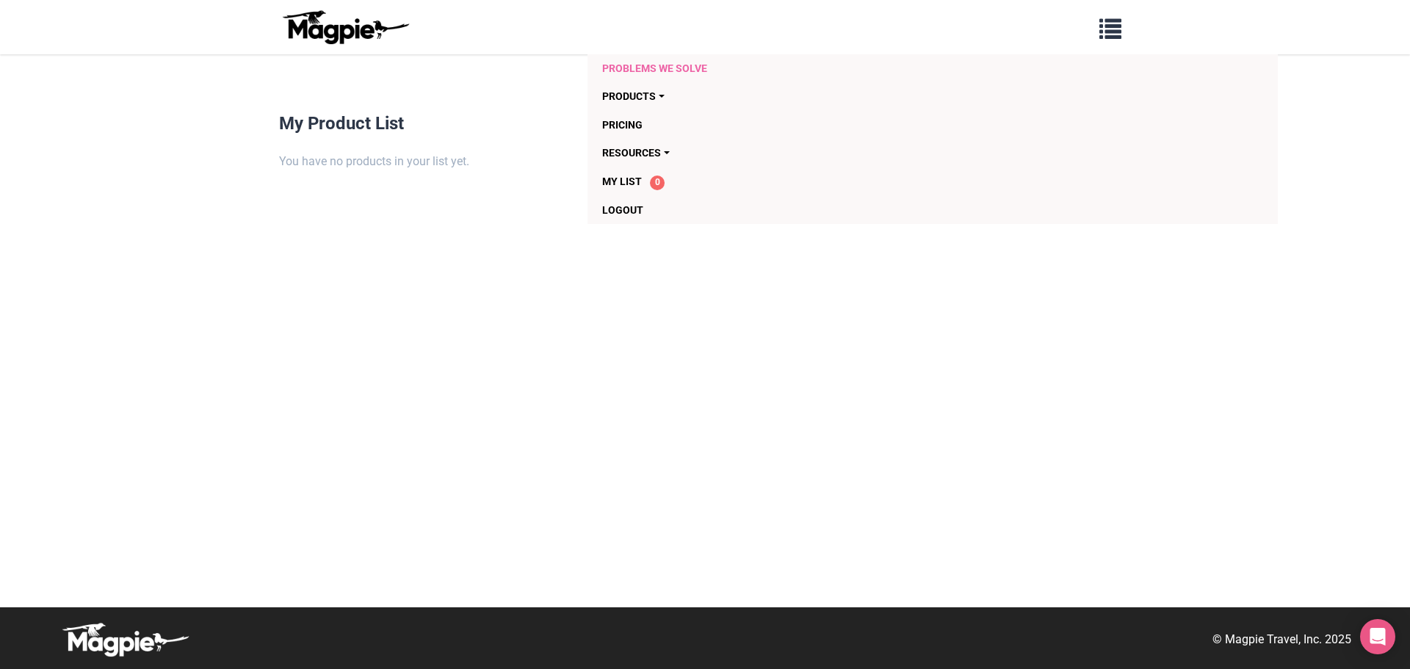
click at [661, 68] on link "Problems we solve" at bounding box center [848, 68] width 492 height 28
click at [324, 21] on img at bounding box center [345, 27] width 132 height 35
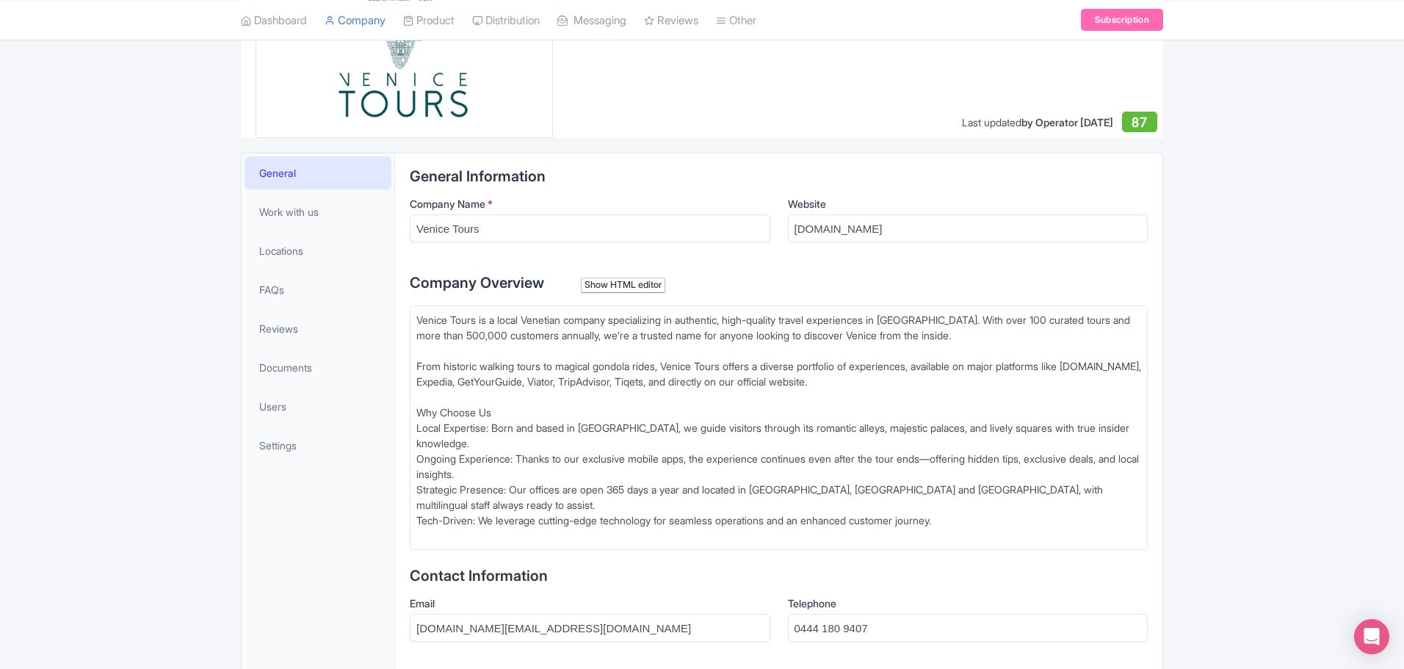
scroll to position [294, 0]
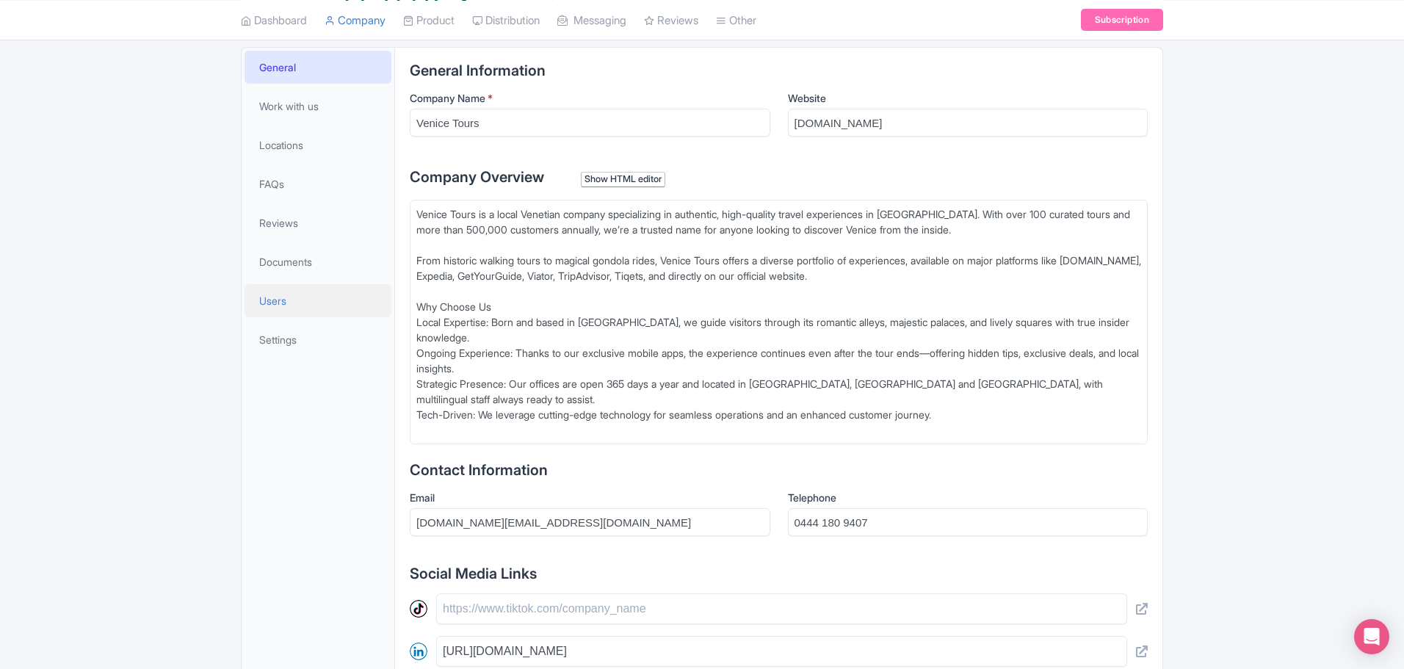
click at [269, 301] on span "Users" at bounding box center [272, 300] width 27 height 15
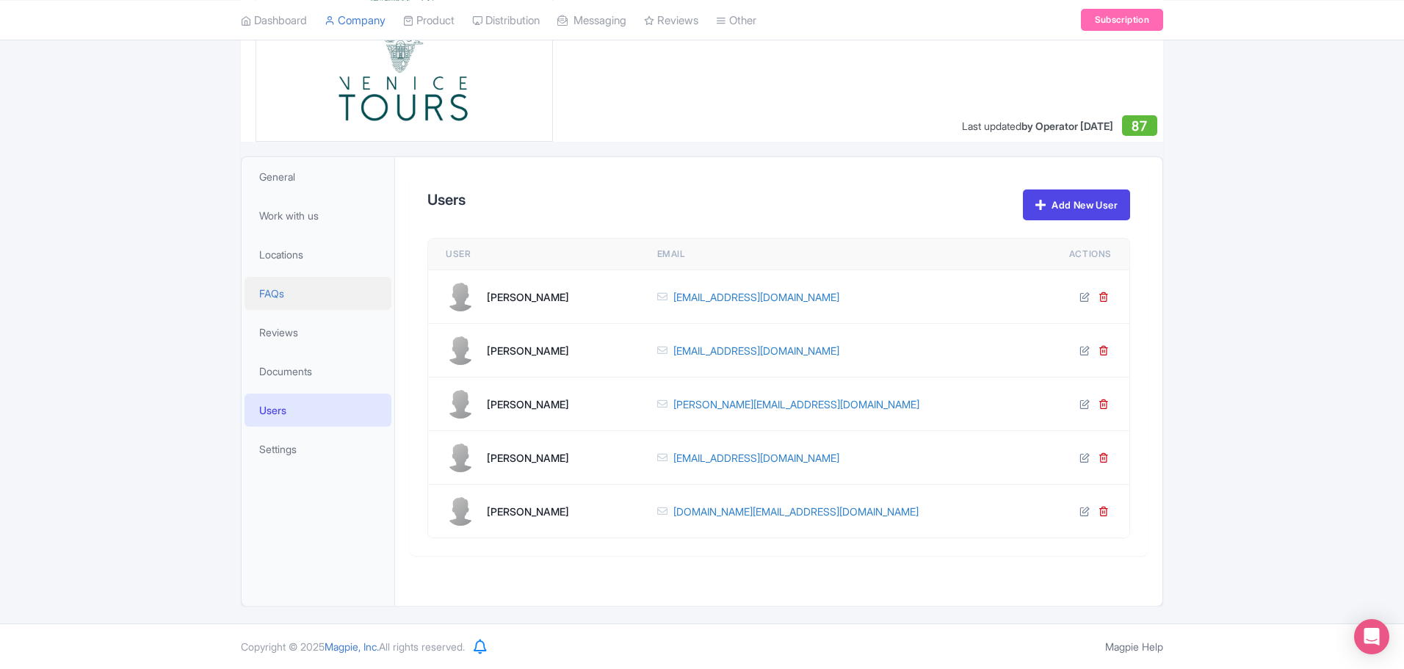
scroll to position [184, 0]
click at [1045, 200] on link "Add New User" at bounding box center [1076, 204] width 107 height 31
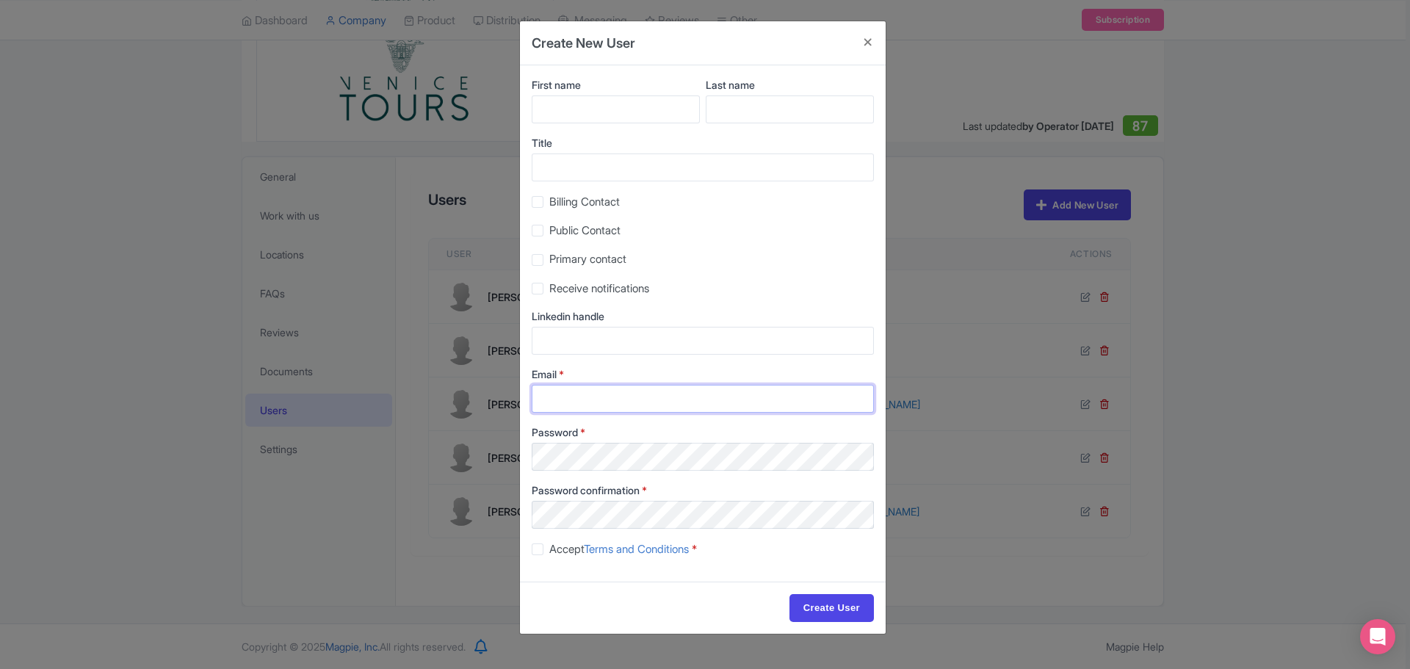
type input "sales.marketing@venicecitytours.it"
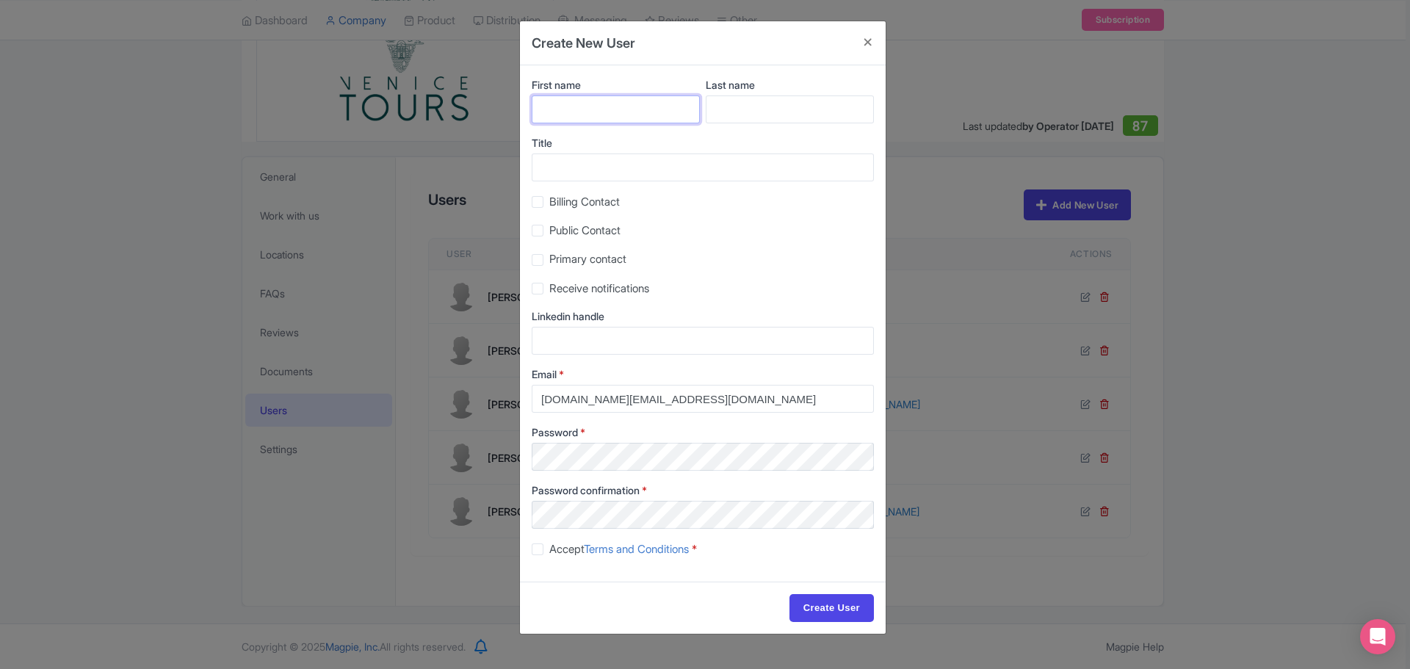
click at [595, 107] on input "First name" at bounding box center [616, 109] width 168 height 28
type input "Yoummday"
click at [761, 106] on input "Last name" at bounding box center [790, 109] width 168 height 28
type input "Reviews"
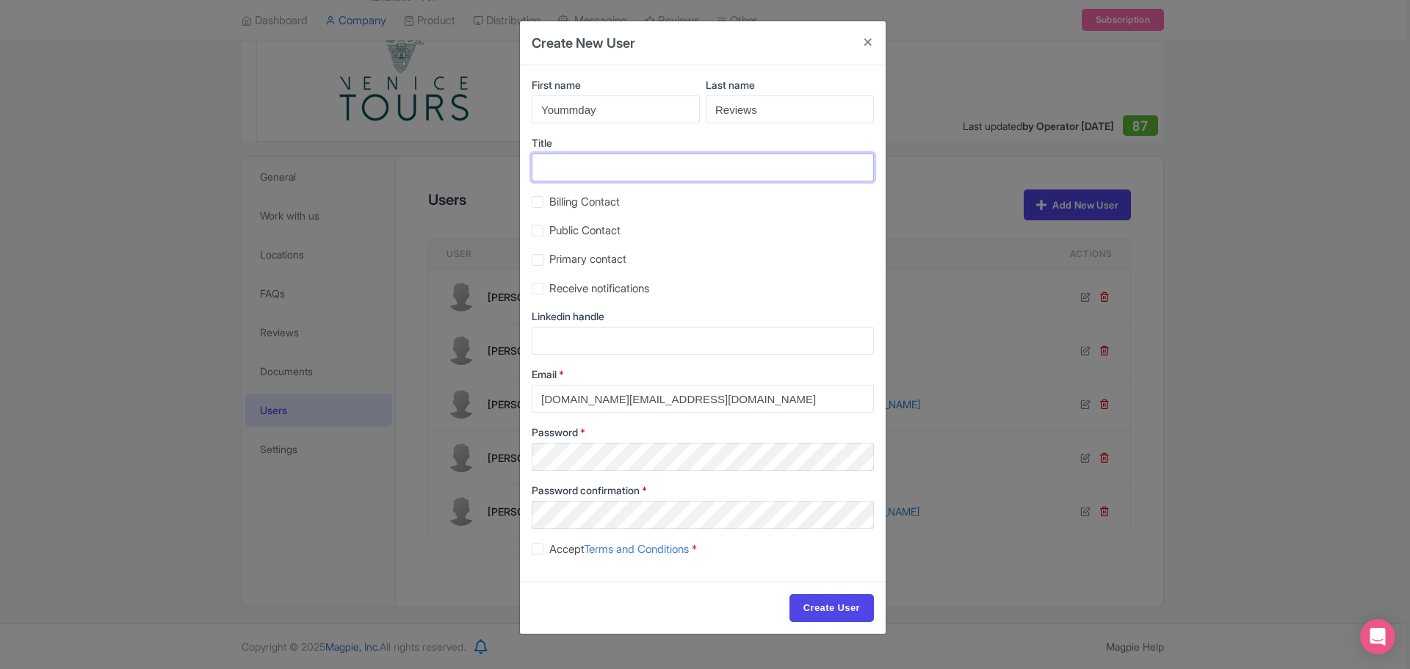
click at [558, 164] on input "Title" at bounding box center [703, 167] width 342 height 28
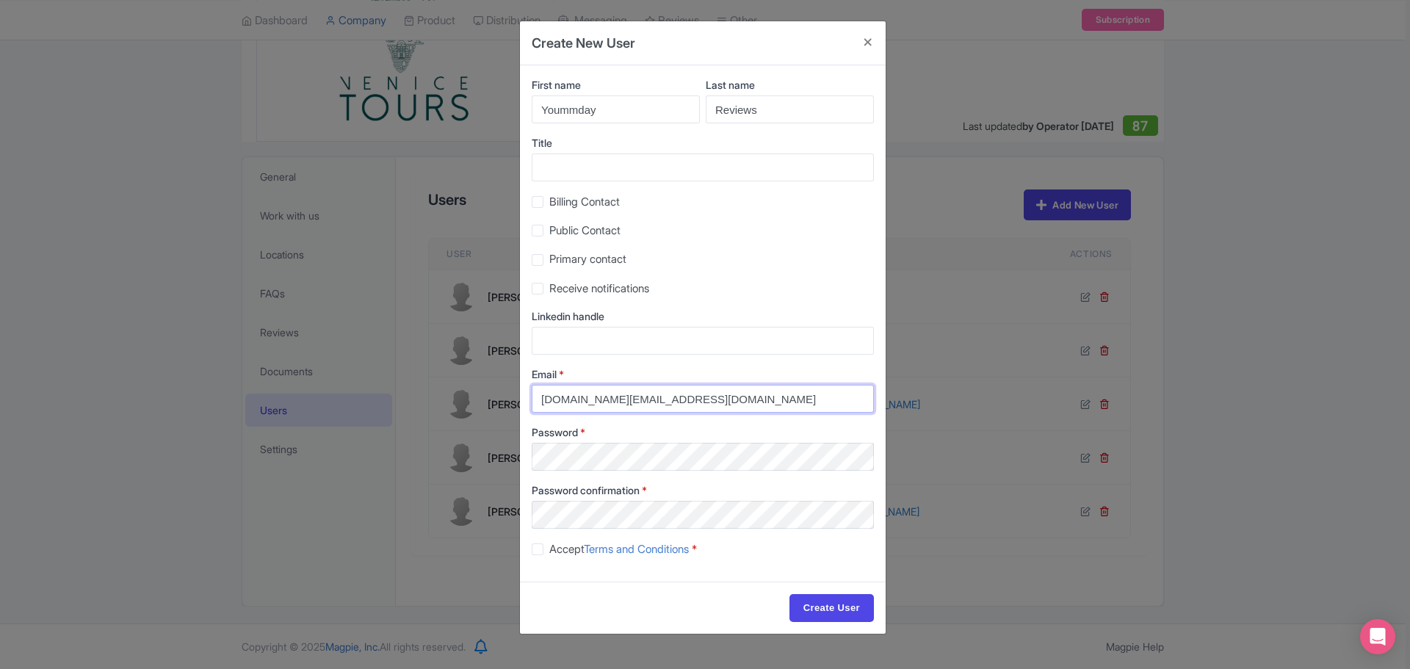
click at [730, 402] on input "sales.marketing@venicecitytours.it" at bounding box center [703, 399] width 342 height 28
drag, startPoint x: 617, startPoint y: 399, endPoint x: 427, endPoint y: 384, distance: 191.4
click at [427, 384] on div "Create New User First name Yoummday Last name Reviews Title Billing Contact Pub…" at bounding box center [705, 334] width 1410 height 669
drag, startPoint x: 680, startPoint y: 399, endPoint x: 591, endPoint y: 410, distance: 89.6
click at [591, 410] on input "booking@venicecitytours.it" at bounding box center [703, 399] width 342 height 28
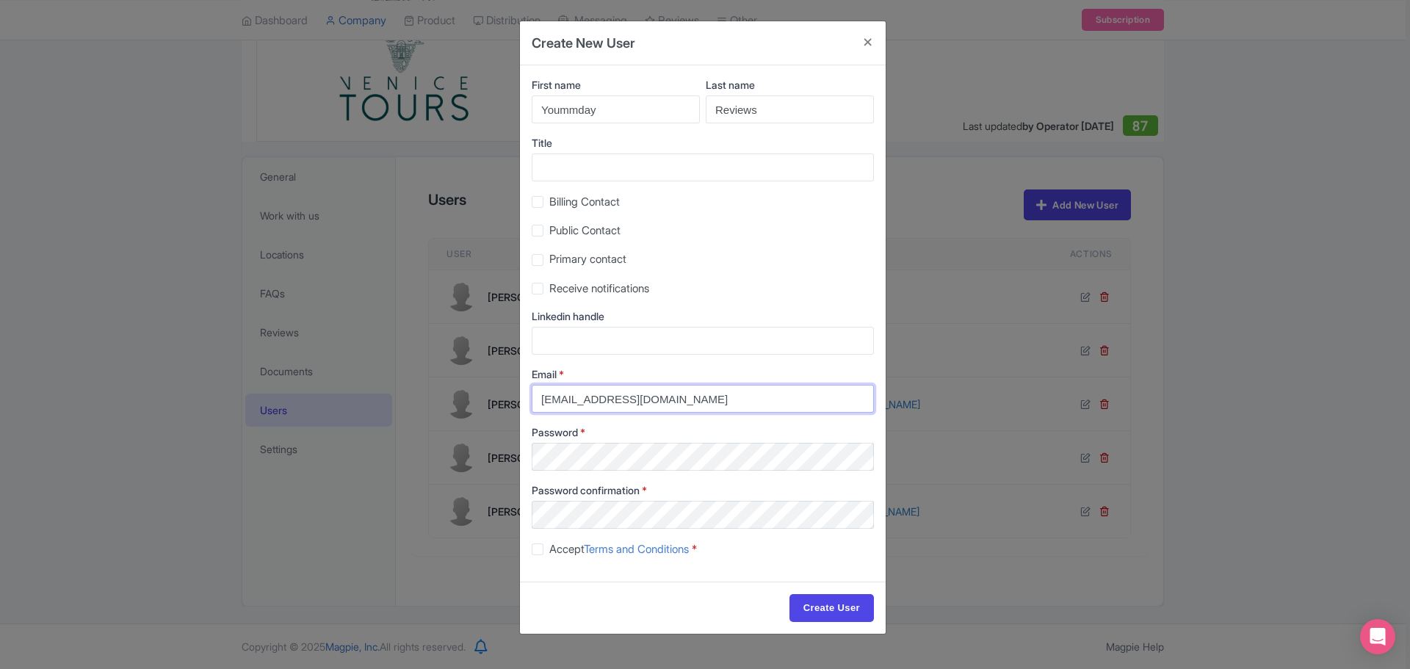
type input "booking@citytoursco.com"
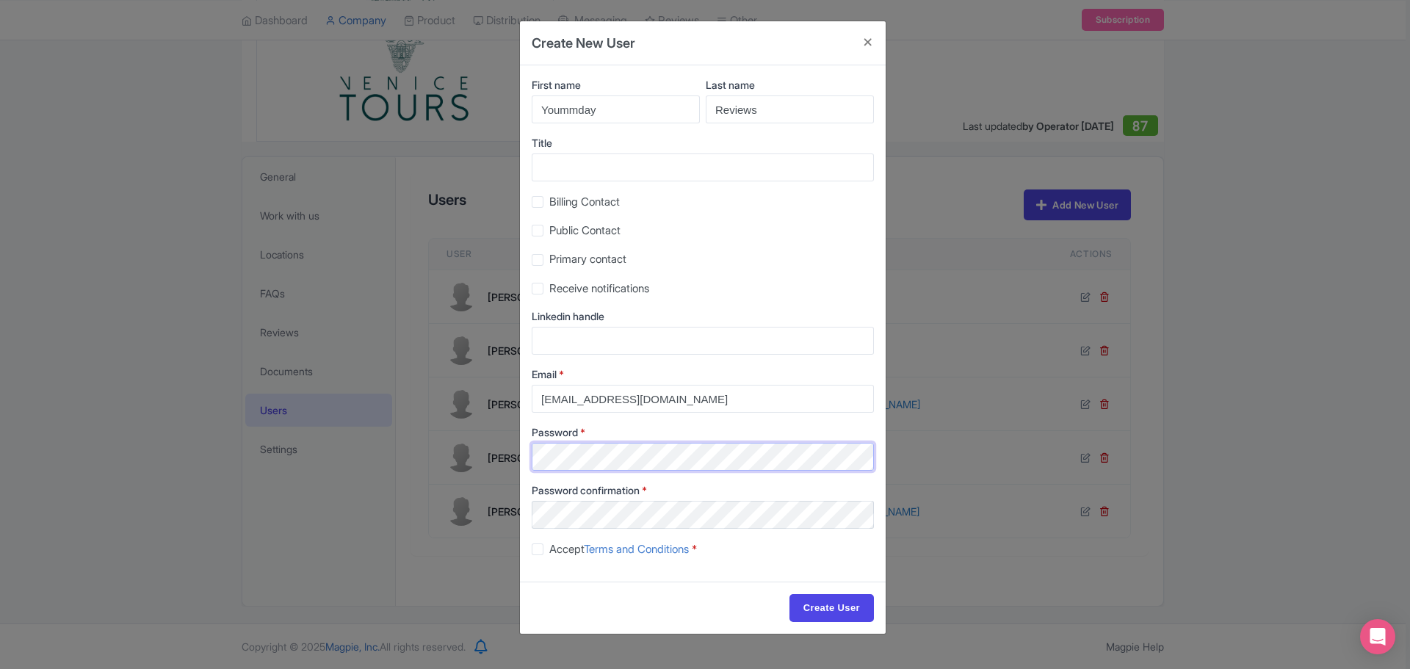
click at [452, 461] on div "Create New User First name Yoummday Last name Reviews Title Billing Contact Pub…" at bounding box center [705, 334] width 1410 height 669
click at [549, 551] on label "Accept Terms and Conditions *" at bounding box center [623, 549] width 148 height 17
click at [549, 550] on input "Accept Terms and Conditions *" at bounding box center [554, 545] width 10 height 10
checkbox input "true"
click at [844, 607] on input "Create User" at bounding box center [831, 608] width 84 height 28
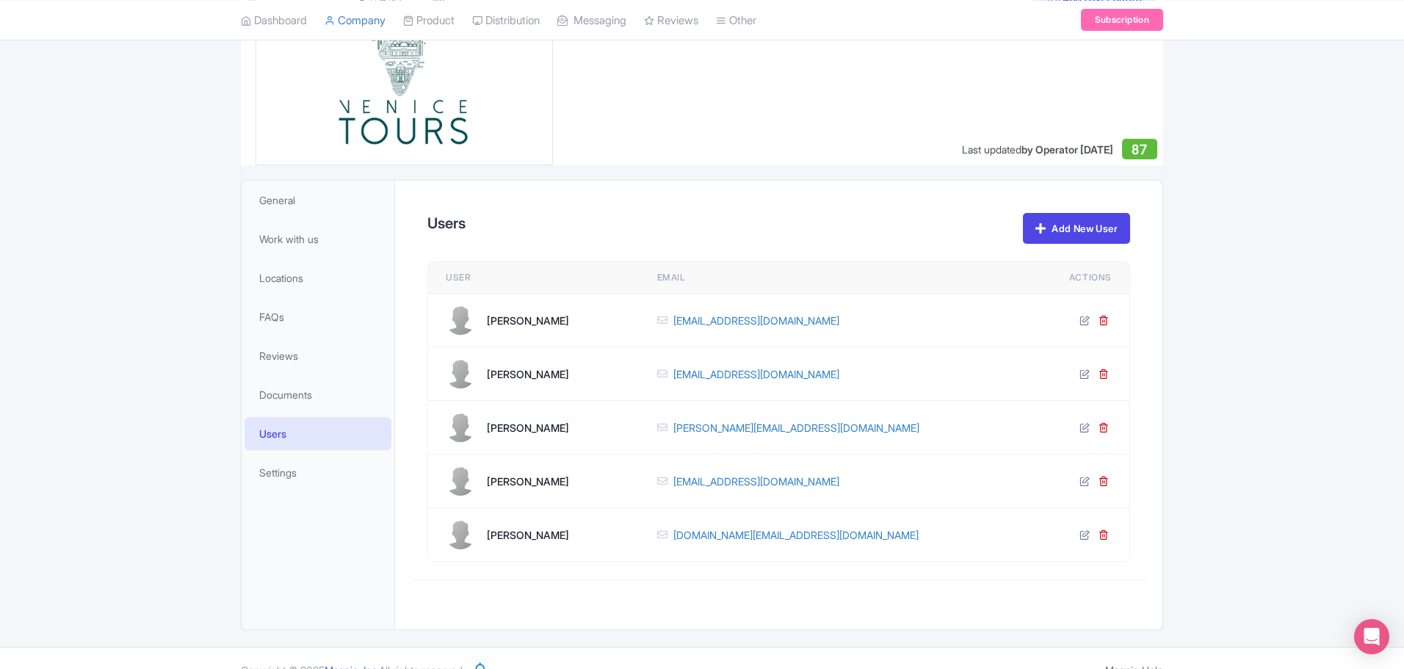
scroll to position [184, 0]
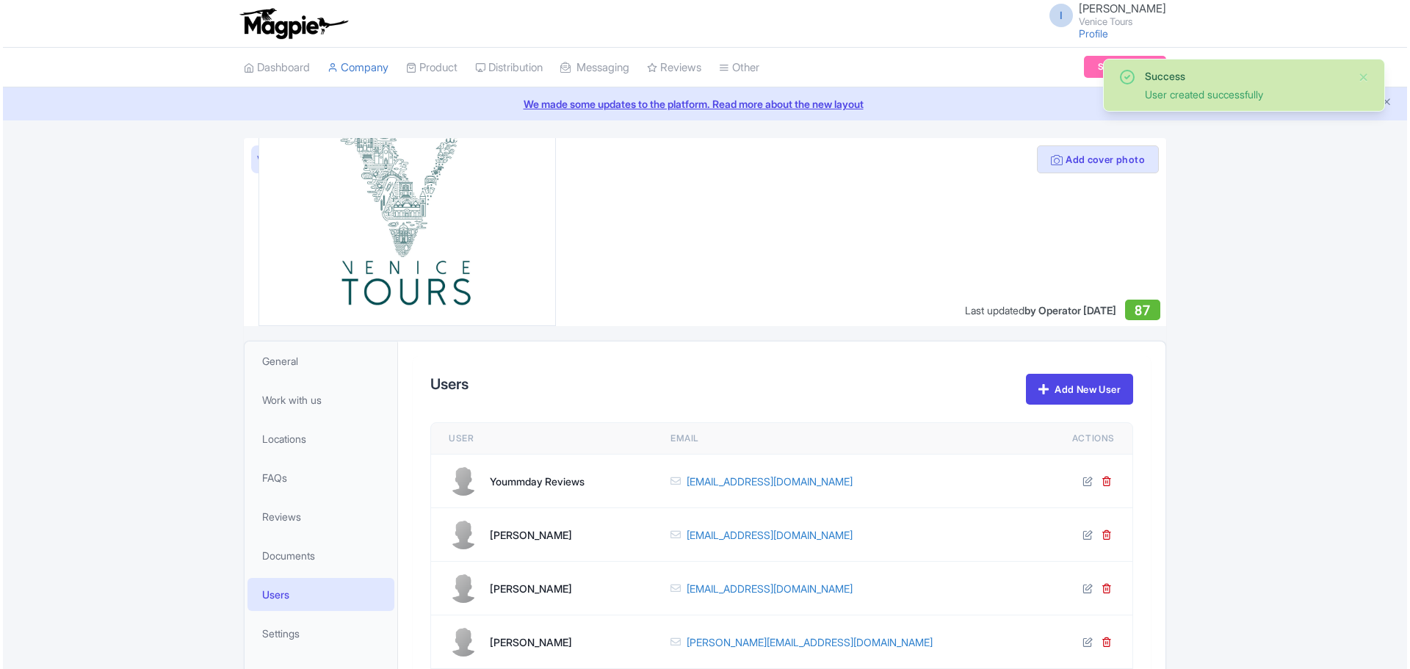
scroll to position [184, 0]
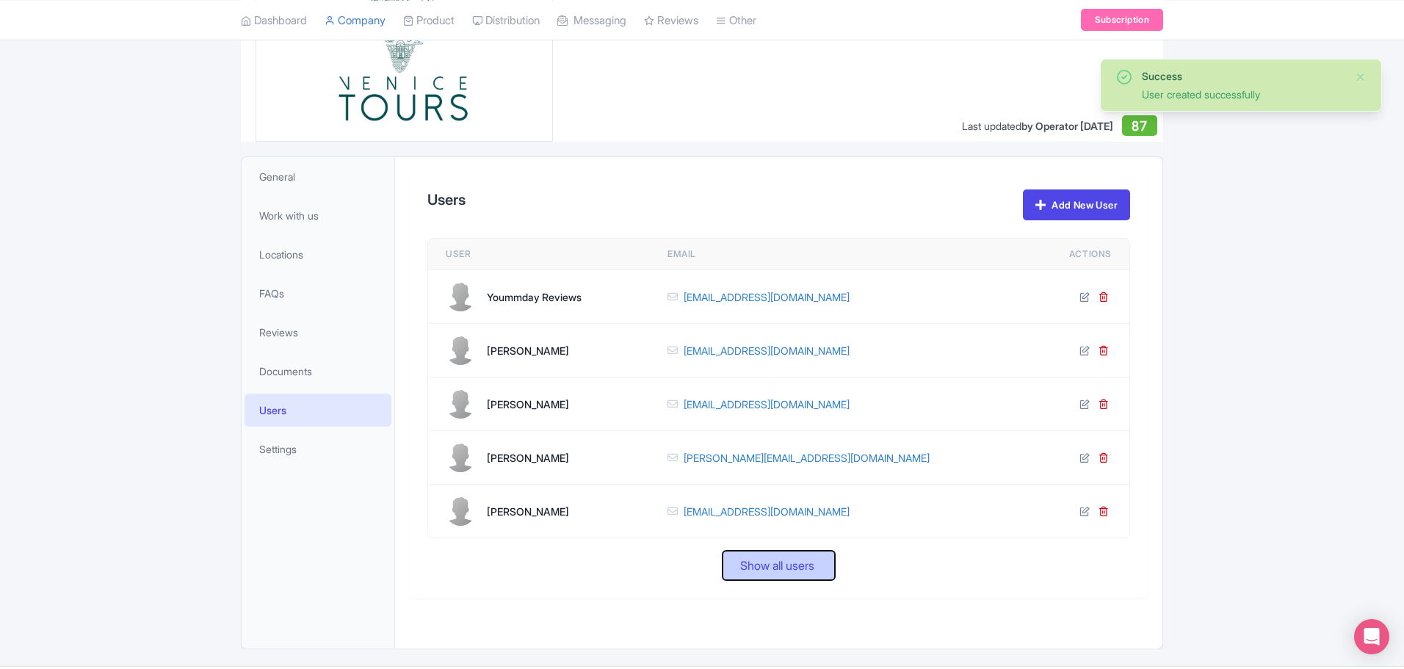
click at [790, 562] on span "Show all users" at bounding box center [777, 565] width 74 height 18
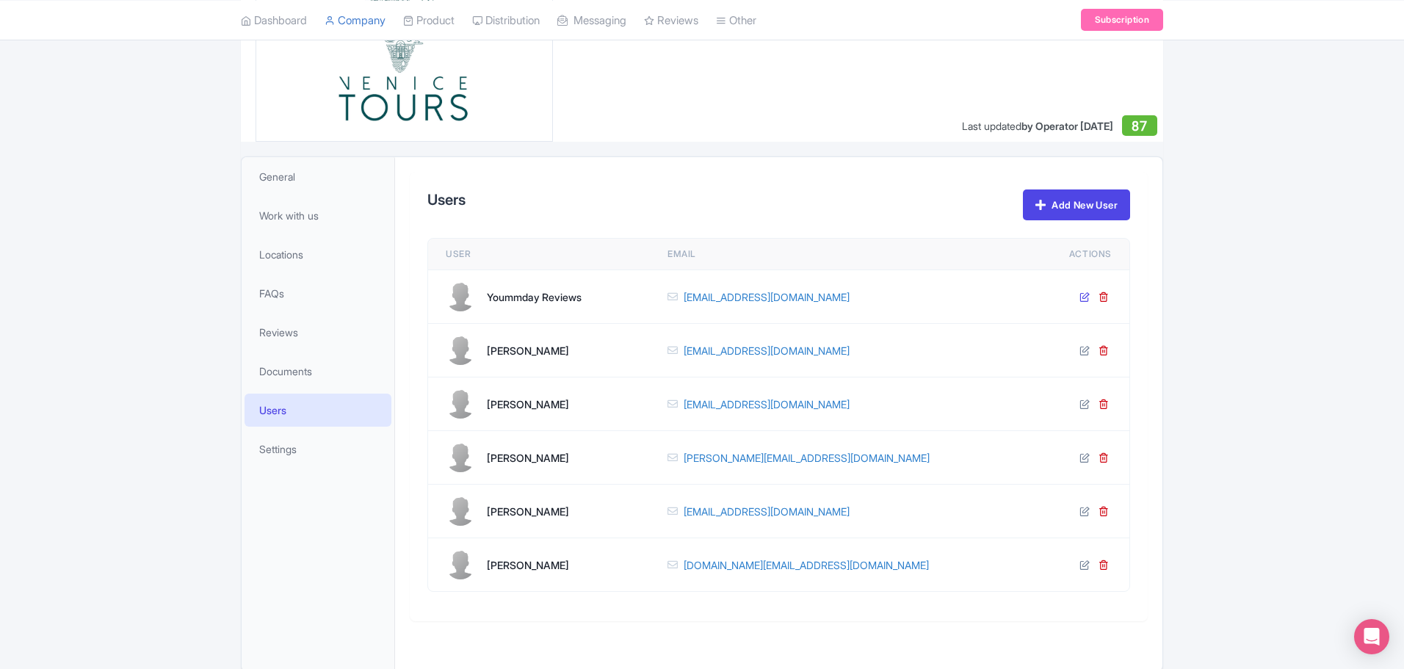
click at [1084, 300] on icon at bounding box center [1084, 296] width 10 height 10
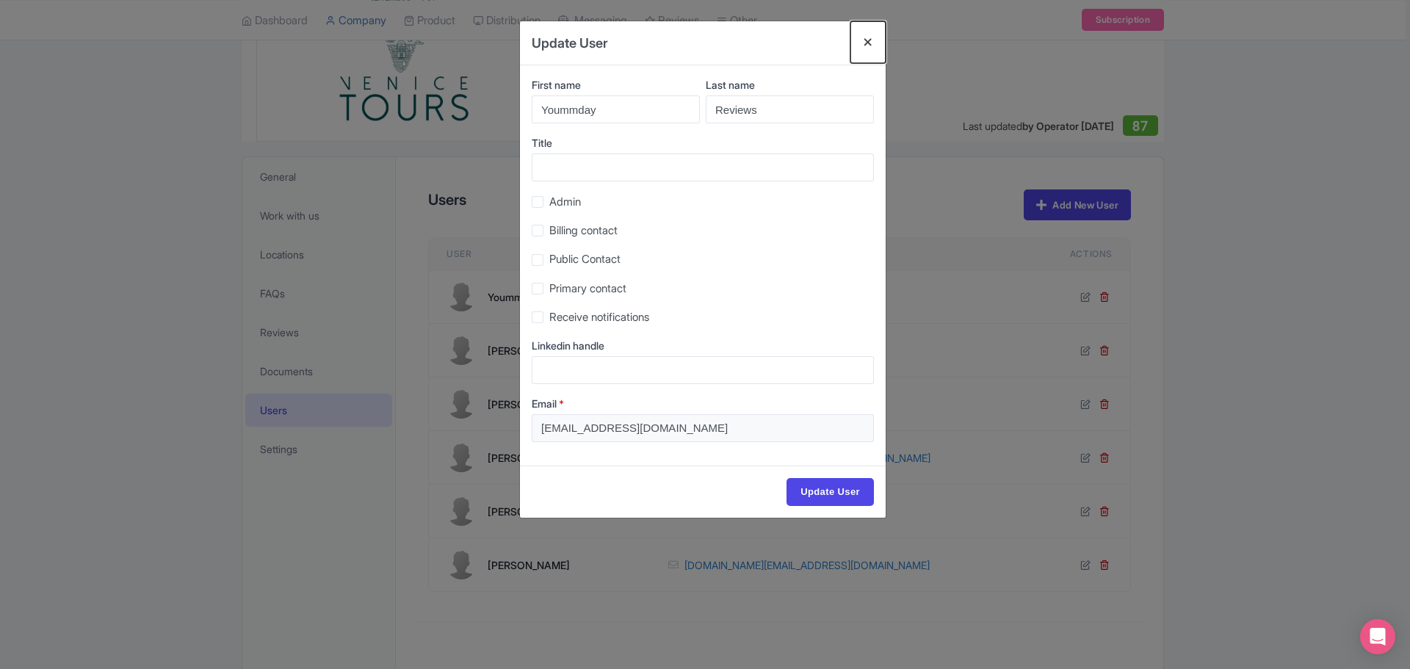
click at [871, 43] on button "Close" at bounding box center [867, 42] width 35 height 42
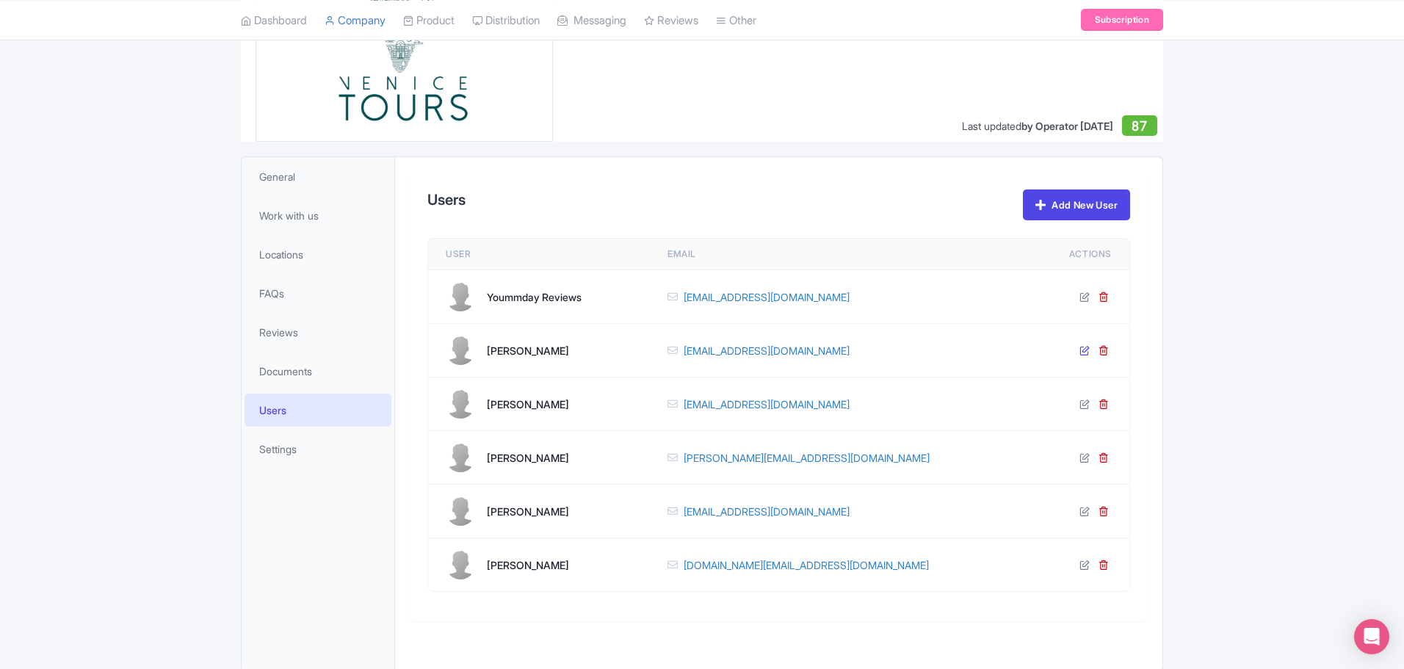
click at [1082, 351] on icon at bounding box center [1084, 350] width 10 height 10
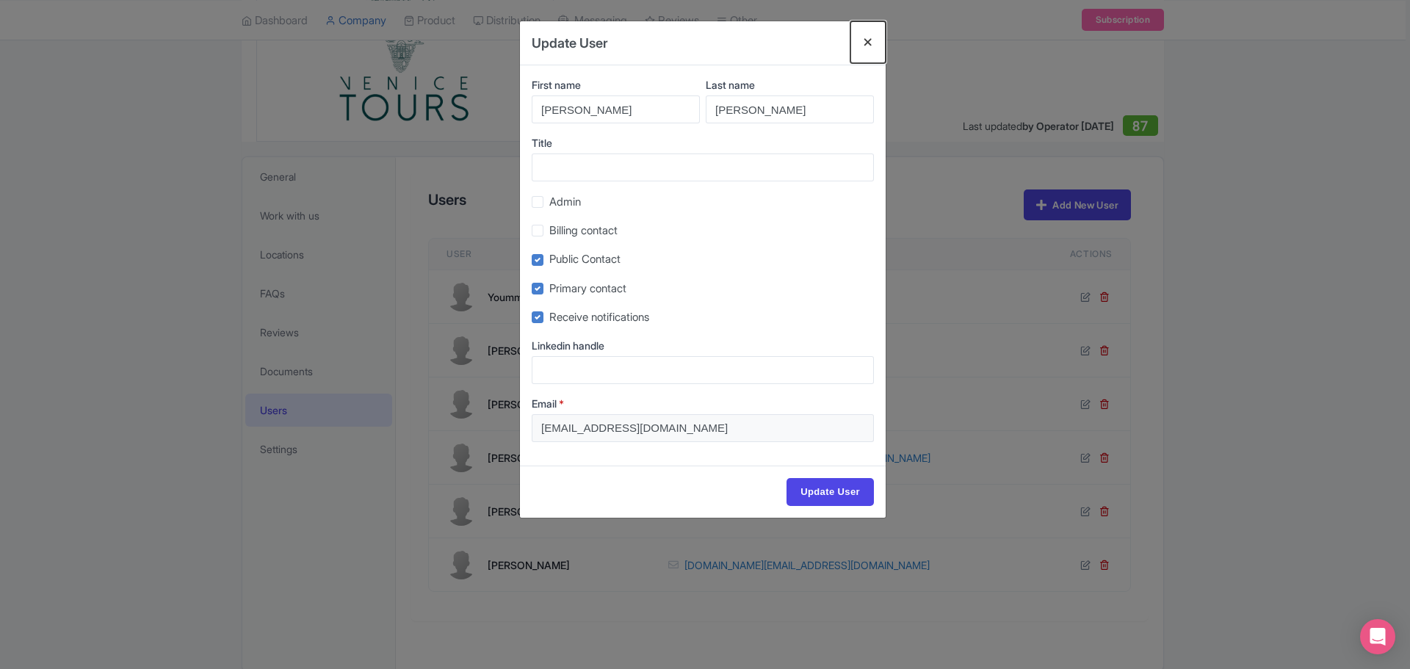
click at [865, 42] on button "Close" at bounding box center [867, 42] width 35 height 42
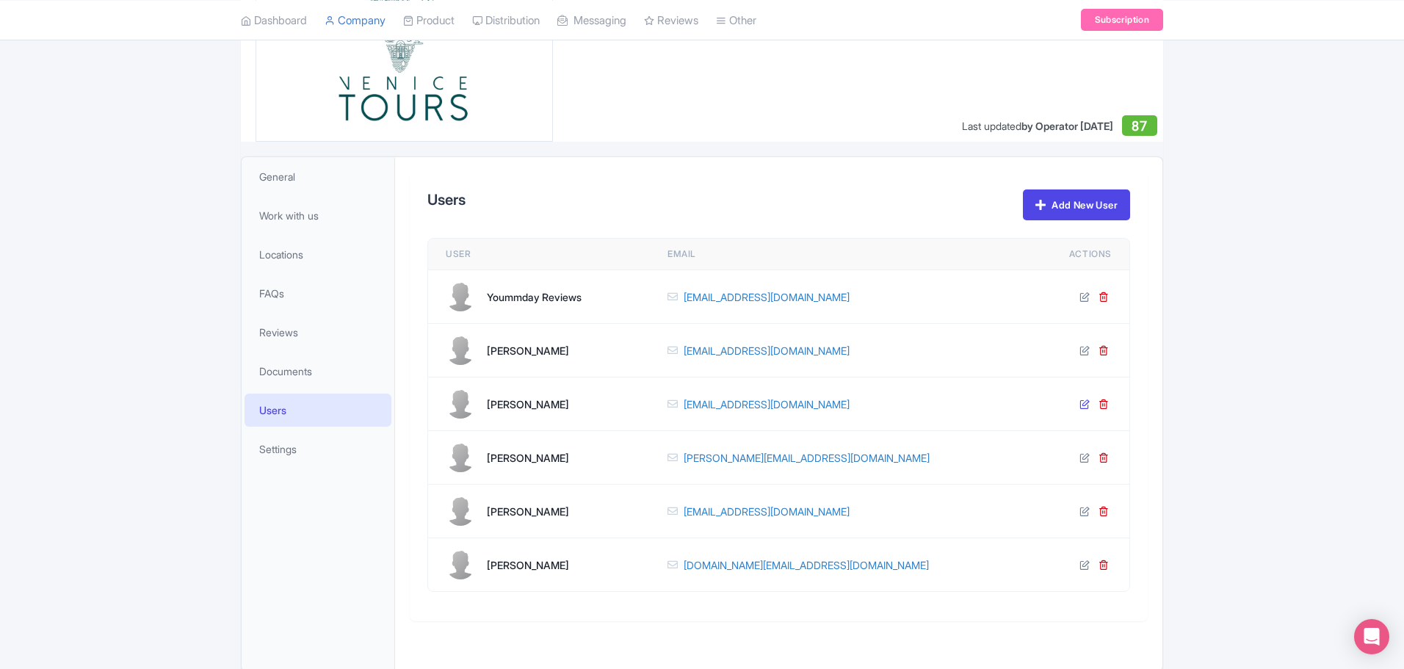
click at [1085, 403] on icon at bounding box center [1084, 404] width 10 height 10
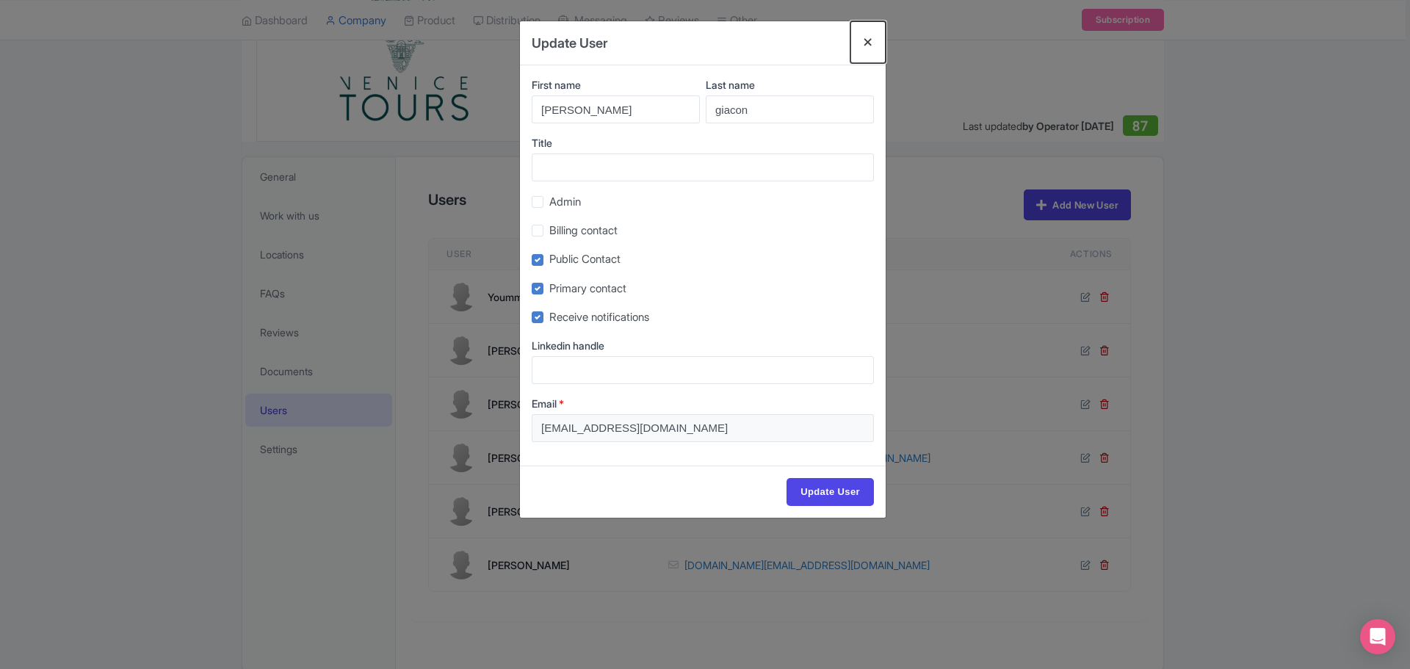
click at [868, 37] on button "Close" at bounding box center [867, 42] width 35 height 42
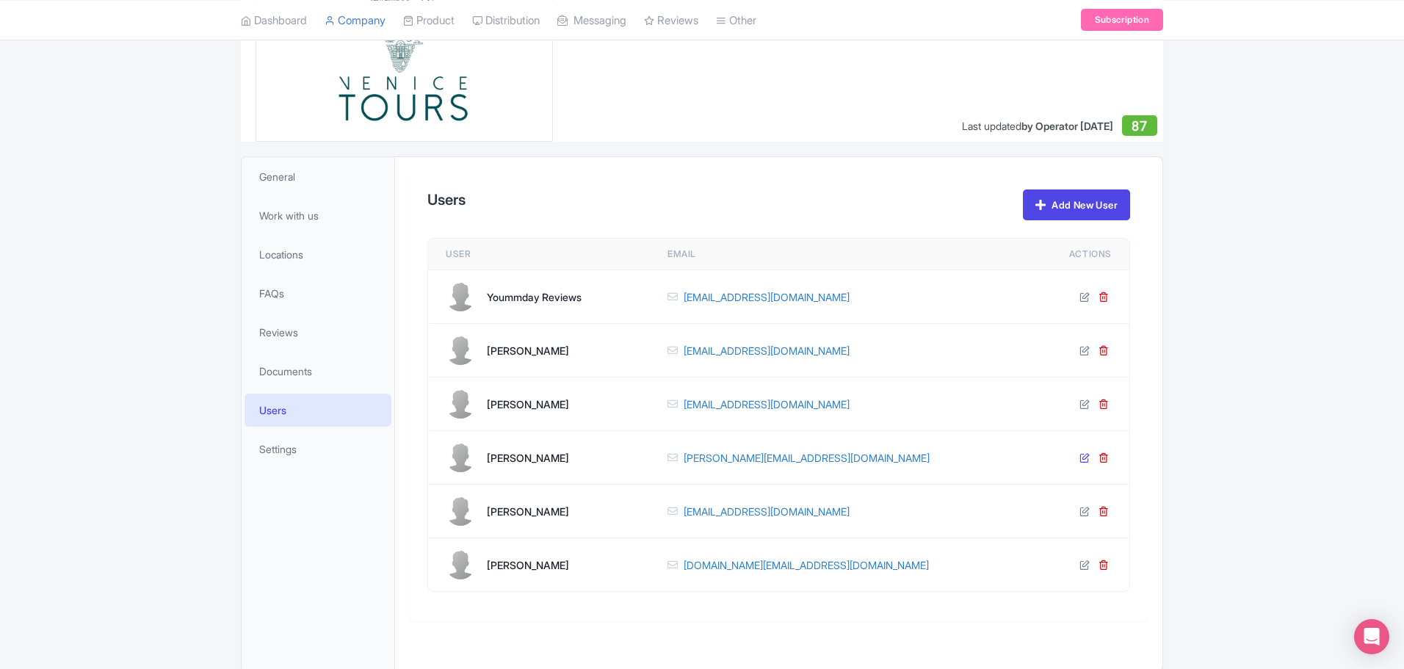
click at [1086, 456] on icon at bounding box center [1084, 457] width 10 height 10
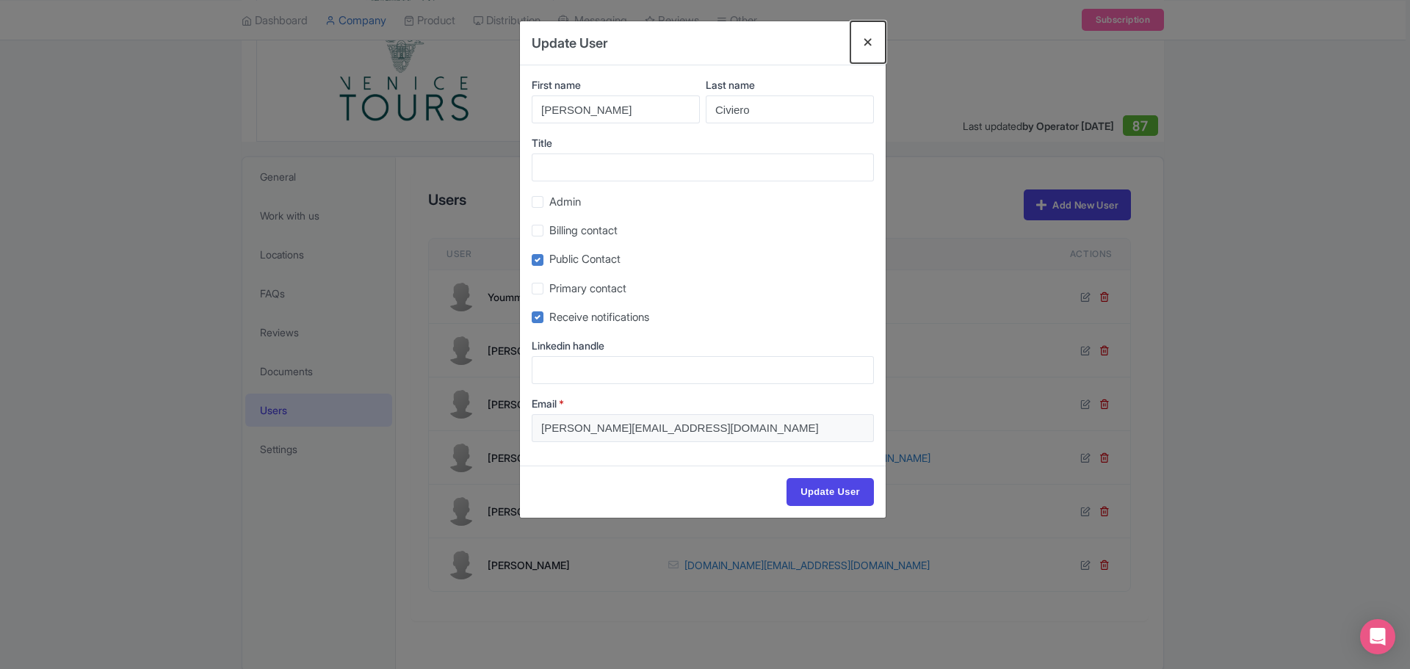
click at [863, 41] on button "Close" at bounding box center [867, 42] width 35 height 42
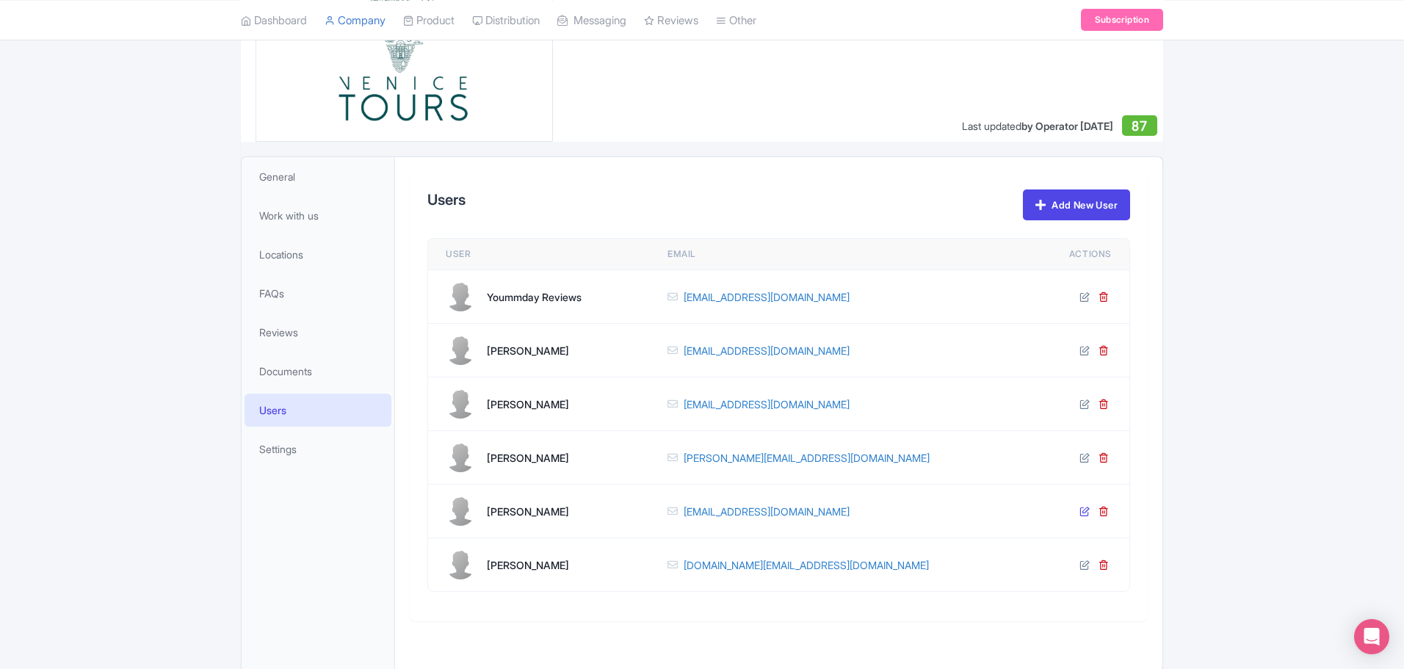
click at [1082, 514] on icon at bounding box center [1084, 511] width 10 height 10
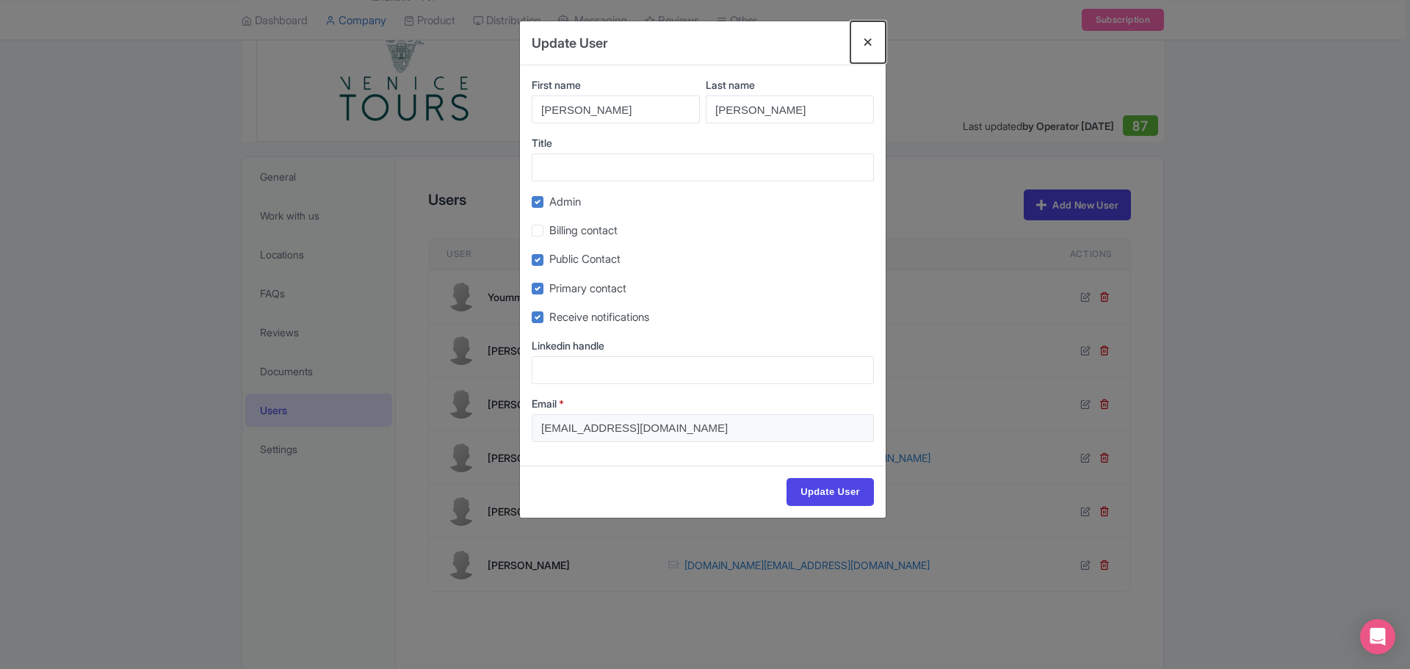
click at [866, 42] on button "Close" at bounding box center [867, 42] width 35 height 42
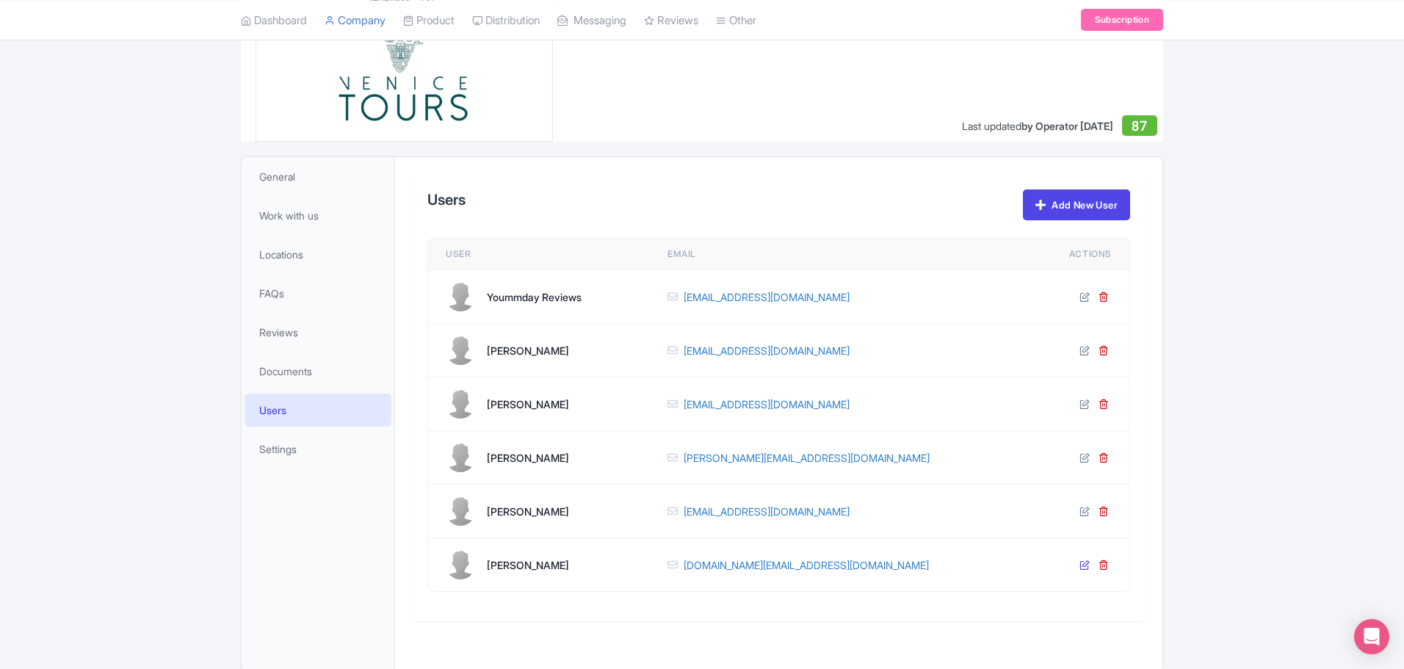
click at [1079, 564] on icon at bounding box center [1084, 564] width 10 height 10
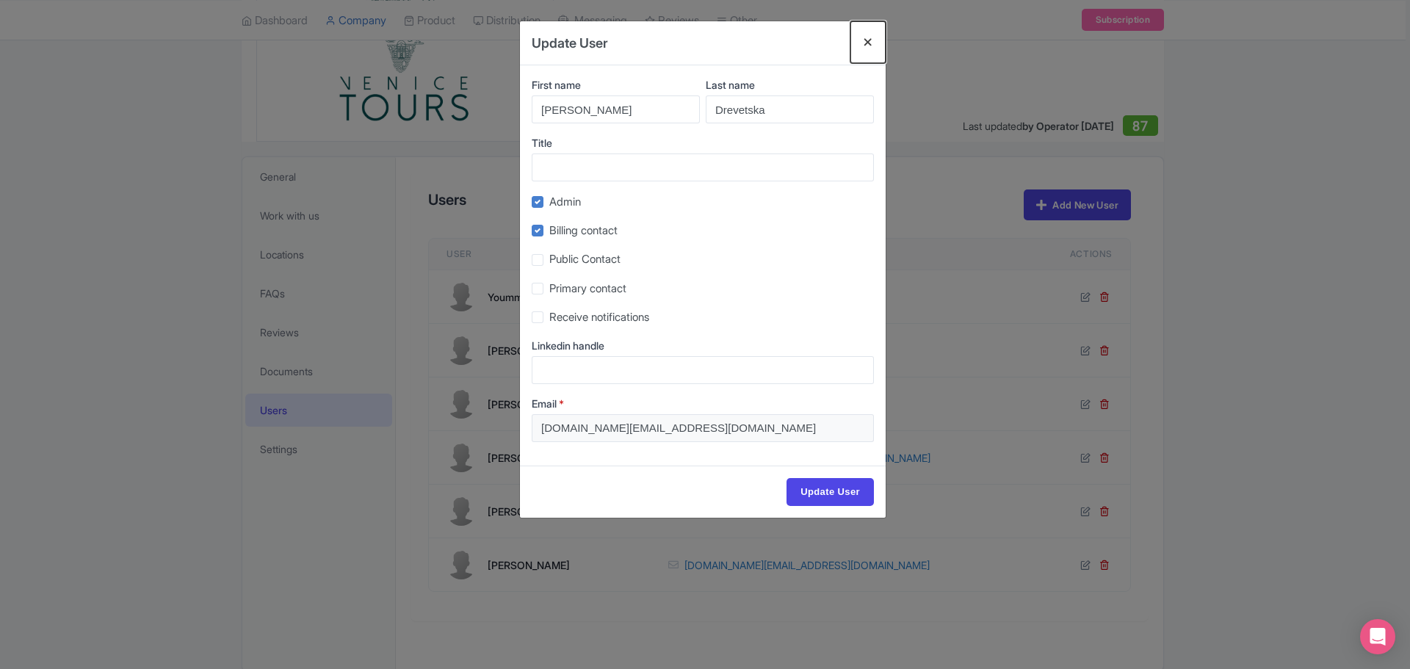
click at [864, 41] on button "Close" at bounding box center [867, 42] width 35 height 42
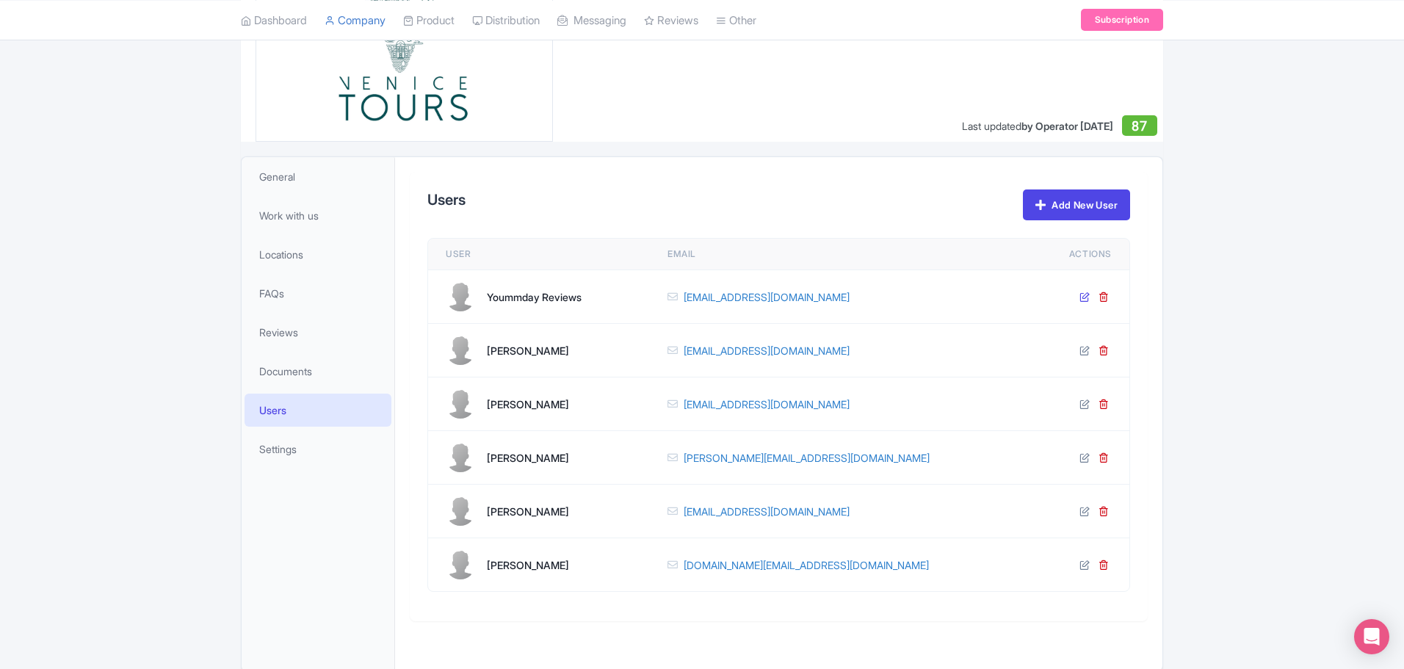
click at [1081, 293] on icon at bounding box center [1084, 296] width 10 height 10
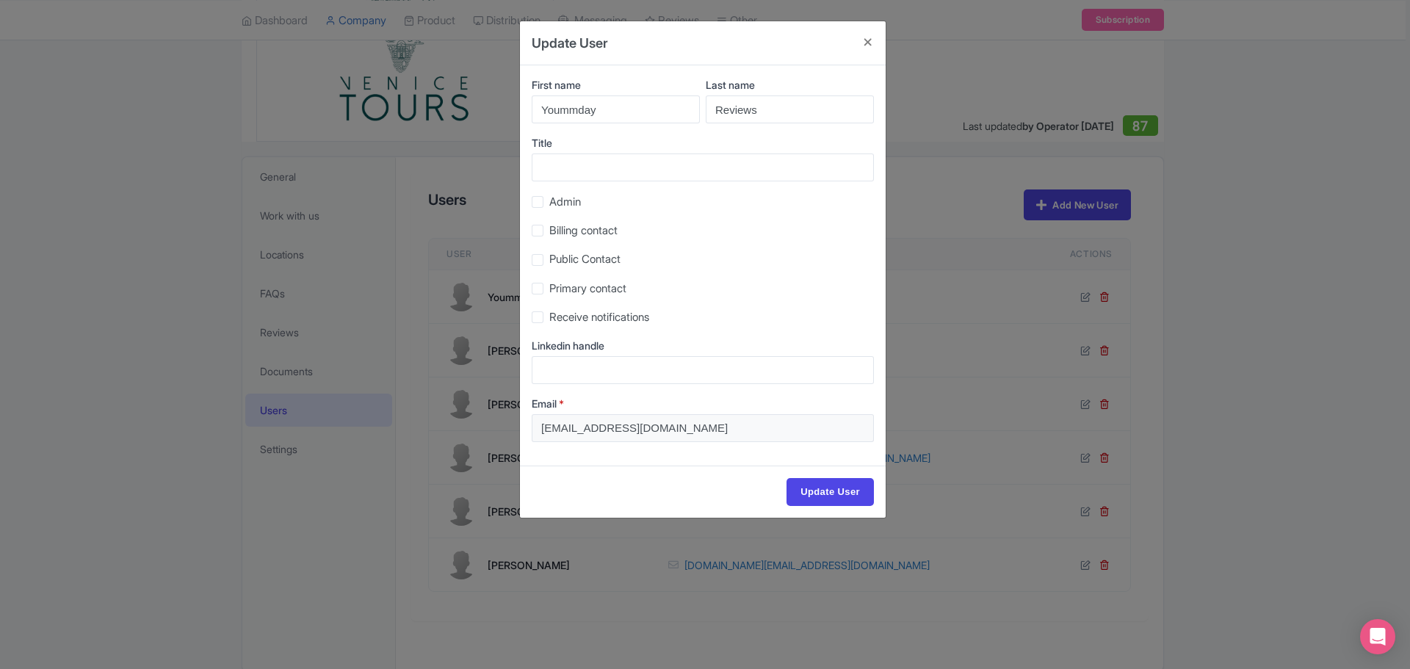
click at [549, 259] on label "Public Contact" at bounding box center [584, 259] width 71 height 17
click at [549, 259] on input "Public Contact" at bounding box center [554, 256] width 10 height 10
checkbox input "true"
click at [825, 492] on input "Update User" at bounding box center [829, 492] width 87 height 28
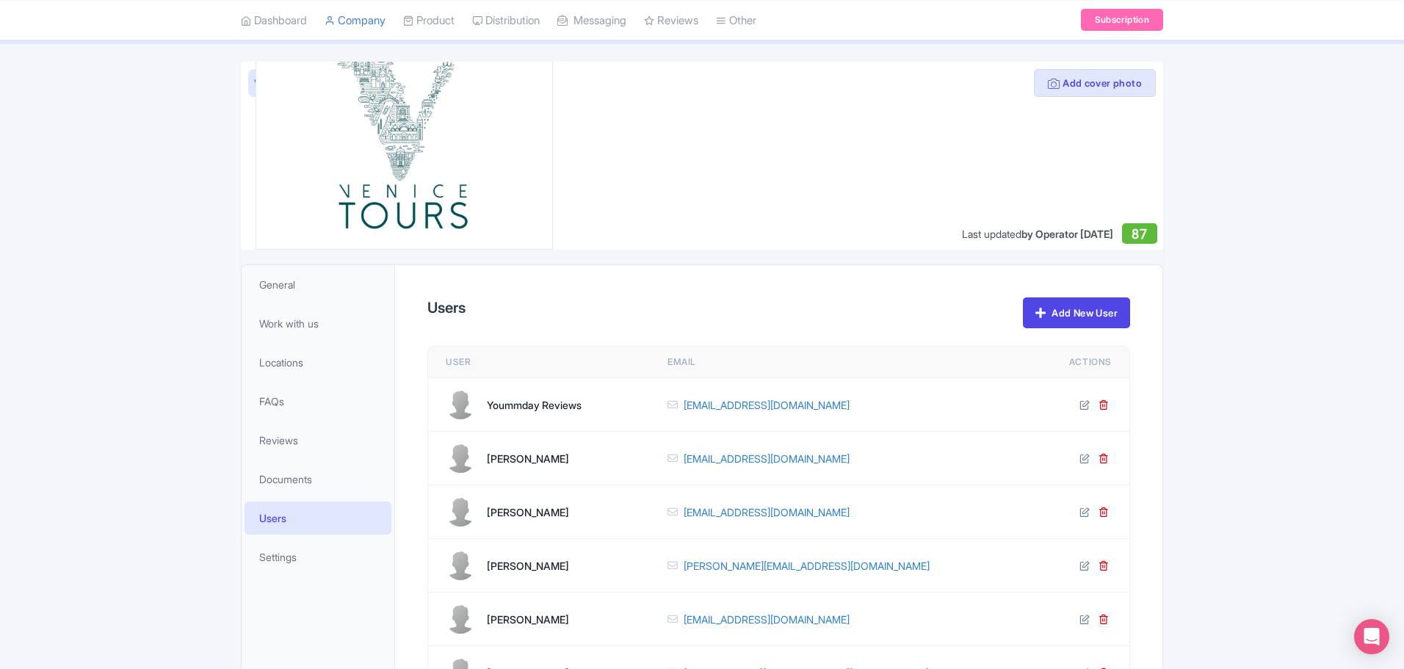
scroll to position [0, 0]
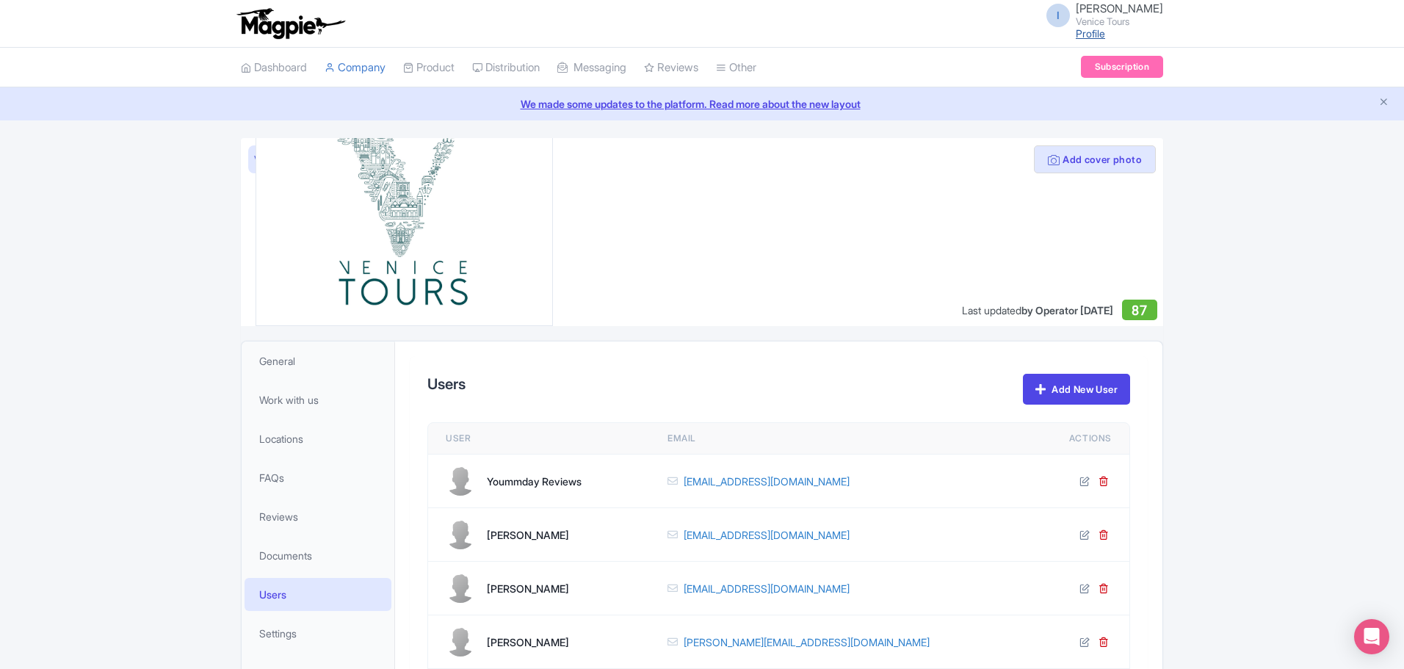
click at [1087, 29] on link "Profile" at bounding box center [1090, 33] width 29 height 12
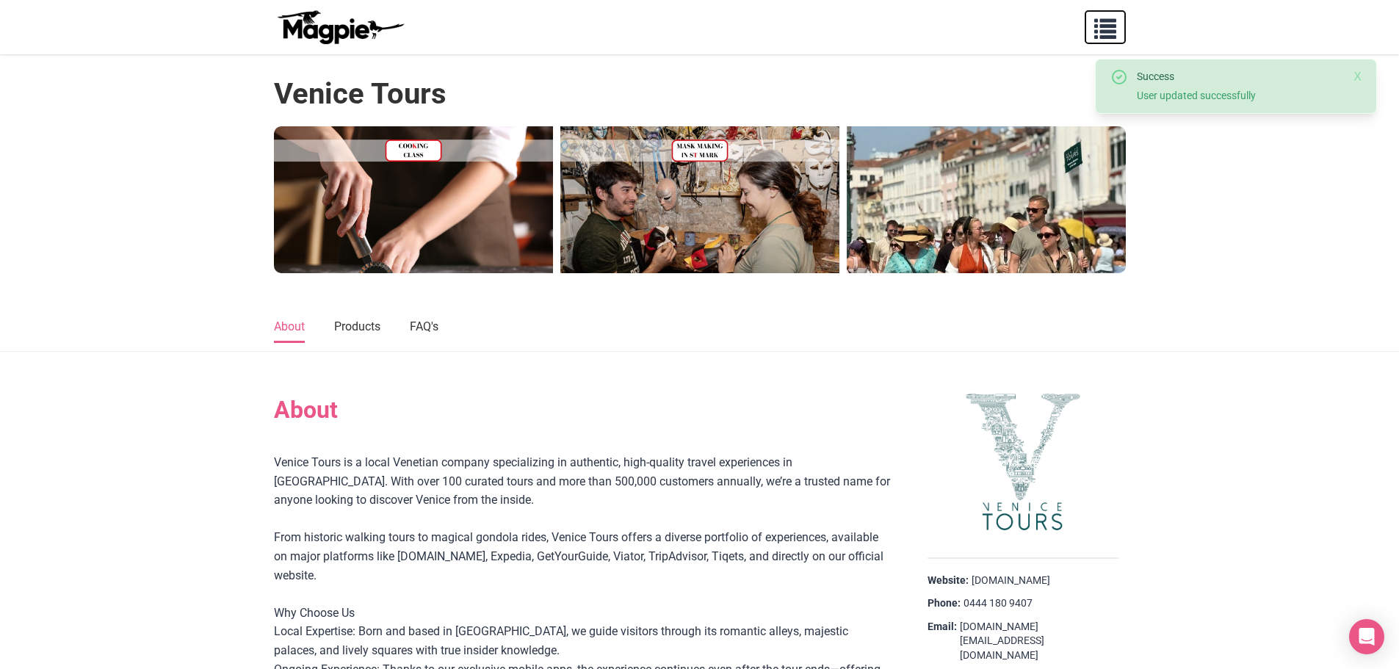
click at [1106, 24] on span "button" at bounding box center [1105, 26] width 22 height 22
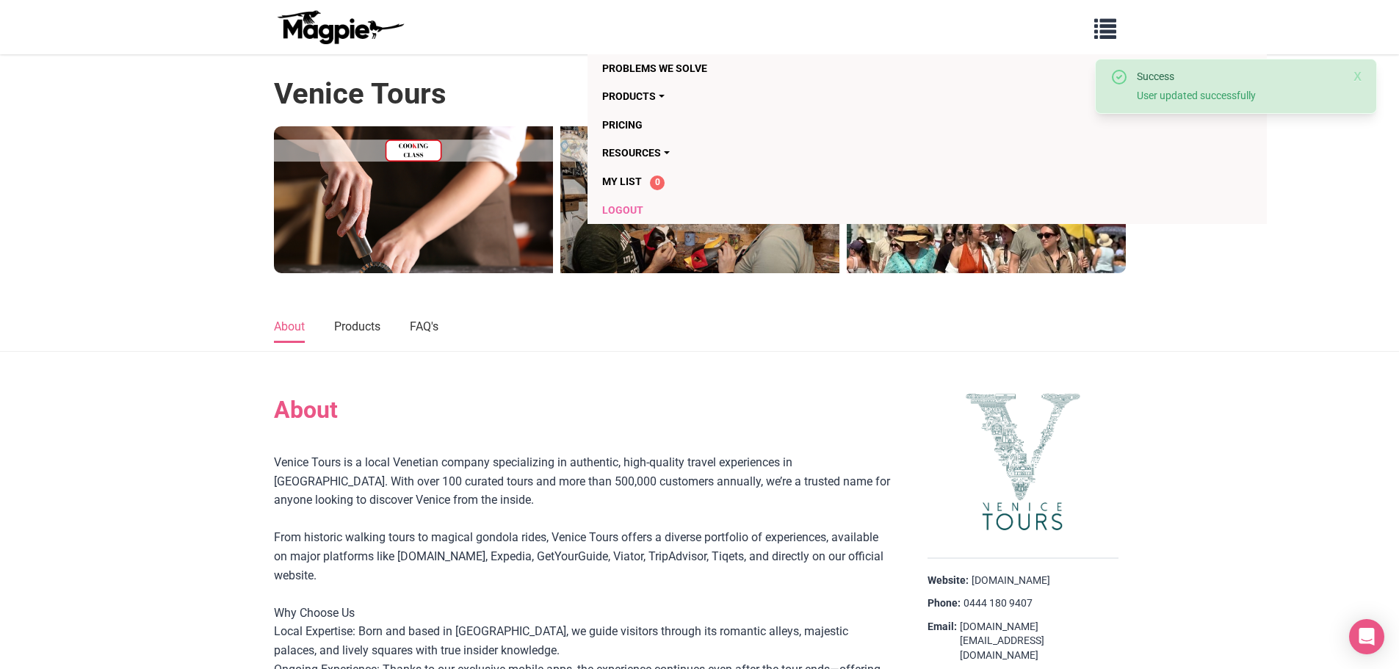
click at [621, 203] on link "Logout" at bounding box center [842, 210] width 481 height 28
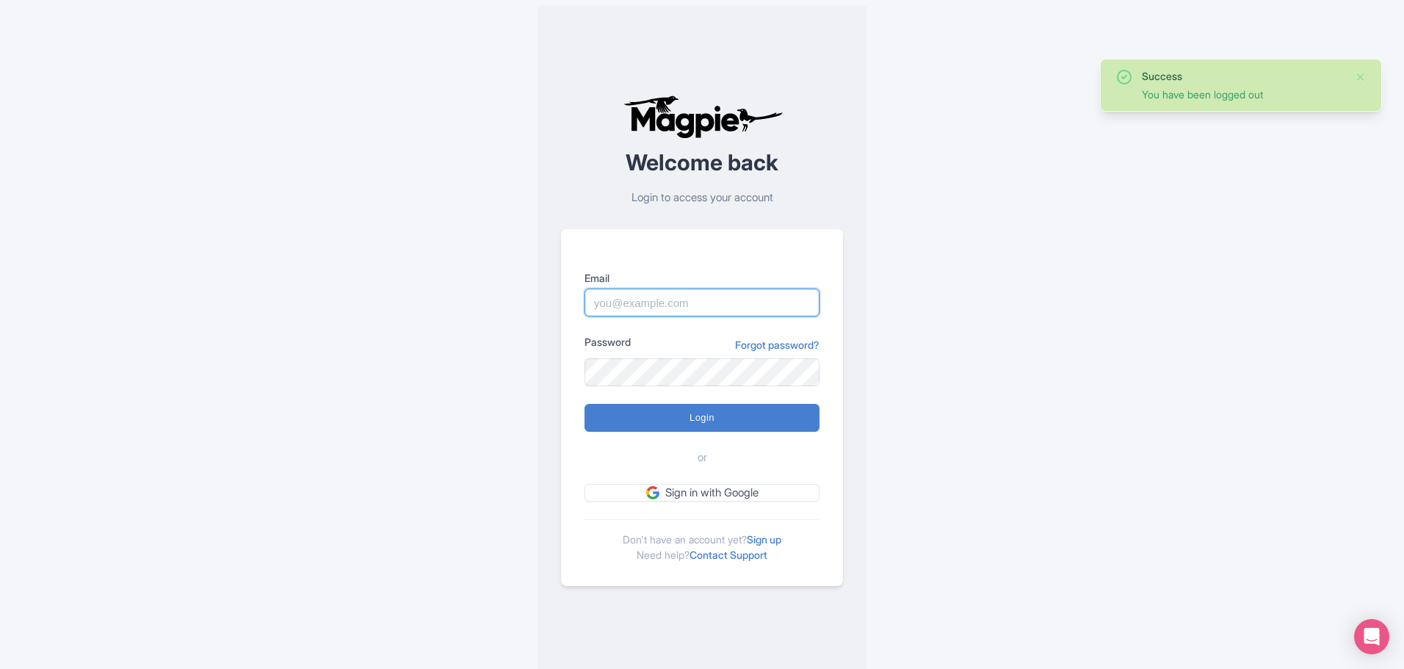
type input "[DOMAIN_NAME][EMAIL_ADDRESS][DOMAIN_NAME]"
drag, startPoint x: 775, startPoint y: 309, endPoint x: 492, endPoint y: 305, distance: 282.7
click at [492, 305] on div "Success You have been logged out Welcome back Login to access your account Emai…" at bounding box center [702, 340] width 940 height 681
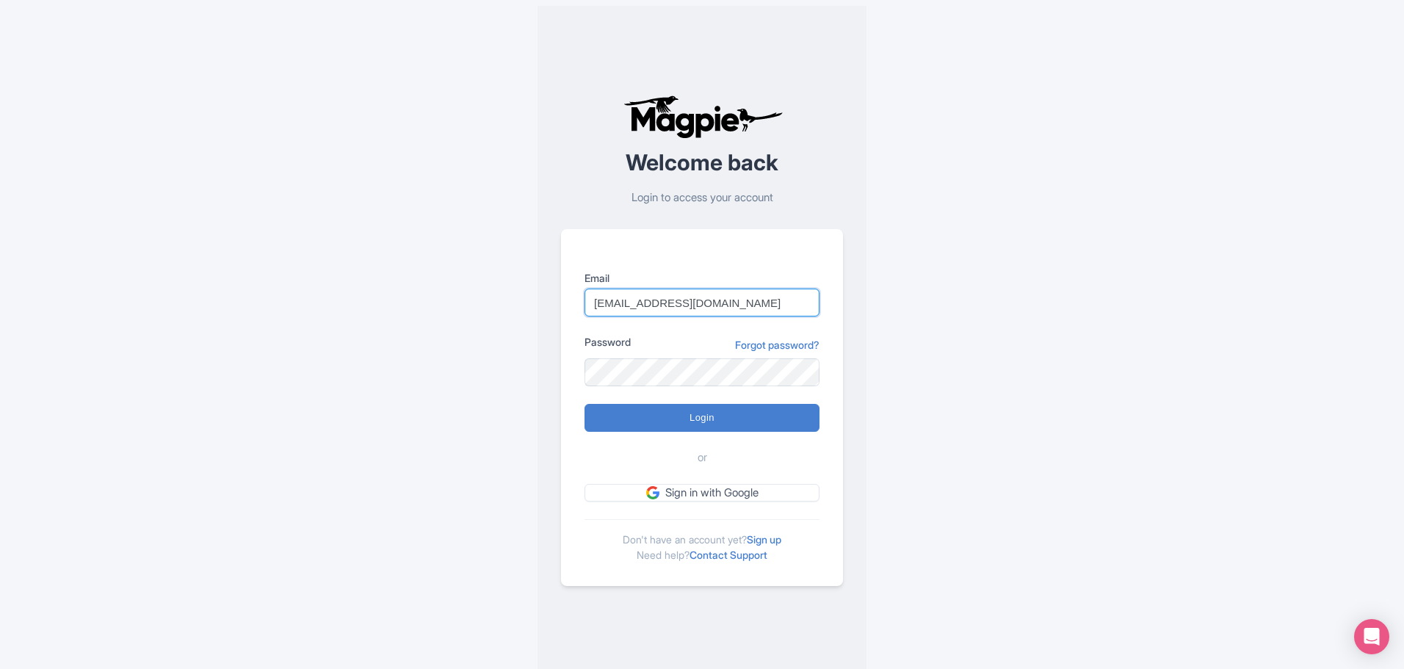
type input "[EMAIL_ADDRESS][DOMAIN_NAME]"
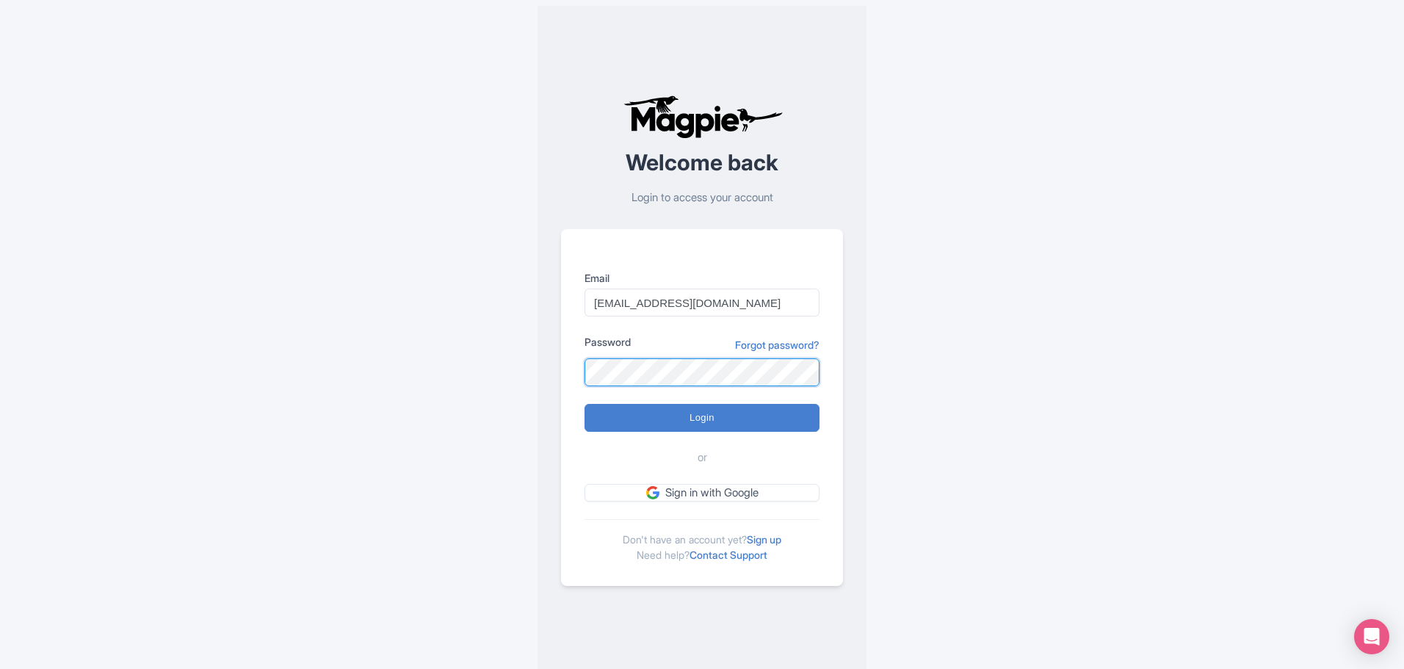
click at [562, 369] on div "Email [EMAIL_ADDRESS][DOMAIN_NAME] Password Forgot password? Login or Sign in w…" at bounding box center [702, 407] width 282 height 357
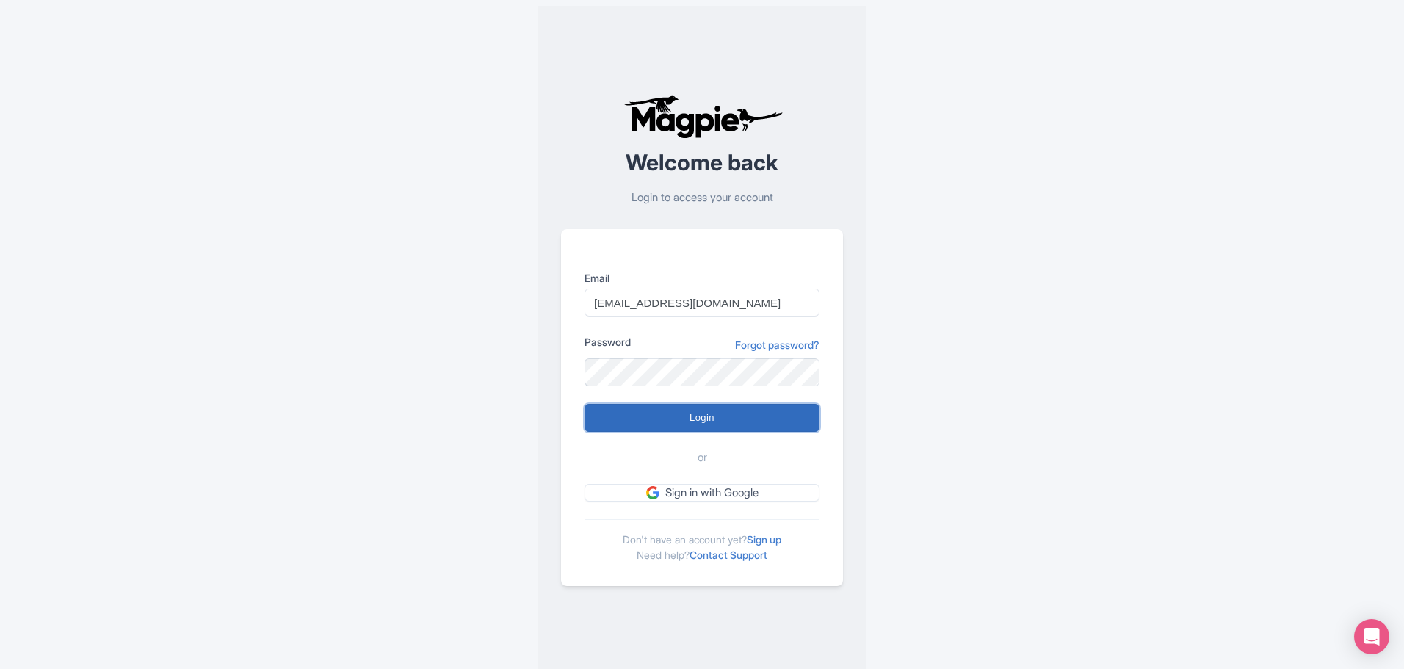
click at [708, 410] on input "Login" at bounding box center [701, 418] width 235 height 28
type input "Logging in..."
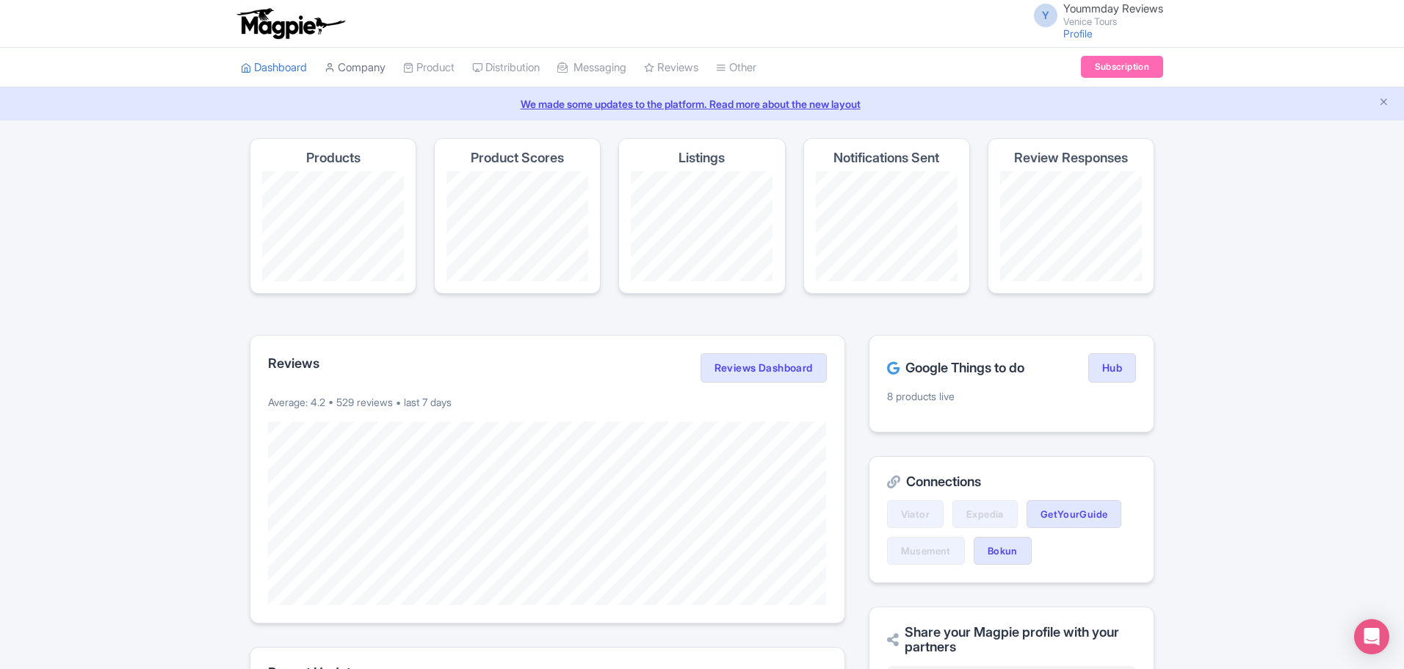
click at [376, 71] on link "Company" at bounding box center [354, 68] width 61 height 40
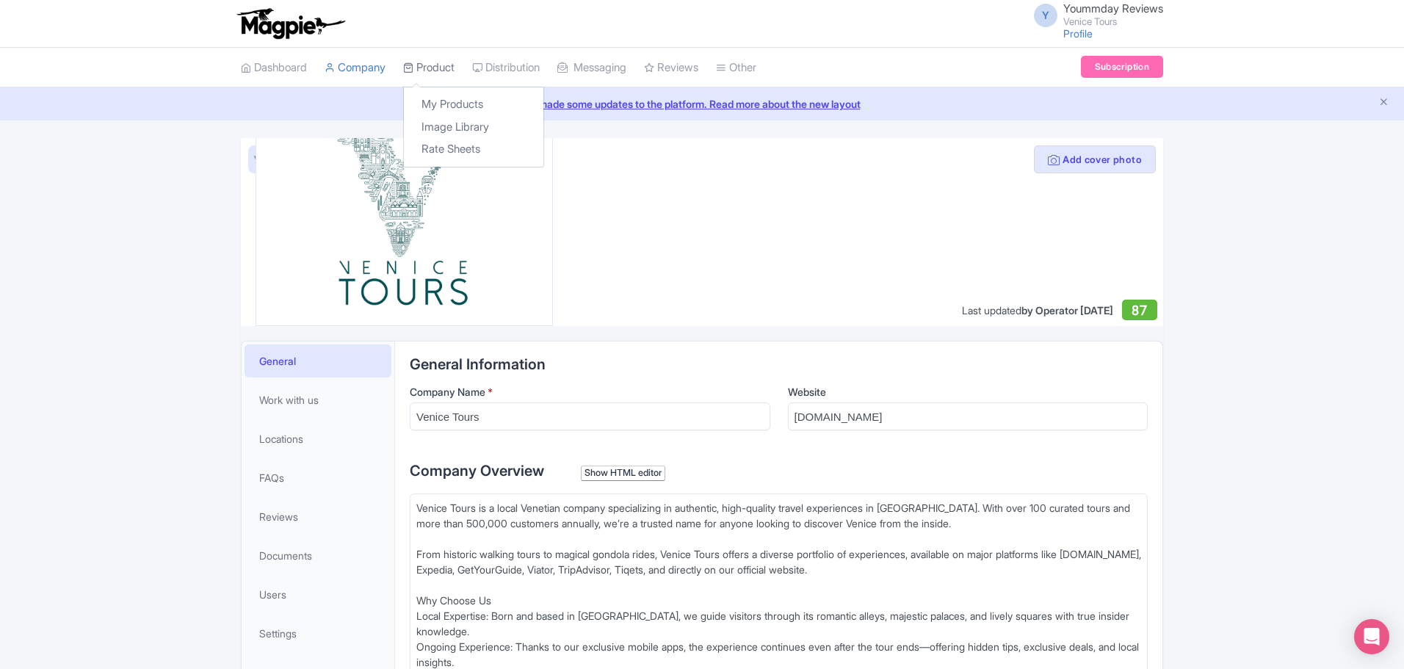
click at [427, 64] on link "Product" at bounding box center [428, 68] width 51 height 40
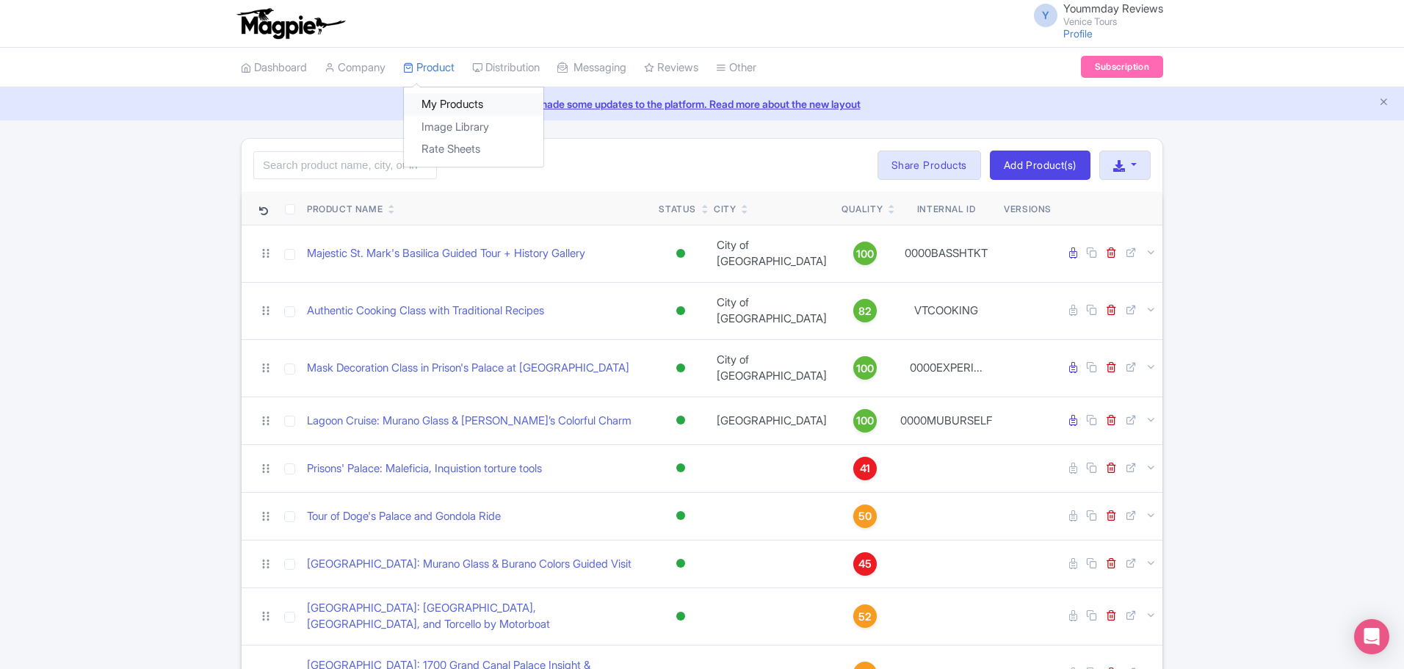
click at [450, 104] on link "My Products" at bounding box center [473, 104] width 139 height 23
click at [529, 100] on link "Manage Resellers" at bounding box center [542, 104] width 139 height 23
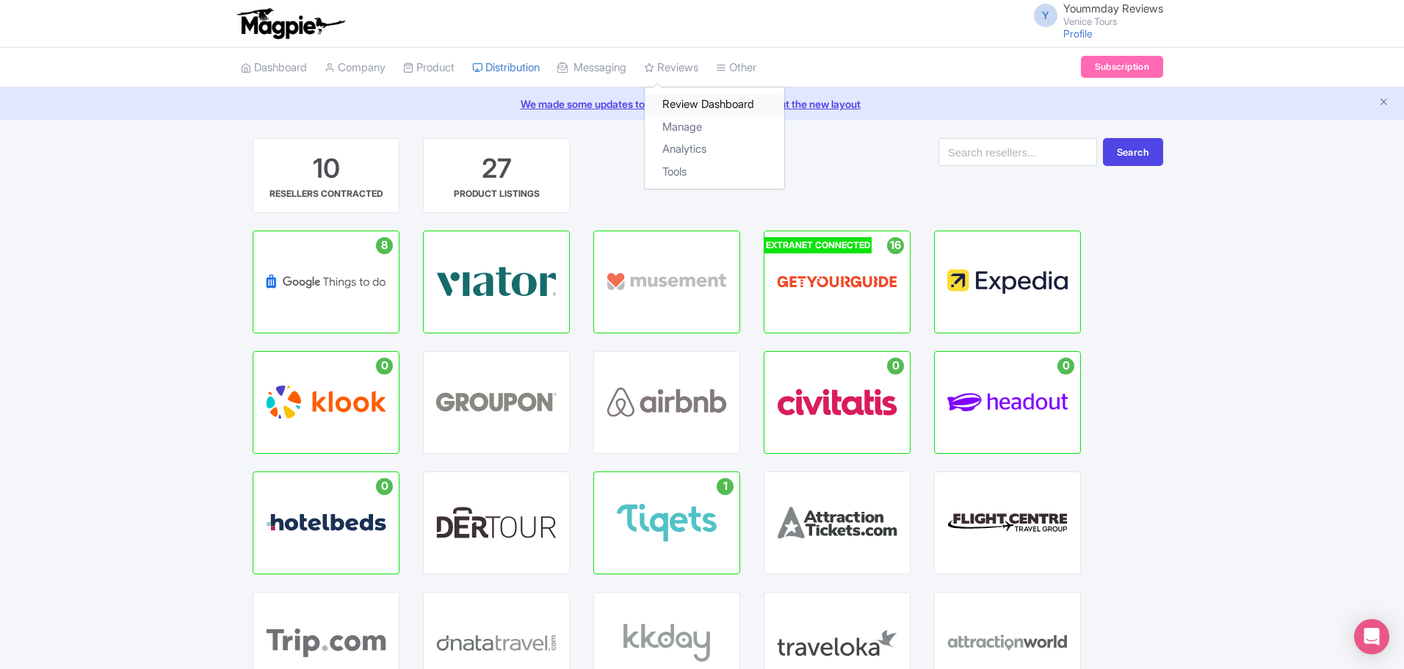
click at [718, 101] on link "Review Dashboard" at bounding box center [714, 104] width 139 height 23
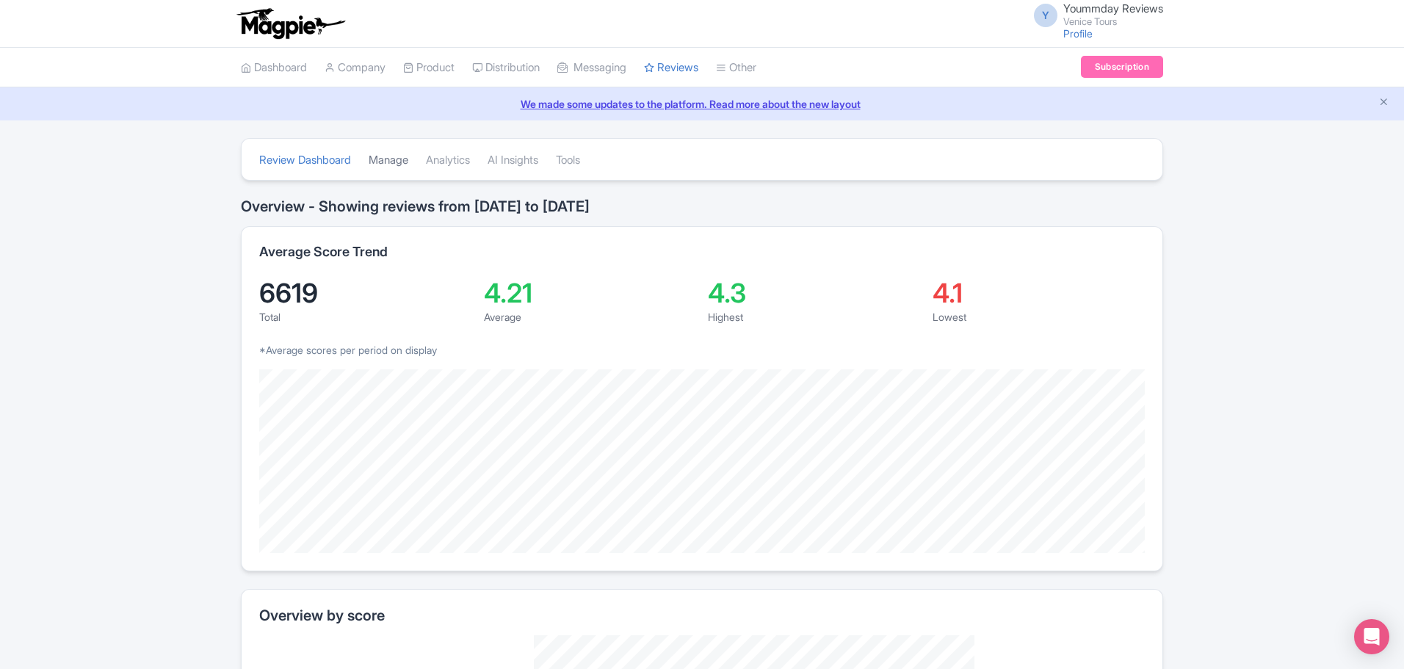
click at [391, 160] on link "Manage" at bounding box center [389, 160] width 40 height 40
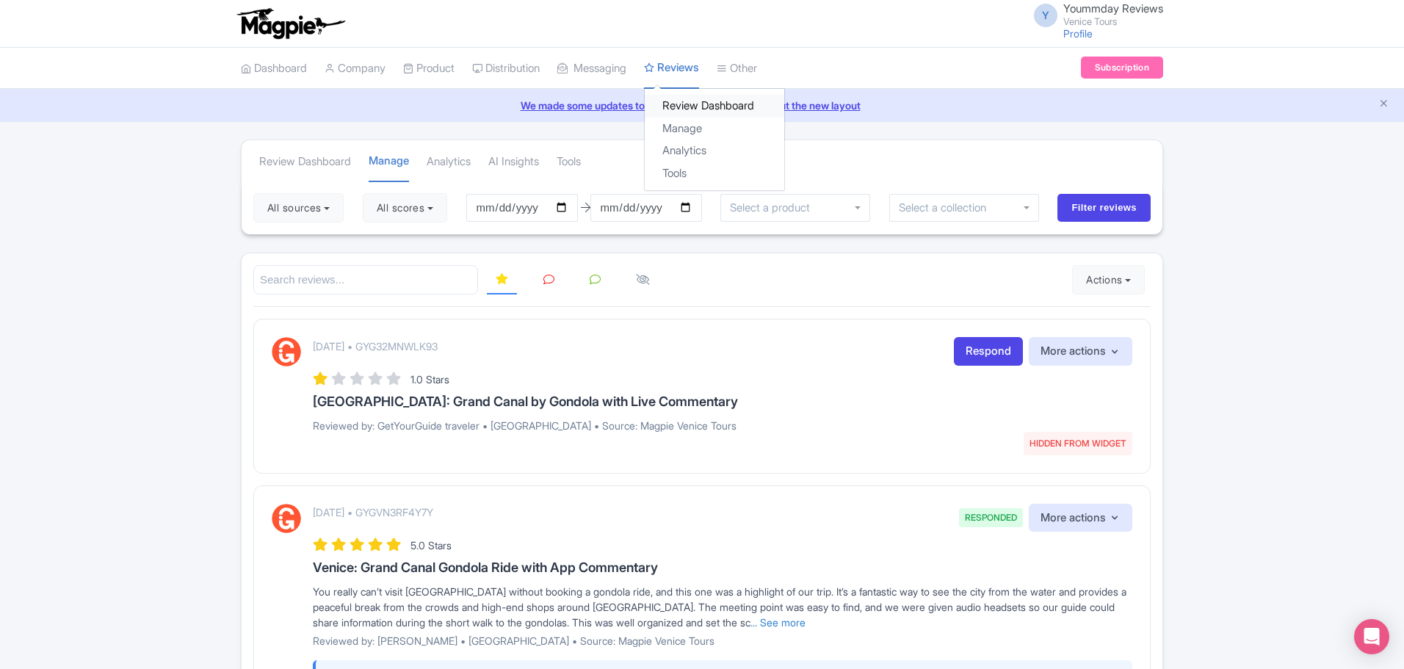
click at [700, 104] on link "Review Dashboard" at bounding box center [714, 106] width 139 height 23
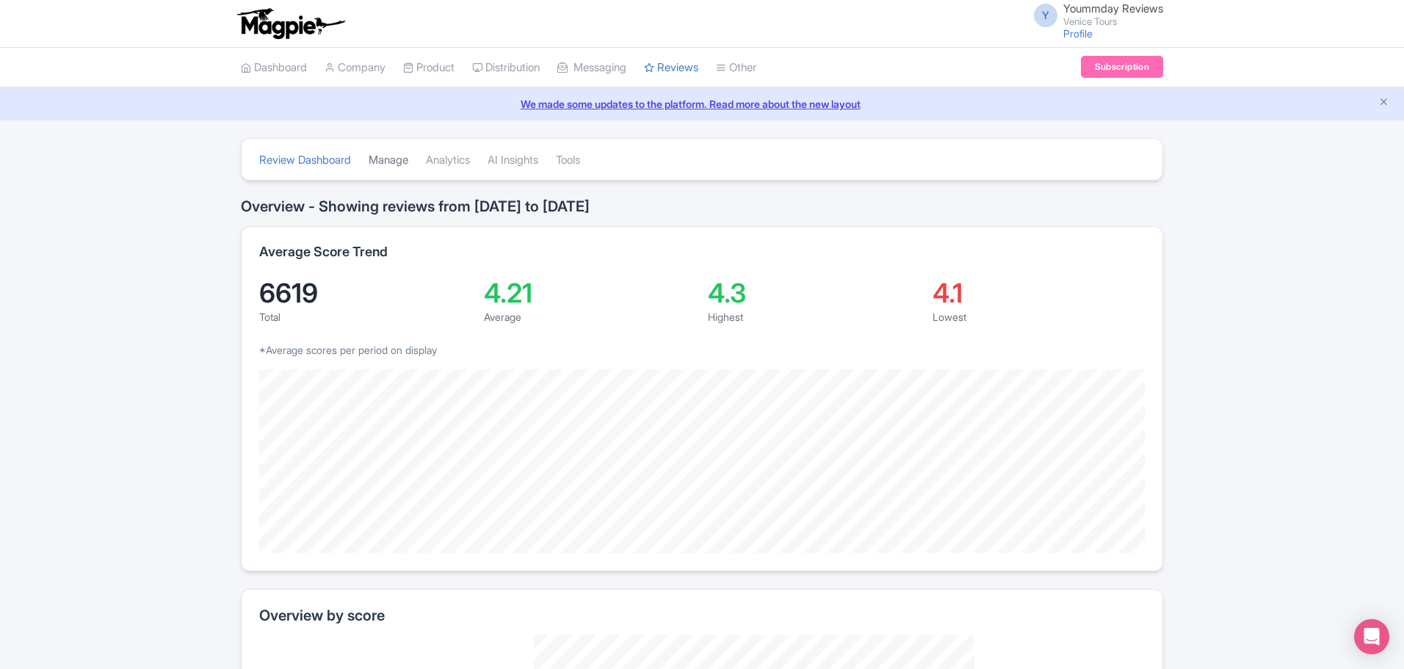
click at [393, 160] on link "Manage" at bounding box center [389, 160] width 40 height 40
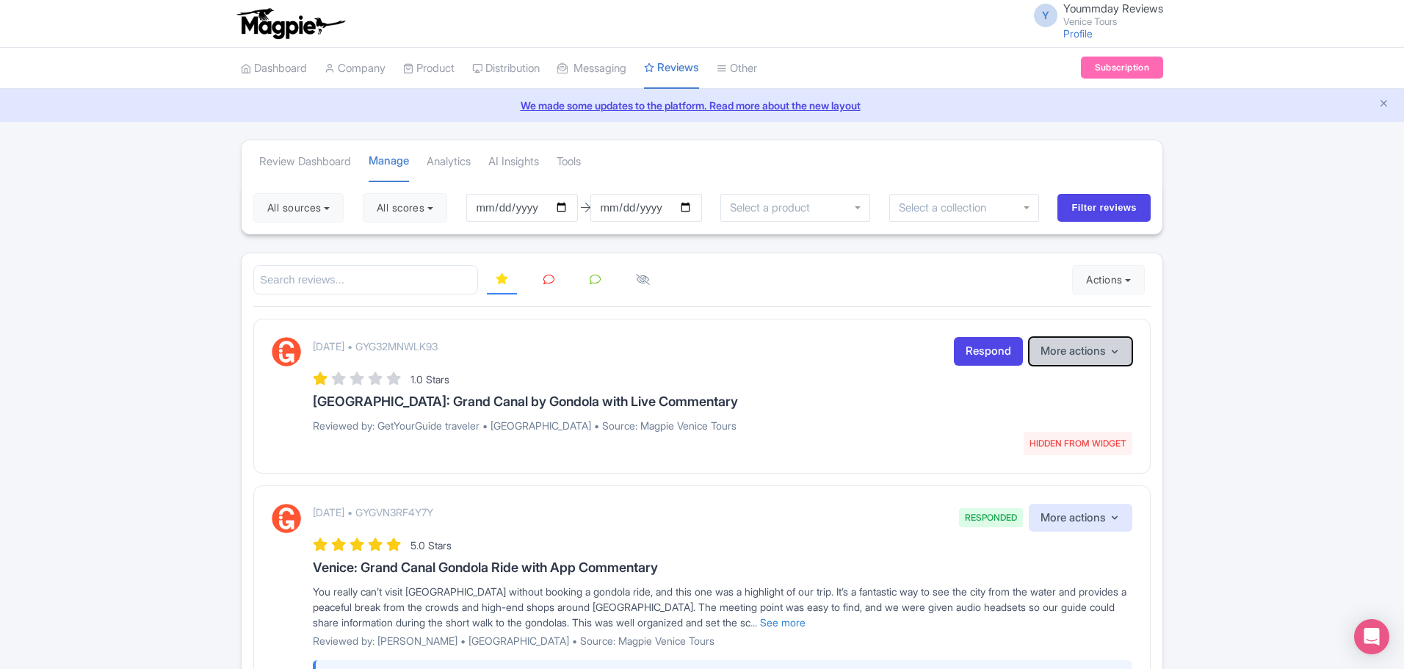
click at [1120, 349] on icon "button" at bounding box center [1115, 352] width 12 height 12
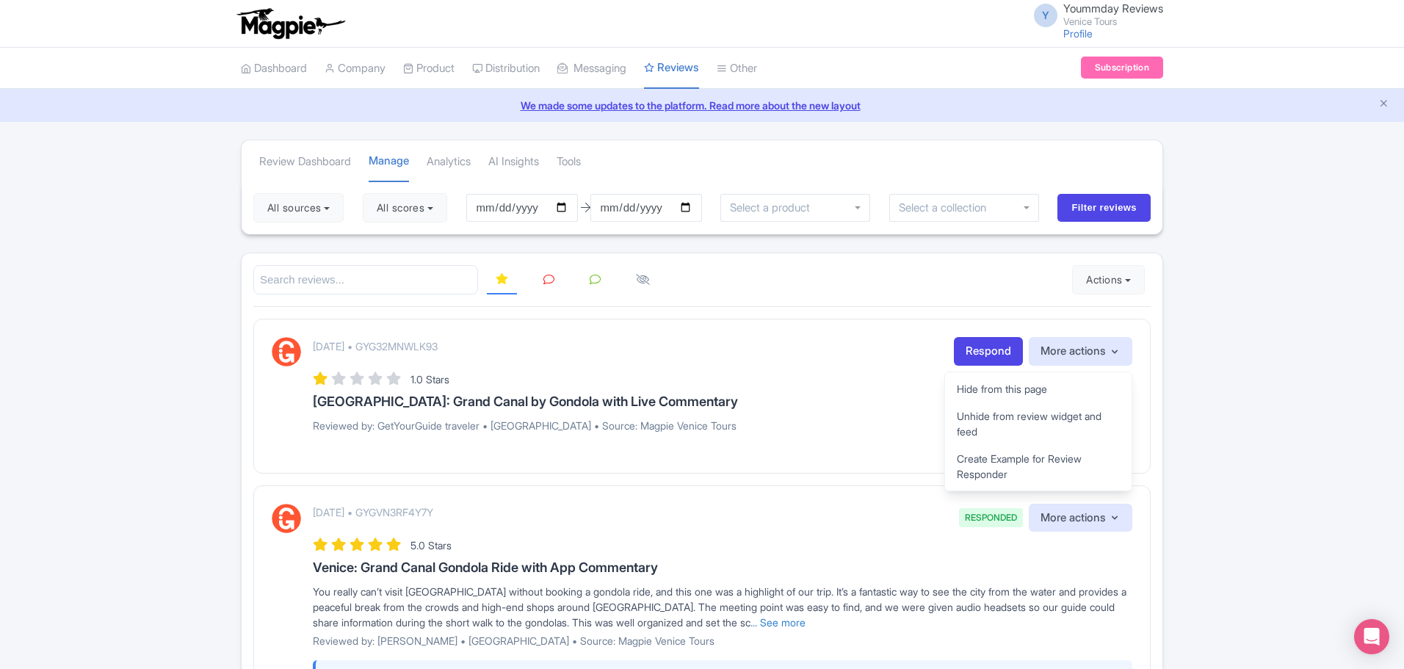
click at [548, 279] on icon at bounding box center [548, 279] width 11 height 11
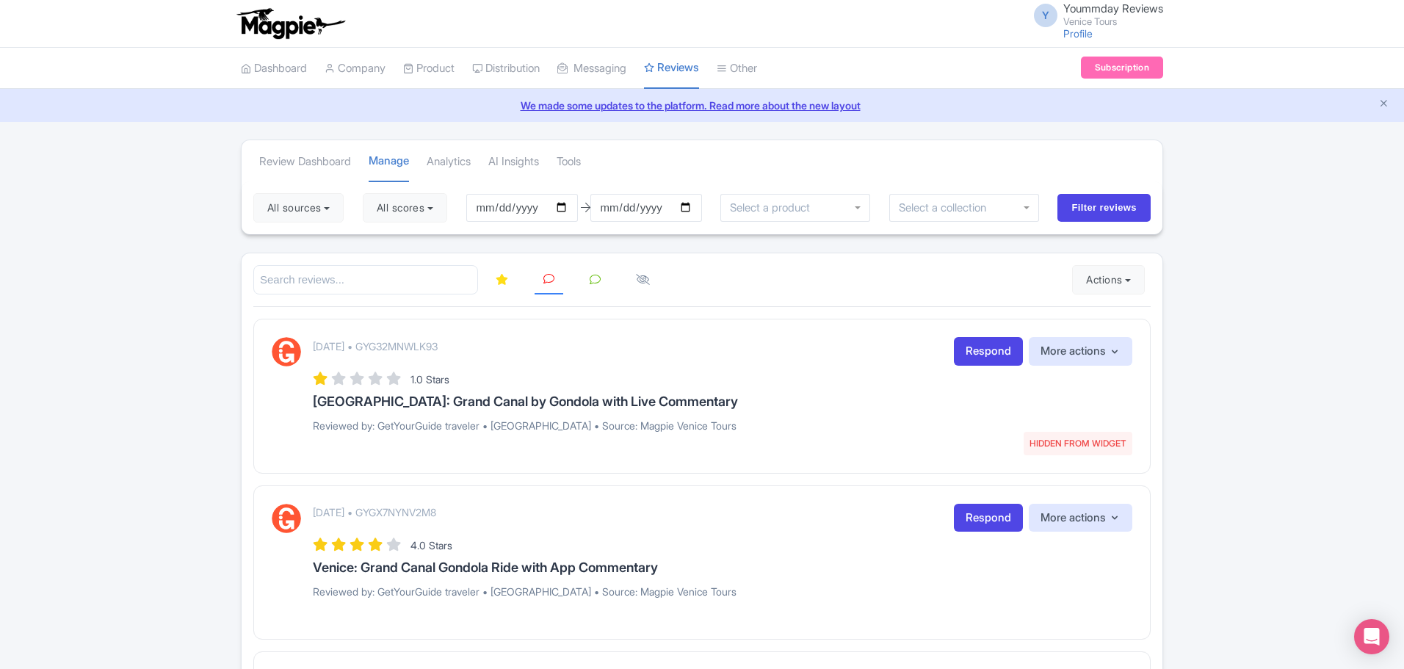
click at [588, 280] on link at bounding box center [595, 280] width 29 height 29
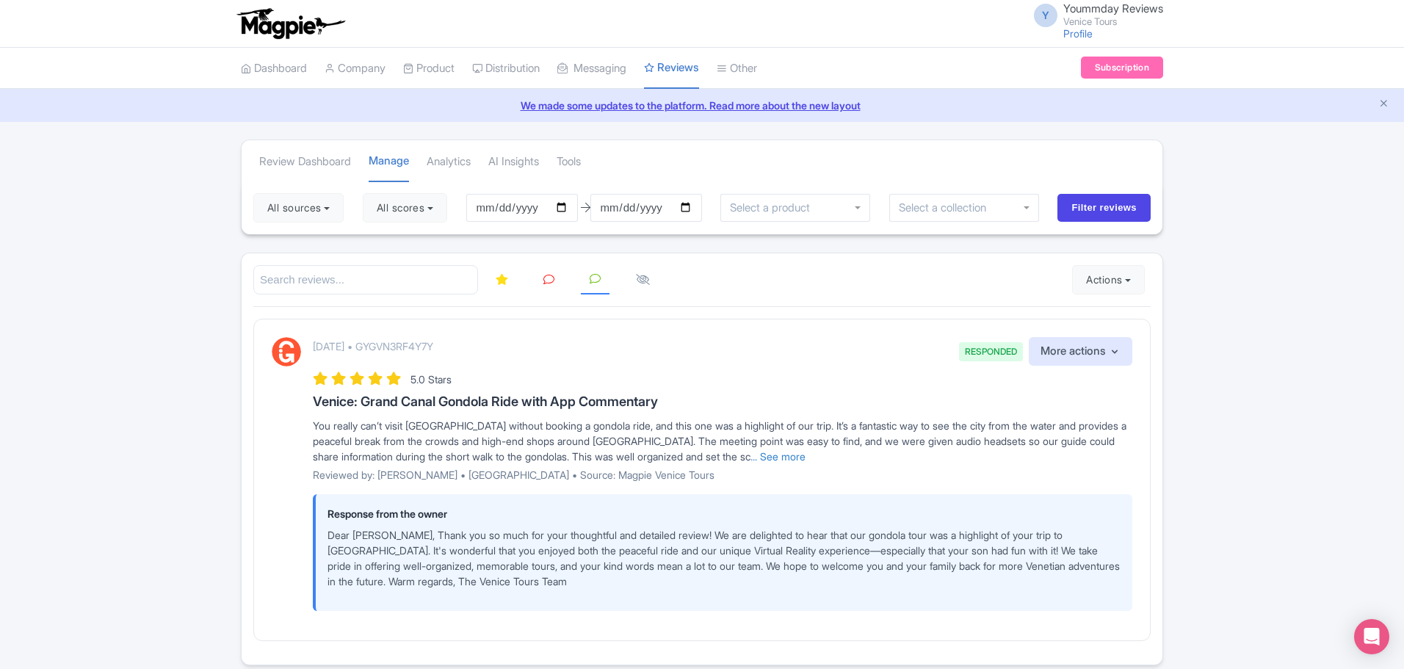
click at [551, 277] on icon at bounding box center [548, 279] width 11 height 11
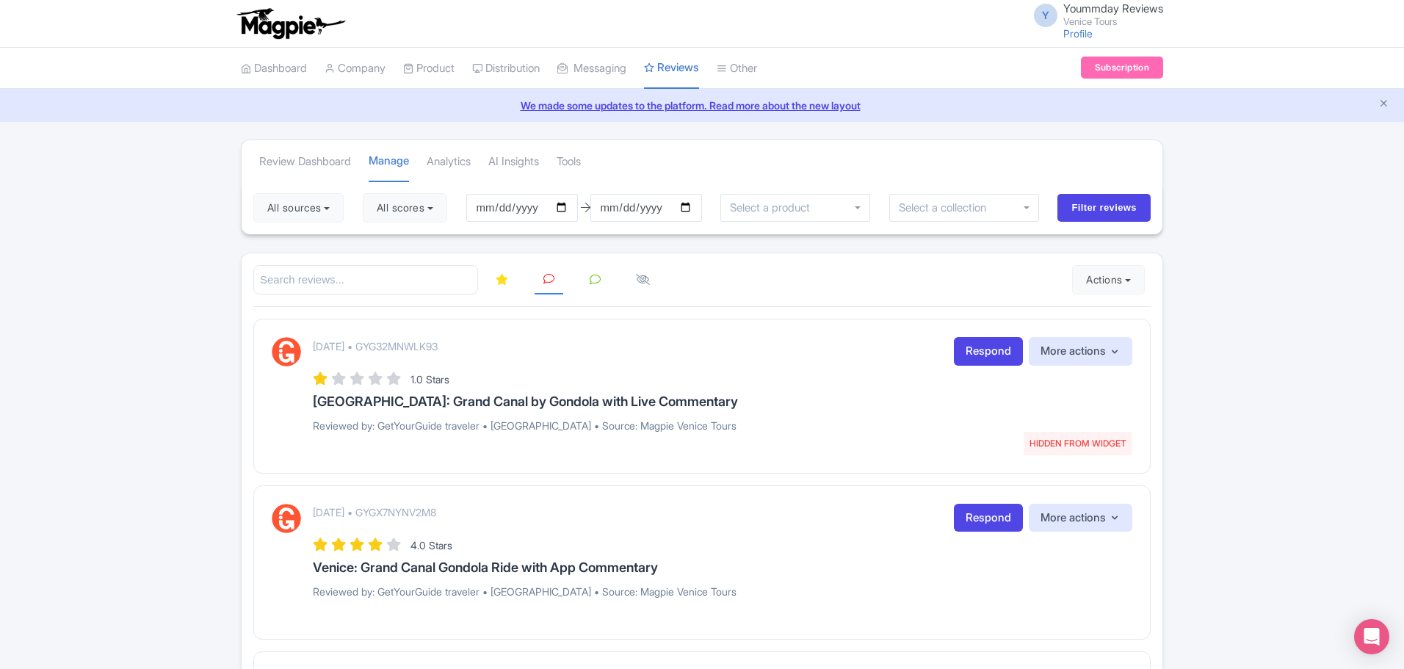
click at [587, 279] on link at bounding box center [595, 280] width 29 height 29
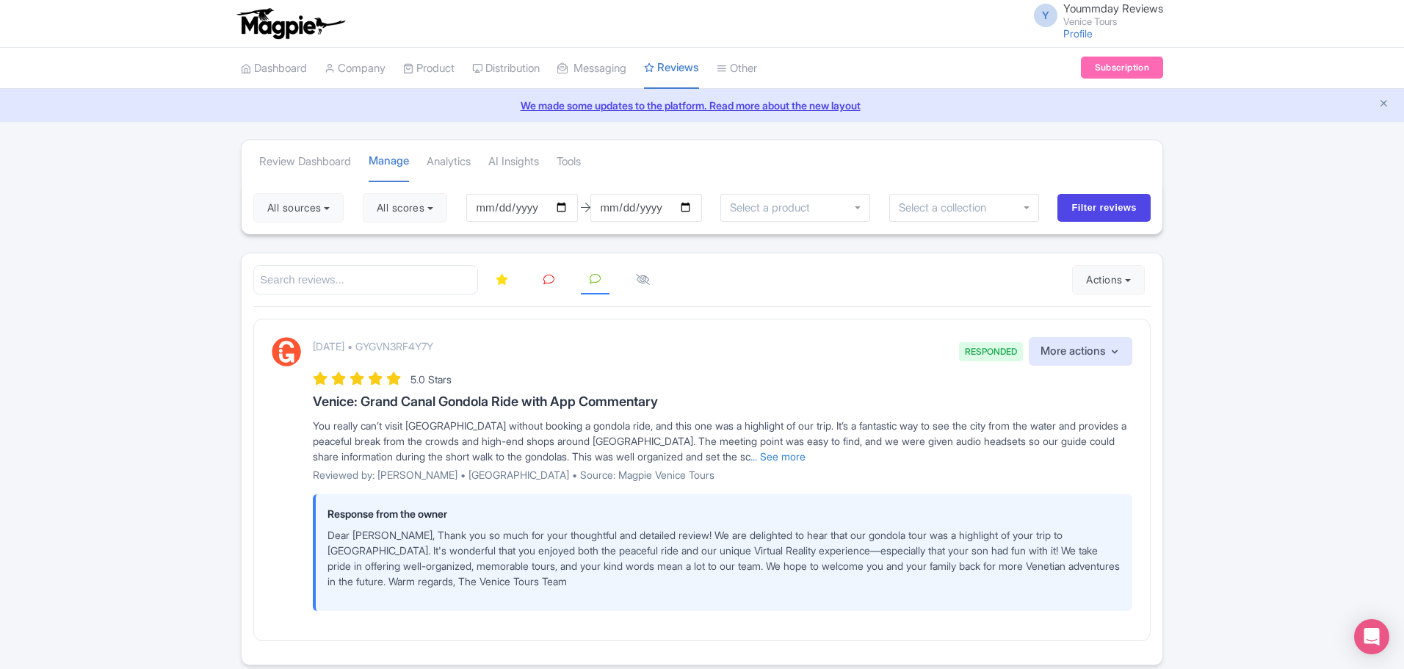
click at [551, 283] on icon at bounding box center [548, 279] width 11 height 11
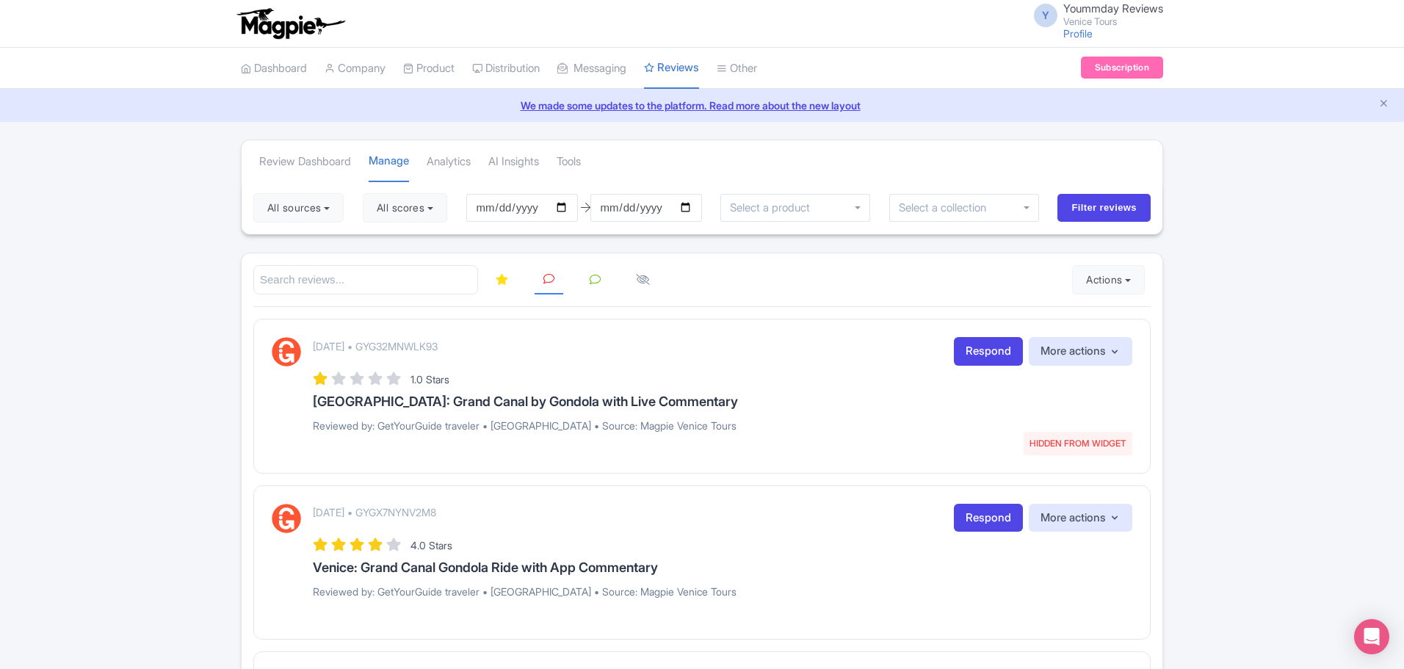
click at [597, 279] on icon at bounding box center [595, 279] width 11 height 11
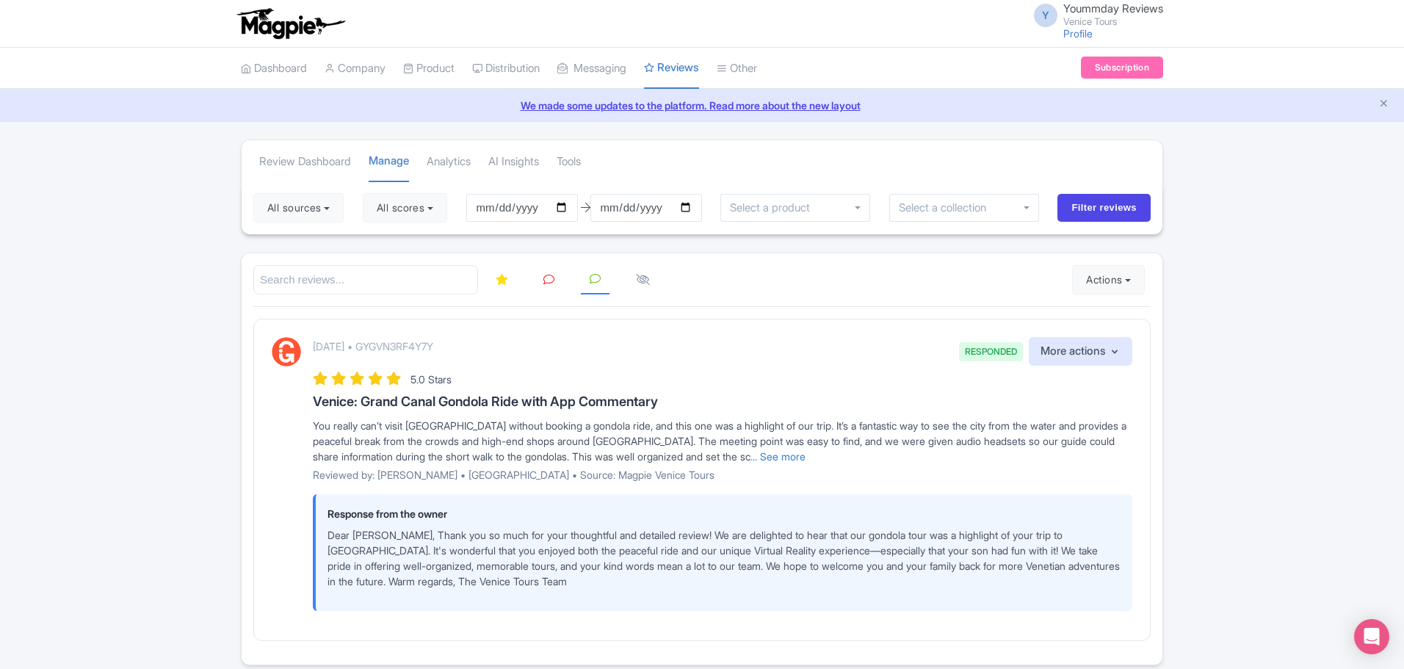
click at [534, 283] on link at bounding box center [548, 280] width 29 height 29
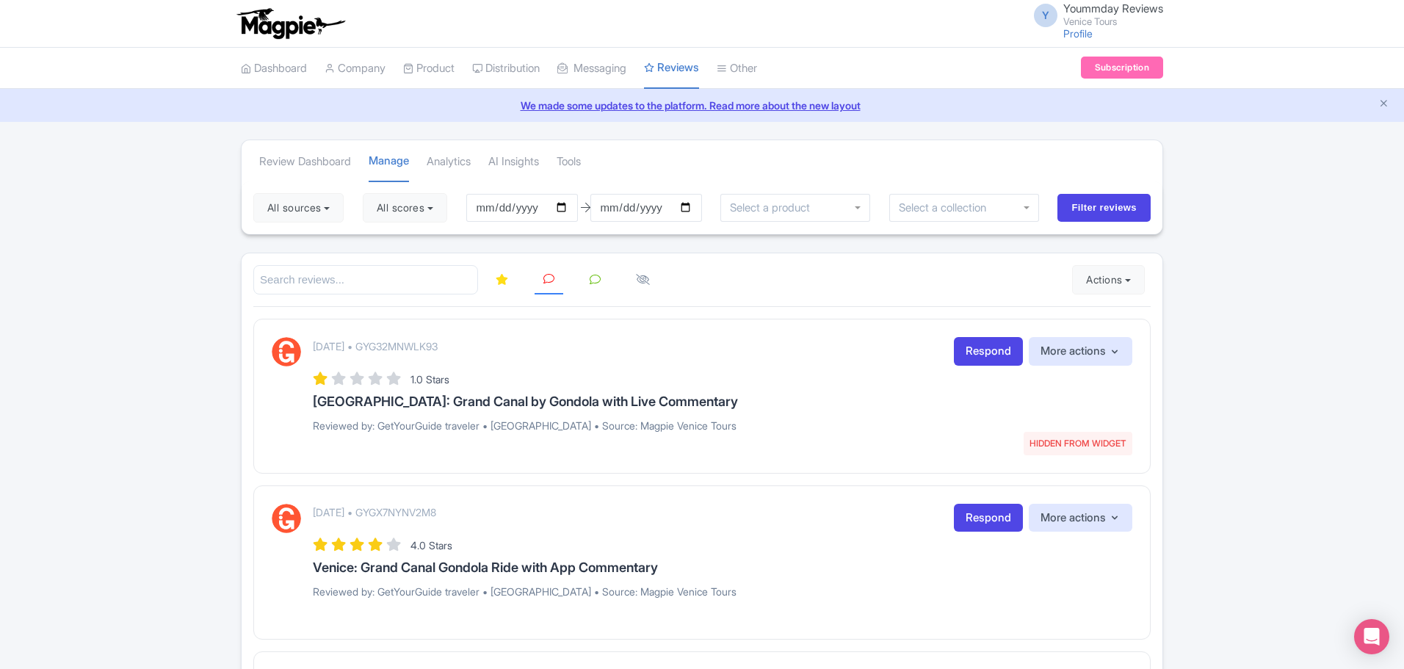
click at [500, 280] on icon at bounding box center [502, 279] width 12 height 11
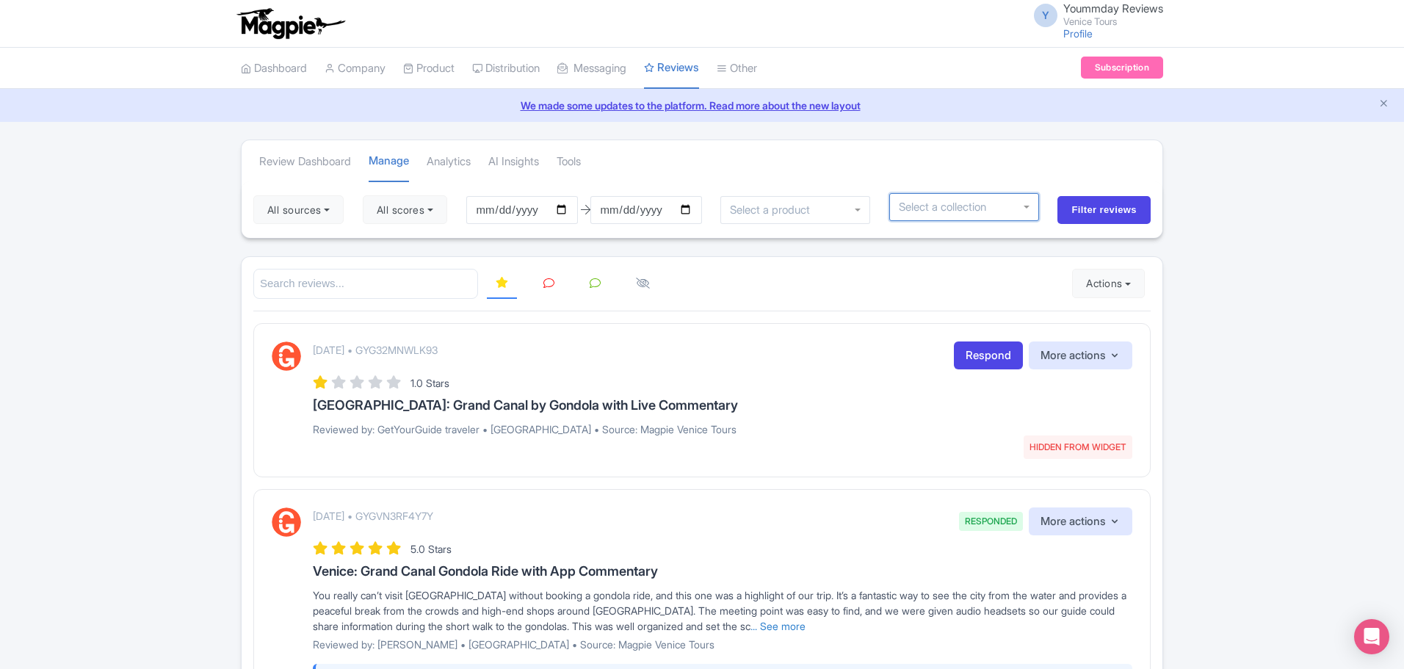
click at [985, 207] on input "select-one" at bounding box center [948, 206] width 98 height 13
click at [1022, 212] on div at bounding box center [964, 207] width 150 height 28
click at [818, 205] on input "select-one" at bounding box center [774, 209] width 88 height 13
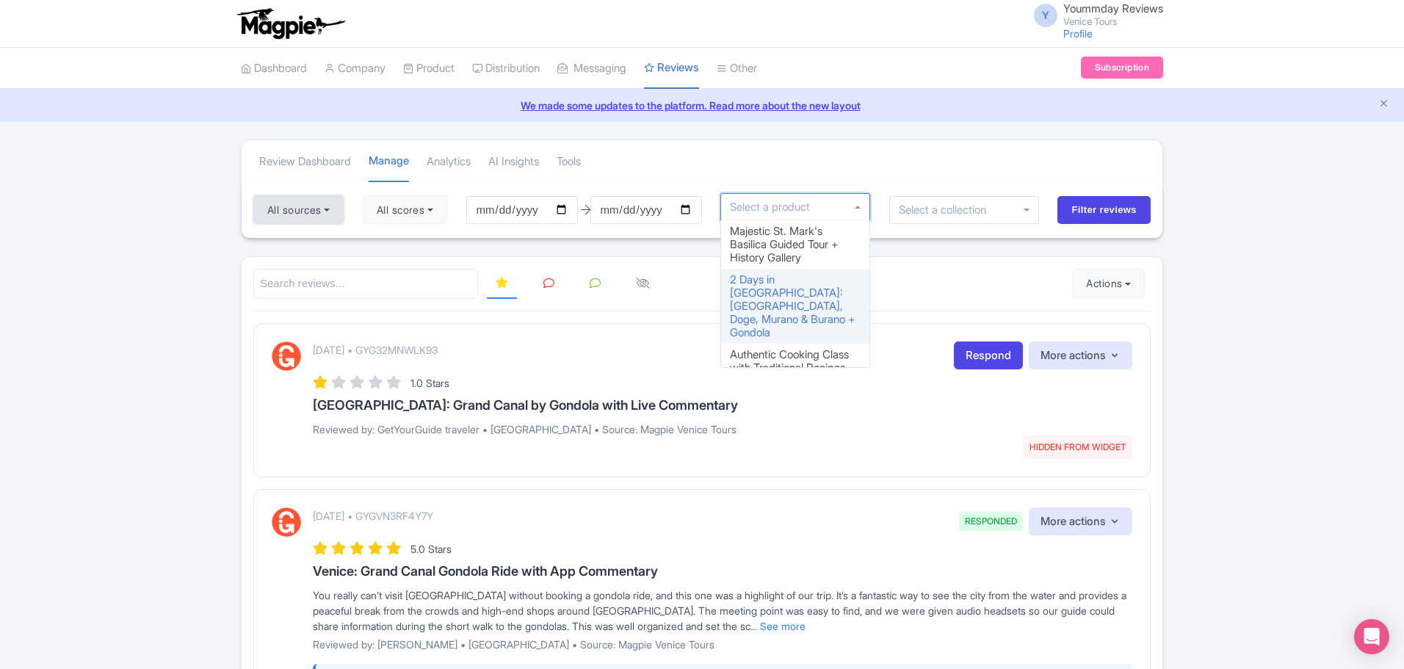
click at [322, 216] on button "All sources" at bounding box center [298, 209] width 90 height 29
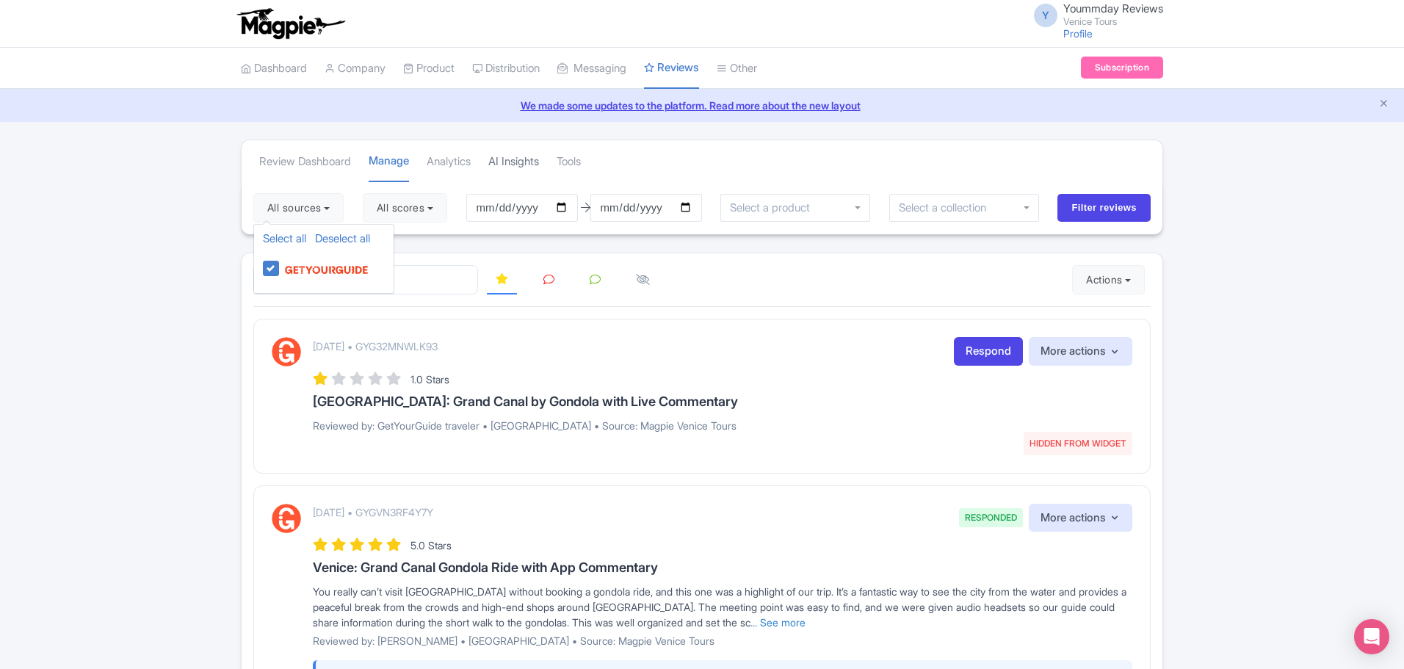
click at [524, 163] on link "AI Insights" at bounding box center [513, 162] width 51 height 40
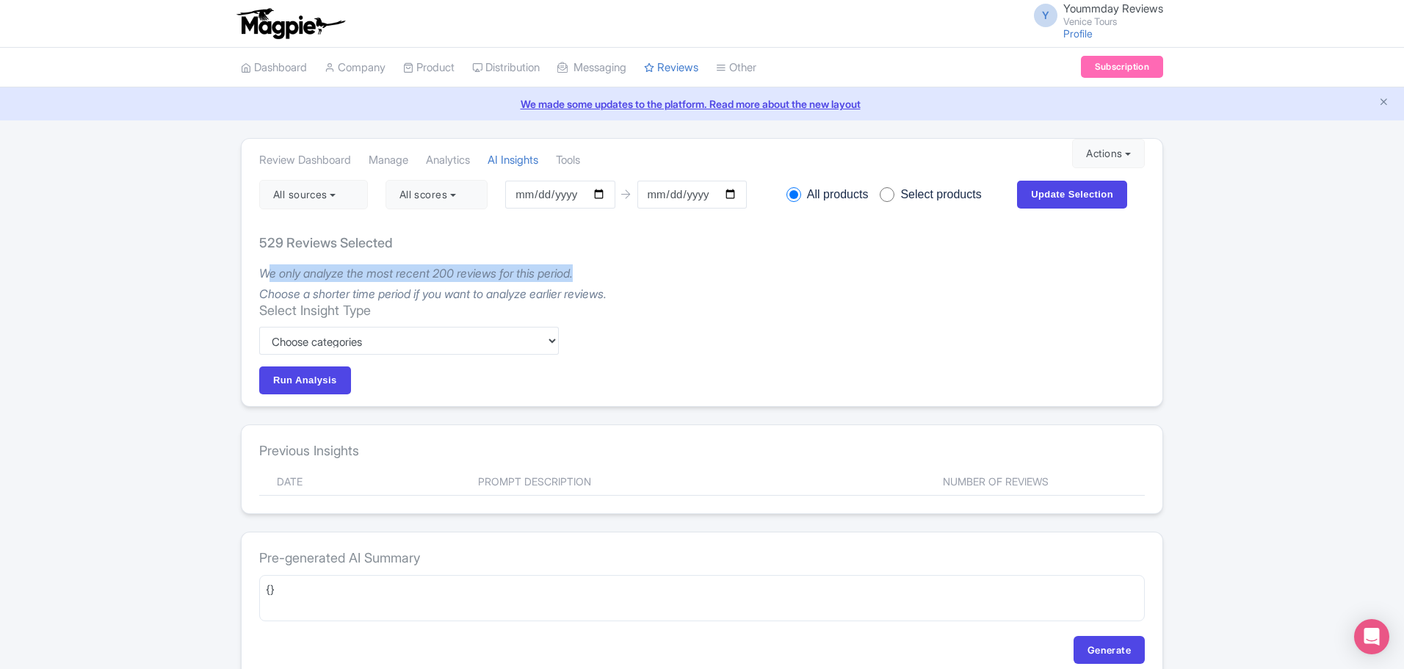
drag, startPoint x: 269, startPoint y: 273, endPoint x: 630, endPoint y: 267, distance: 360.5
click at [630, 267] on p "We only analyze the most recent 200 reviews for this period." at bounding box center [701, 273] width 885 height 18
click at [683, 315] on div "Select Insight Type Custom Choose categories Staff names - both positive and ne…" at bounding box center [701, 348] width 885 height 93
drag, startPoint x: 274, startPoint y: 297, endPoint x: 654, endPoint y: 292, distance: 380.3
click at [654, 292] on p "Choose a shorter time period if you want to analyze earlier reviews." at bounding box center [701, 294] width 885 height 18
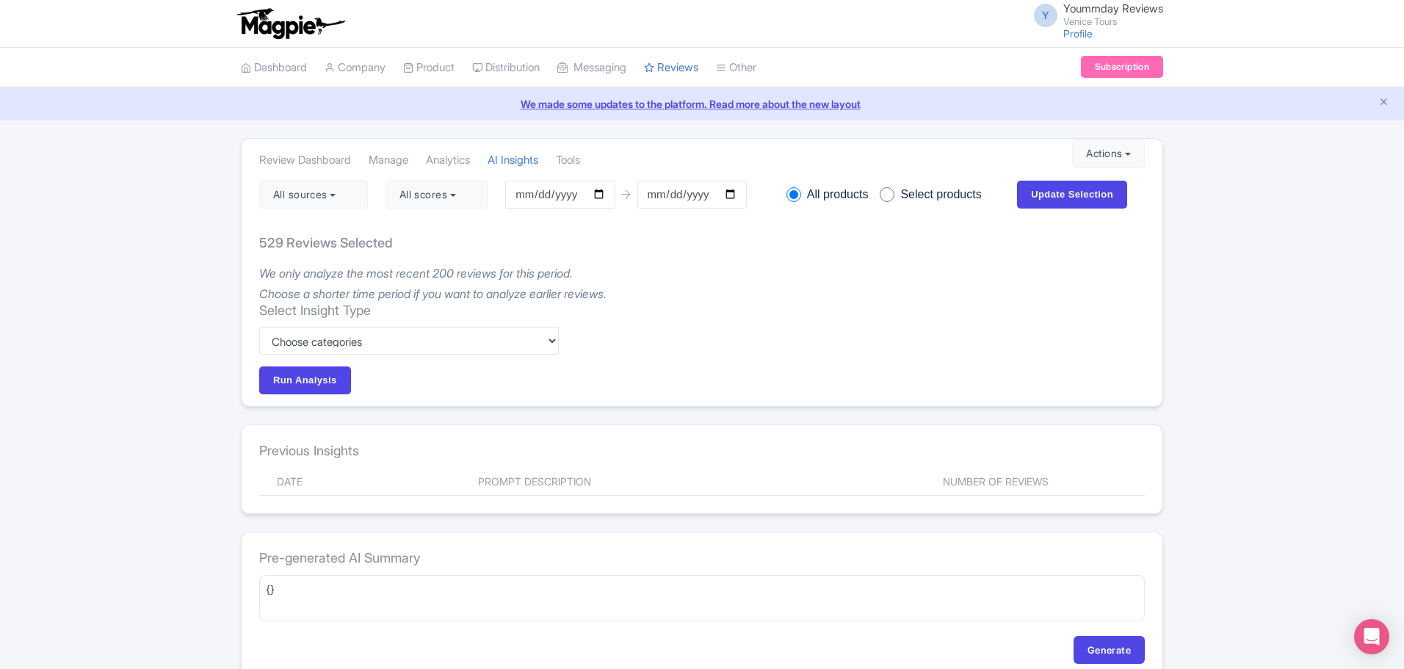
click at [664, 336] on div "Select Insight Type Custom Choose categories Staff names - both positive and ne…" at bounding box center [701, 348] width 885 height 93
drag, startPoint x: 274, startPoint y: 312, endPoint x: 460, endPoint y: 335, distance: 187.1
click at [418, 311] on h4 "Select Insight Type" at bounding box center [409, 310] width 300 height 16
click at [460, 340] on select "Custom Choose categories Staff names - both positive and negative context Probl…" at bounding box center [409, 341] width 300 height 28
click at [664, 374] on div "Select Insight Type Custom Choose categories Staff names - both positive and ne…" at bounding box center [701, 348] width 885 height 93
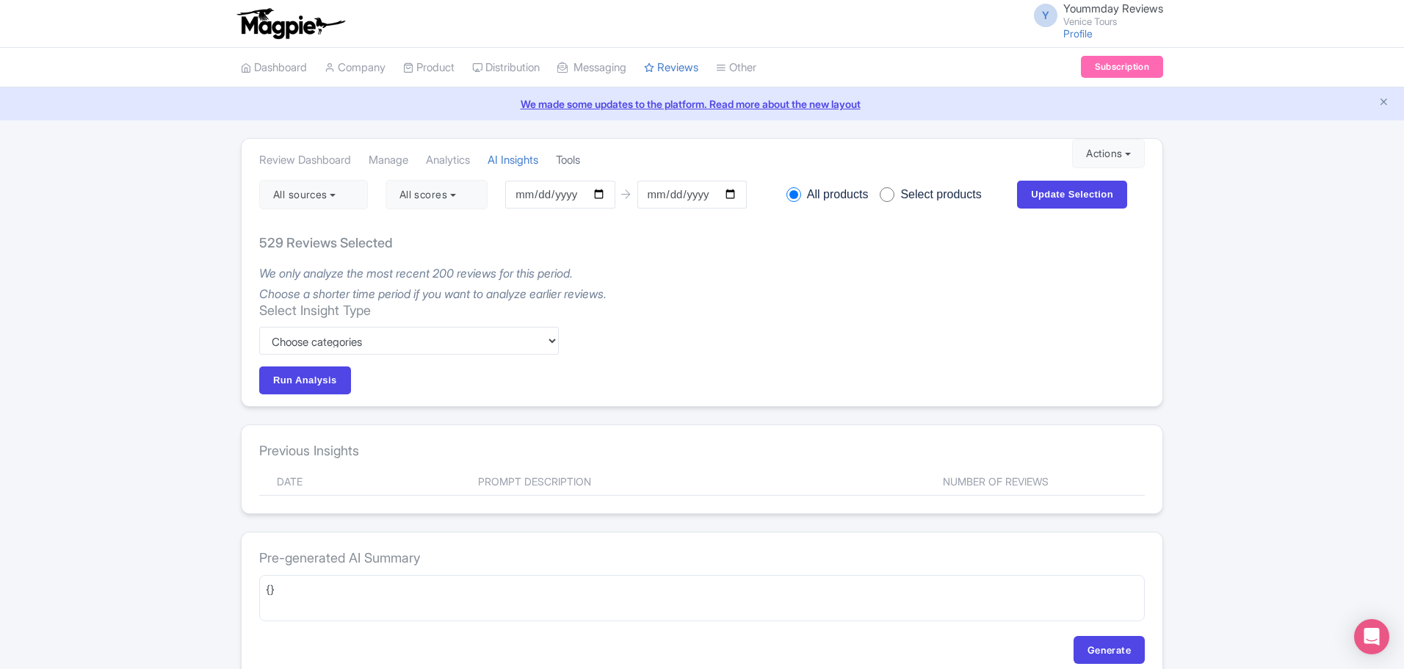
click at [580, 158] on link "Tools" at bounding box center [568, 160] width 24 height 40
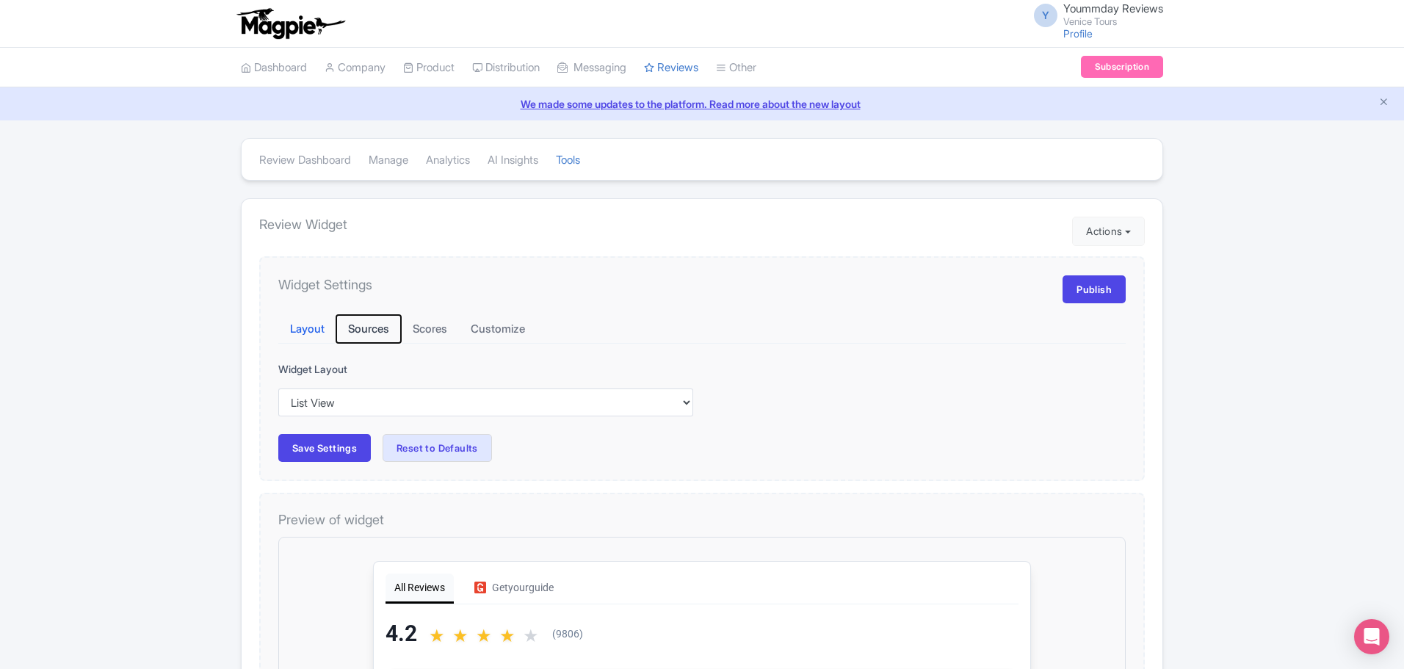
click at [369, 333] on button "Sources" at bounding box center [368, 329] width 65 height 29
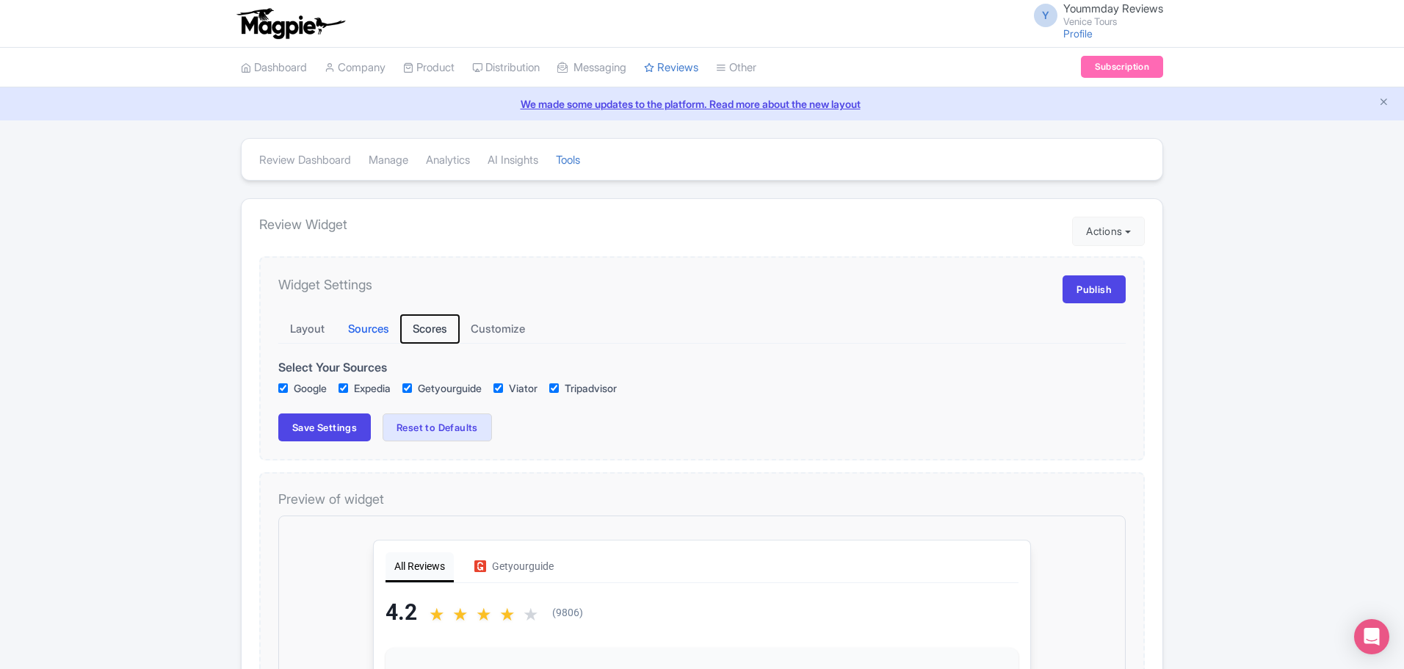
click at [432, 319] on button "Scores" at bounding box center [430, 329] width 58 height 29
click at [487, 324] on button "Customize" at bounding box center [498, 329] width 78 height 29
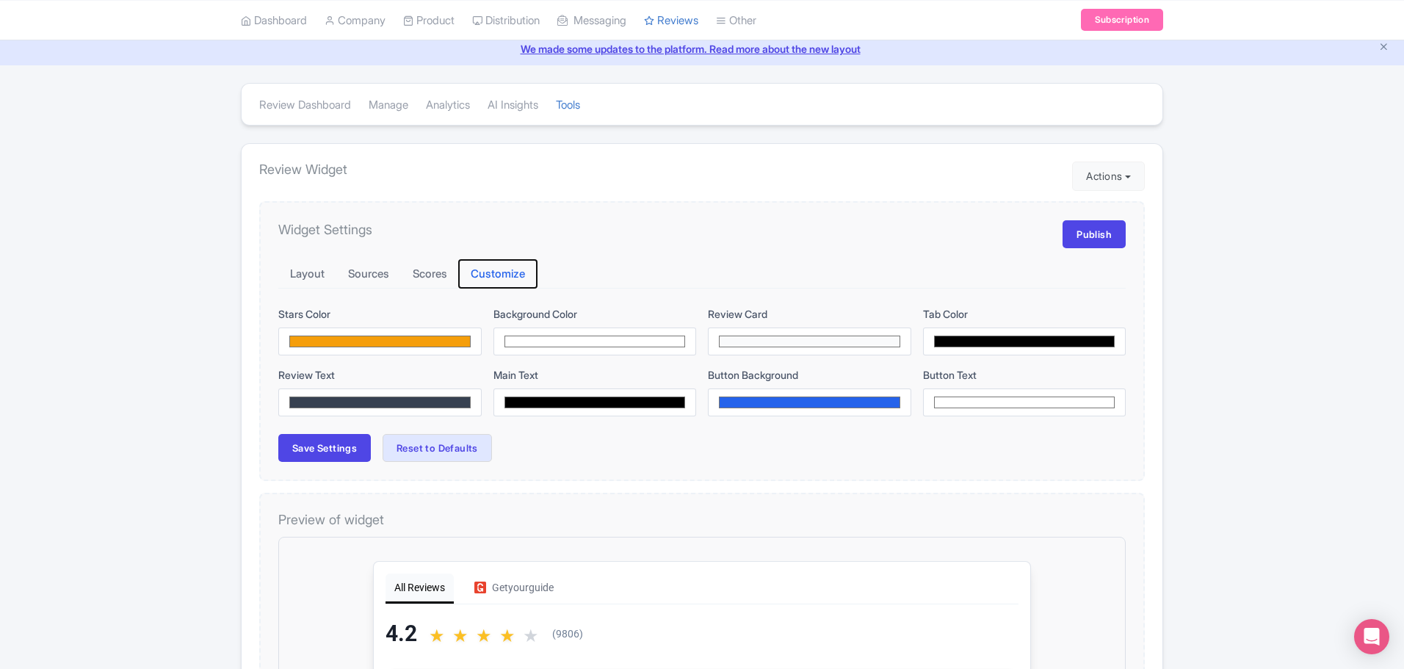
scroll to position [147, 0]
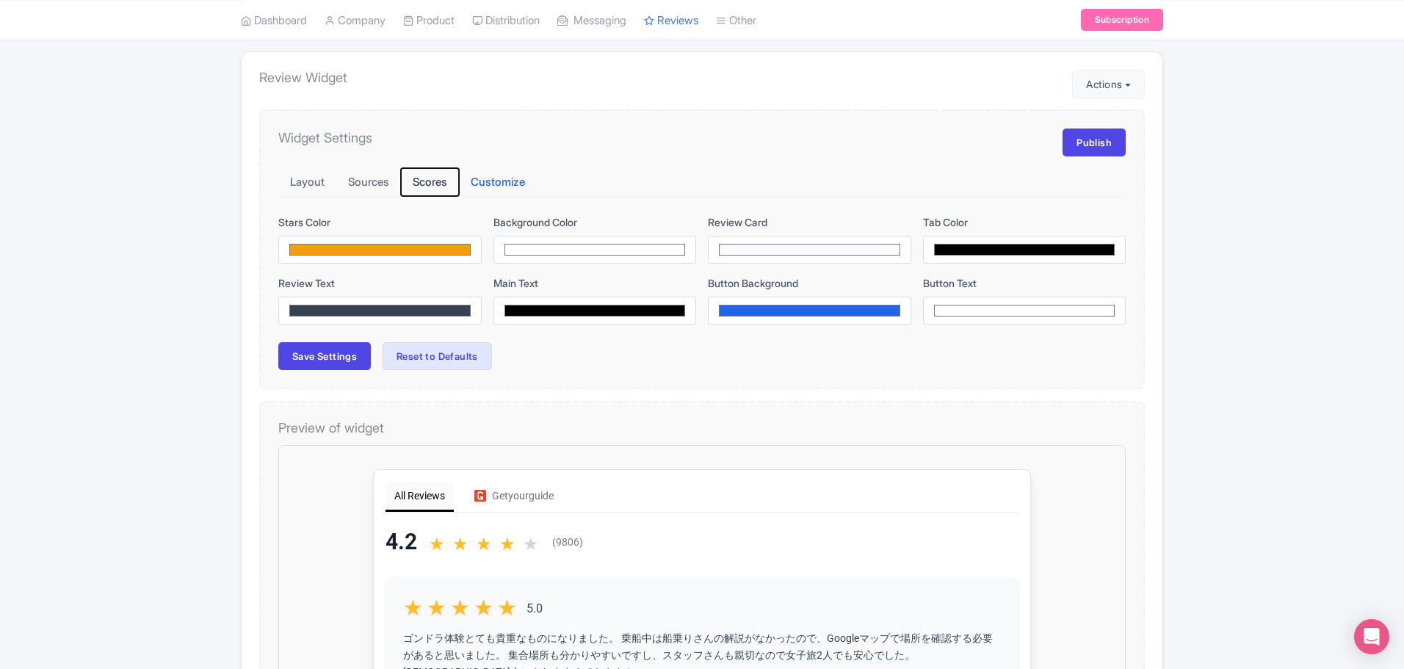
click at [417, 186] on button "Scores" at bounding box center [430, 182] width 58 height 29
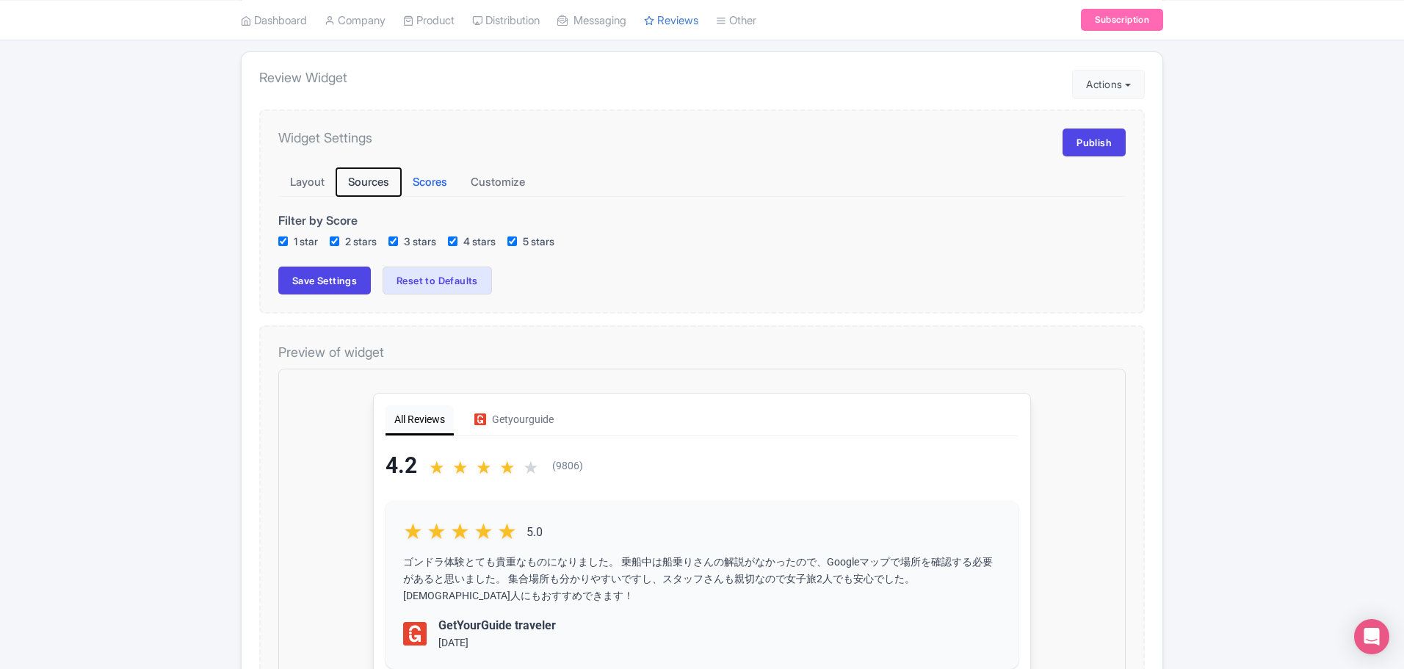
click at [363, 182] on button "Sources" at bounding box center [368, 182] width 65 height 29
click at [308, 176] on button "Layout" at bounding box center [307, 182] width 58 height 29
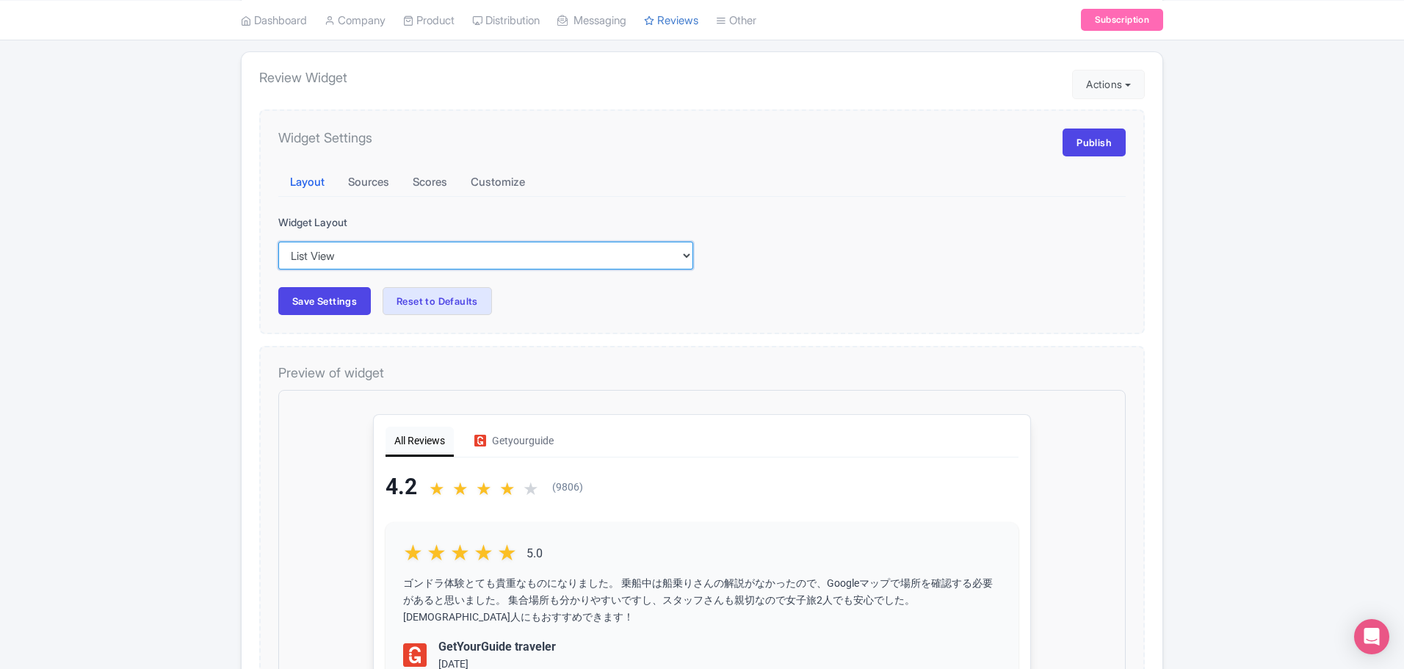
click at [325, 257] on select "Inline View Floating View List View Carousel View" at bounding box center [485, 256] width 415 height 28
click at [559, 199] on div "Layout Sources Scores Customize Stars Color #f59e0b Background Color #ffffff Re…" at bounding box center [701, 242] width 847 height 148
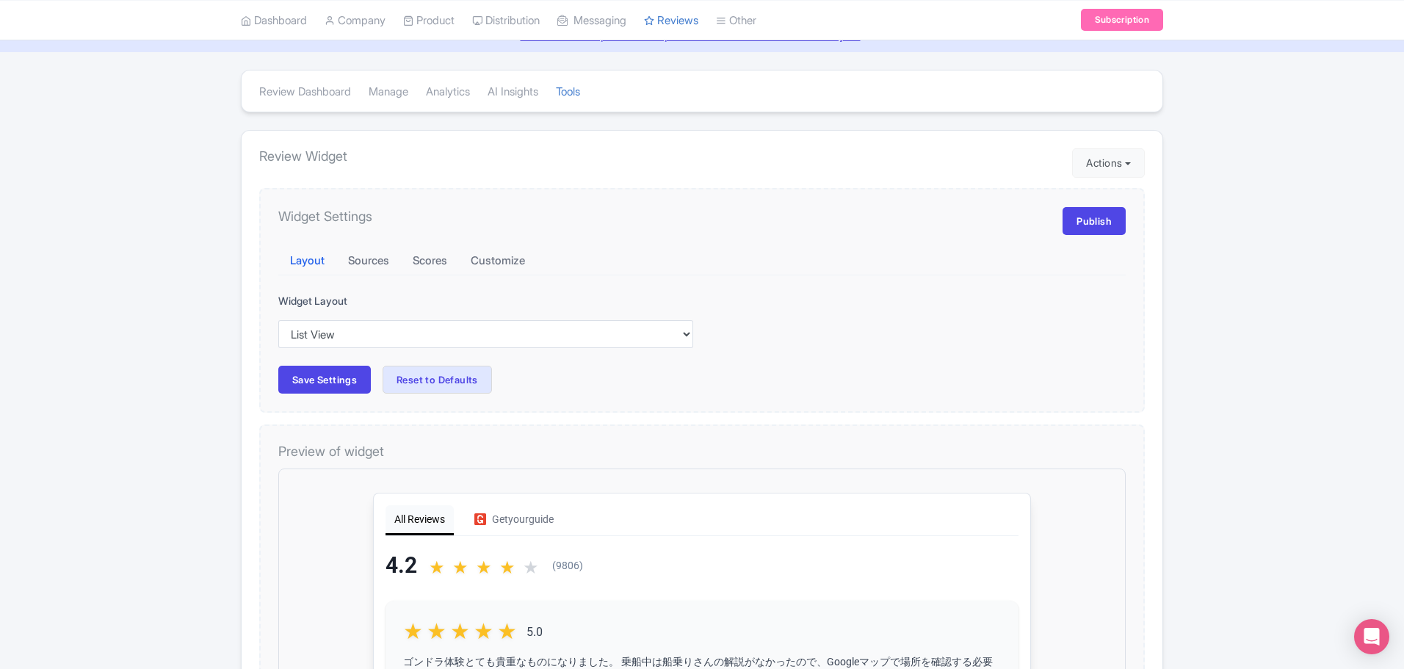
scroll to position [0, 0]
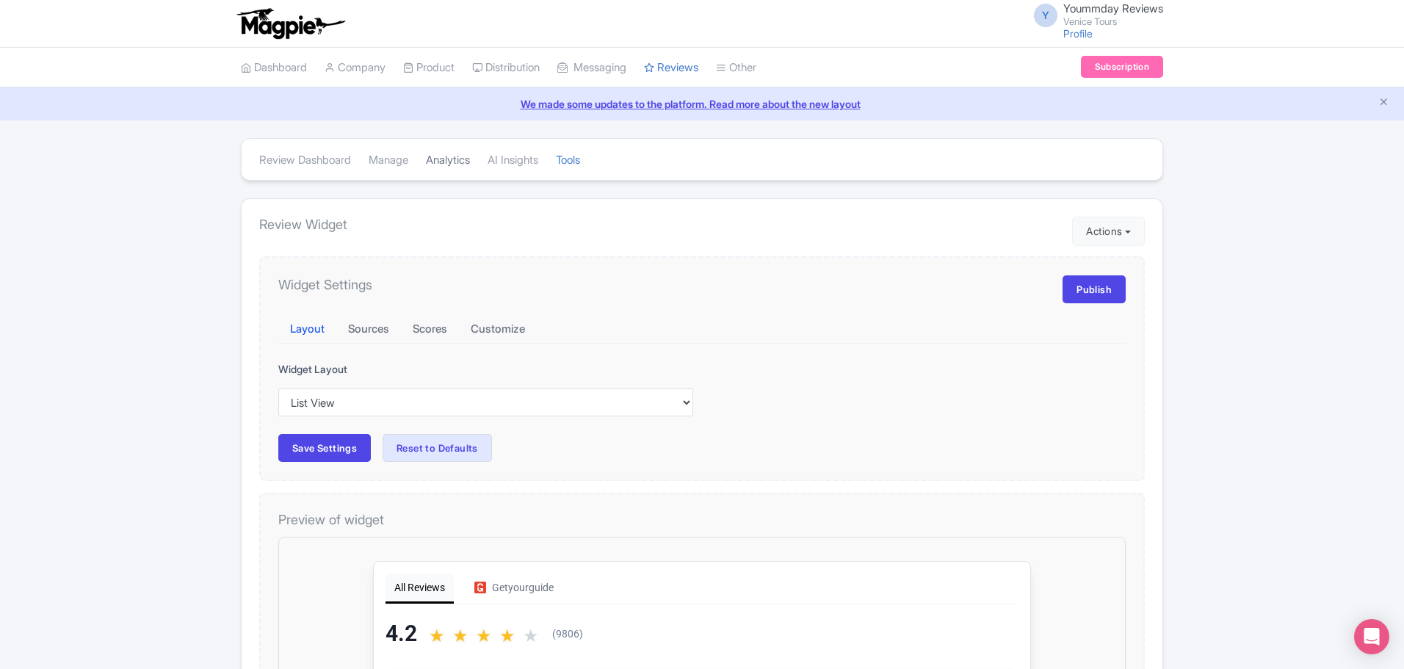
click at [455, 155] on link "Analytics" at bounding box center [448, 160] width 44 height 40
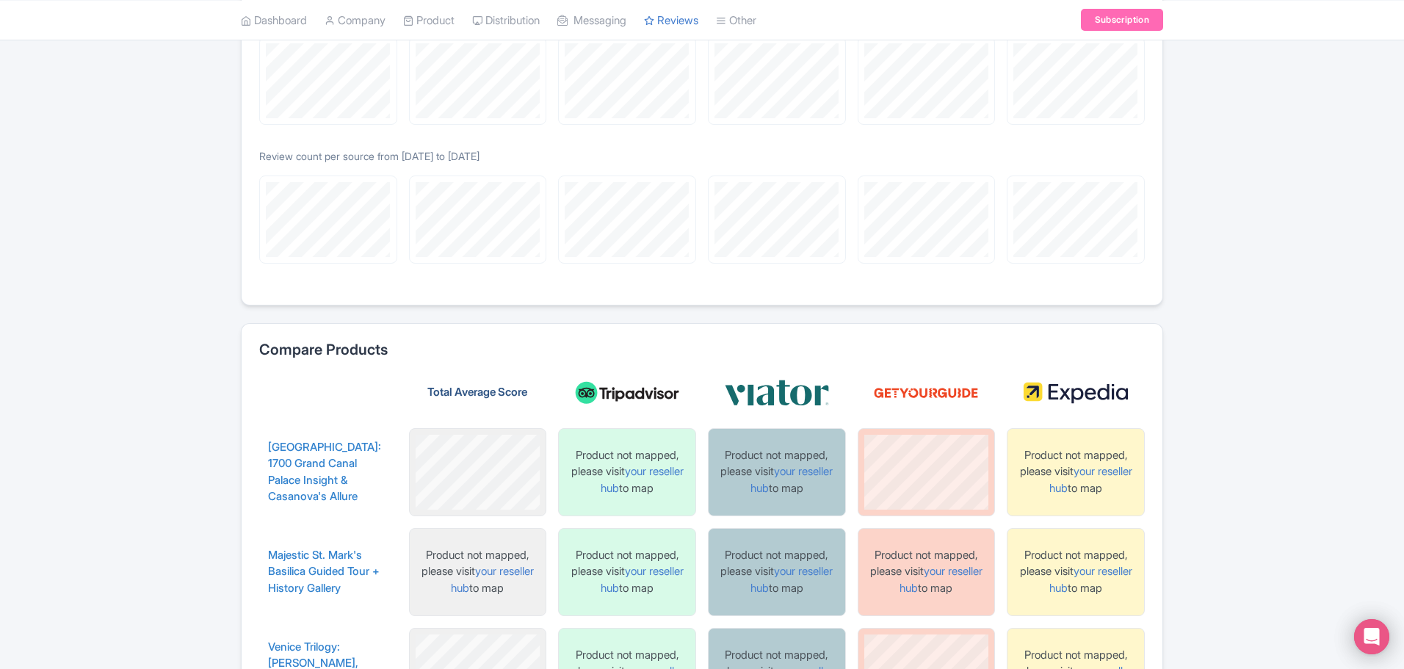
scroll to position [1635, 0]
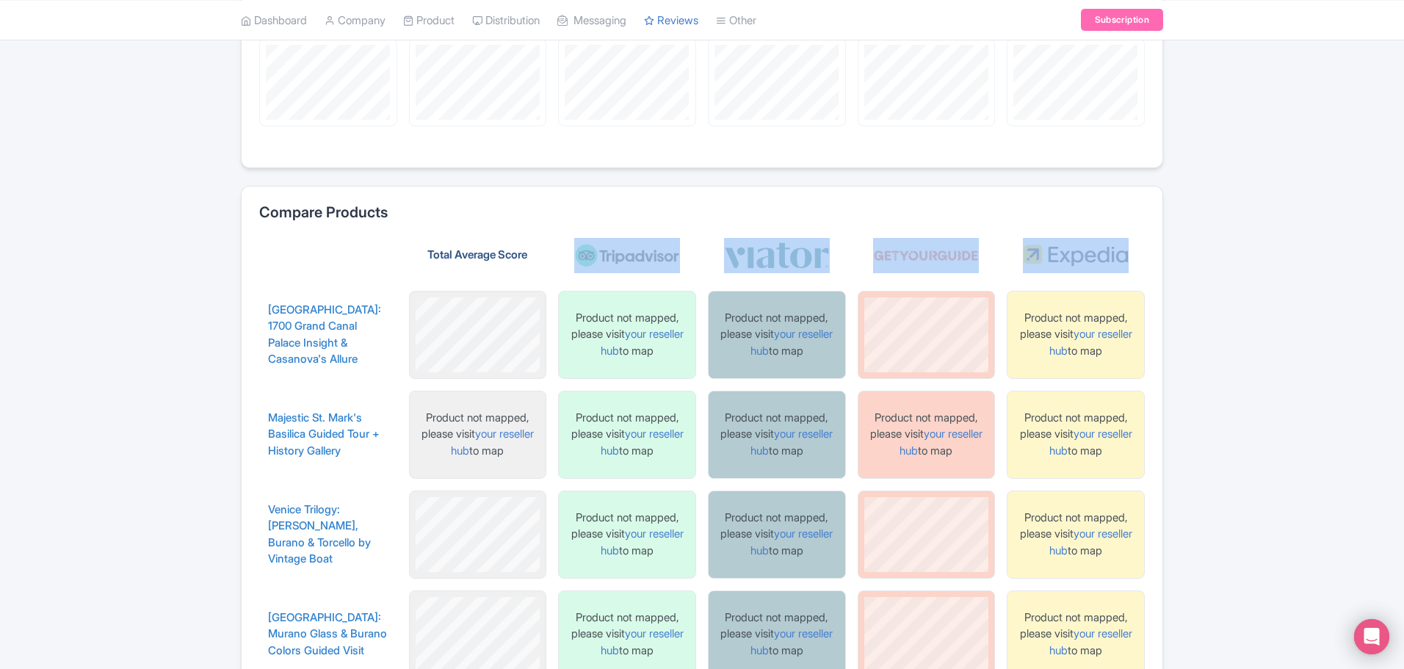
drag, startPoint x: 572, startPoint y: 244, endPoint x: 1136, endPoint y: 250, distance: 564.6
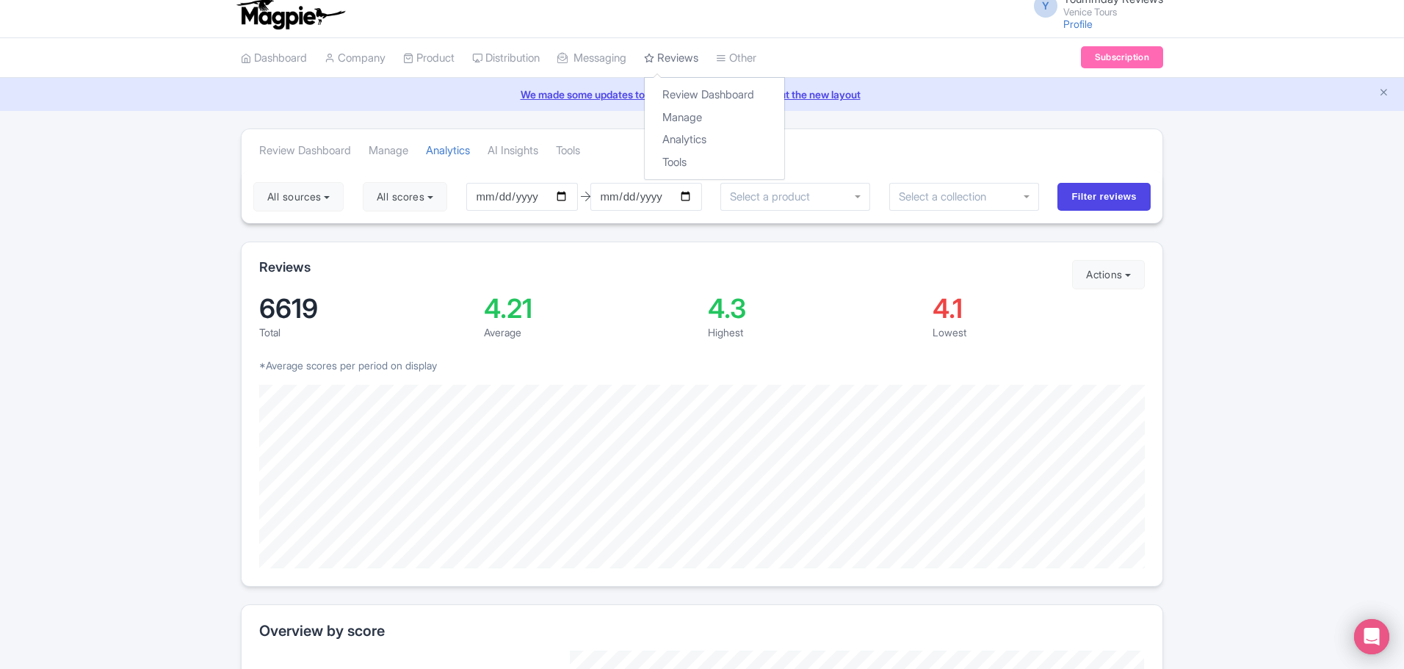
scroll to position [0, 0]
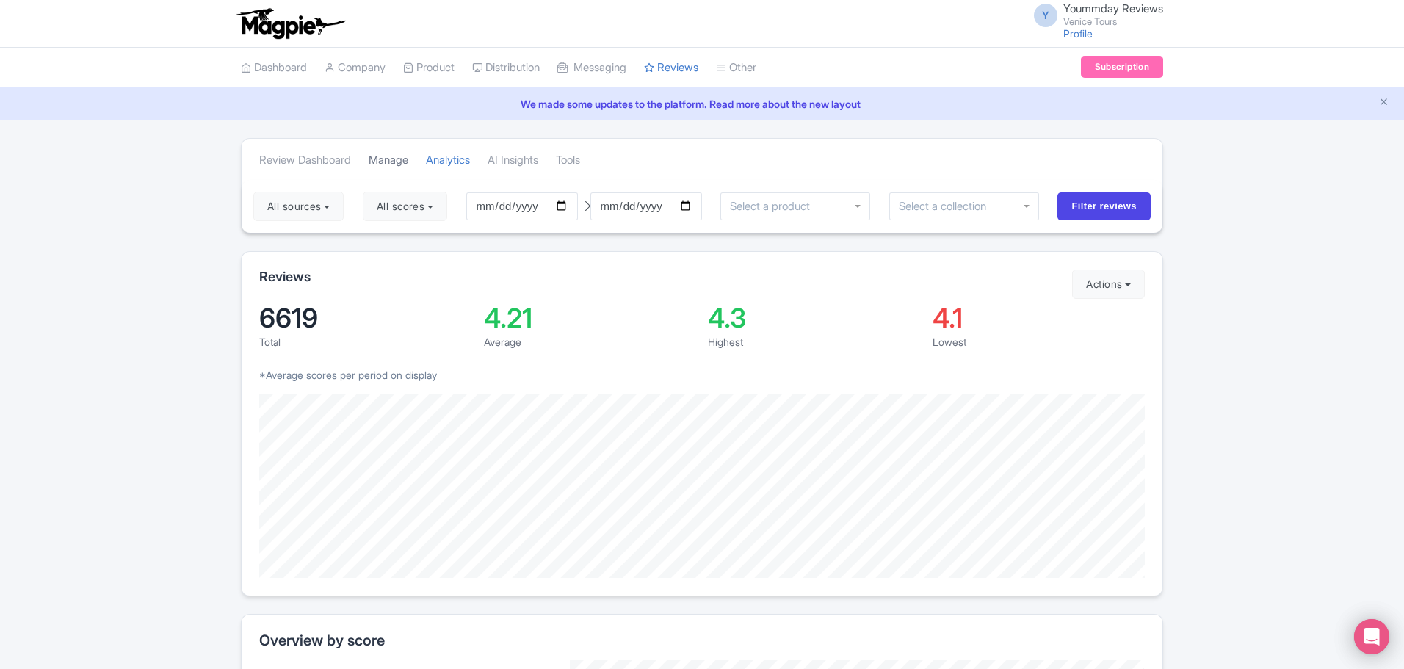
click at [392, 159] on link "Manage" at bounding box center [389, 160] width 40 height 40
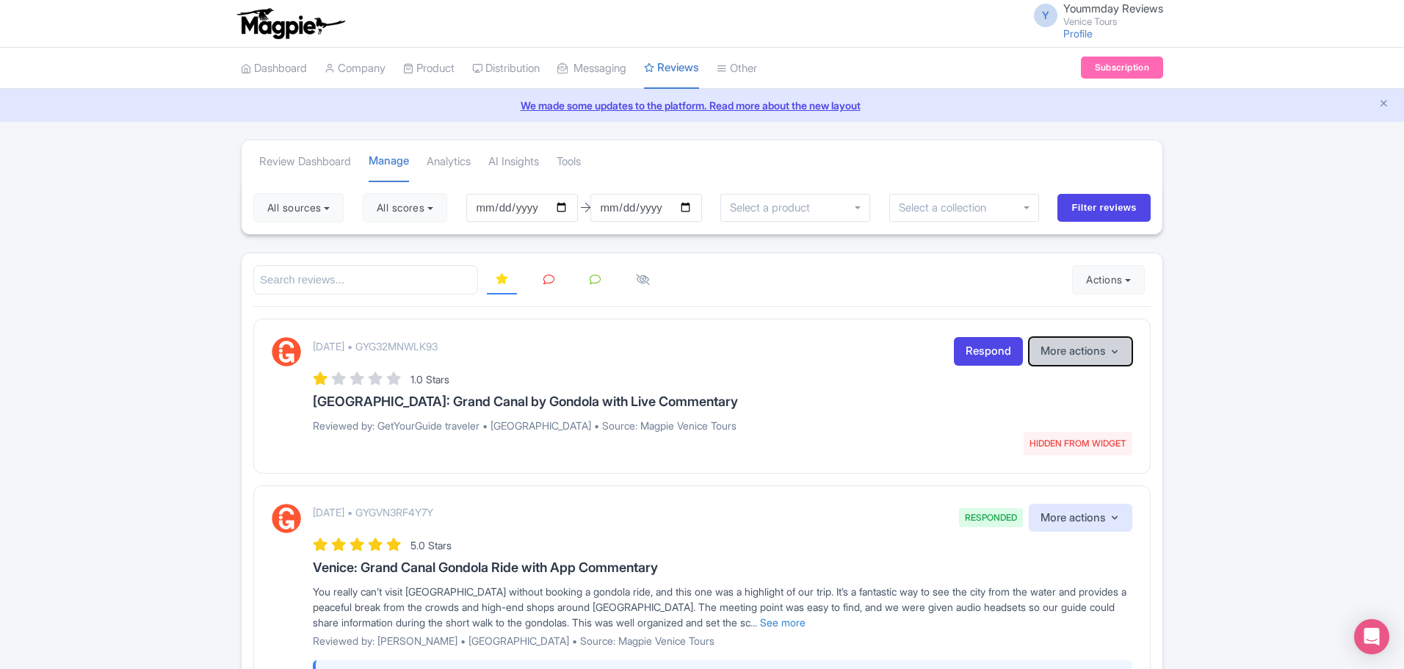
click at [1101, 358] on button "More actions" at bounding box center [1081, 351] width 104 height 29
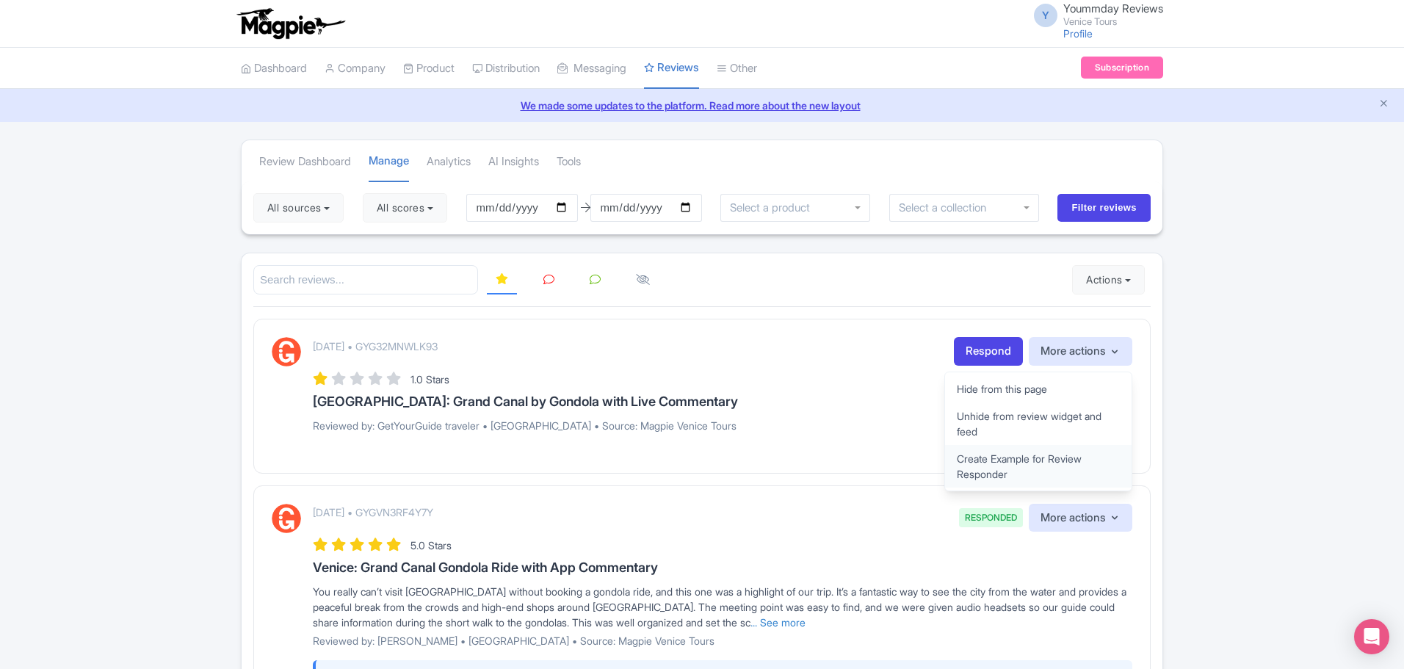
click at [1056, 466] on link "Create Example for Review Responder" at bounding box center [1038, 466] width 186 height 43
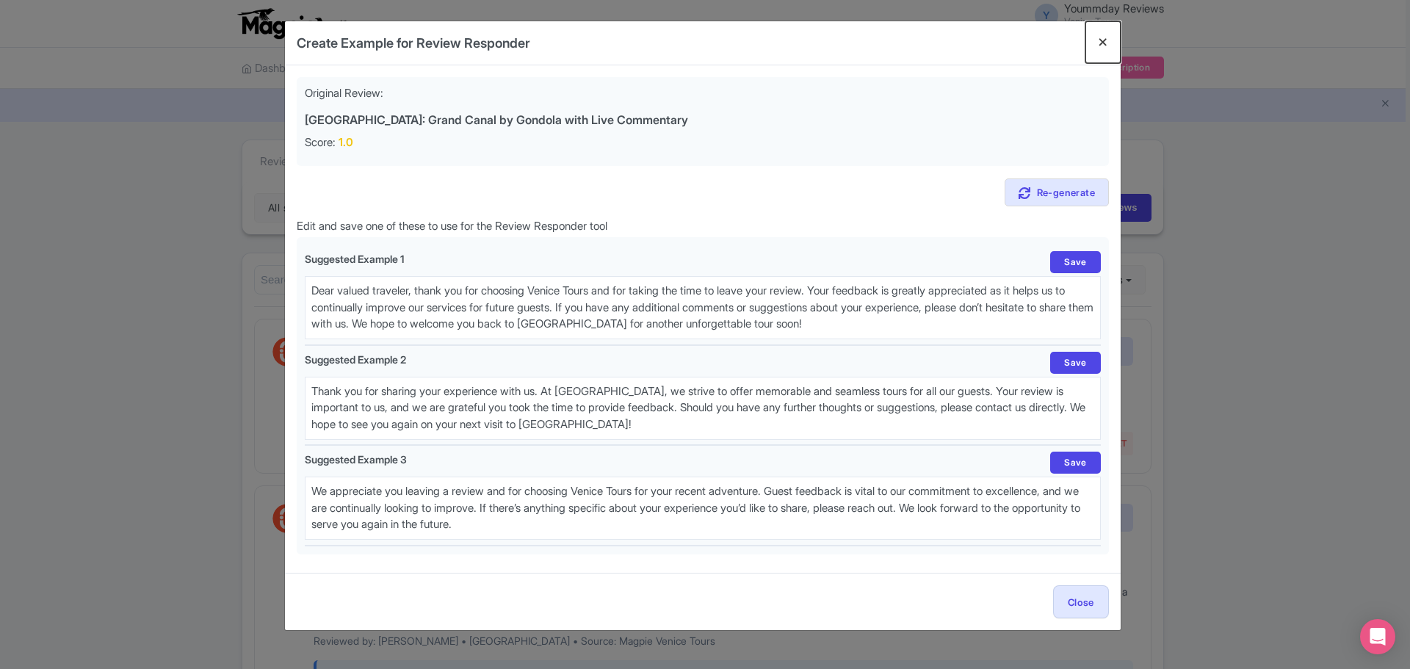
click at [1090, 40] on button "Close" at bounding box center [1102, 42] width 35 height 42
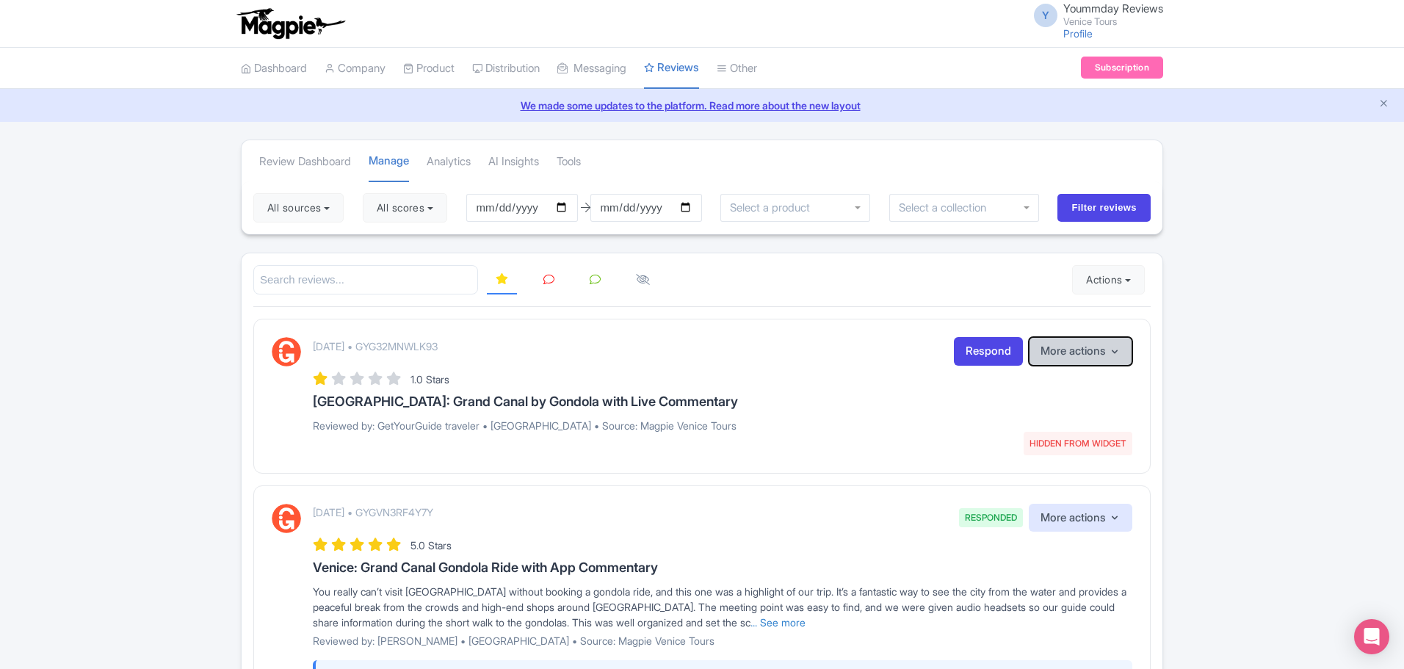
click at [1110, 349] on icon "button" at bounding box center [1115, 352] width 12 height 12
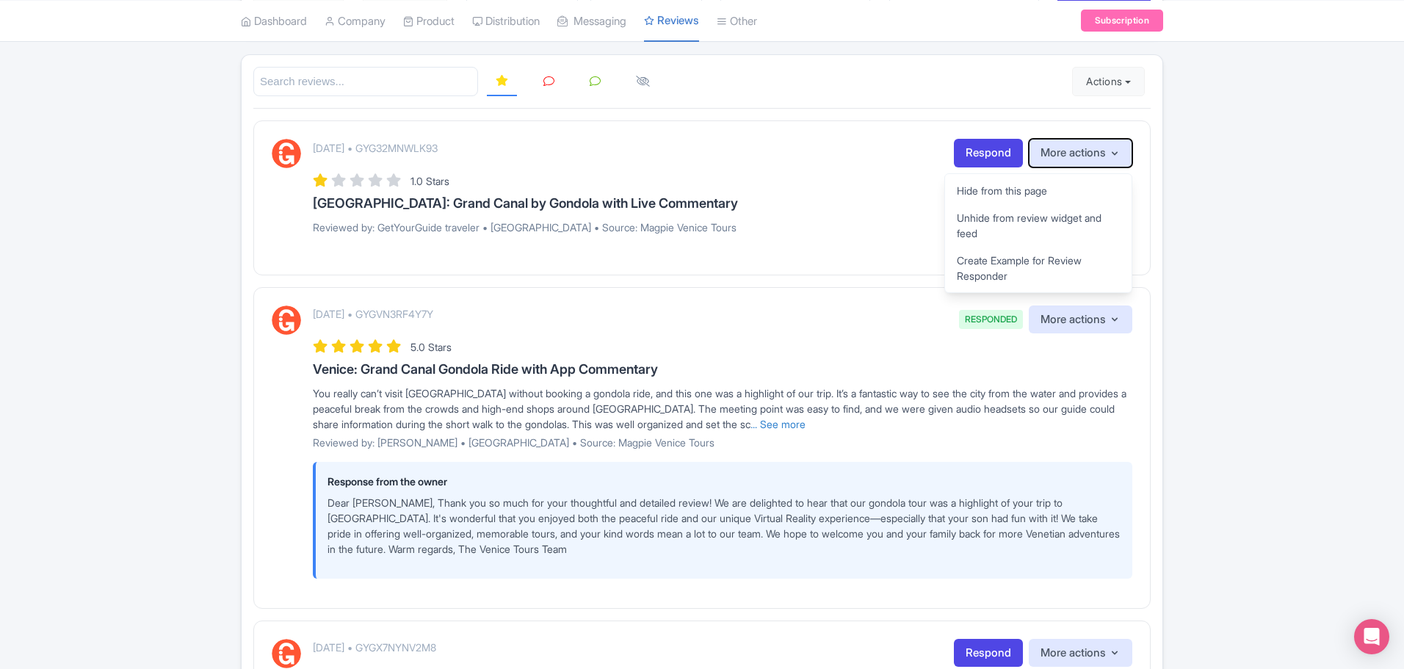
scroll to position [220, 0]
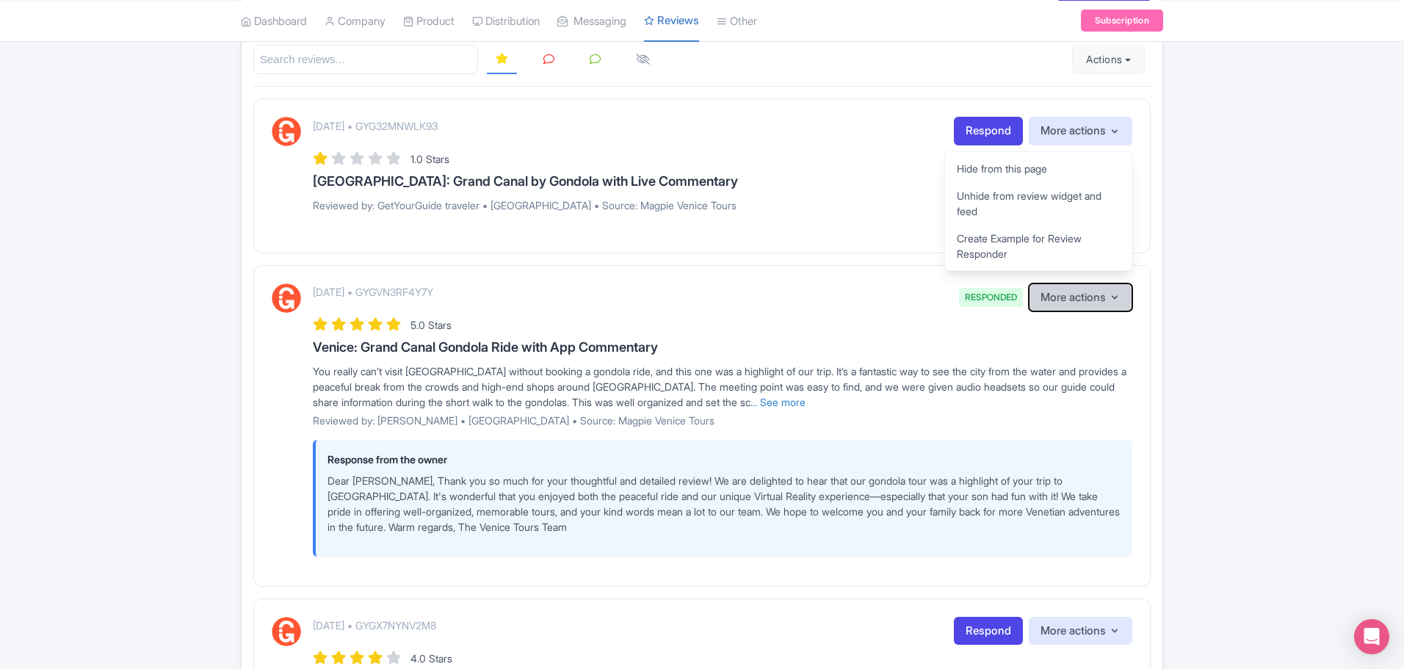
click at [1114, 293] on icon "button" at bounding box center [1115, 297] width 12 height 12
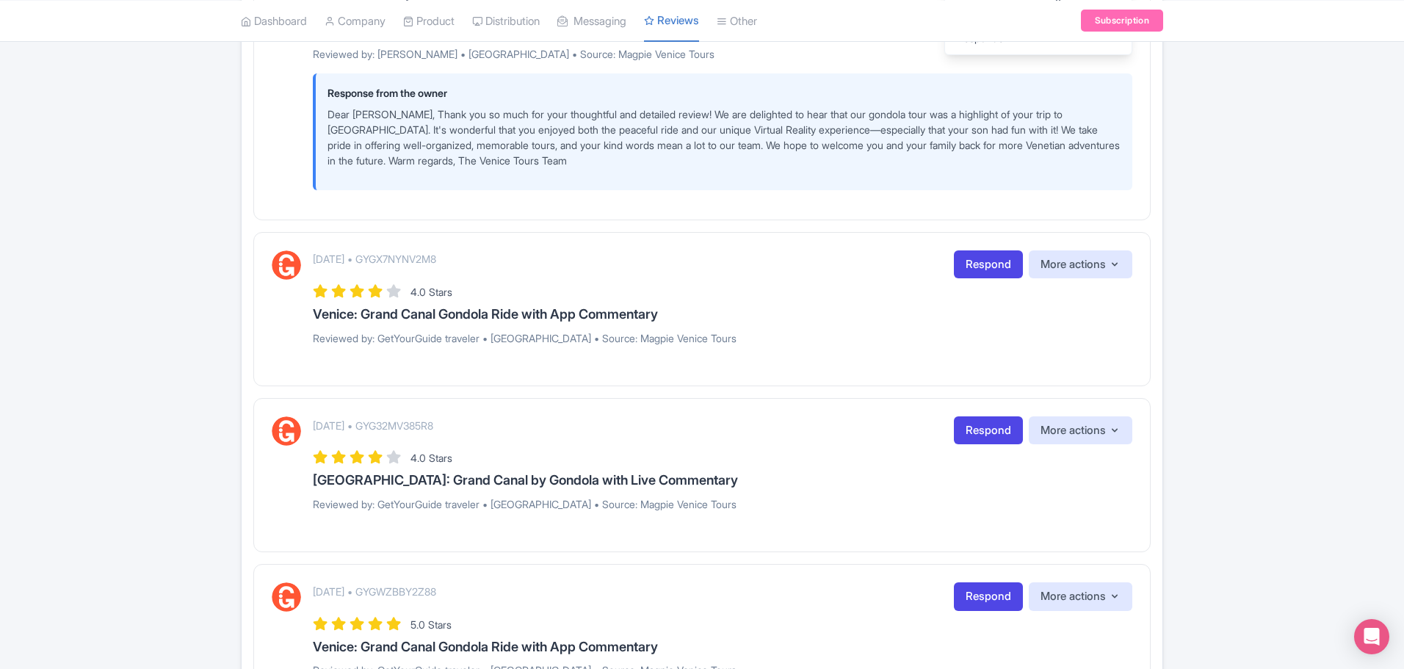
scroll to position [587, 0]
click at [1109, 265] on icon "button" at bounding box center [1115, 264] width 12 height 12
click at [132, 279] on div "Review Dashboard Manage Analytics AI Insights Tools All sources Select all Dese…" at bounding box center [702, 607] width 1404 height 2110
click at [1103, 267] on button "More actions" at bounding box center [1081, 264] width 104 height 29
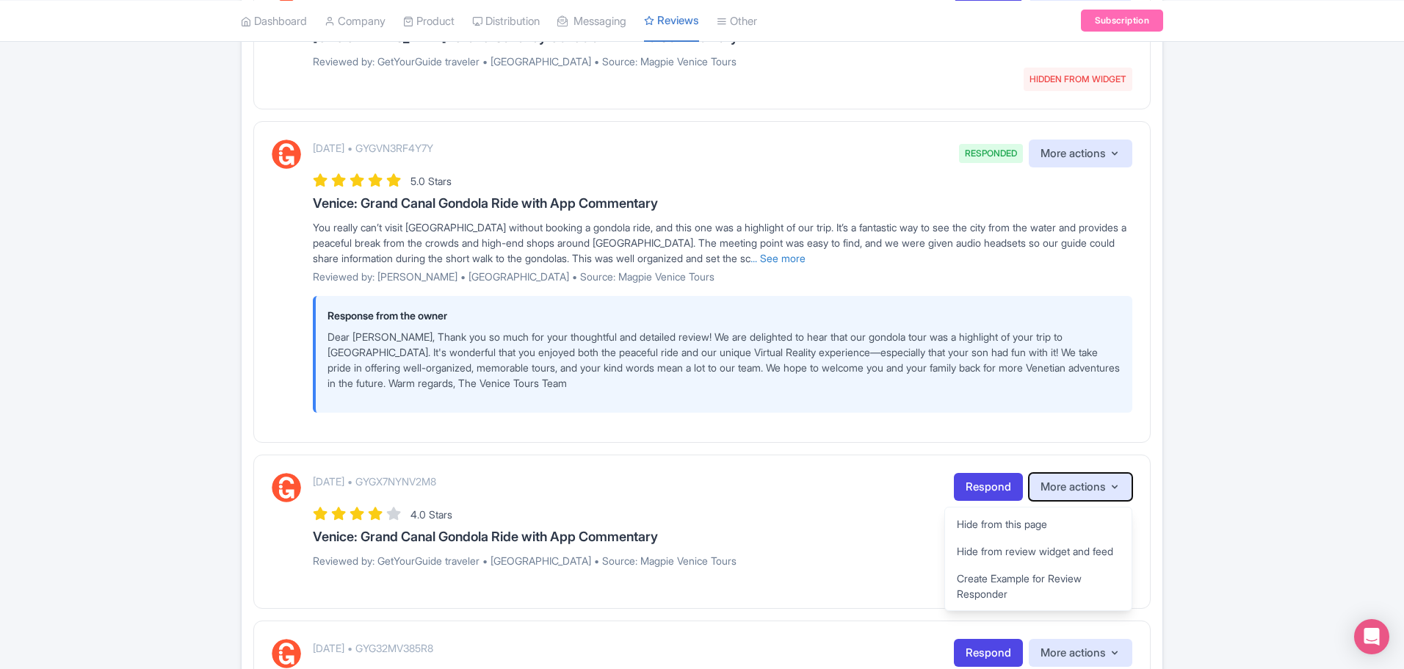
scroll to position [147, 0]
